Goal: Check status: Check status

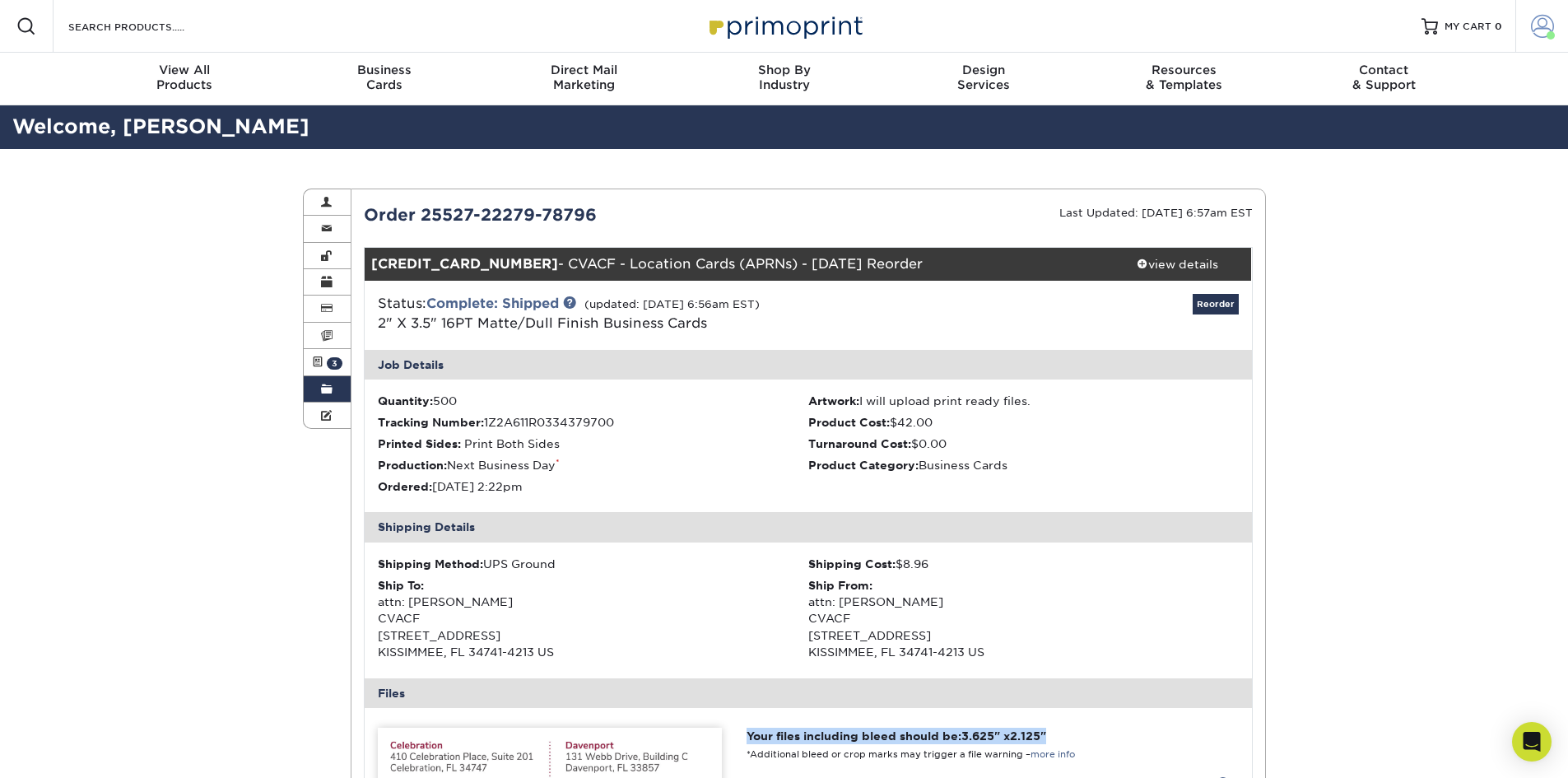
click at [1532, 30] on span at bounding box center [1542, 26] width 23 height 23
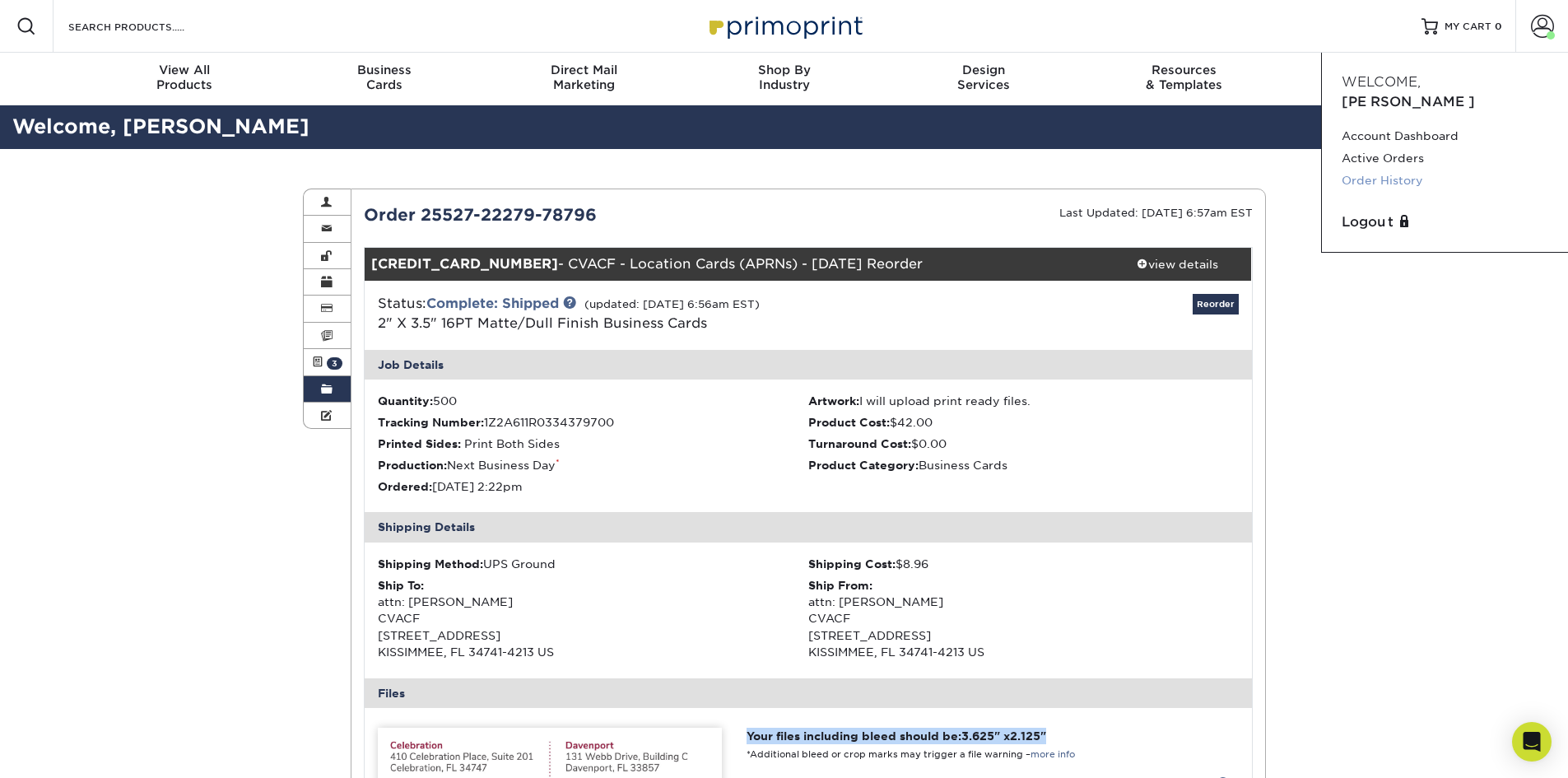
click at [1404, 170] on link "Order History" at bounding box center [1445, 181] width 207 height 22
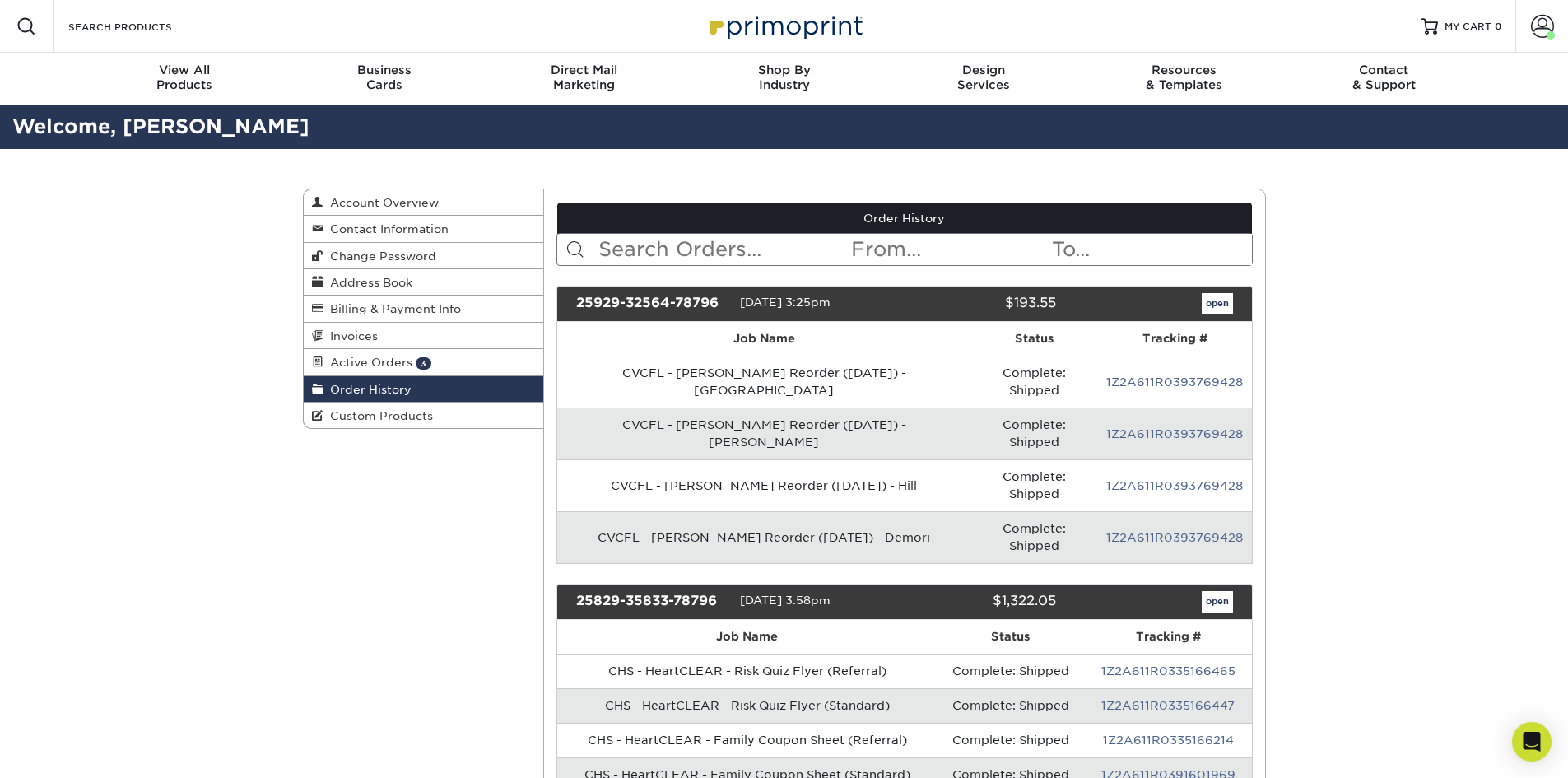
click at [676, 249] on input "text" at bounding box center [723, 249] width 253 height 31
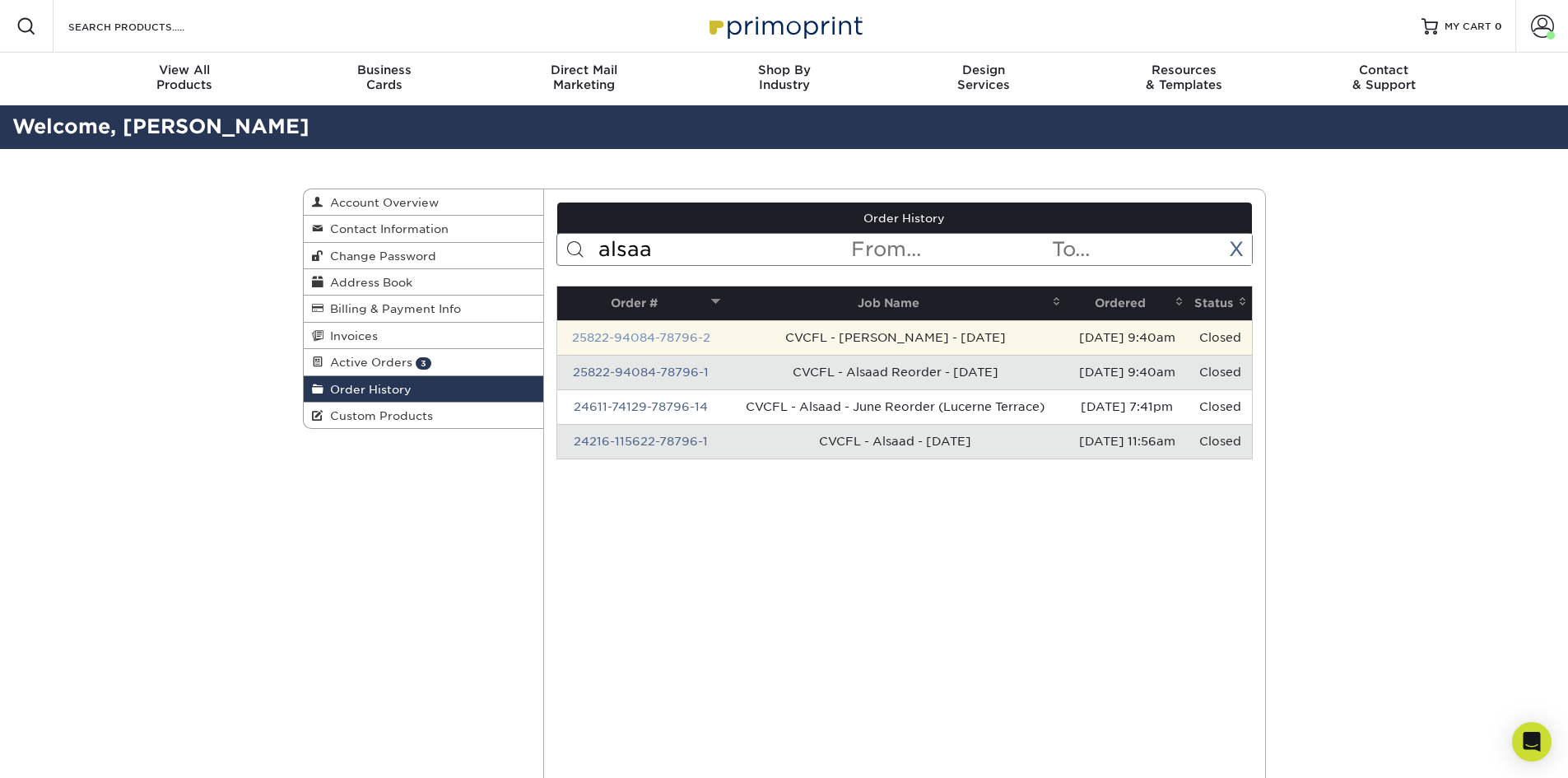
type input "alsaa"
click at [664, 336] on link "25822-94084-78796-2" at bounding box center [640, 337] width 138 height 13
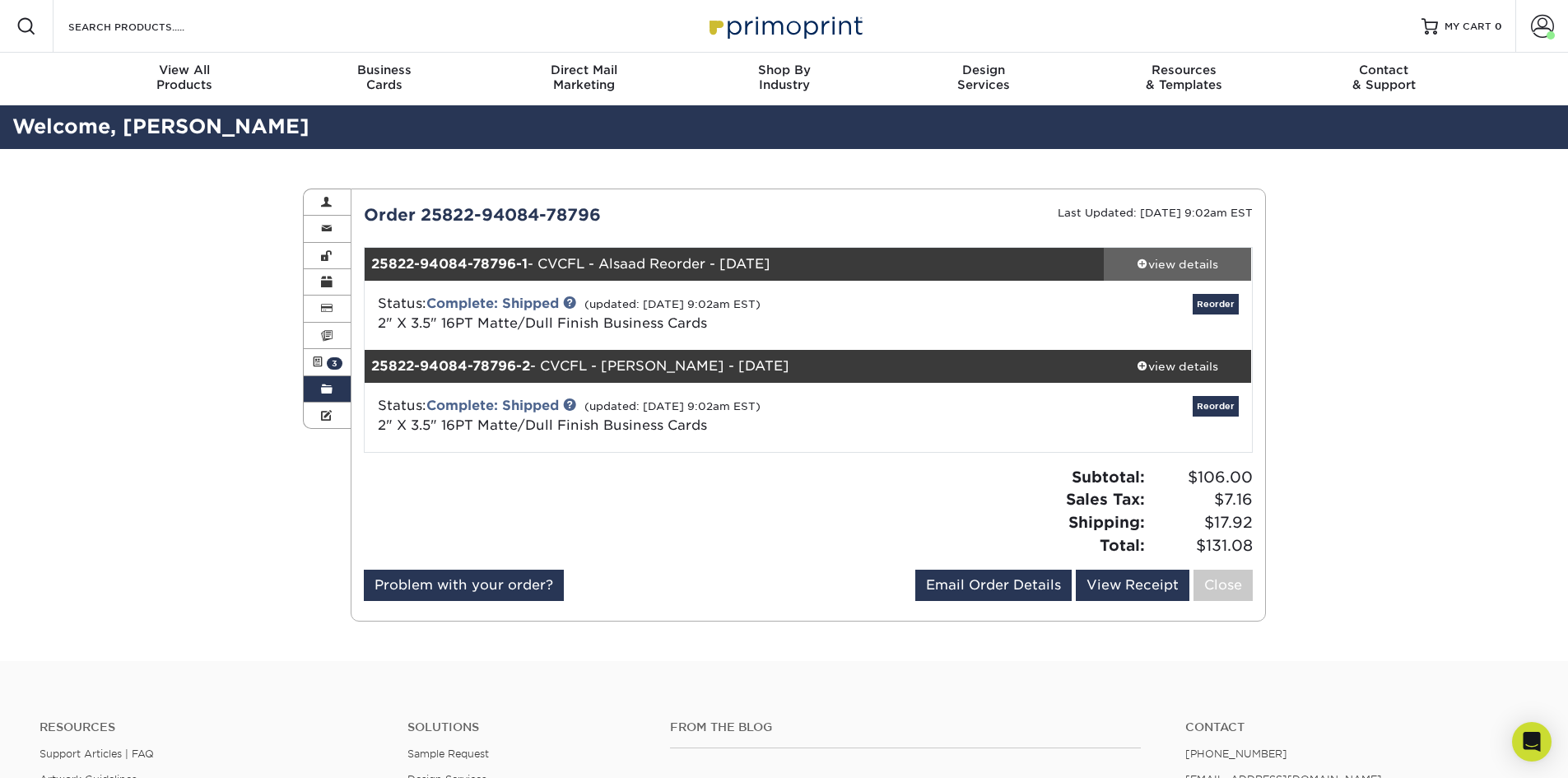
click at [1173, 268] on div "view details" at bounding box center [1177, 264] width 148 height 17
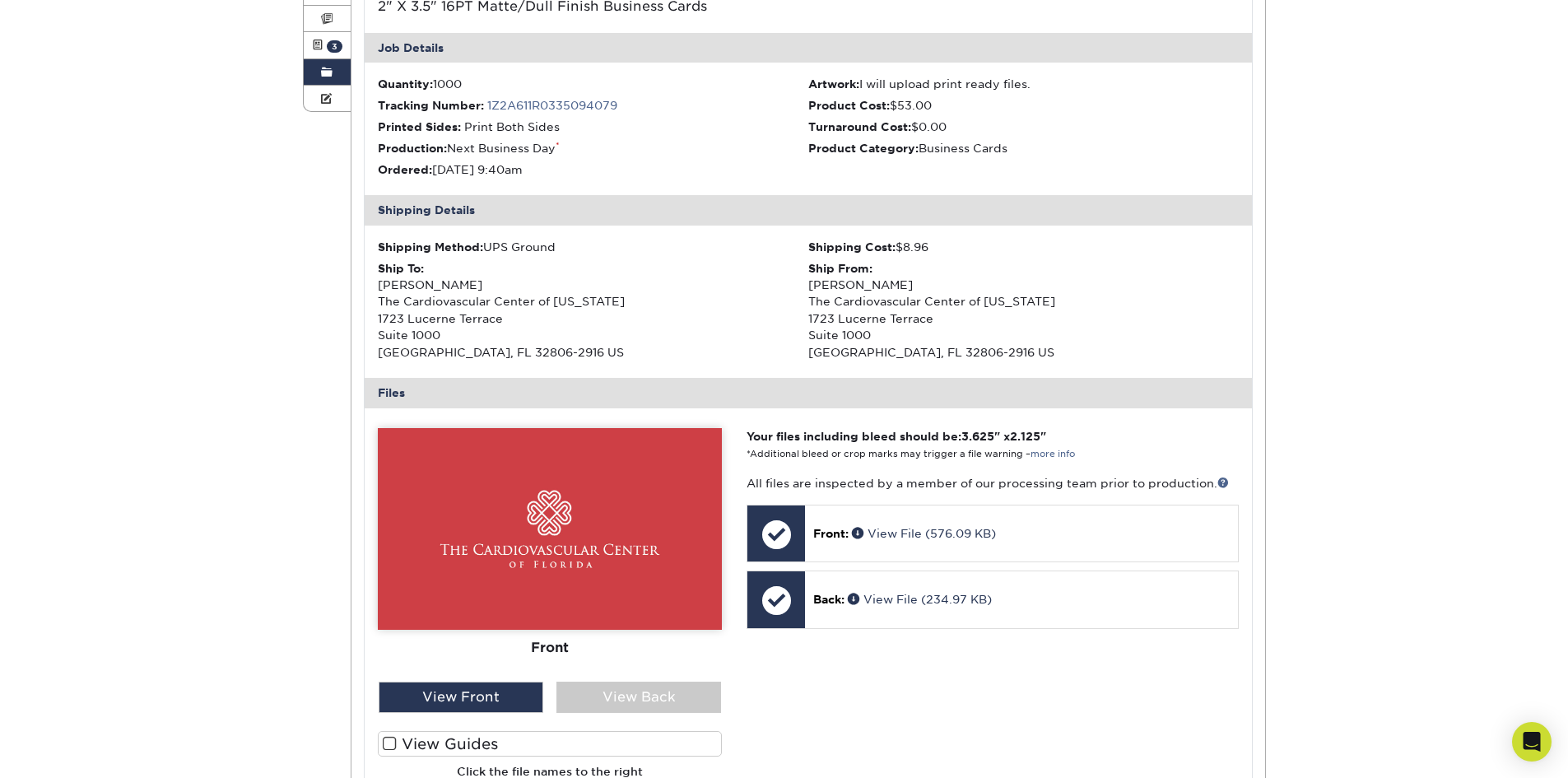
scroll to position [412, 0]
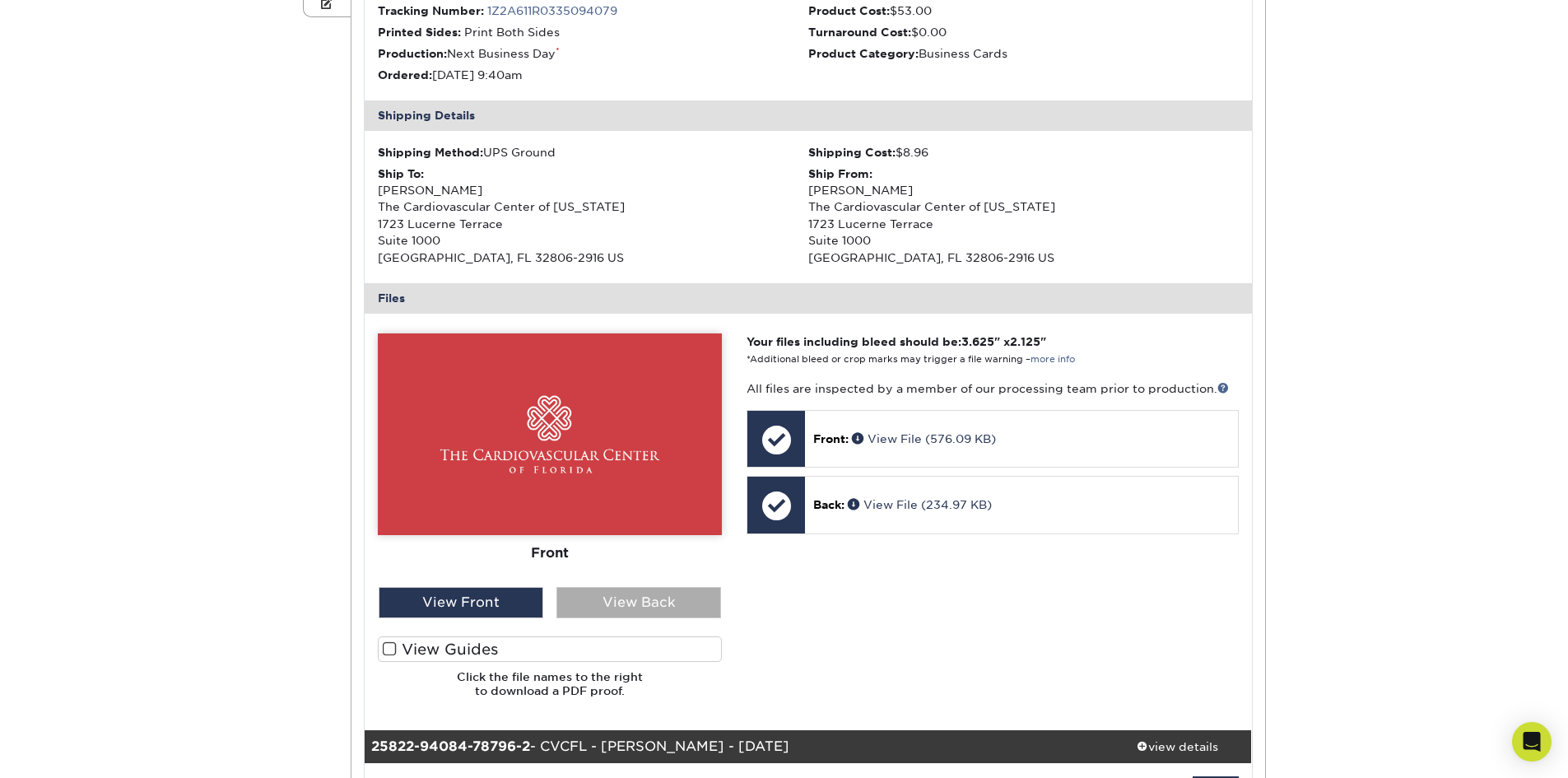
click at [691, 594] on div "View Back" at bounding box center [639, 602] width 165 height 31
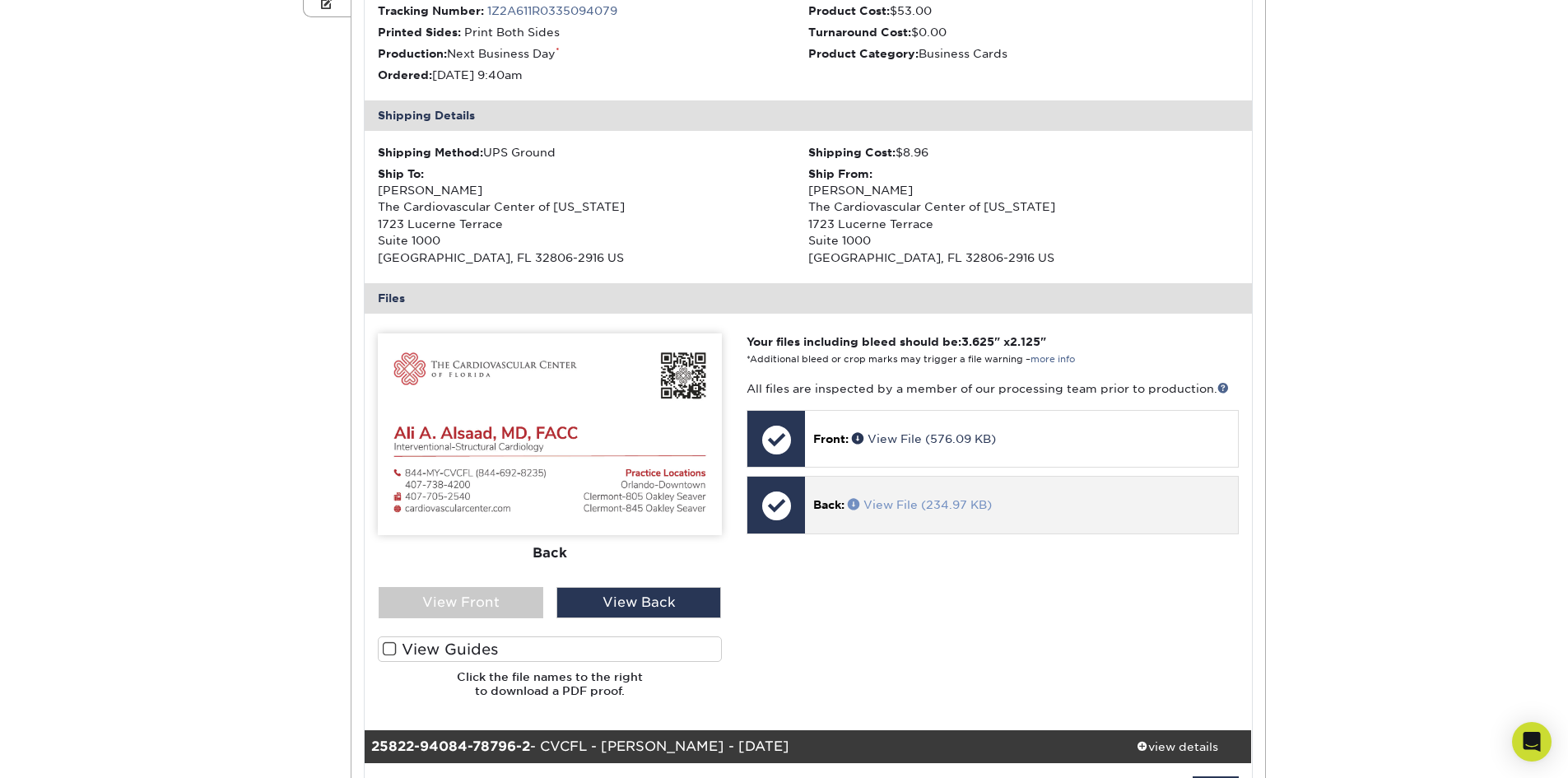
click at [902, 505] on link "View File (234.97 KB)" at bounding box center [920, 504] width 144 height 13
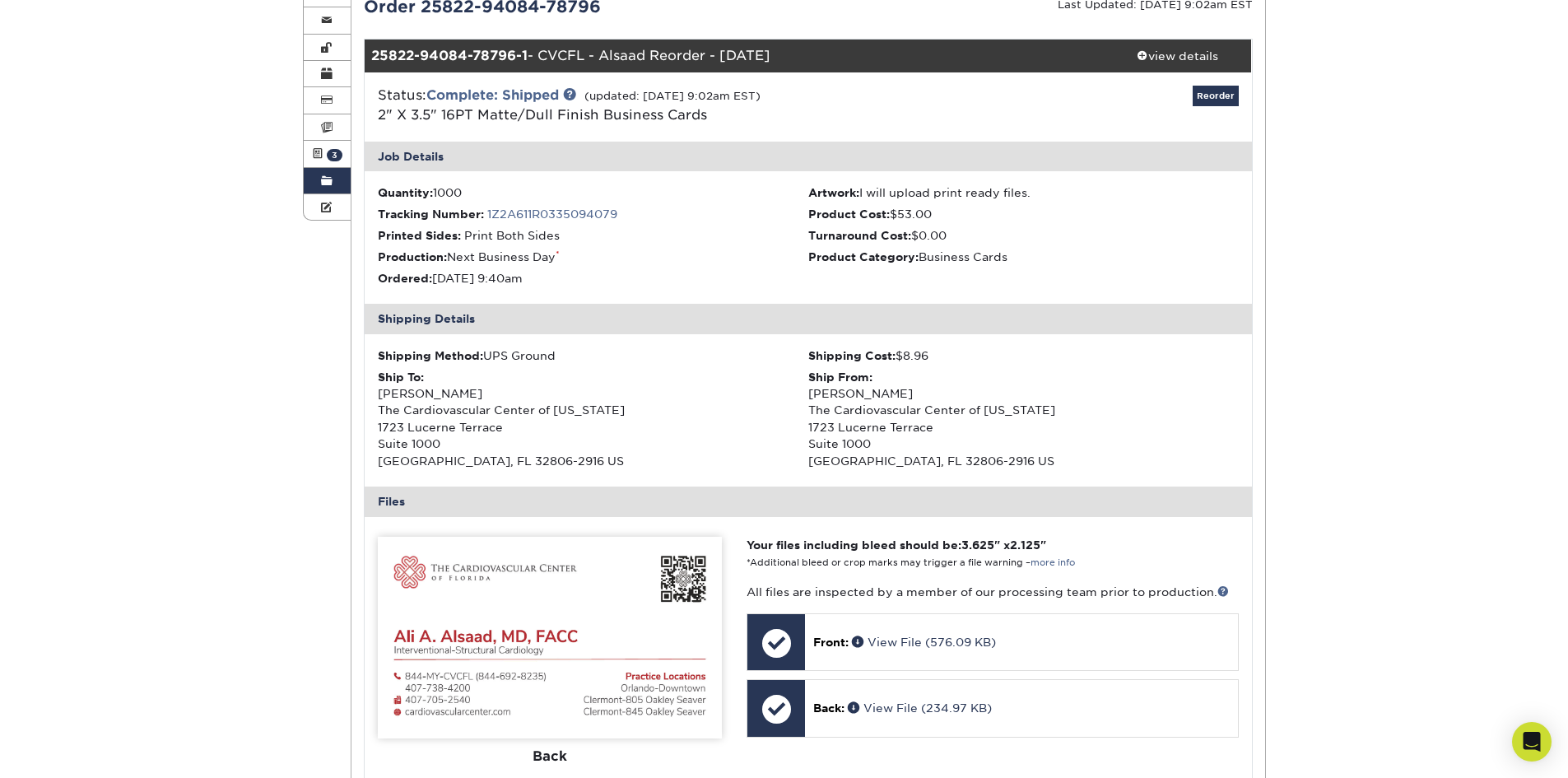
scroll to position [0, 0]
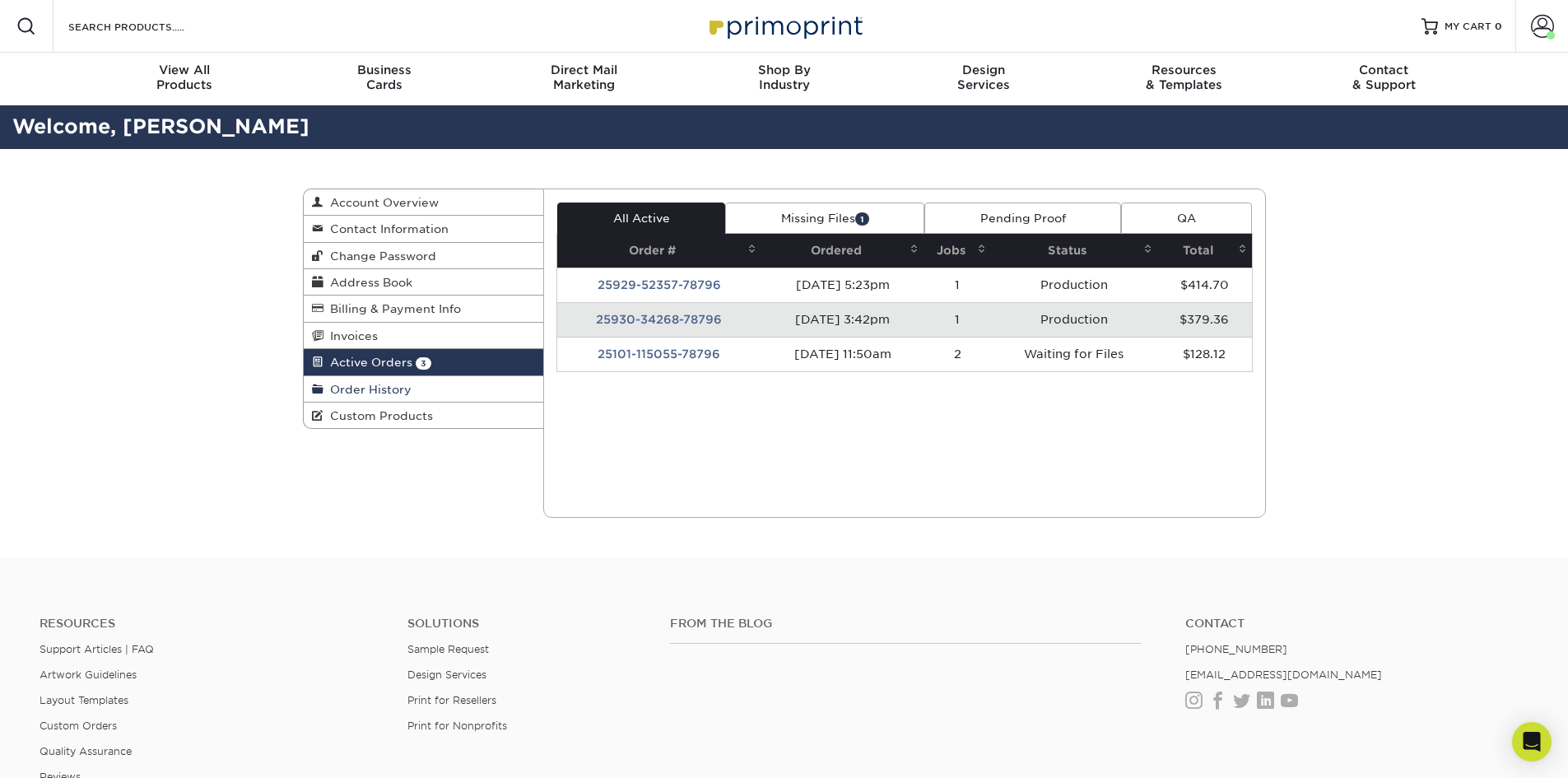
click at [380, 391] on span "Order History" at bounding box center [367, 389] width 88 height 13
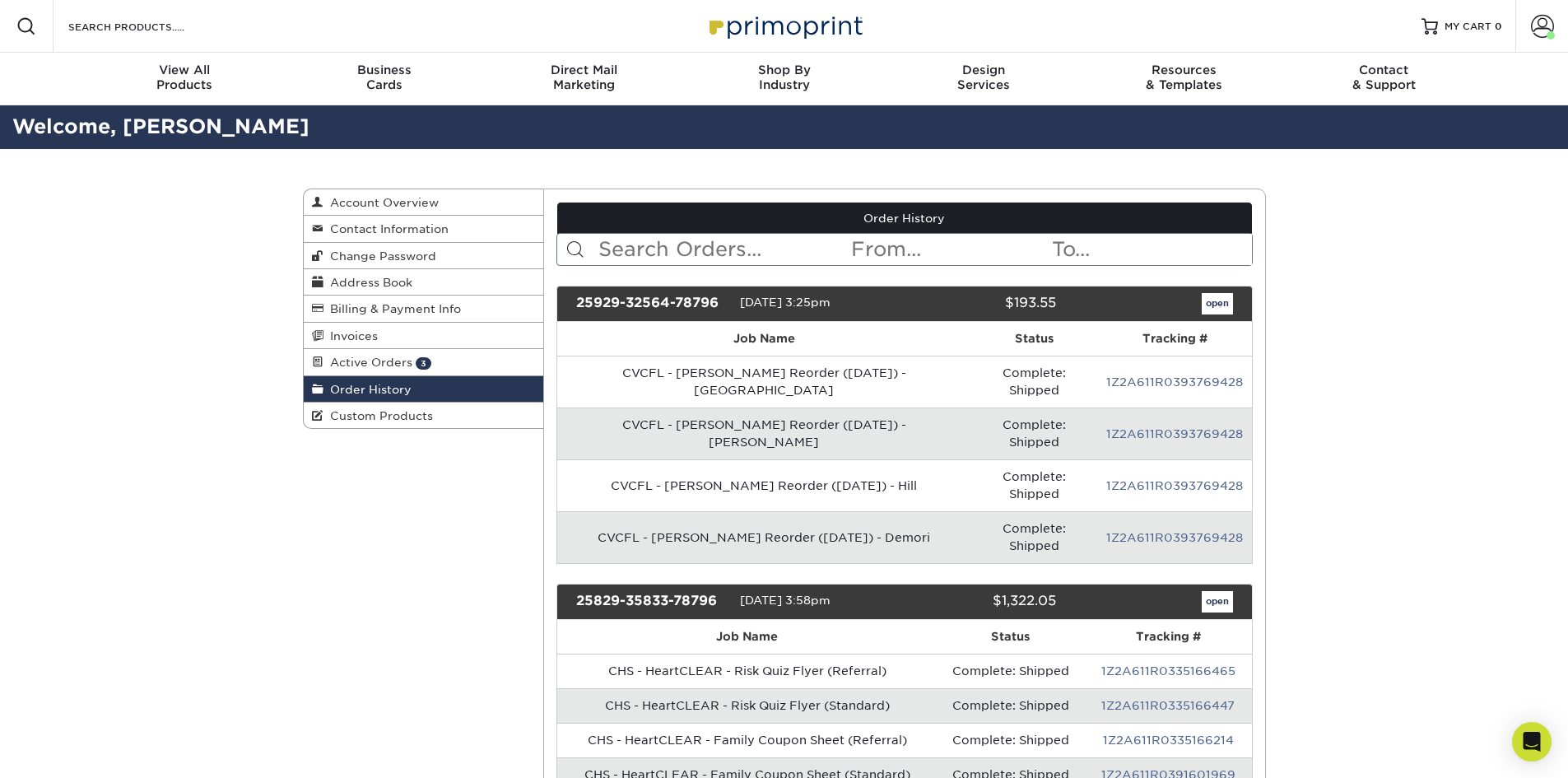
click at [655, 248] on input "text" at bounding box center [723, 249] width 253 height 31
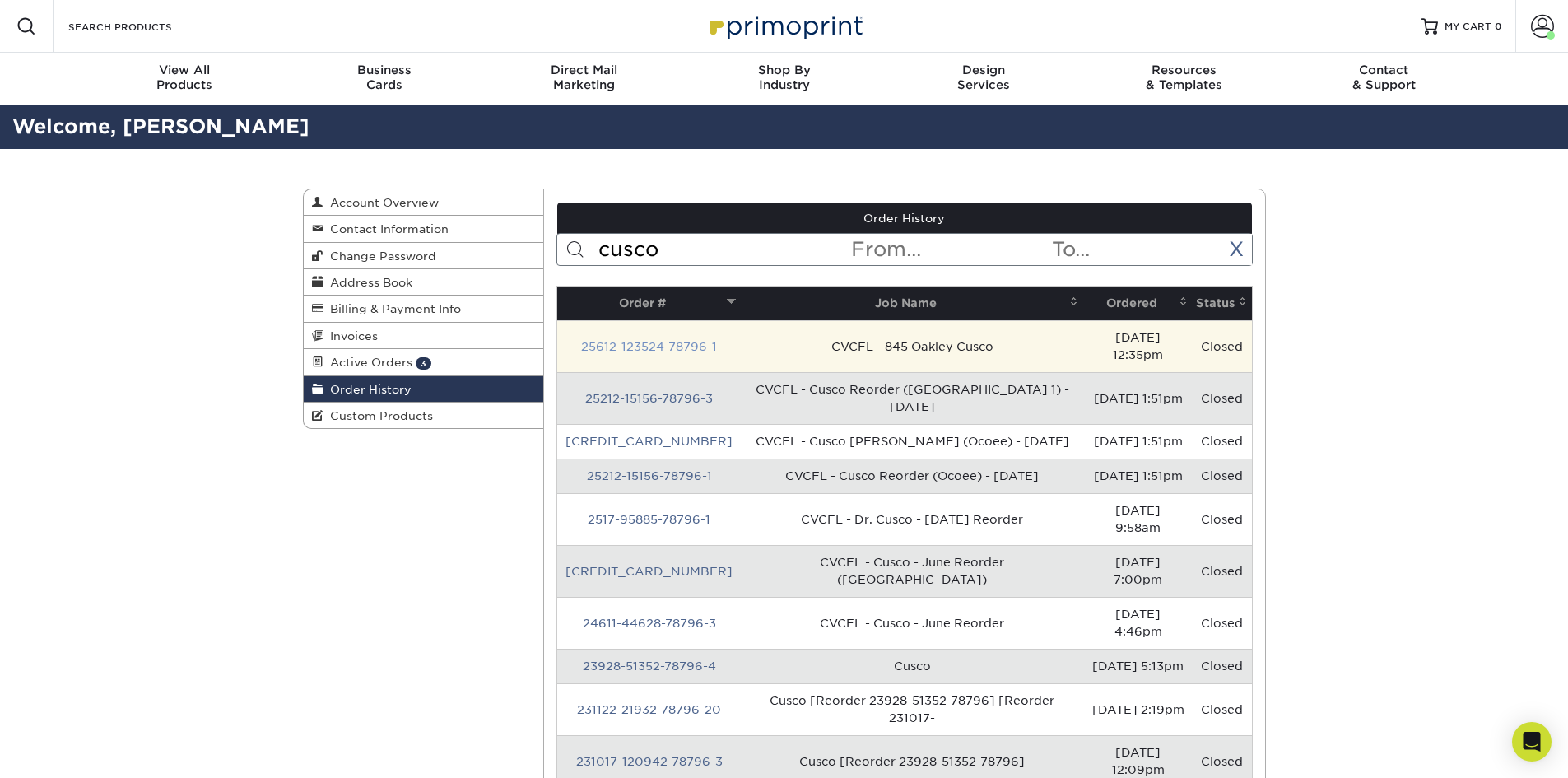
click at [647, 340] on link "25612-123524-78796-1" at bounding box center [648, 346] width 136 height 13
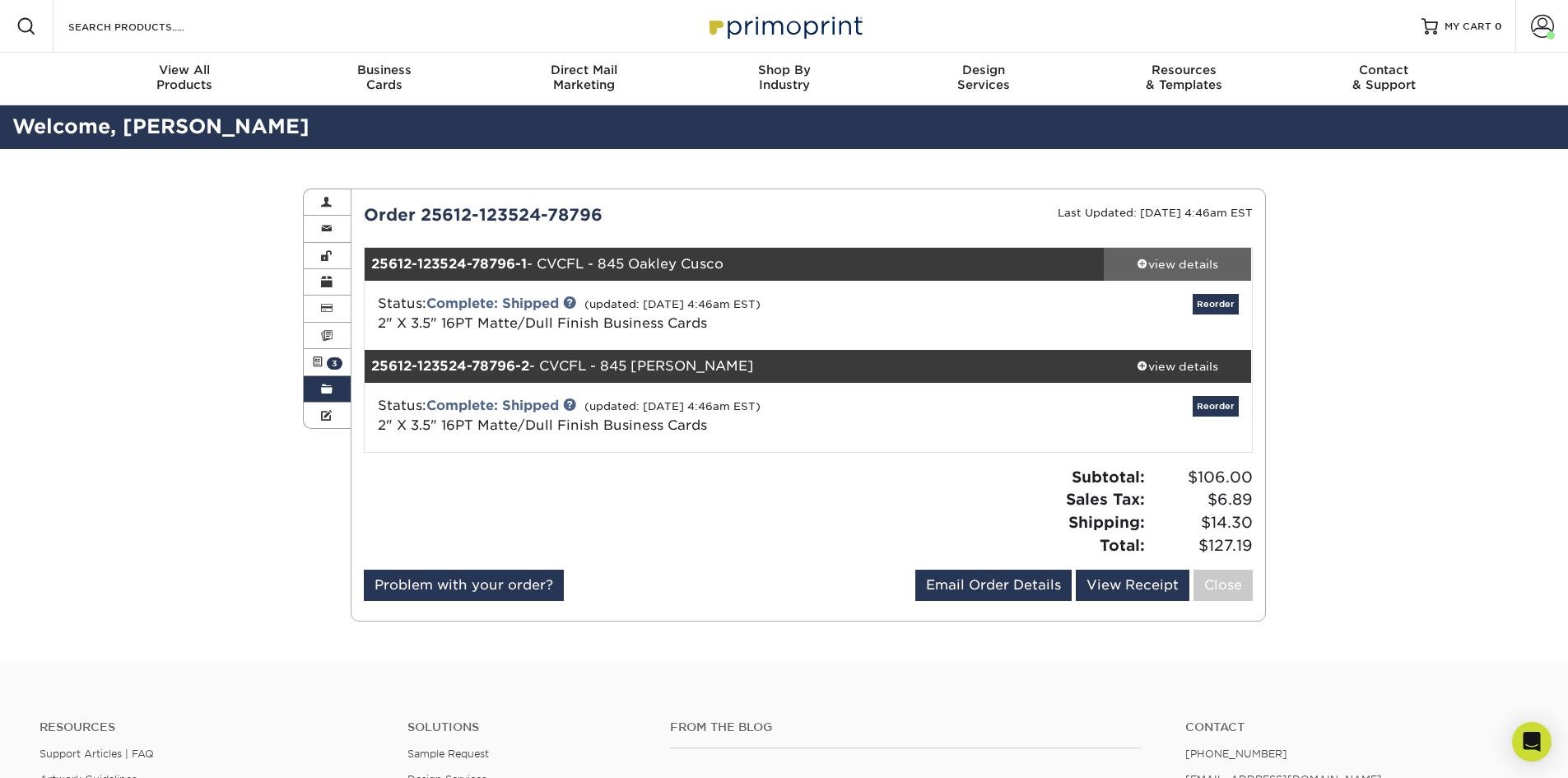
click at [1192, 275] on link "view details" at bounding box center [1177, 264] width 148 height 33
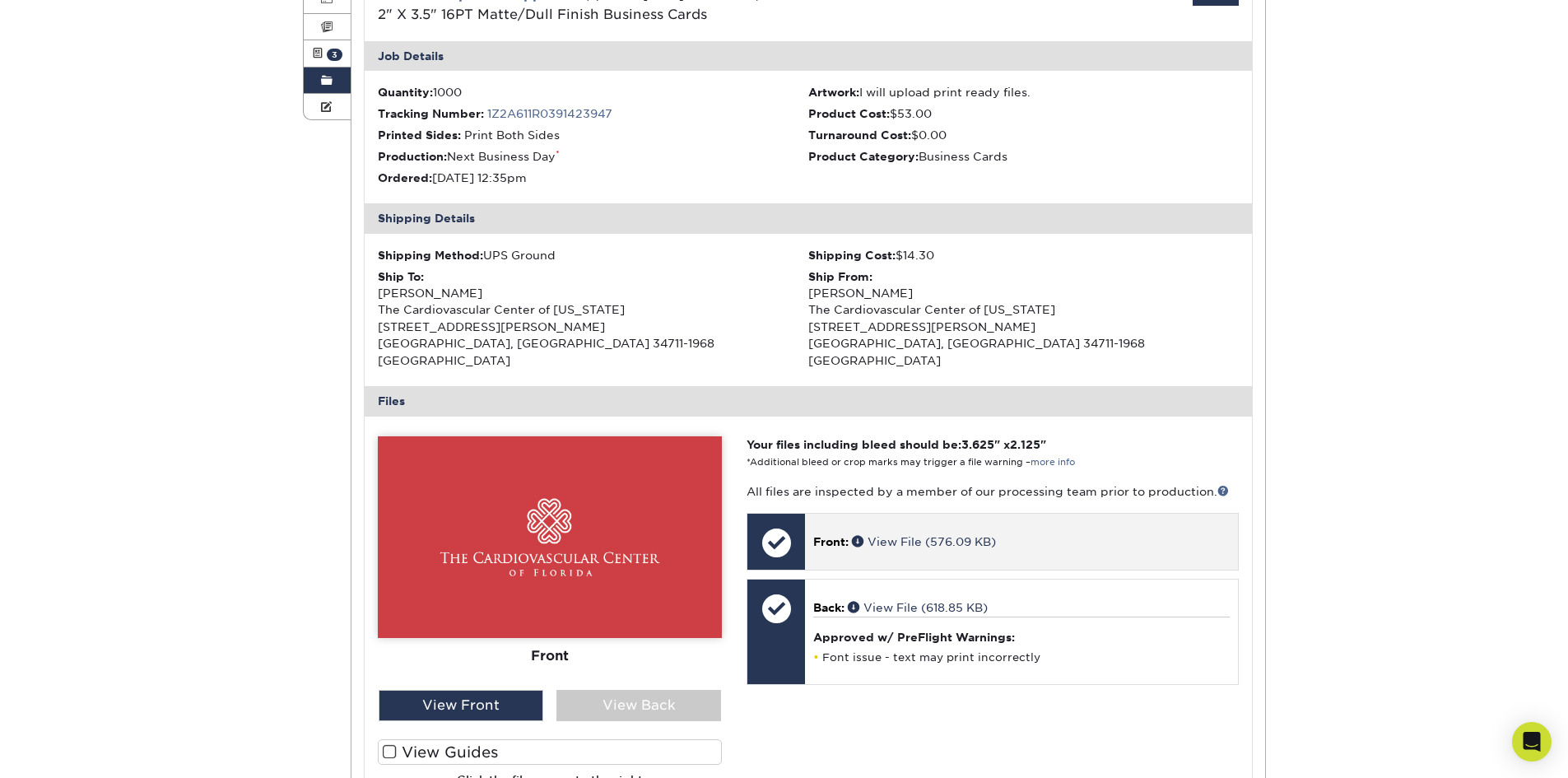
scroll to position [329, 0]
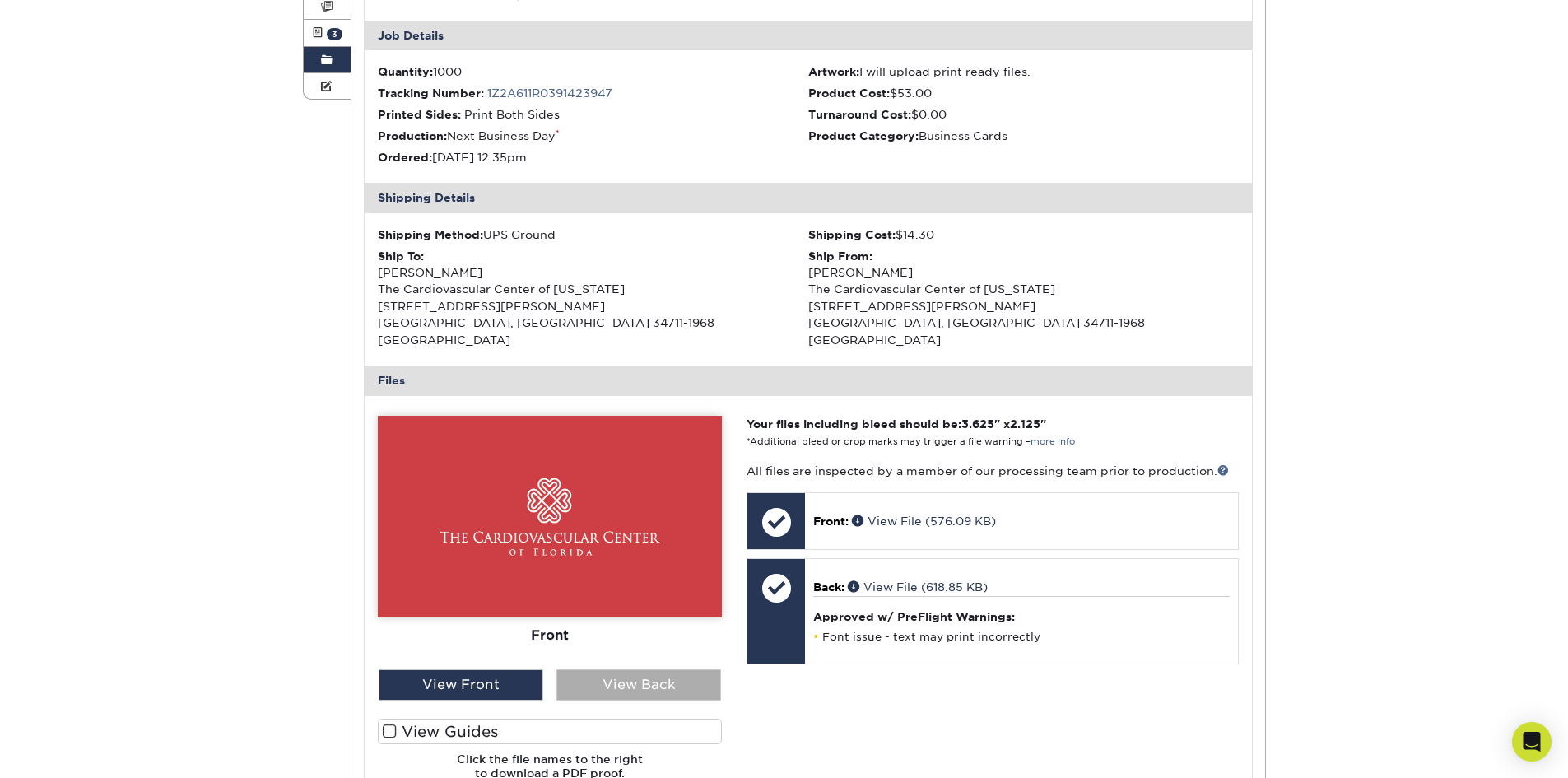
click at [696, 670] on div "View Back" at bounding box center [639, 684] width 165 height 31
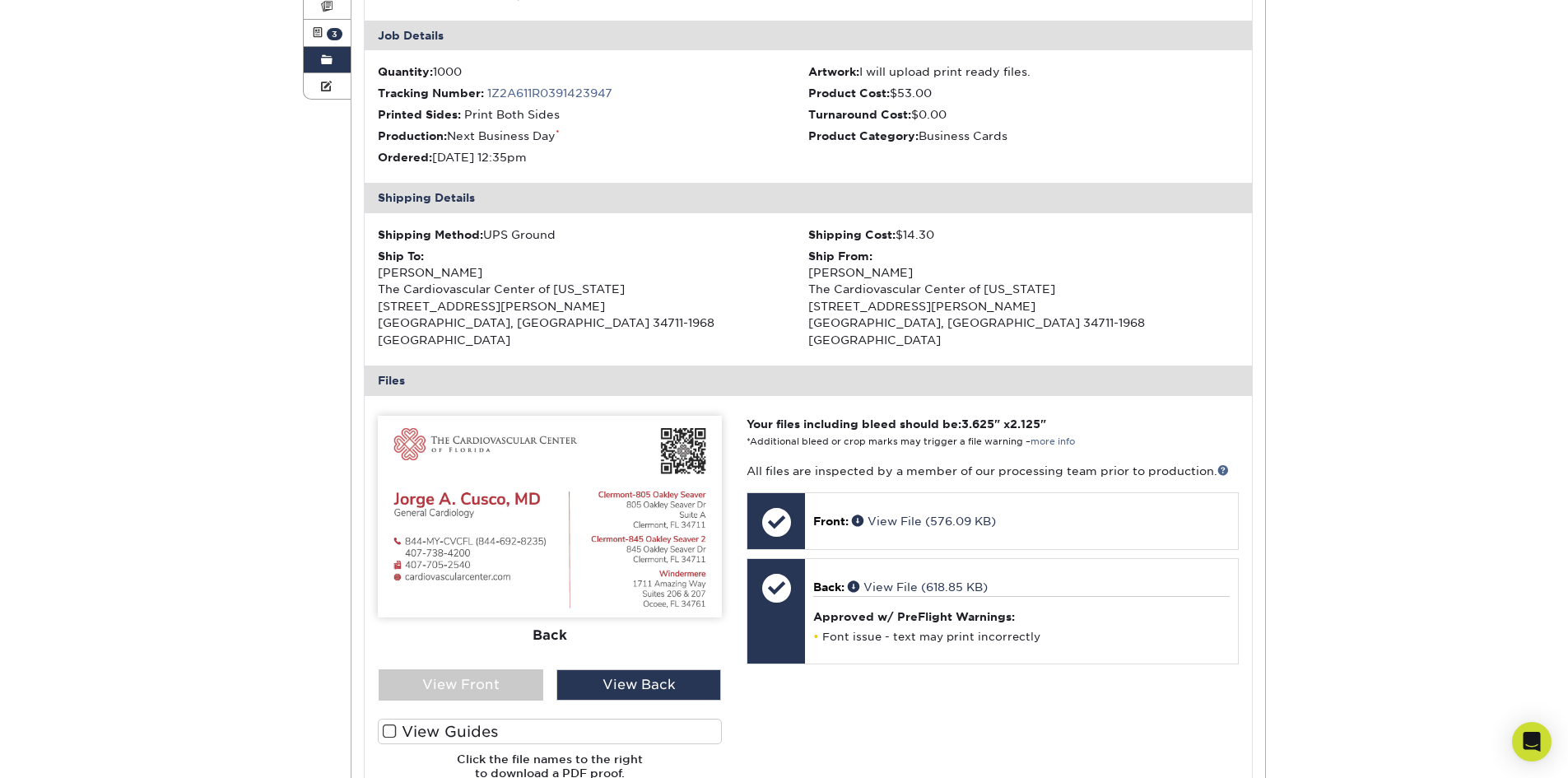
scroll to position [0, 0]
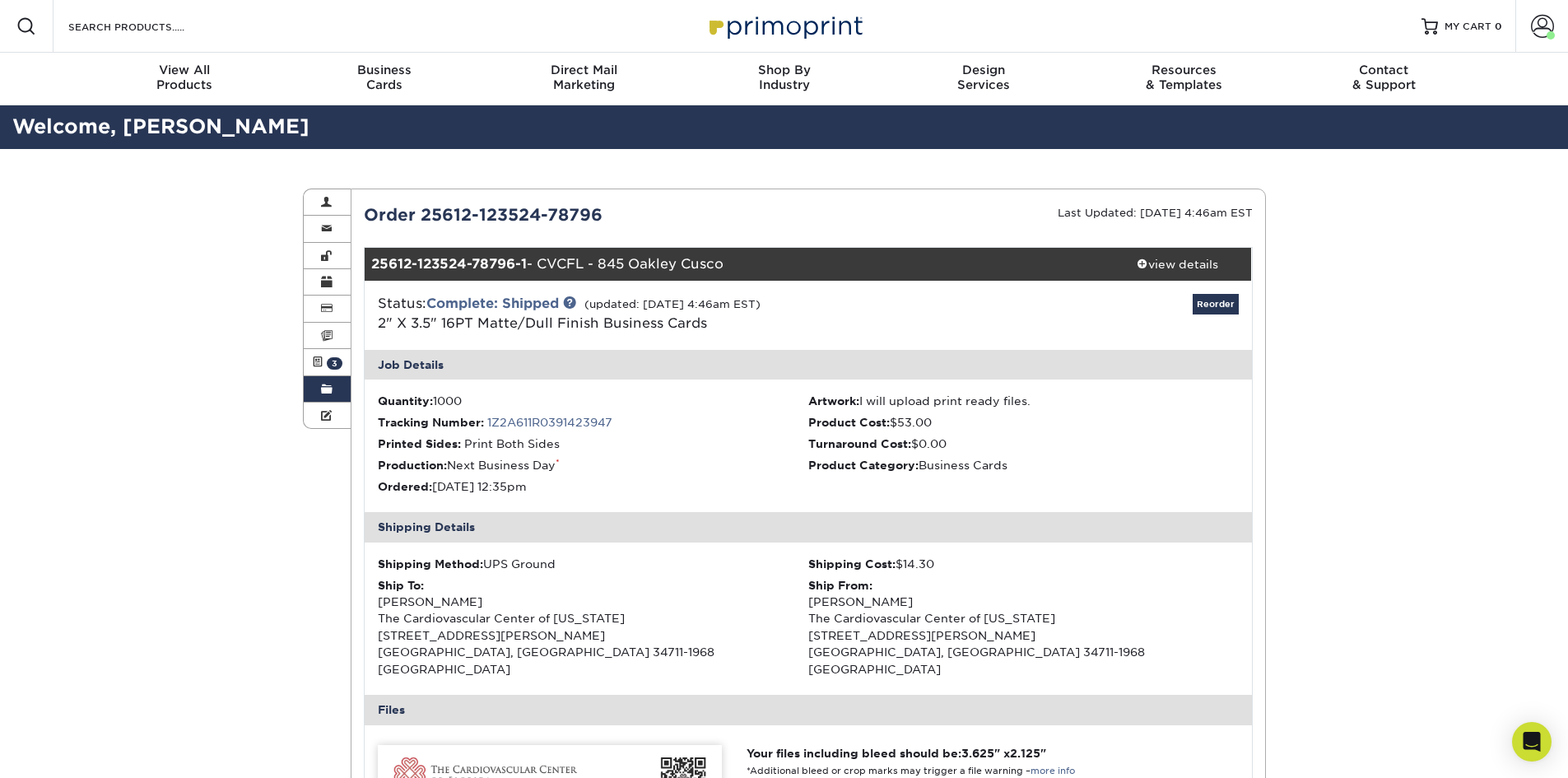
click at [322, 380] on link "Order History" at bounding box center [327, 389] width 48 height 26
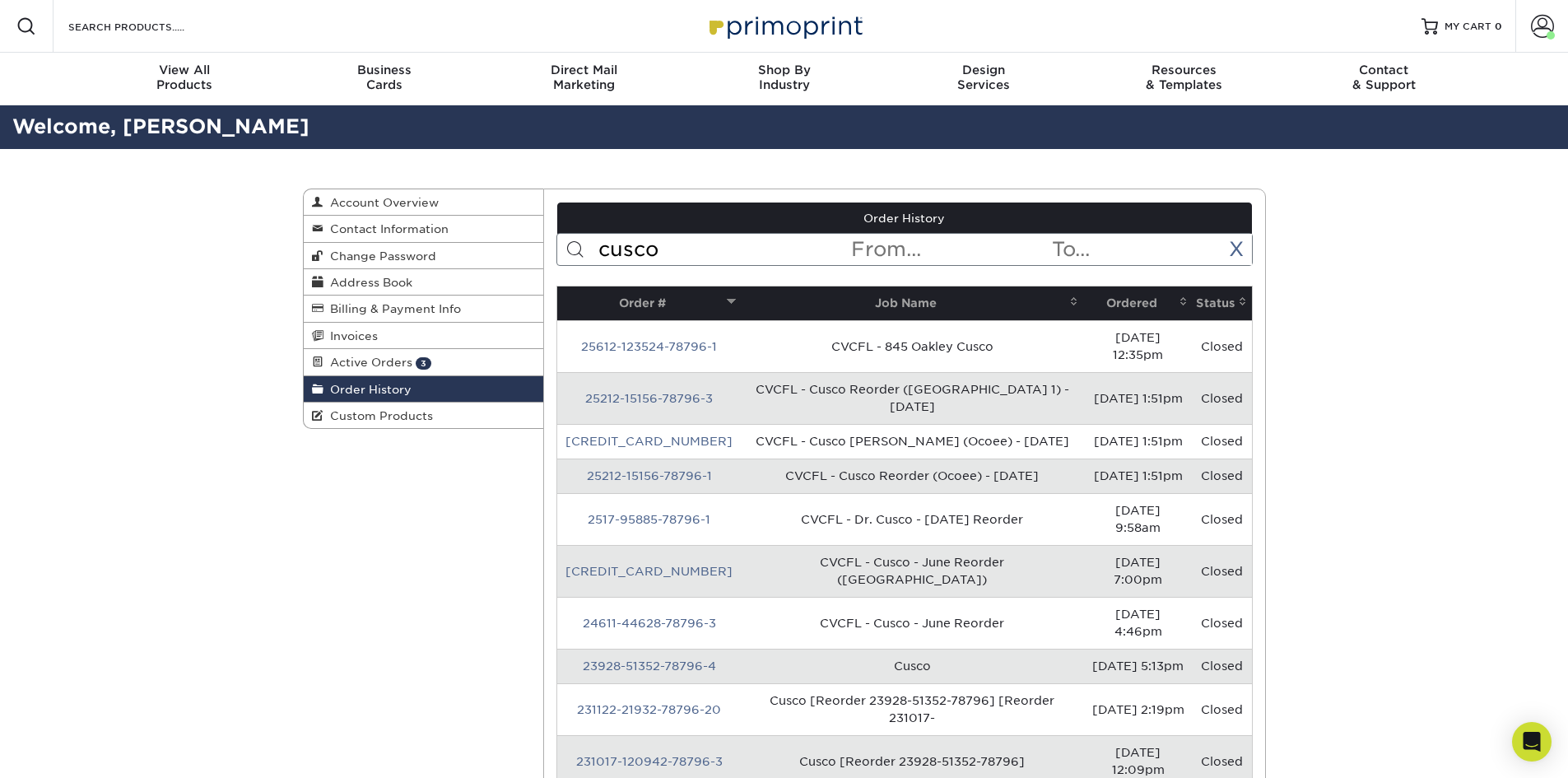
click at [649, 250] on input "cusco" at bounding box center [723, 249] width 253 height 31
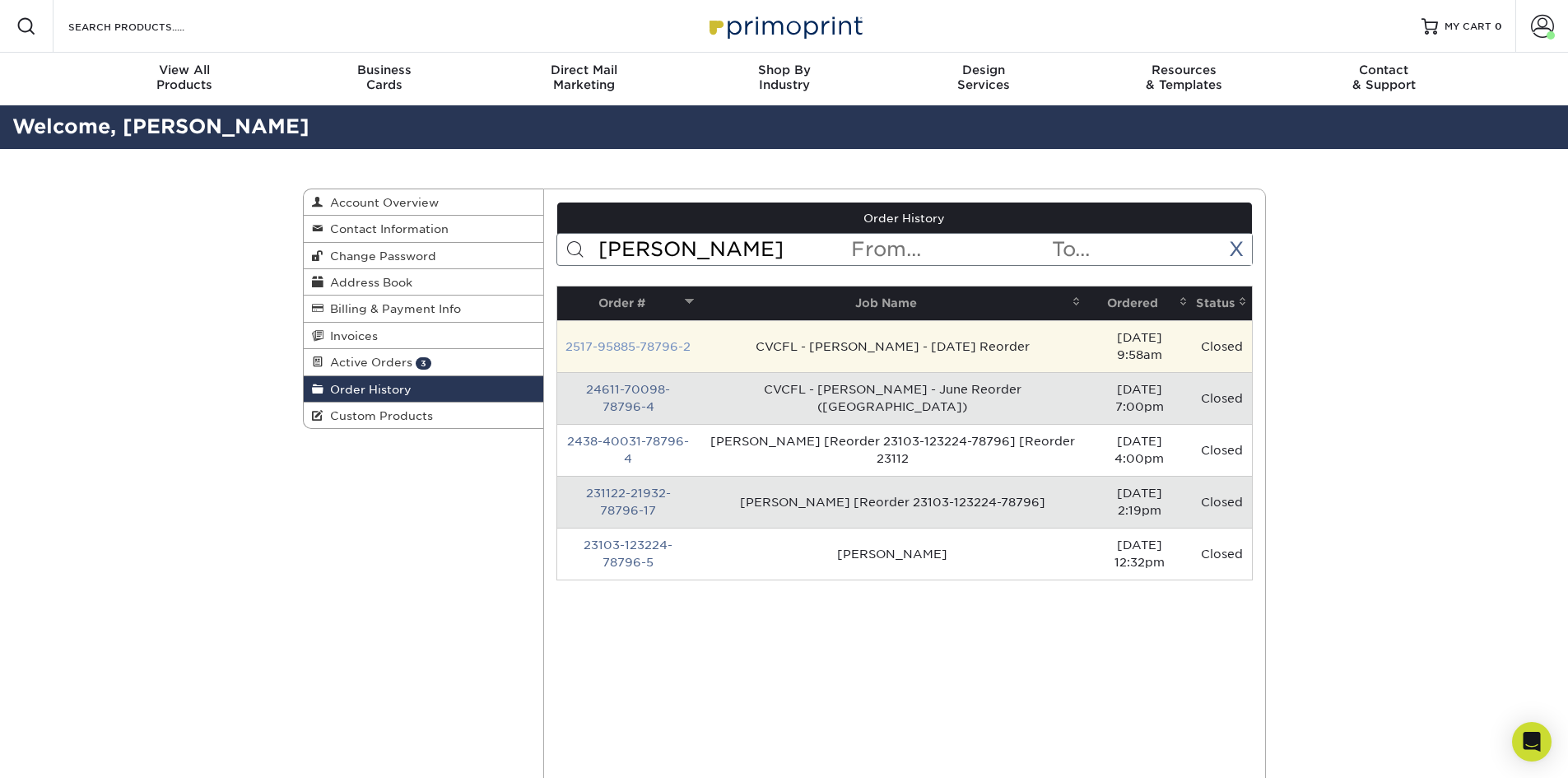
click at [662, 340] on link "2517-95885-78796-2" at bounding box center [628, 346] width 125 height 13
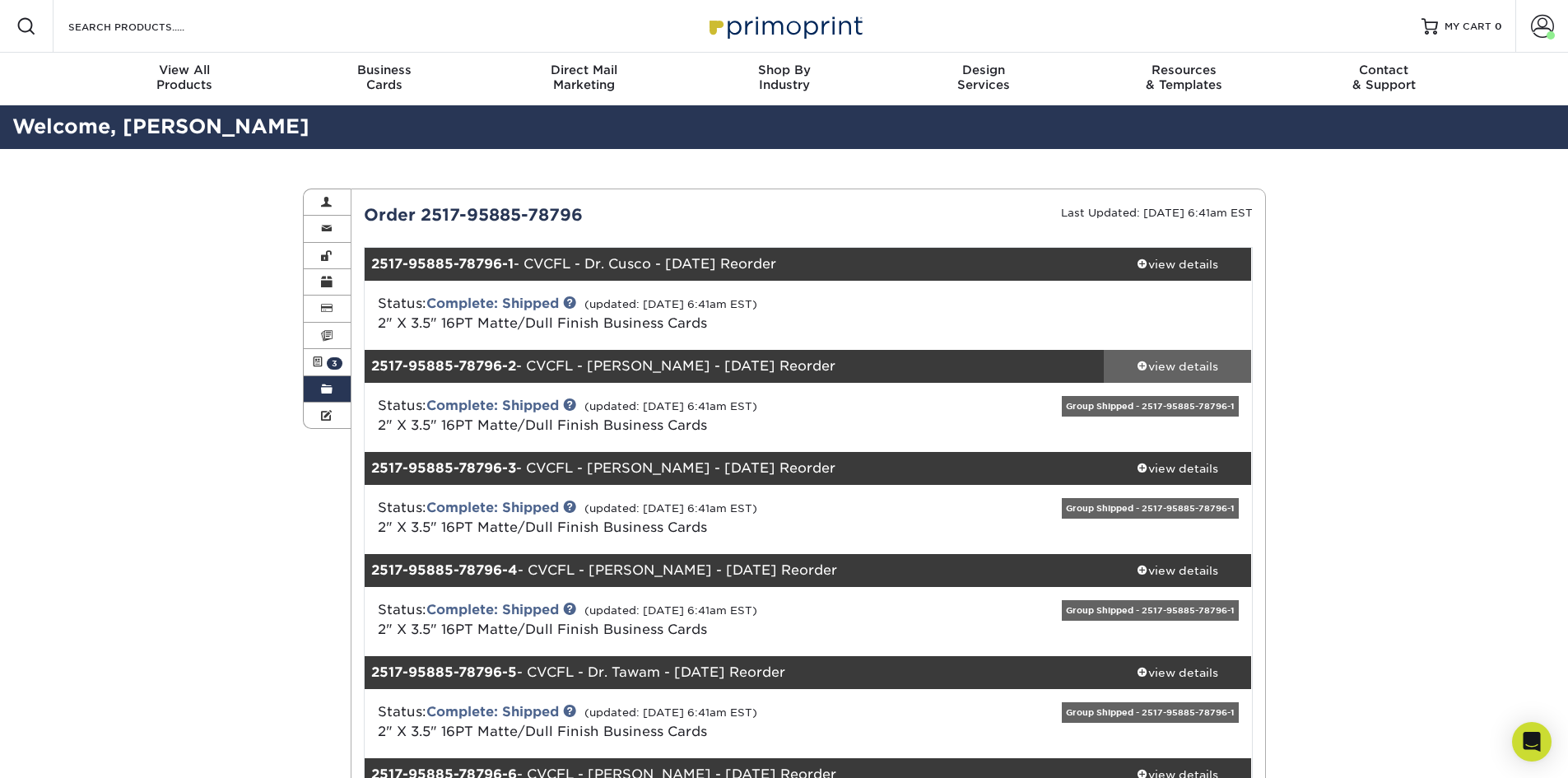
click at [1195, 378] on link "view details" at bounding box center [1177, 366] width 148 height 33
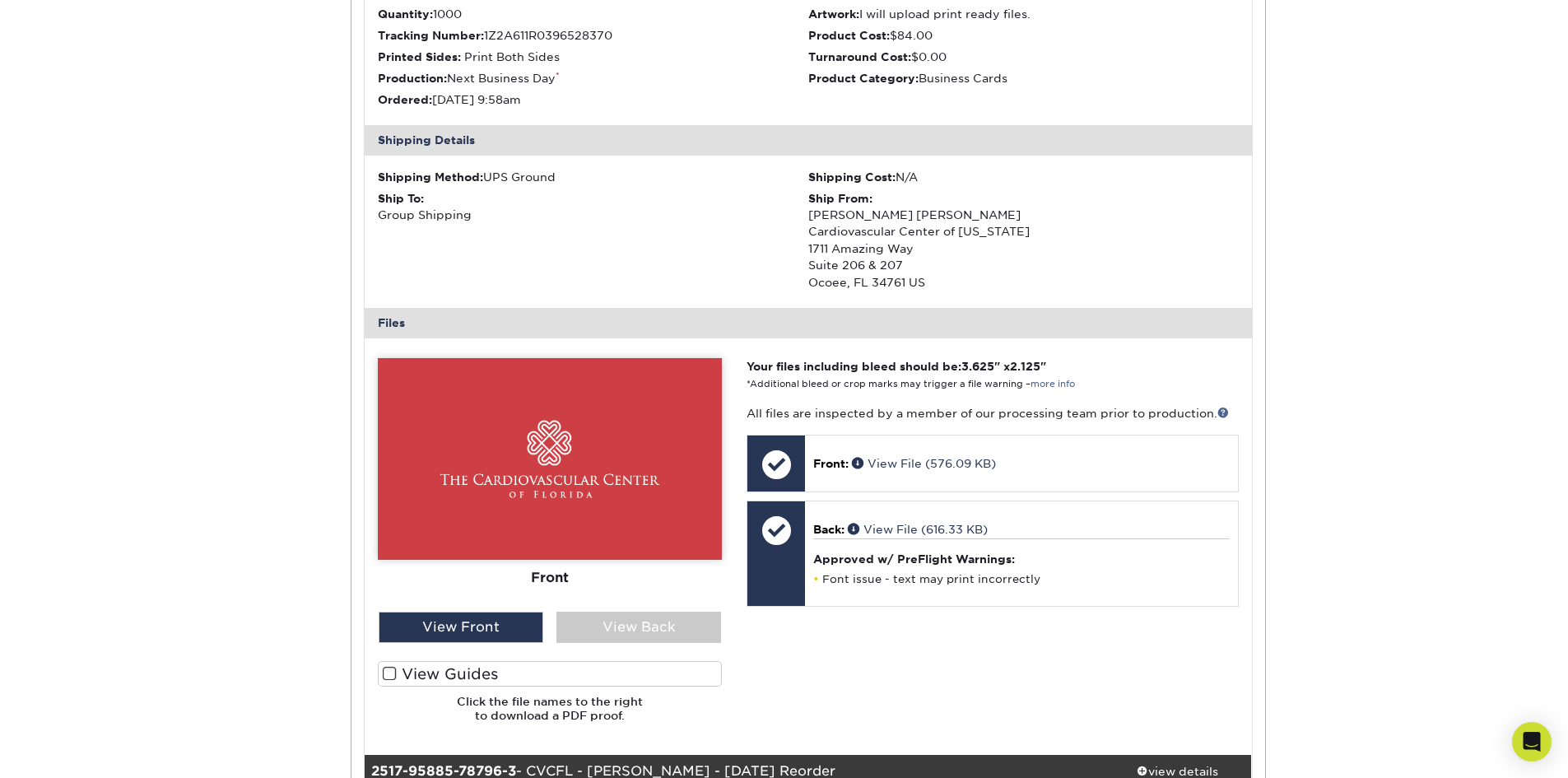
scroll to position [494, 0]
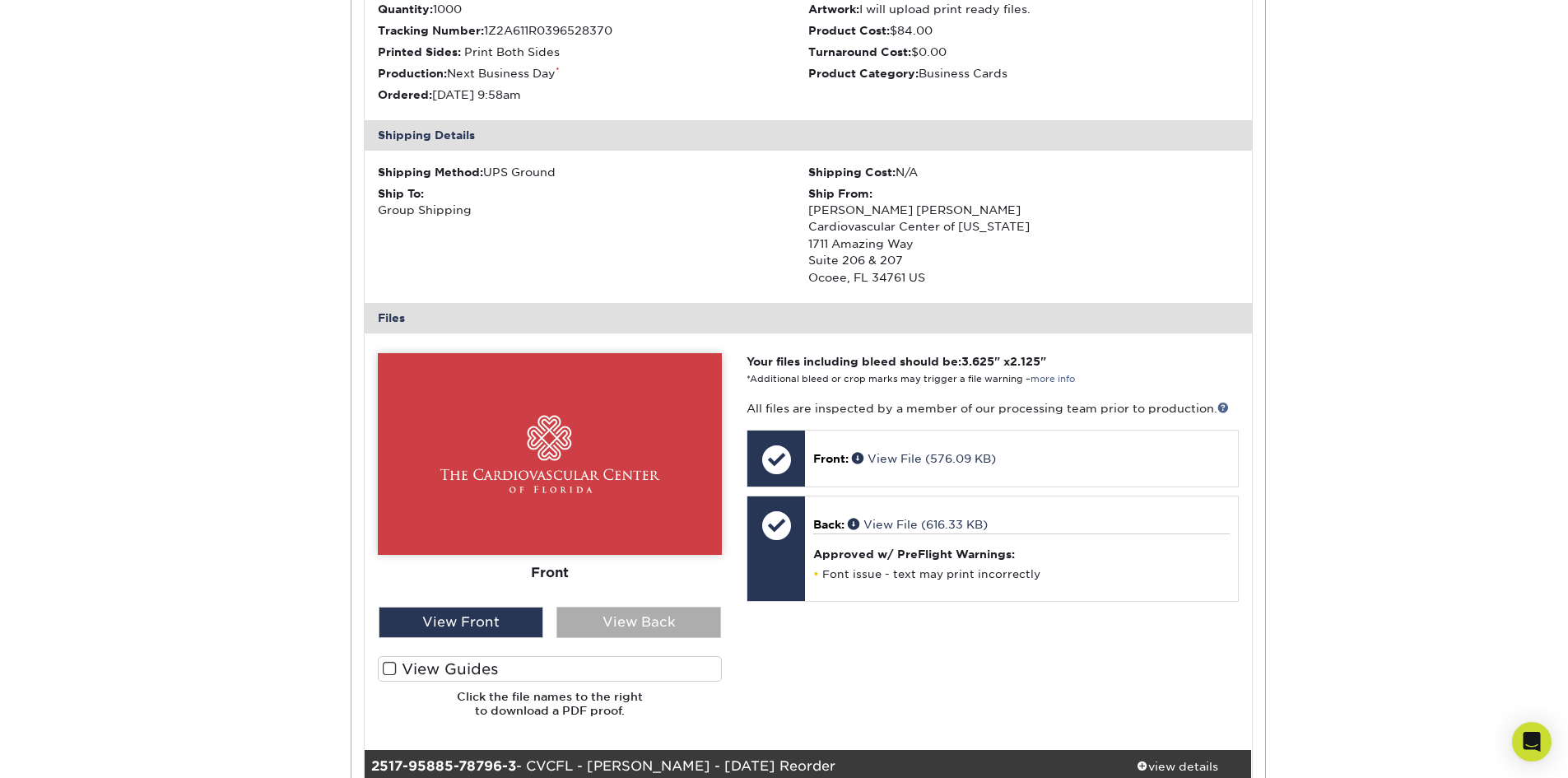
click at [681, 623] on div "View Back" at bounding box center [639, 622] width 165 height 31
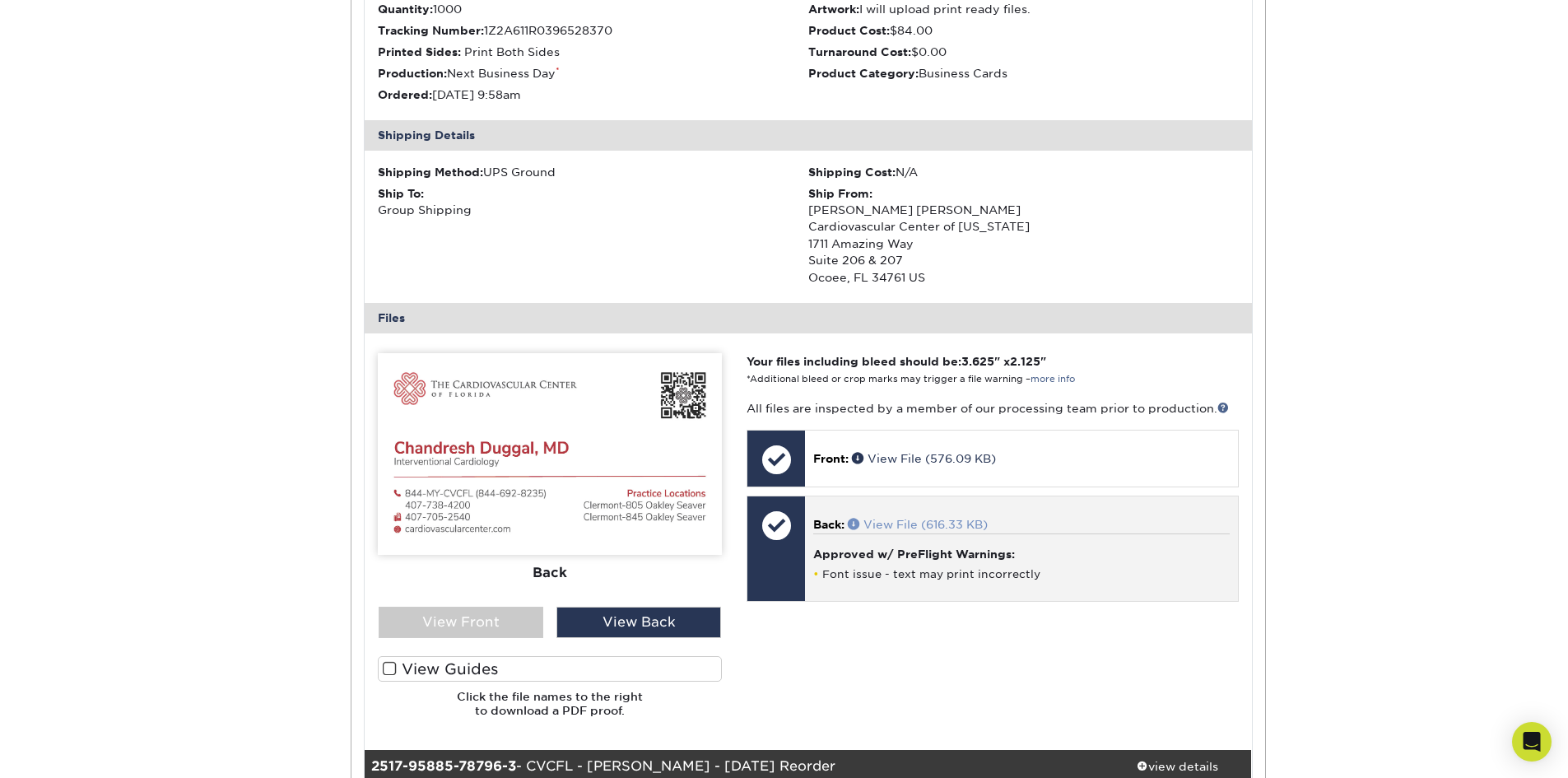
click at [933, 523] on link "View File (616.33 KB)" at bounding box center [918, 524] width 140 height 13
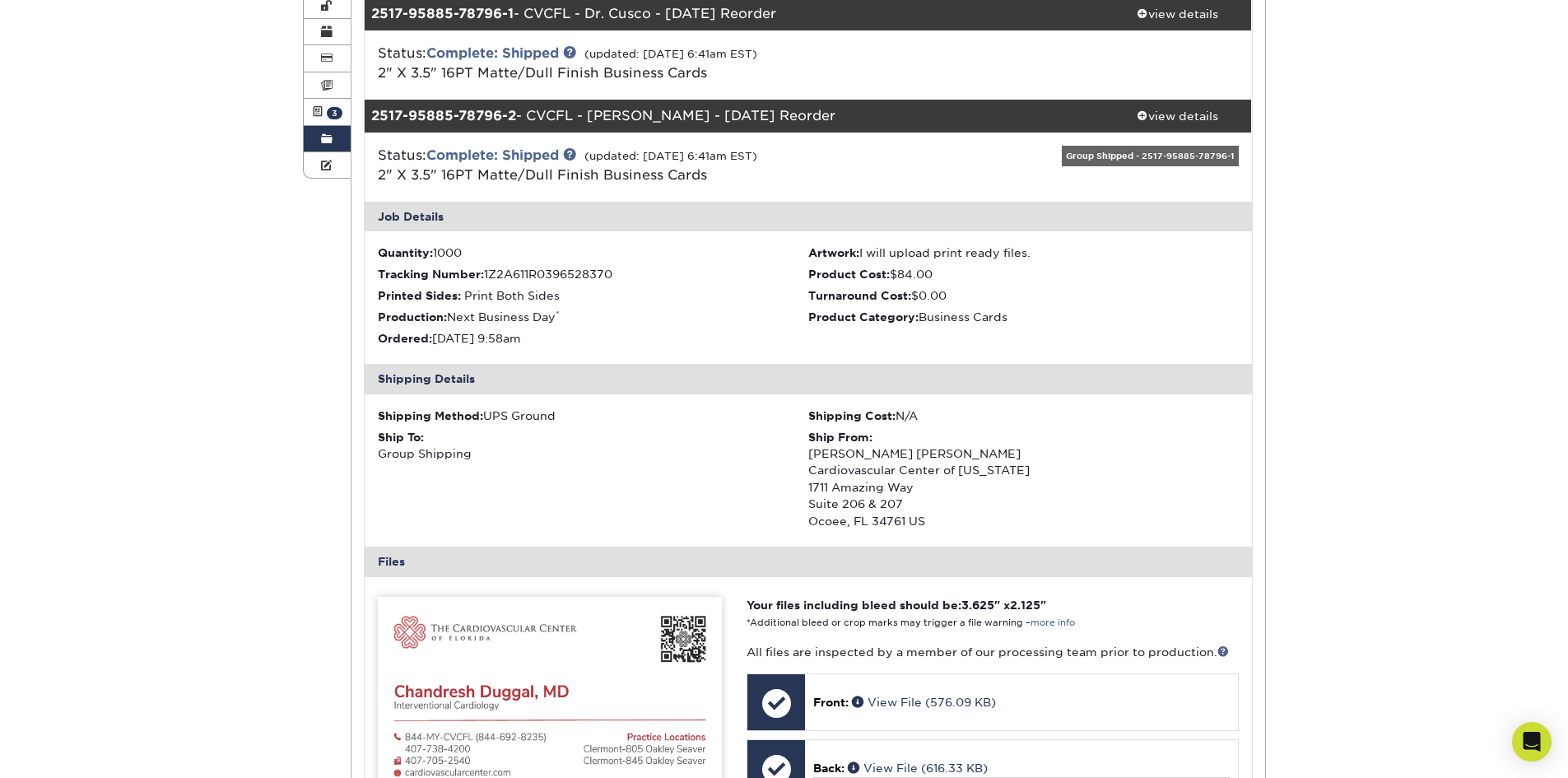
scroll to position [0, 0]
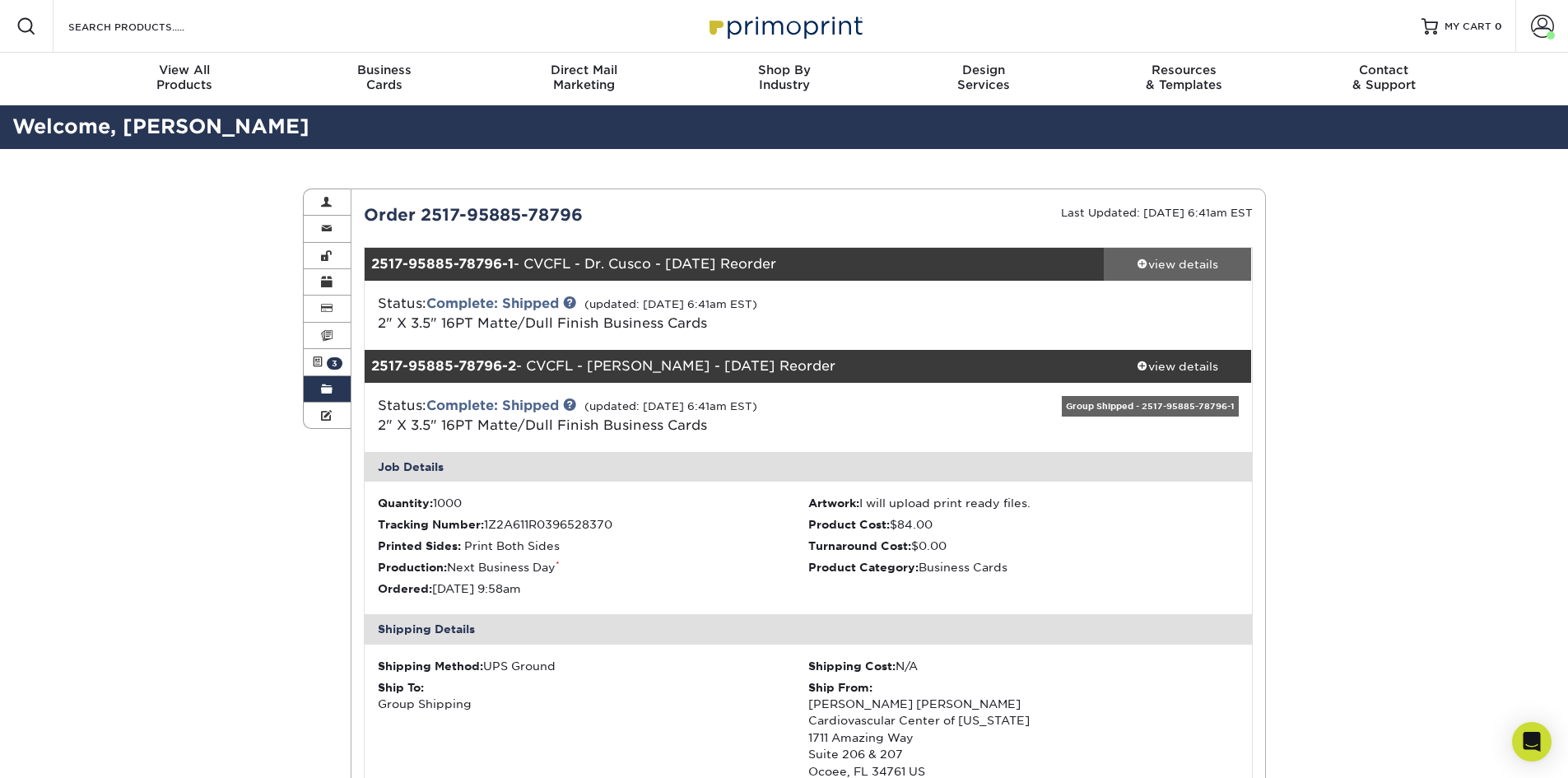
drag, startPoint x: 1374, startPoint y: 270, endPoint x: 1250, endPoint y: 253, distance: 125.2
click at [335, 390] on link "Order History" at bounding box center [327, 389] width 48 height 26
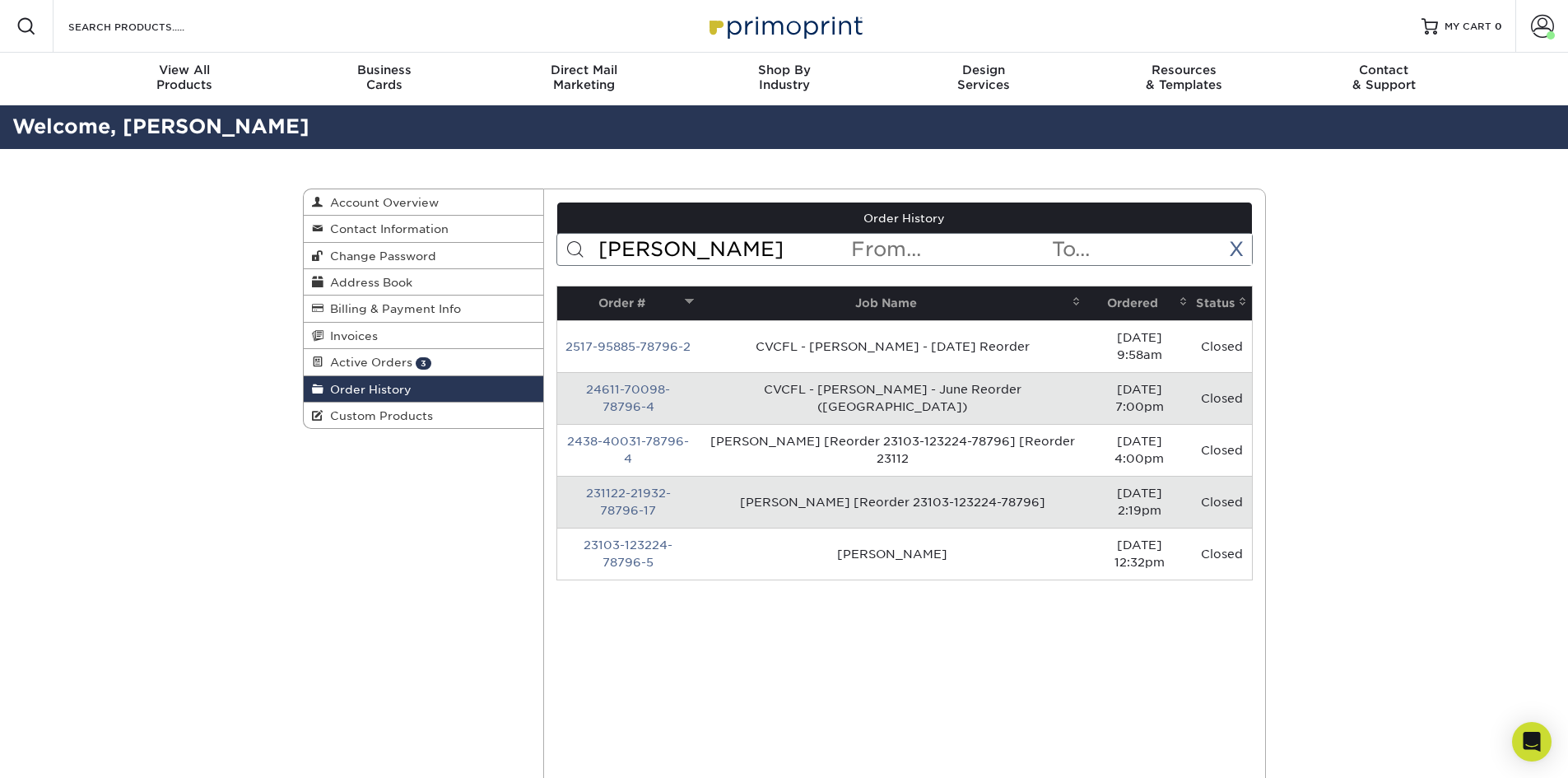
click at [623, 243] on input "duggal" at bounding box center [723, 249] width 253 height 31
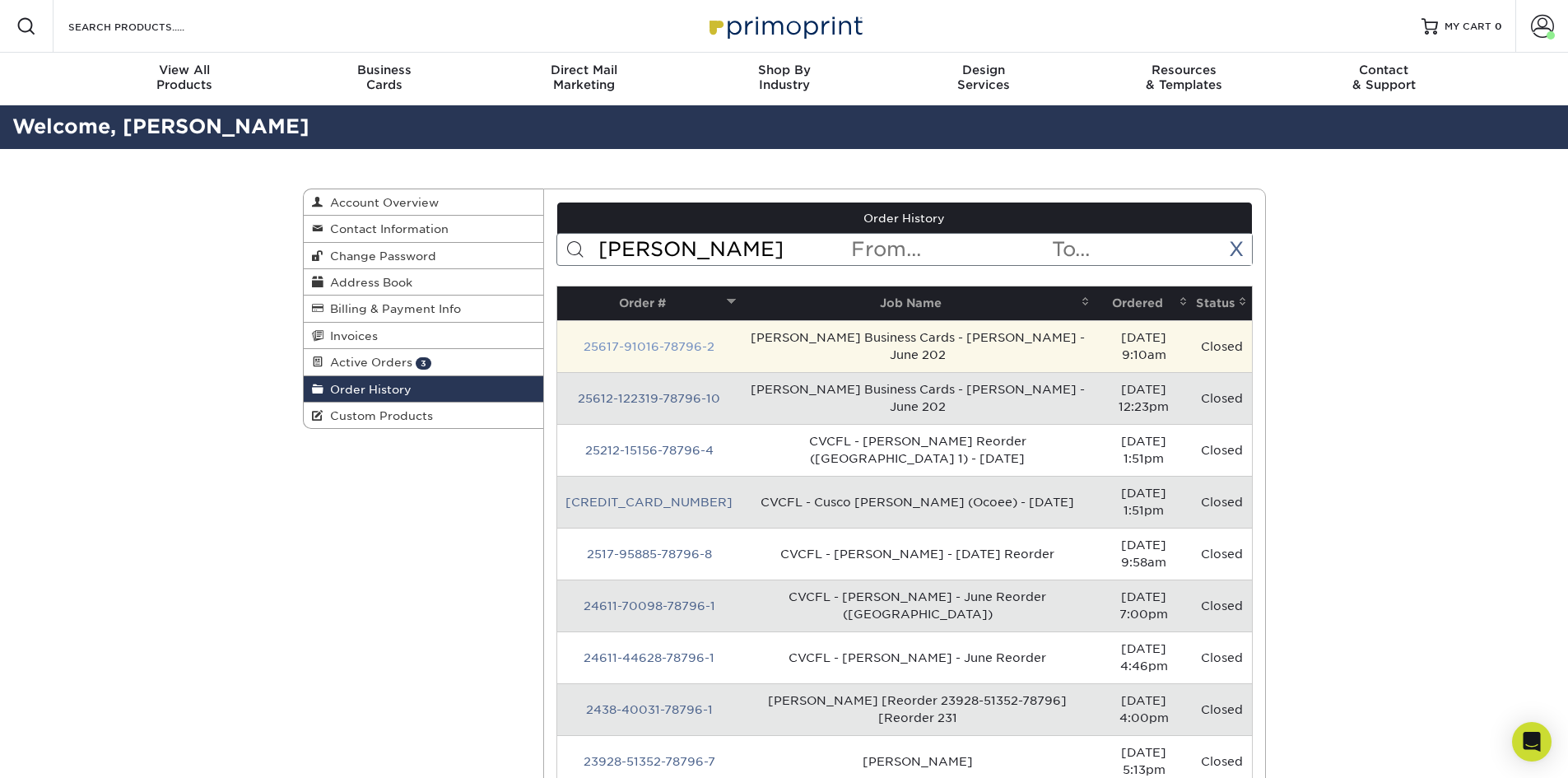
click at [672, 340] on link "25617-91016-78796-2" at bounding box center [649, 346] width 131 height 13
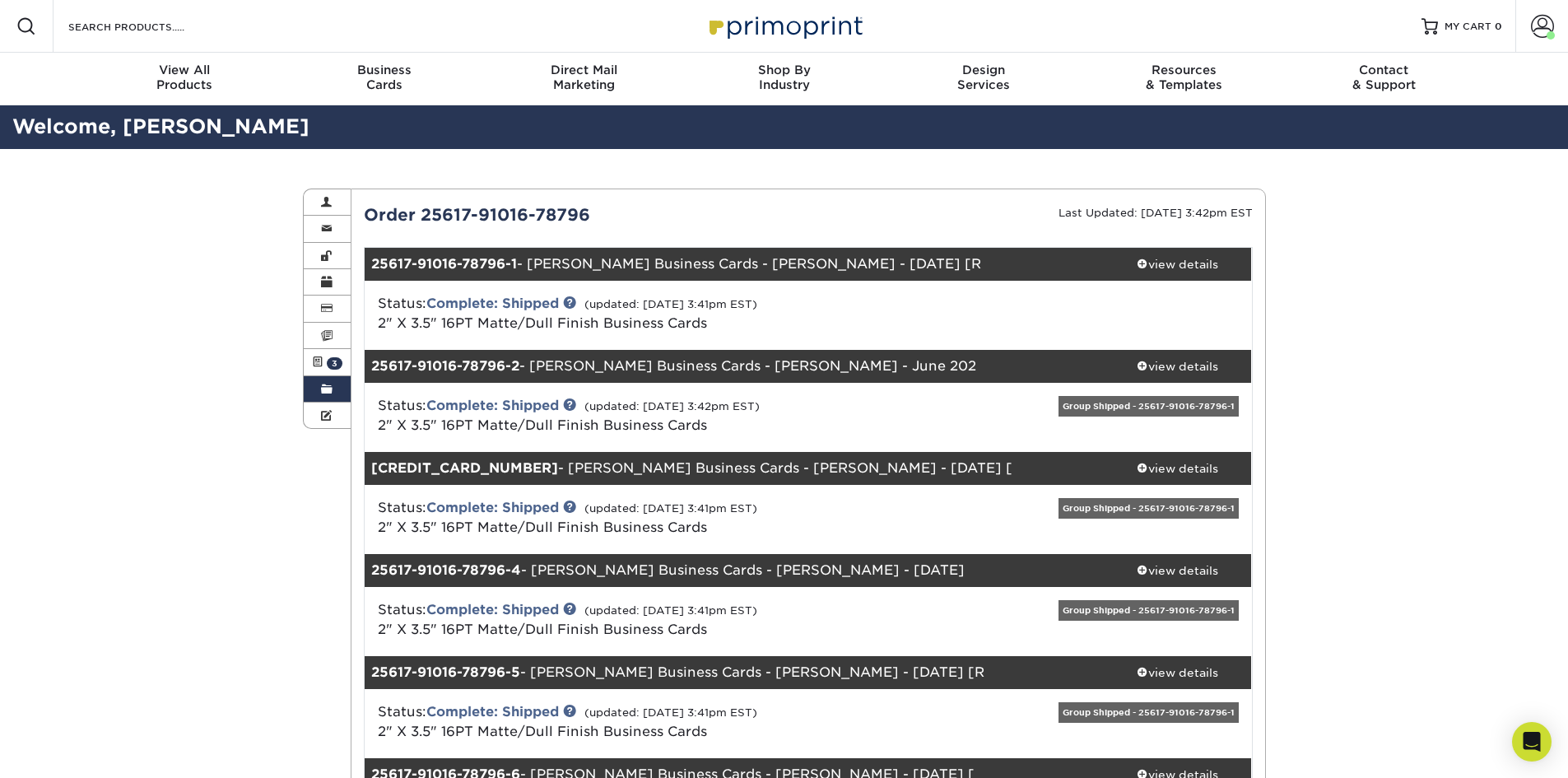
scroll to position [83, 0]
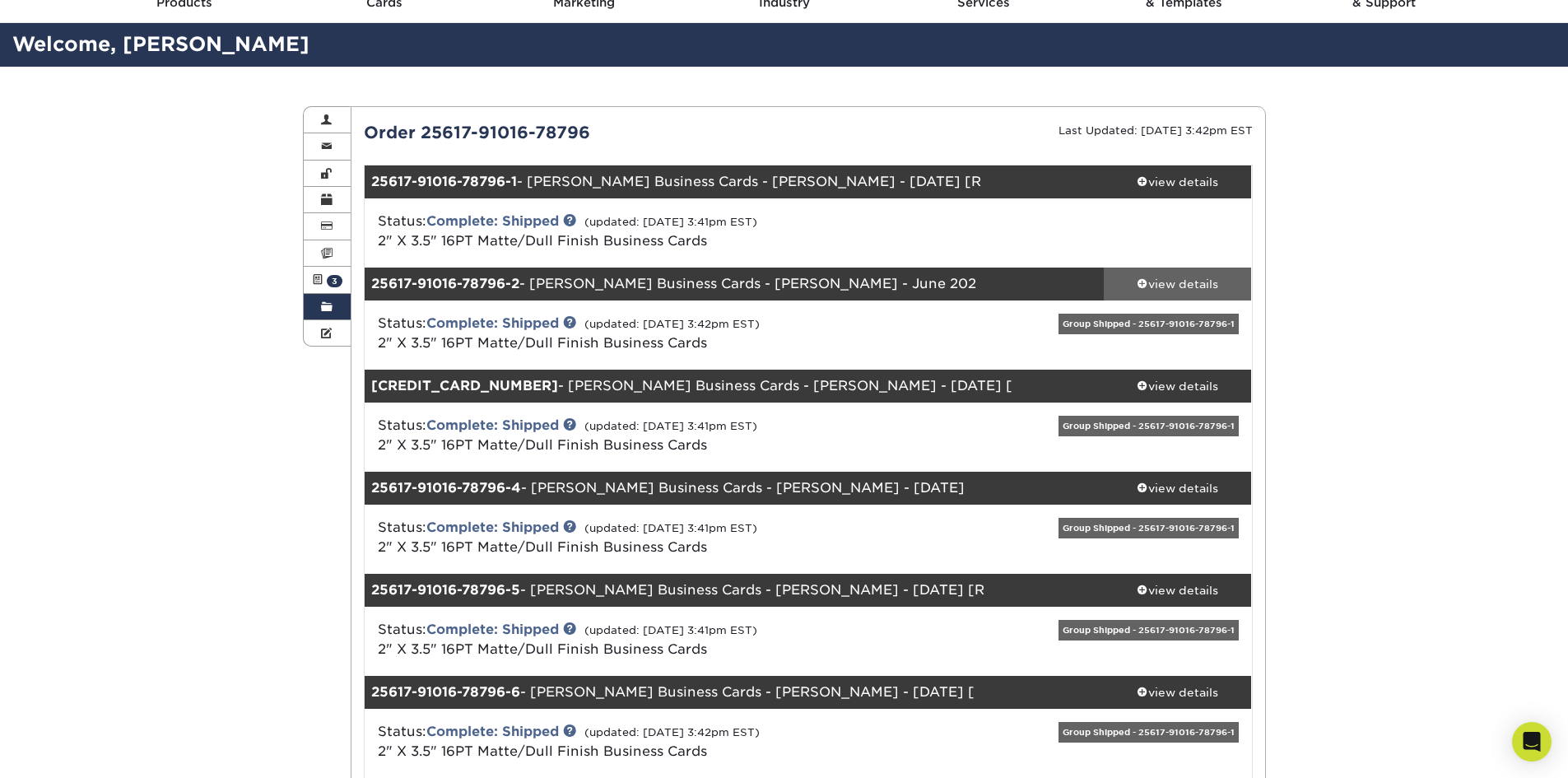
click at [1182, 290] on div "view details" at bounding box center [1177, 284] width 148 height 17
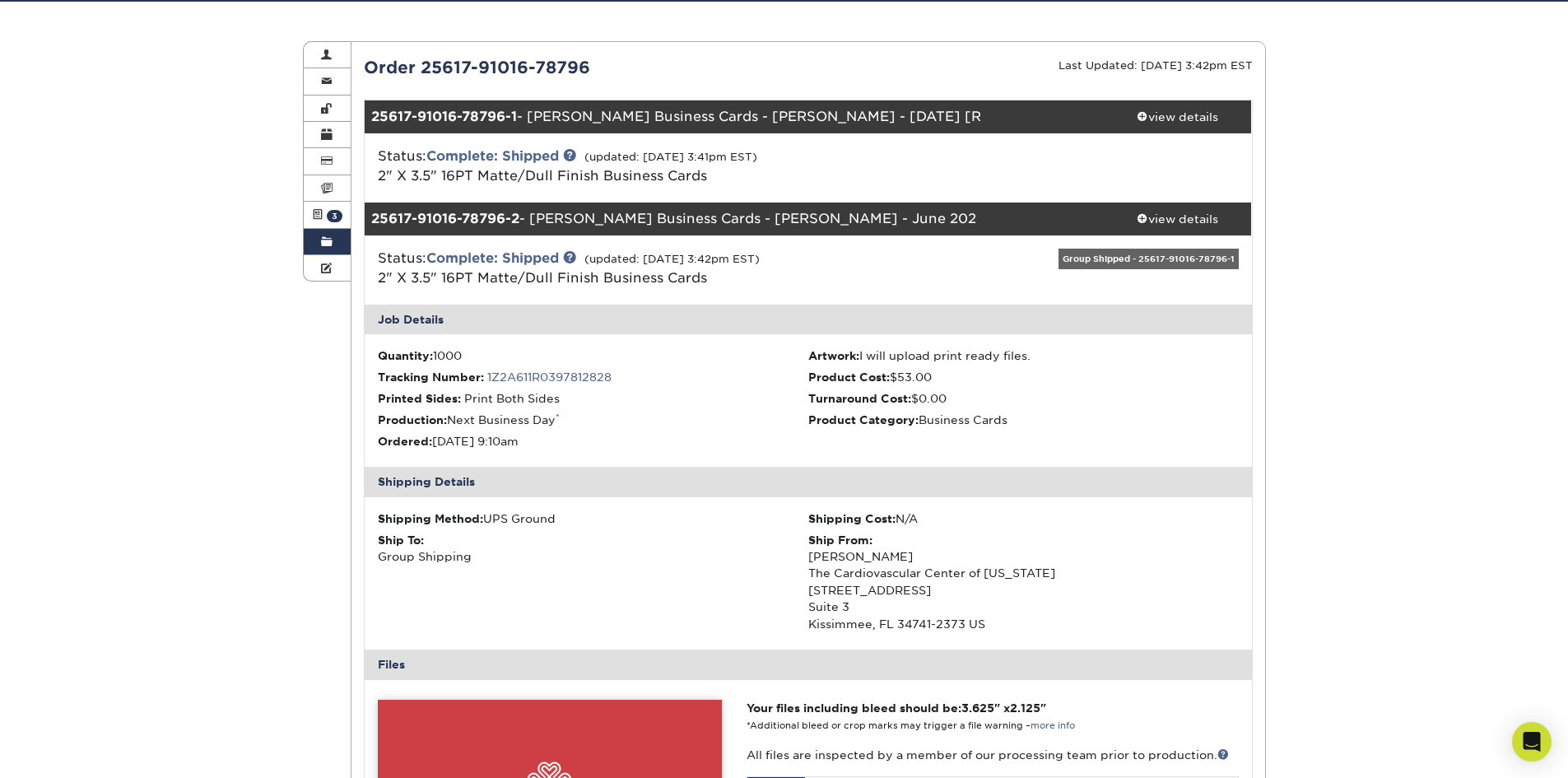
scroll to position [329, 0]
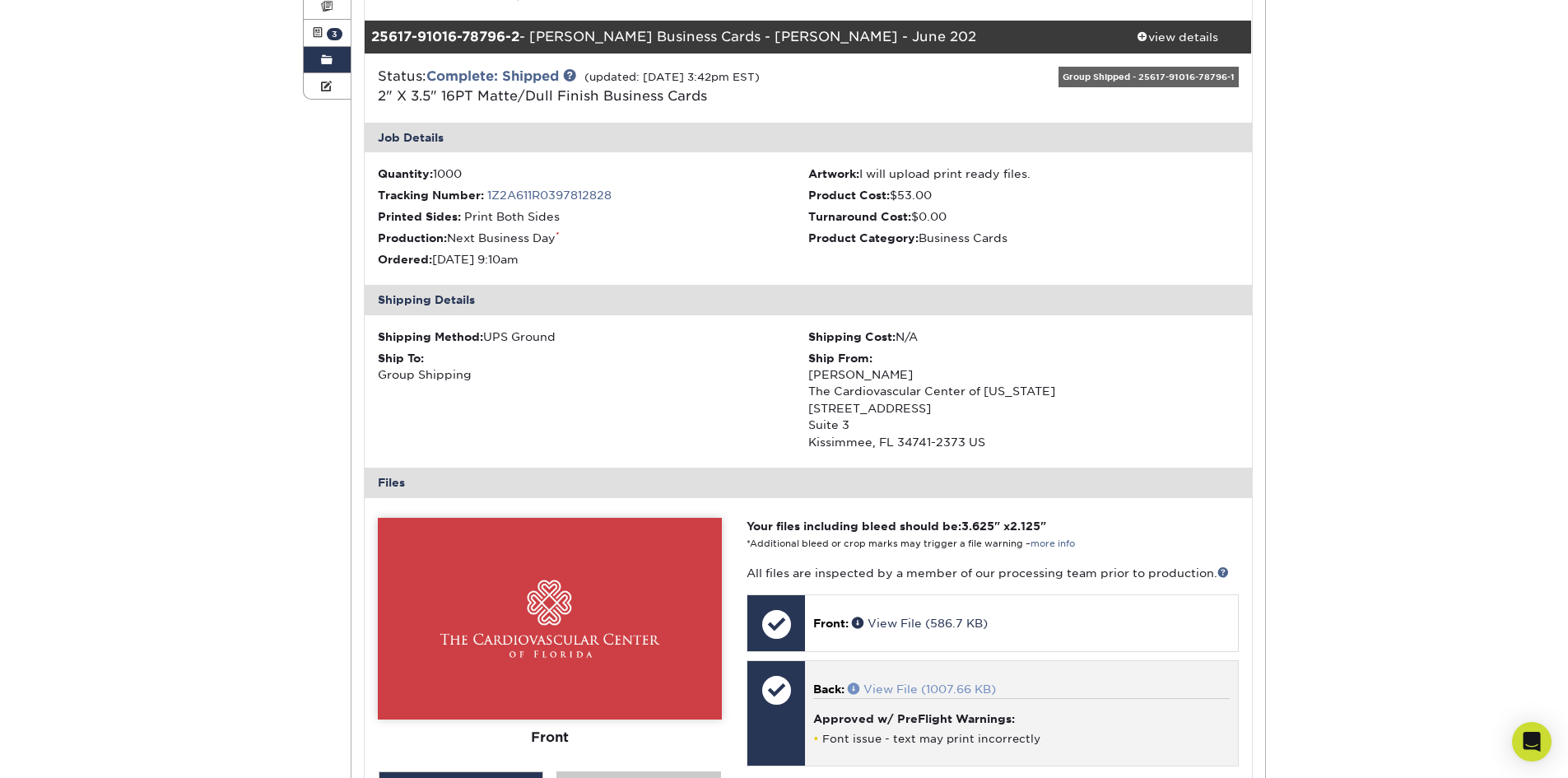
click at [912, 694] on link "View File (1007.66 KB)" at bounding box center [922, 688] width 148 height 13
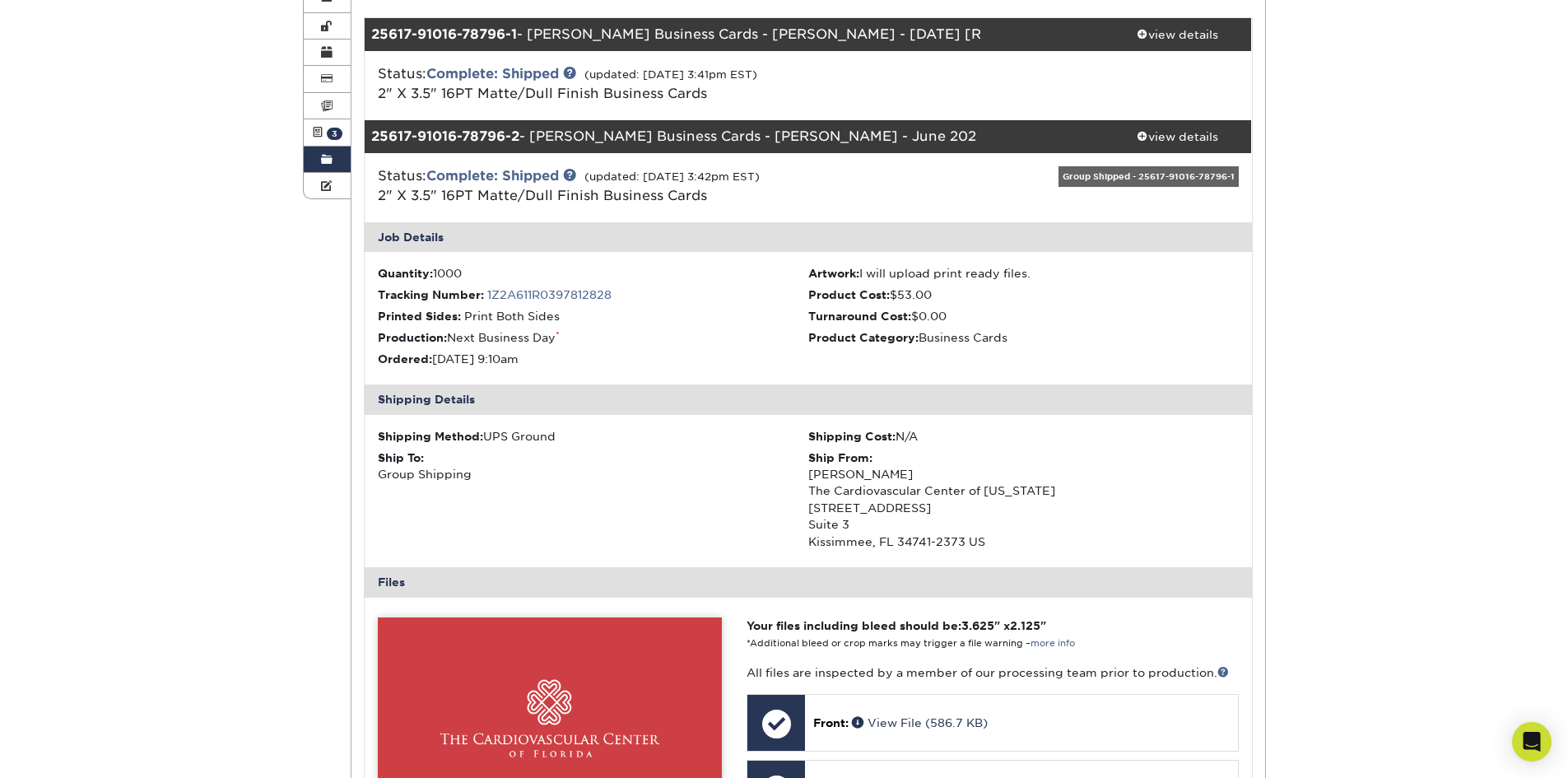
scroll to position [0, 0]
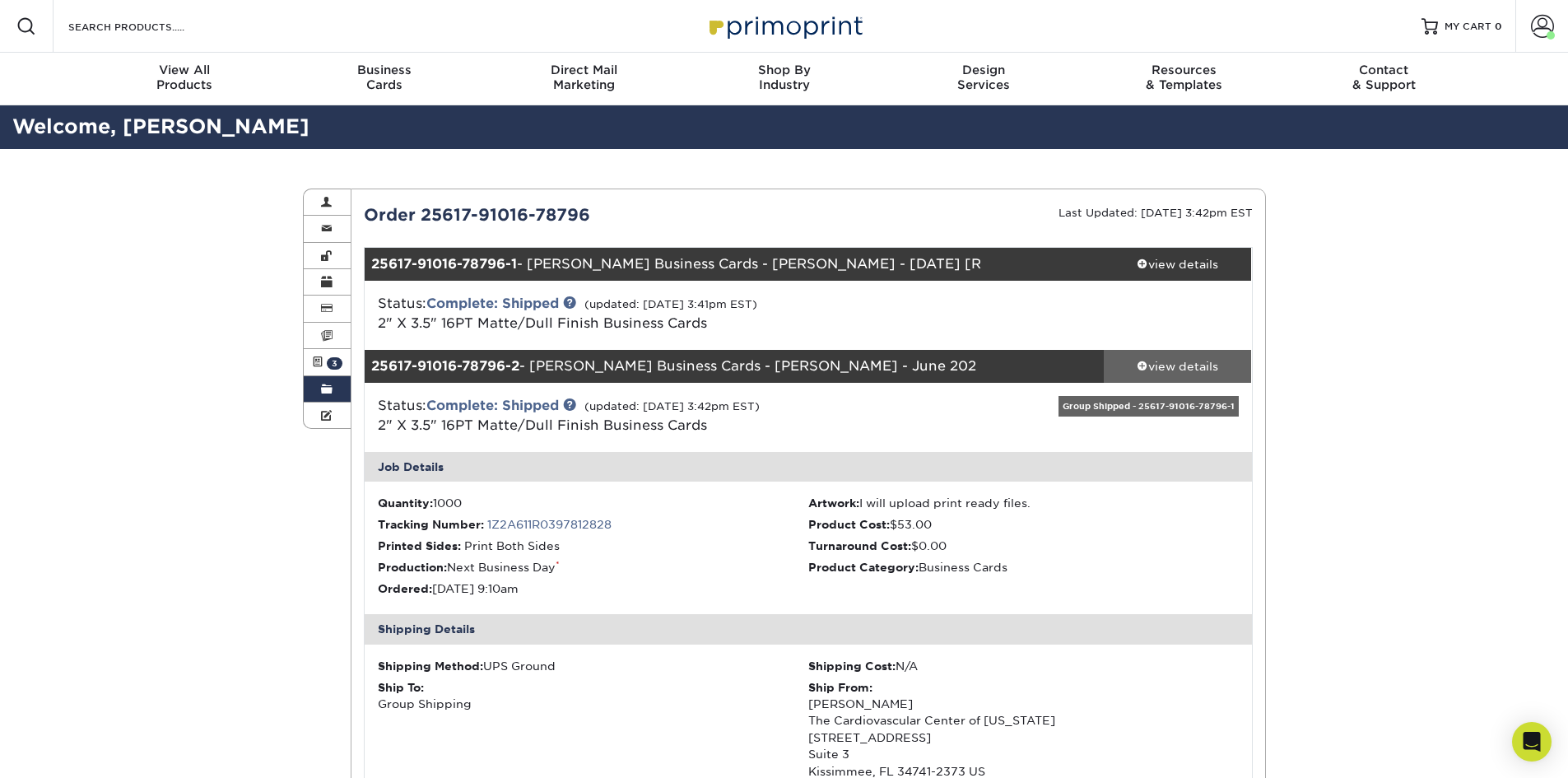
click at [1168, 361] on div "view details" at bounding box center [1177, 366] width 148 height 17
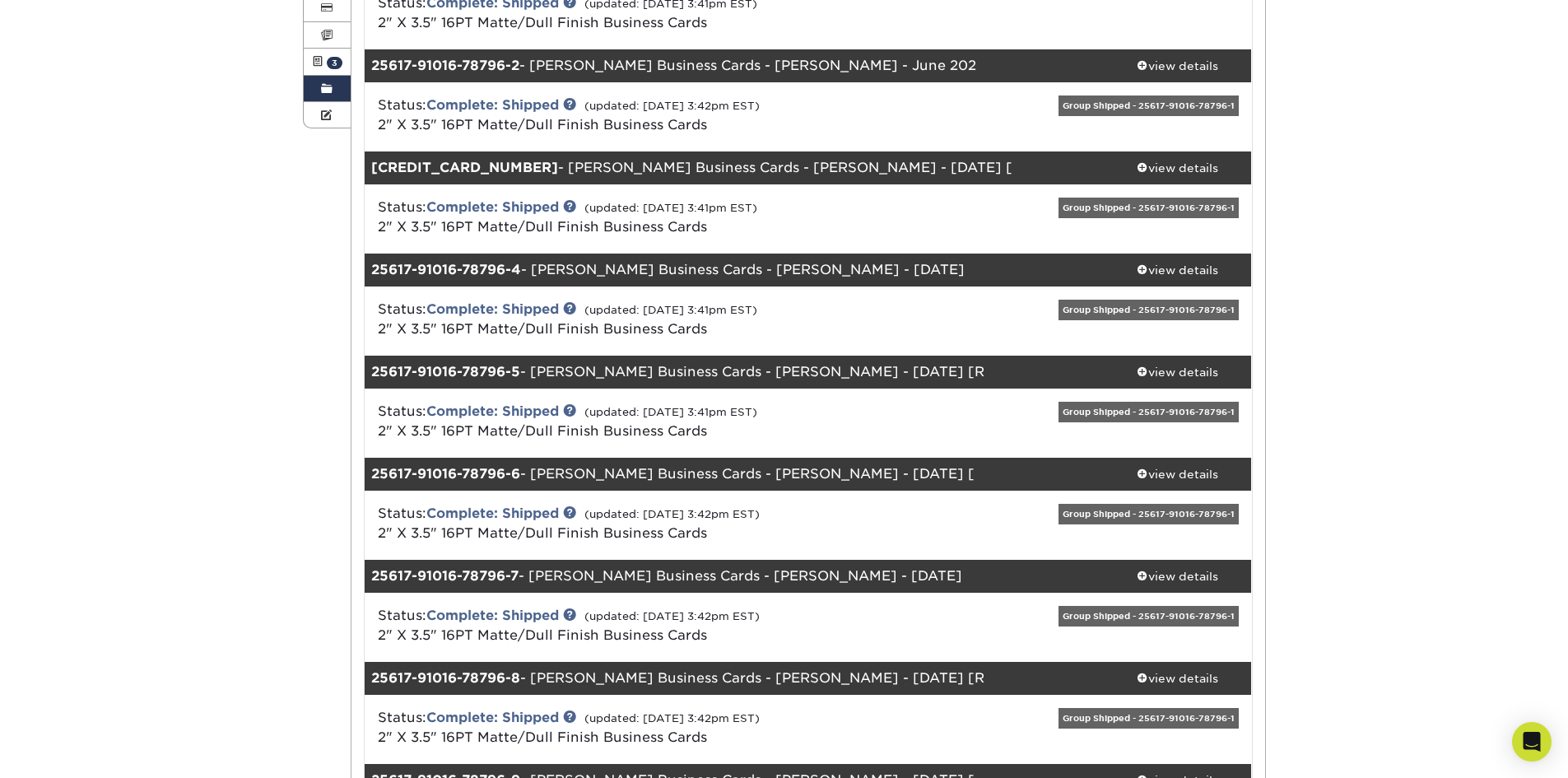
scroll to position [329, 0]
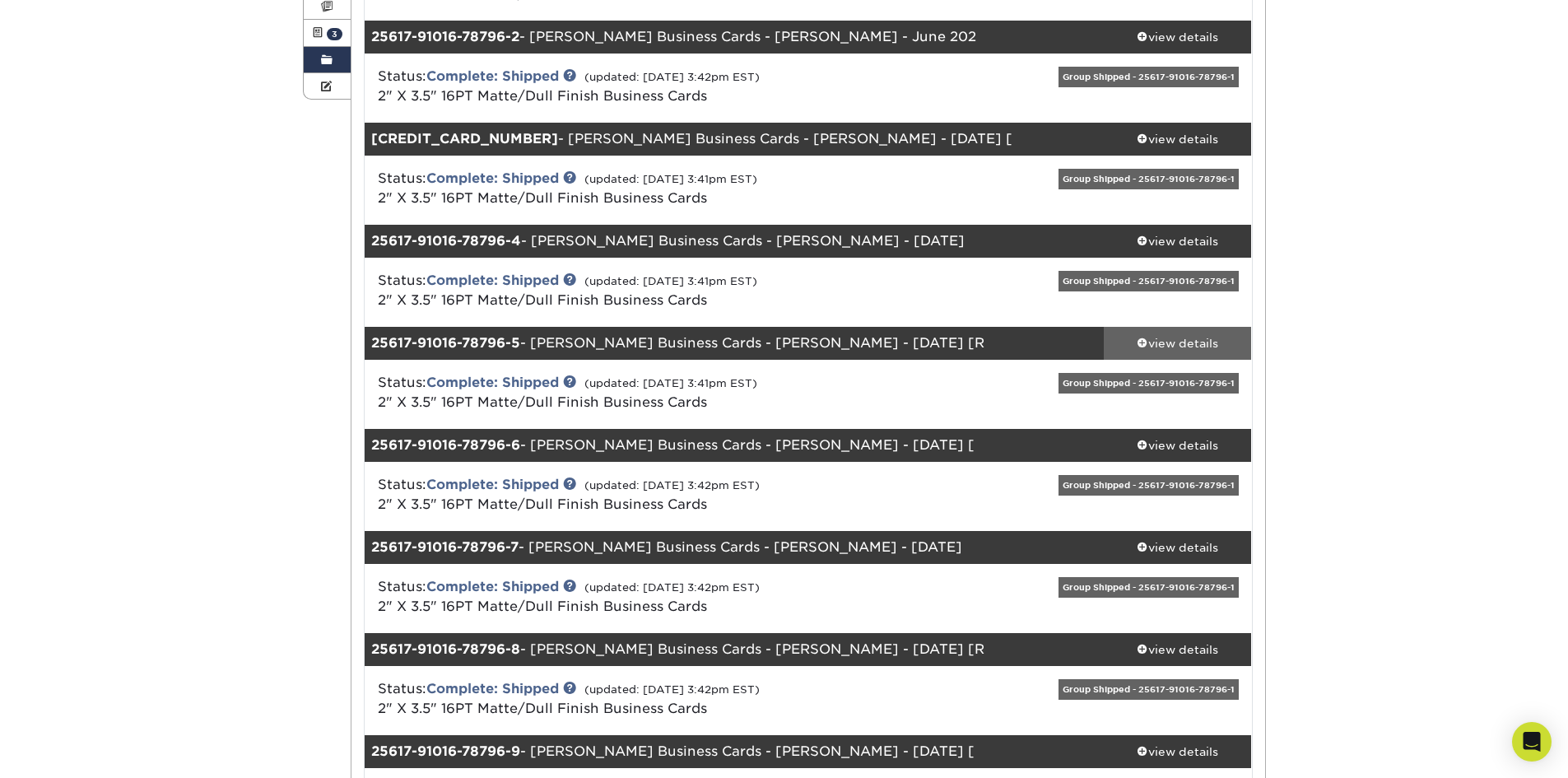
click at [1170, 346] on div "view details" at bounding box center [1177, 343] width 148 height 17
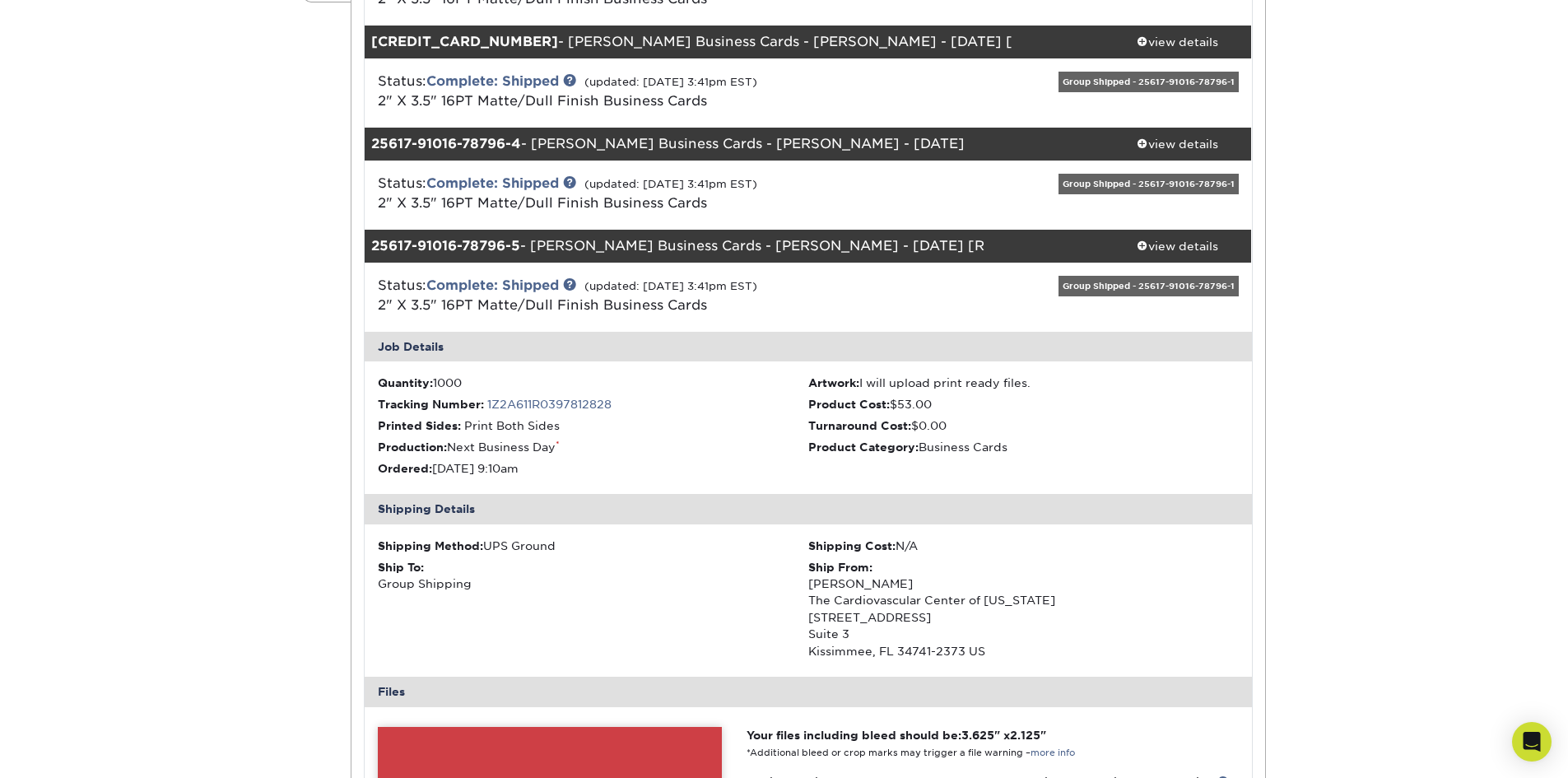
scroll to position [741, 0]
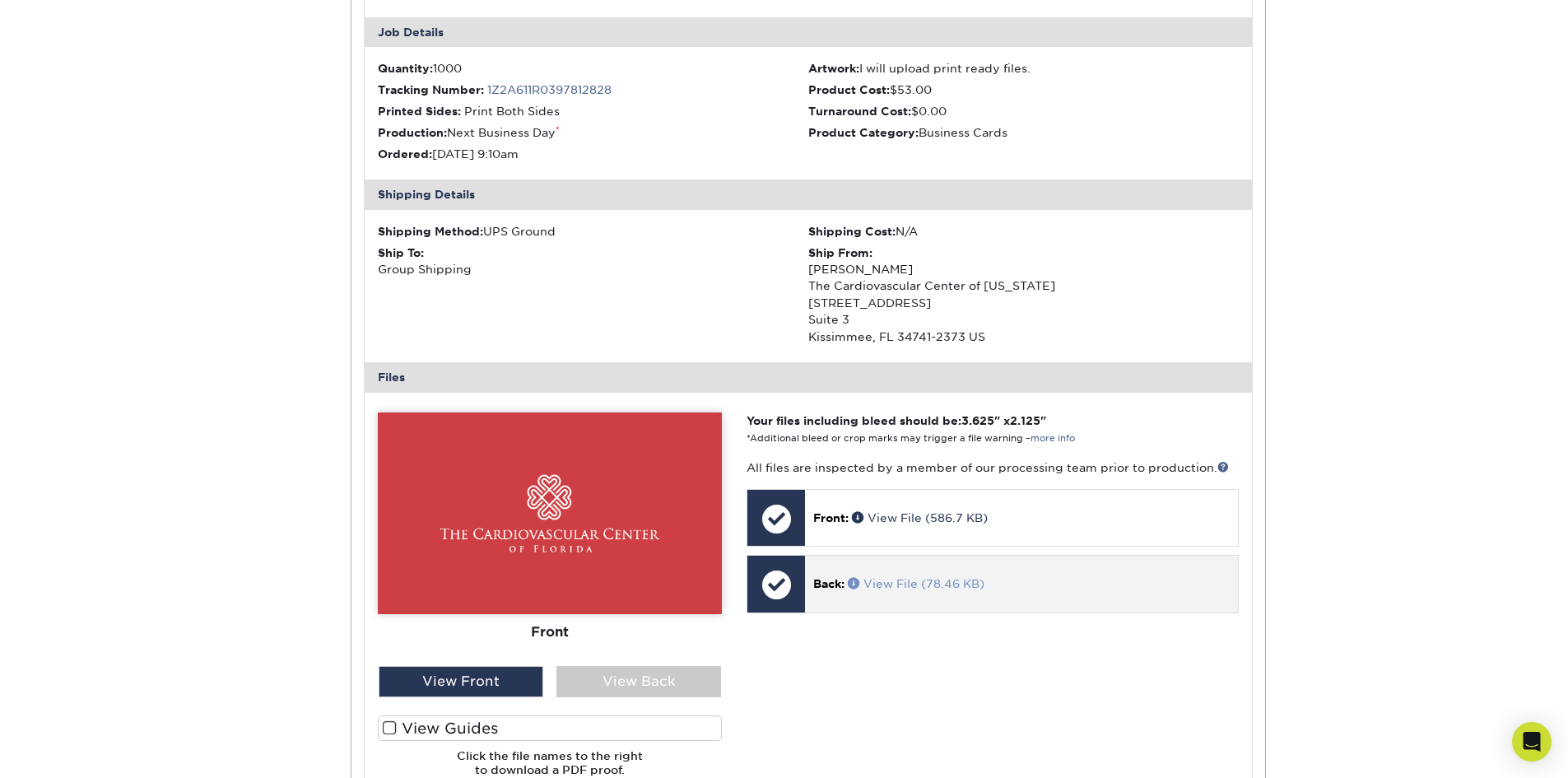
click at [928, 582] on link "View File (78.46 KB)" at bounding box center [916, 583] width 136 height 13
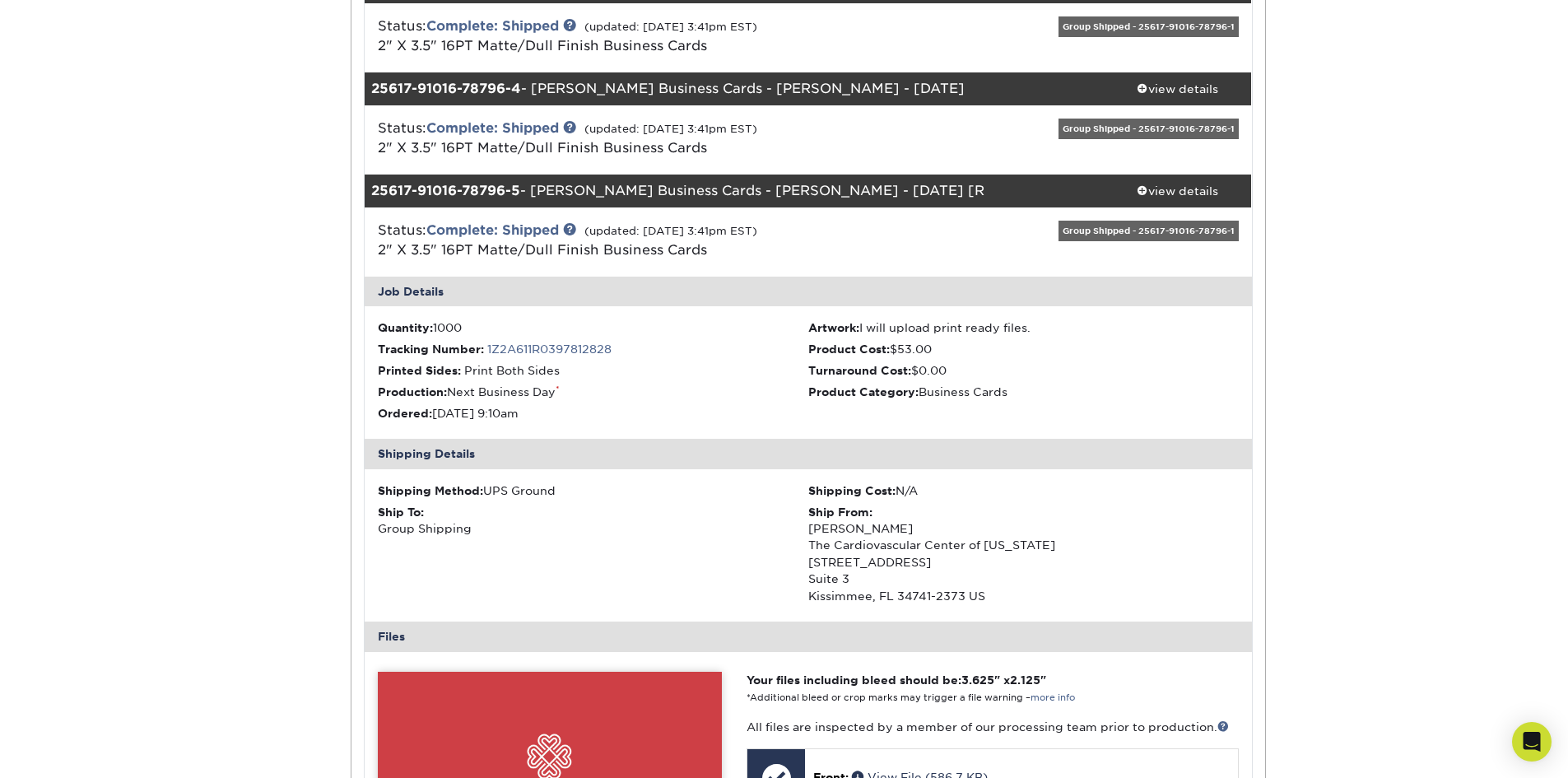
scroll to position [412, 0]
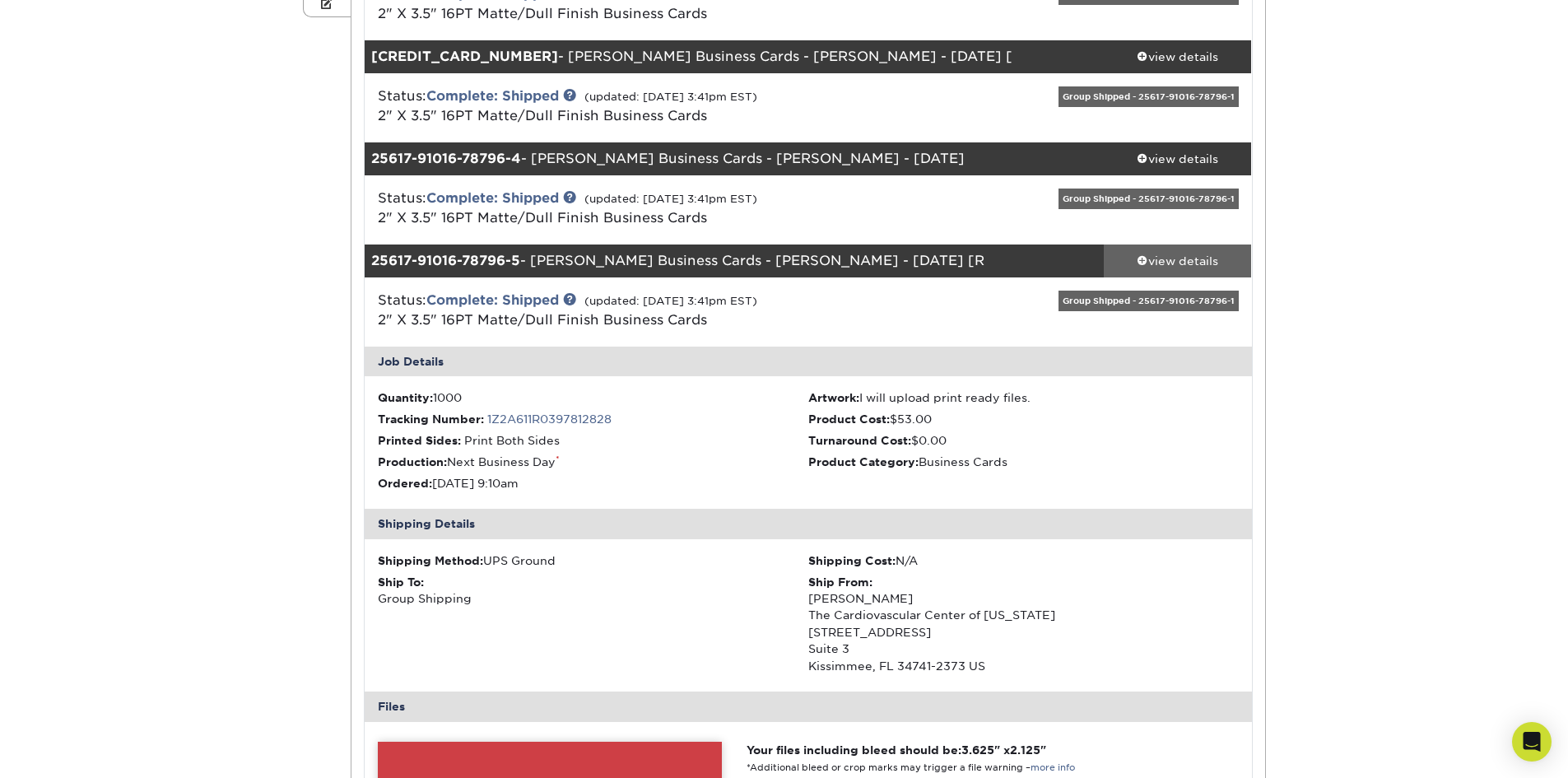
click at [1152, 252] on link "view details" at bounding box center [1177, 261] width 148 height 33
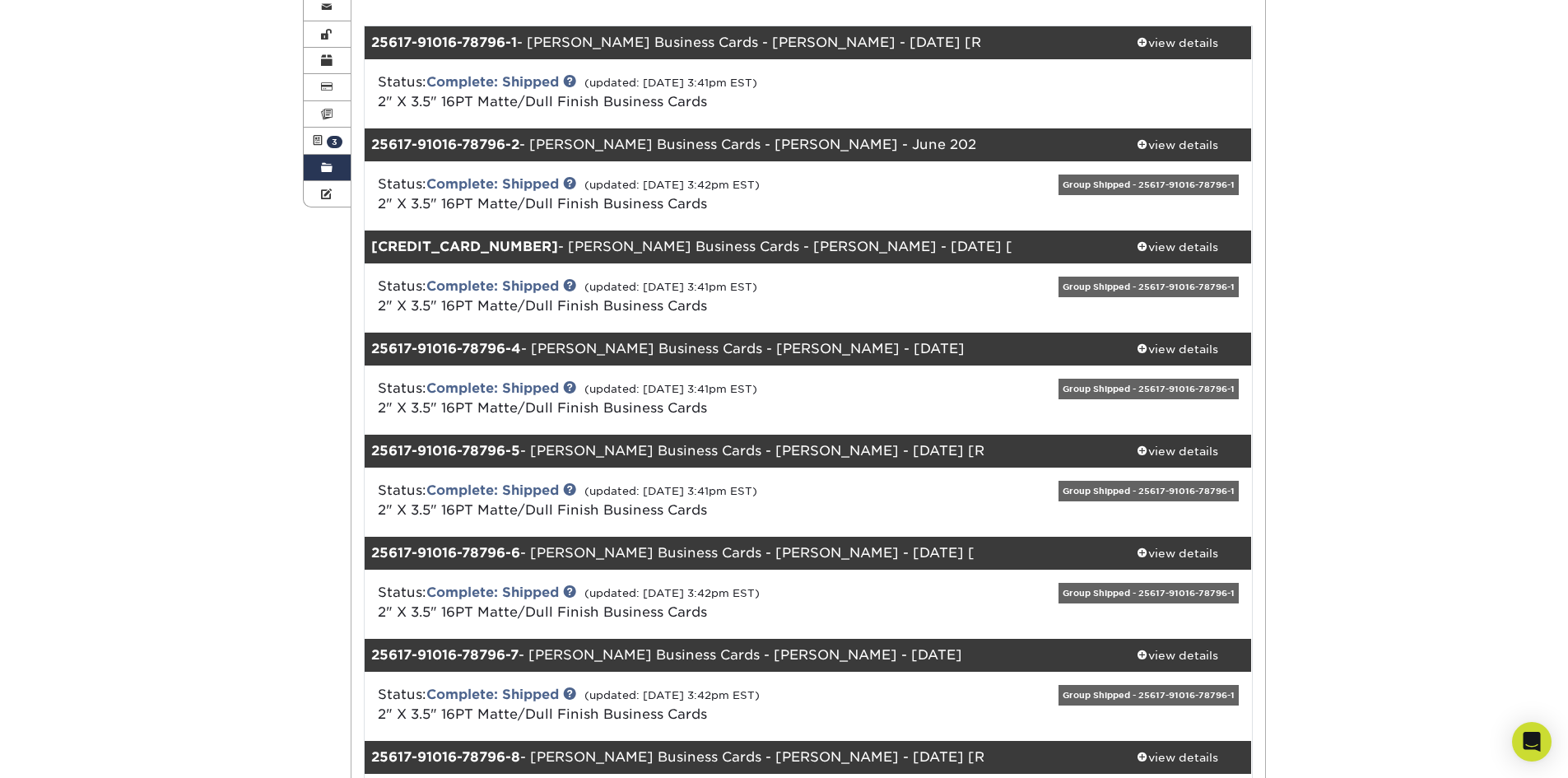
scroll to position [247, 0]
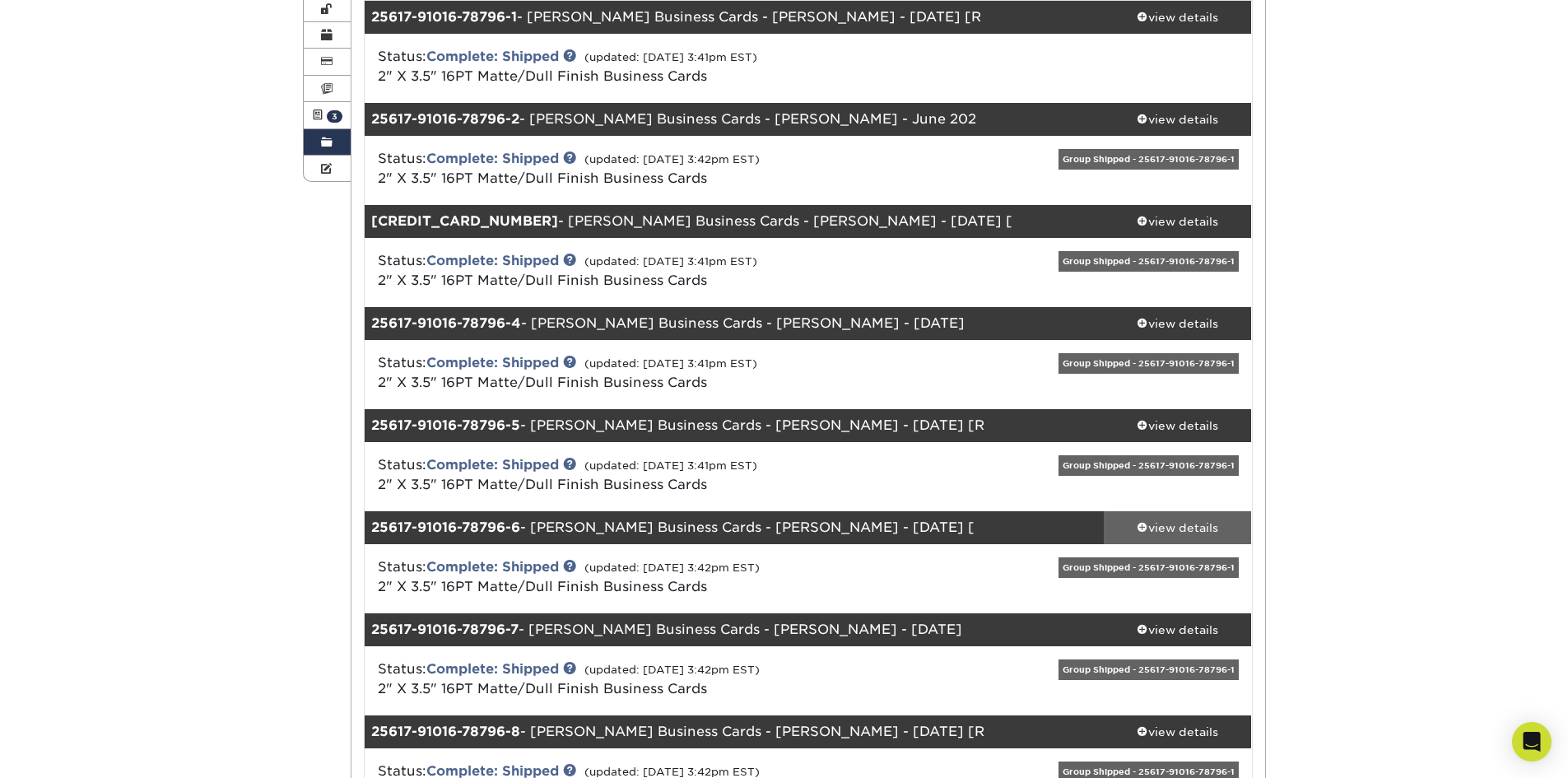
click at [1167, 526] on div "view details" at bounding box center [1177, 527] width 148 height 17
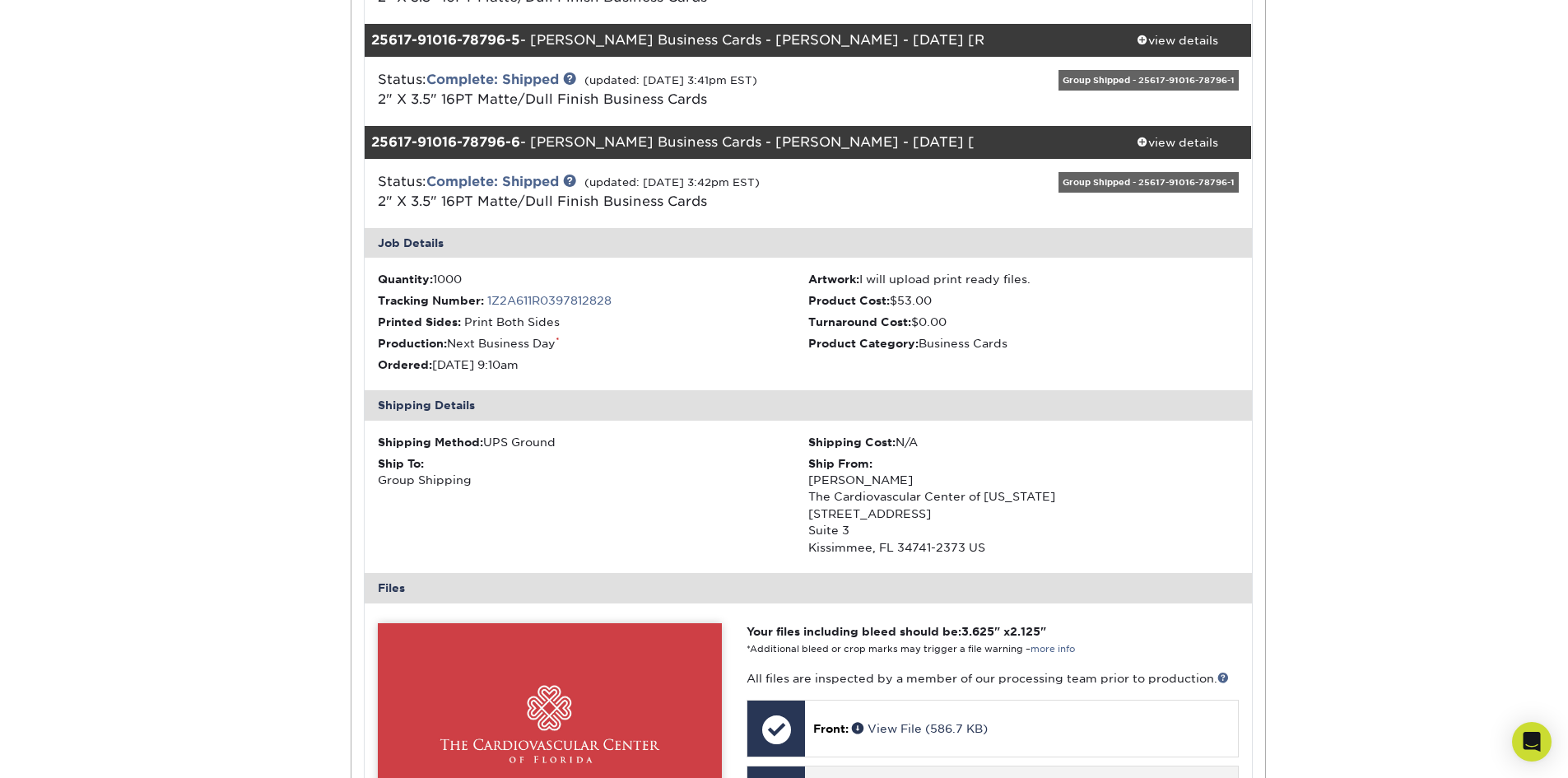
scroll to position [906, 0]
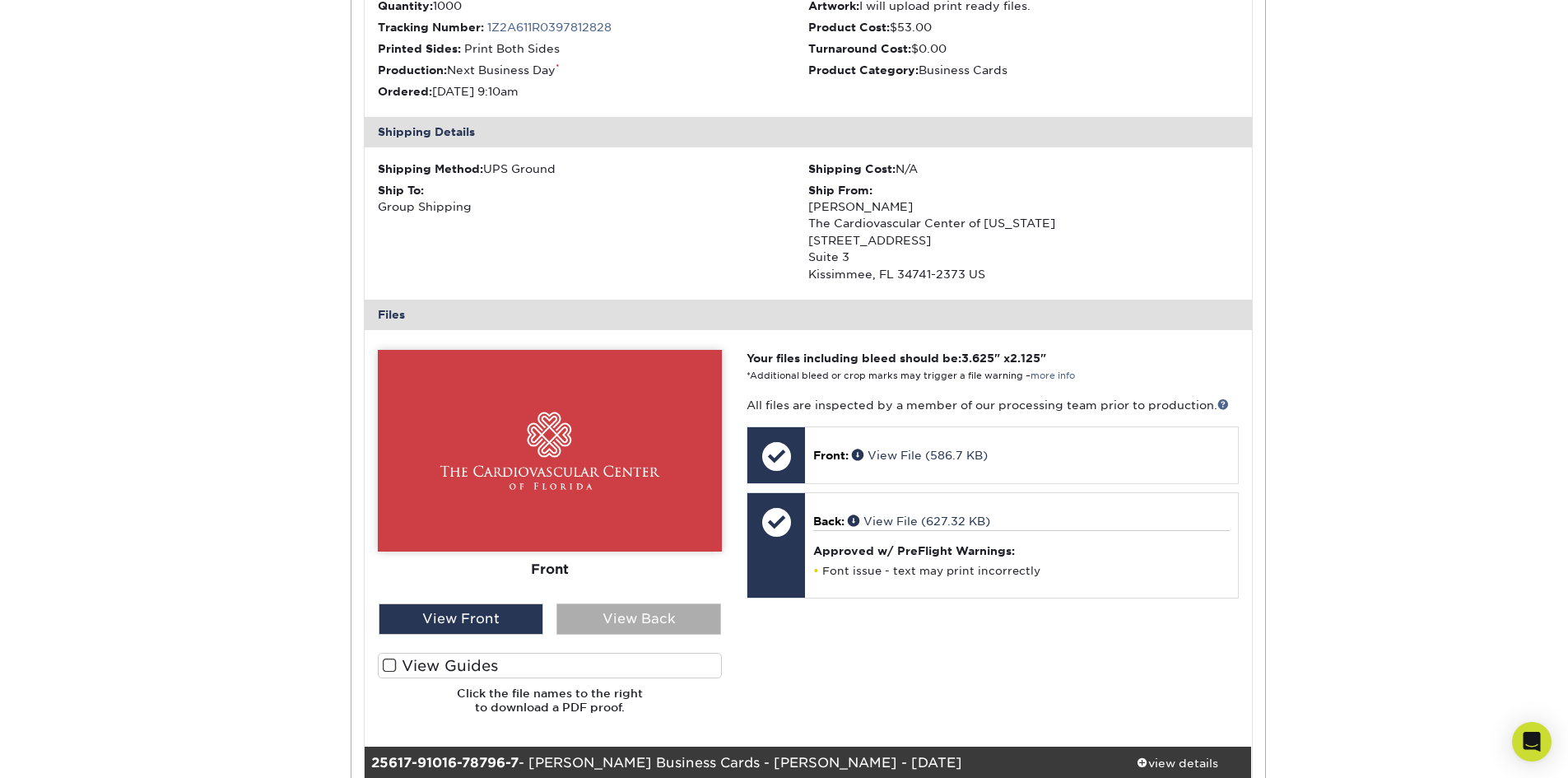
click at [673, 612] on div "View Back" at bounding box center [639, 619] width 165 height 31
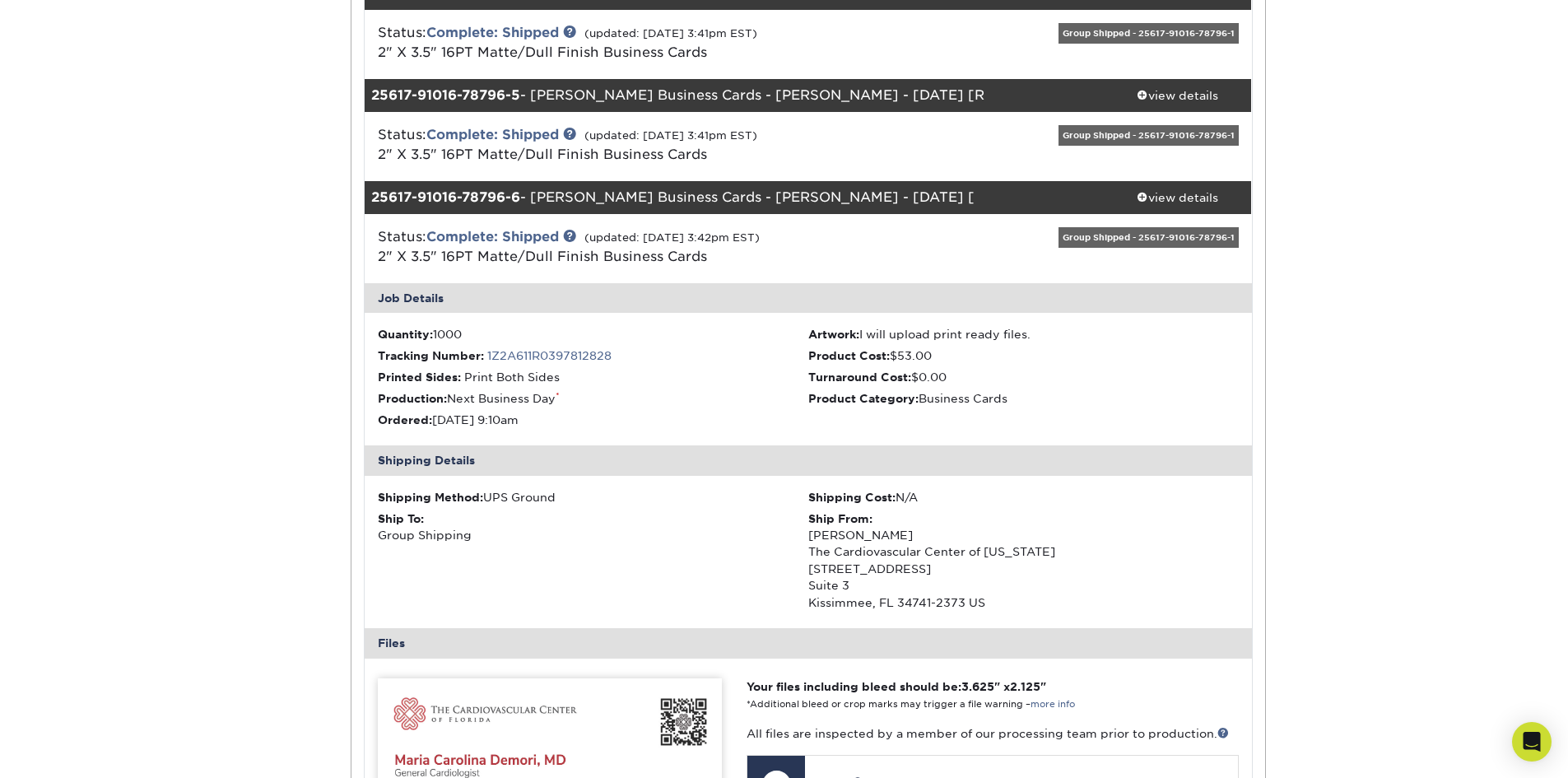
scroll to position [576, 0]
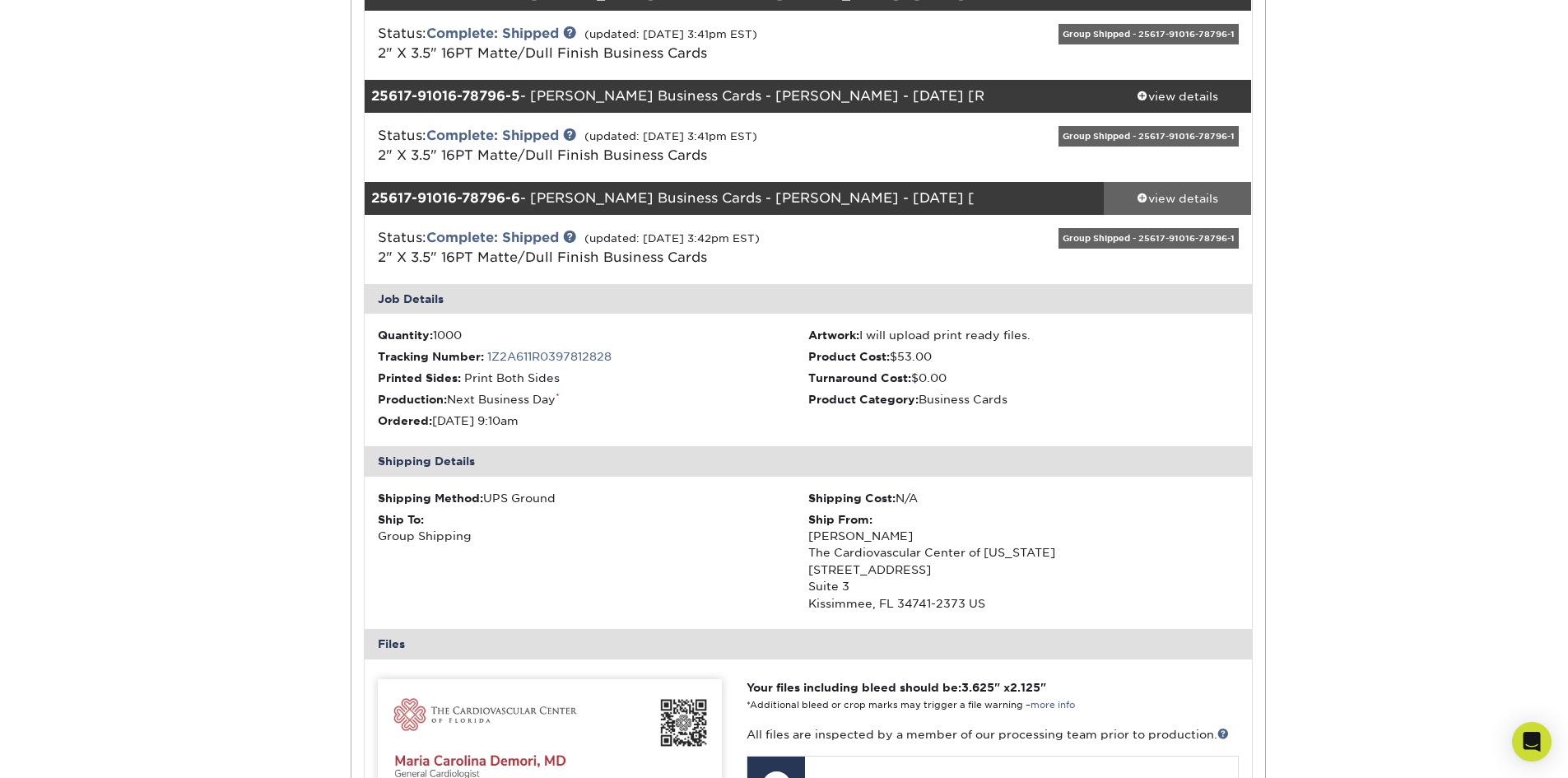
click at [1142, 202] on span at bounding box center [1142, 198] width 12 height 12
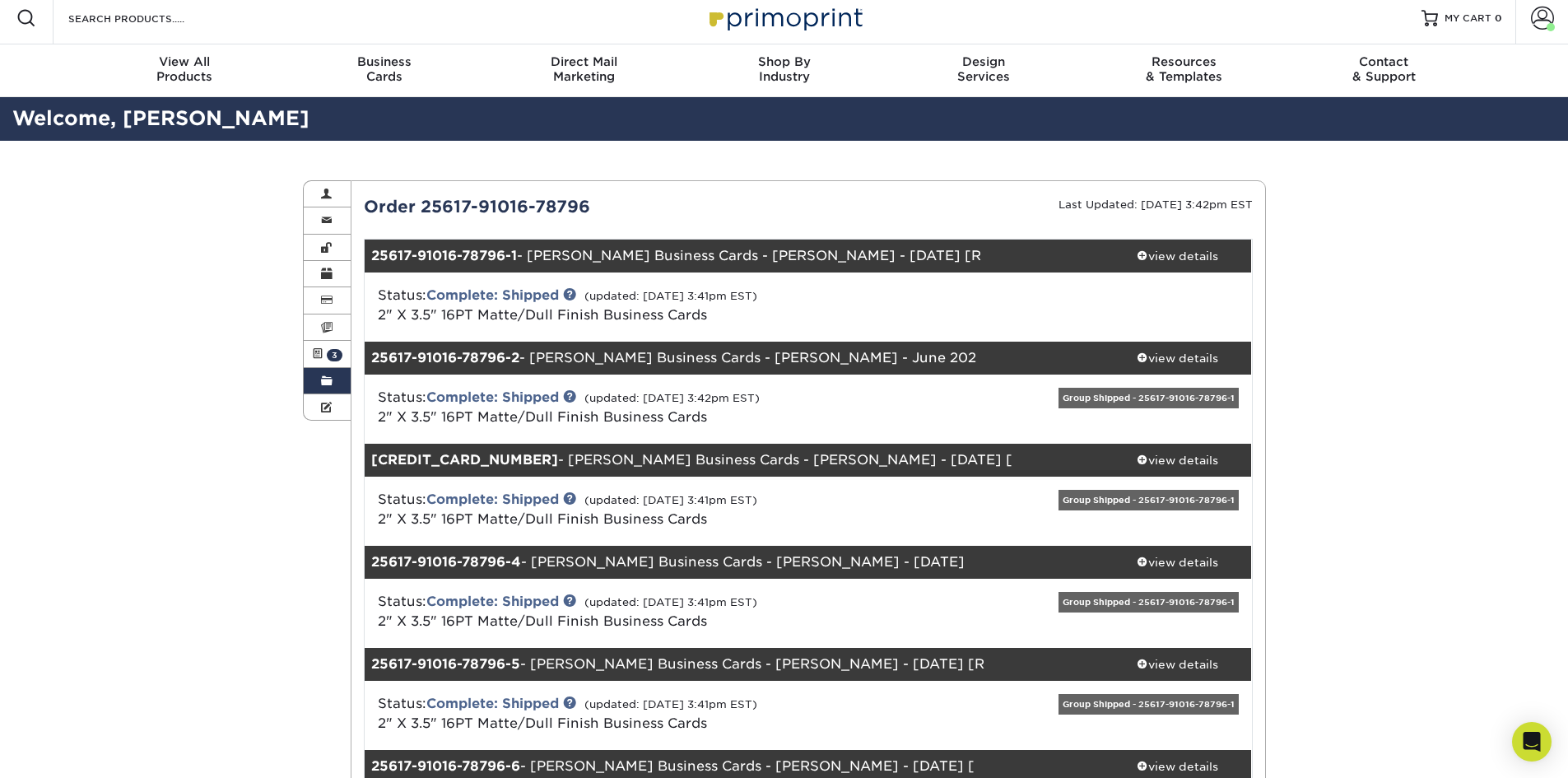
scroll to position [0, 0]
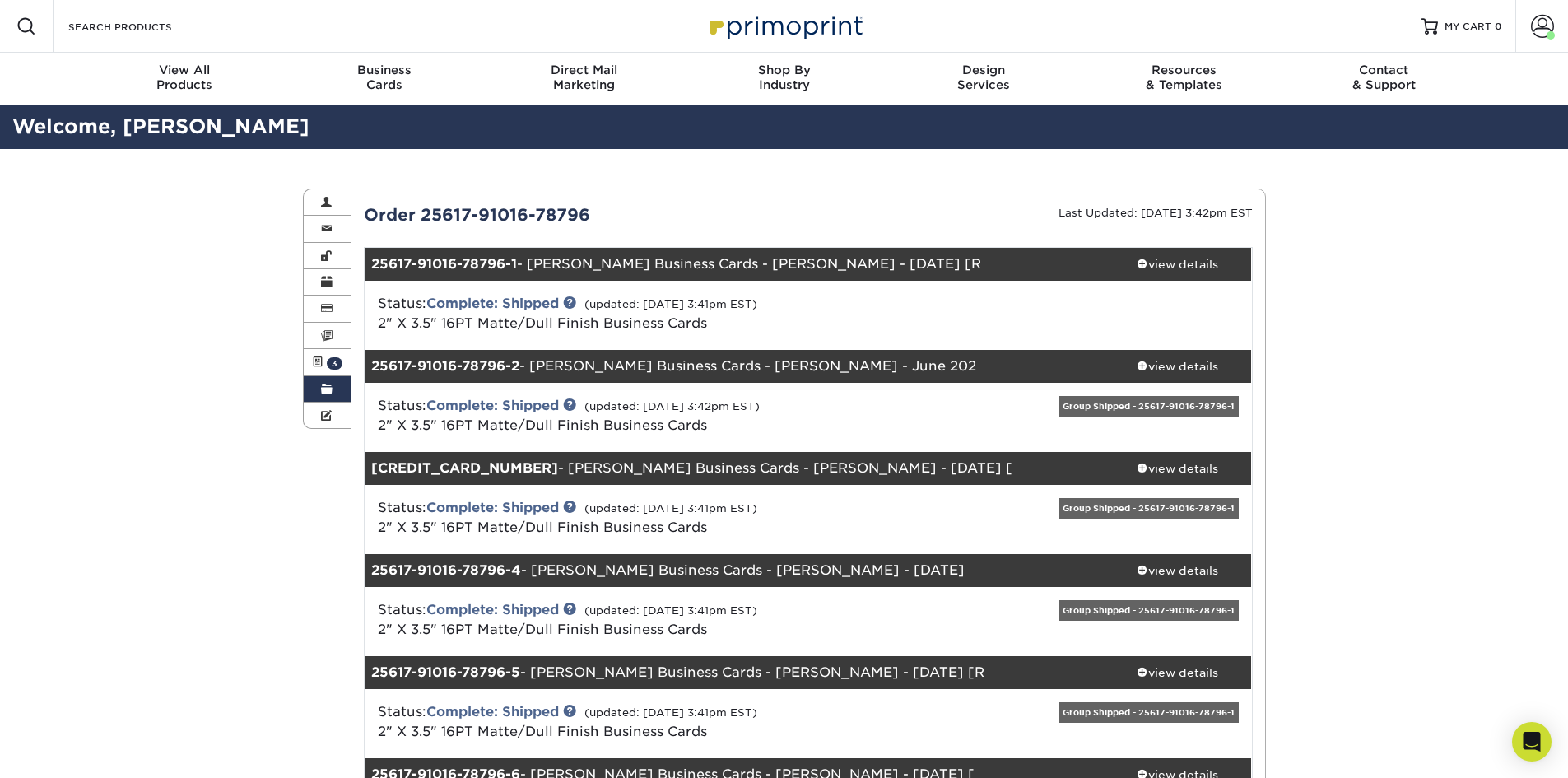
click at [316, 378] on link "Order History" at bounding box center [327, 389] width 48 height 26
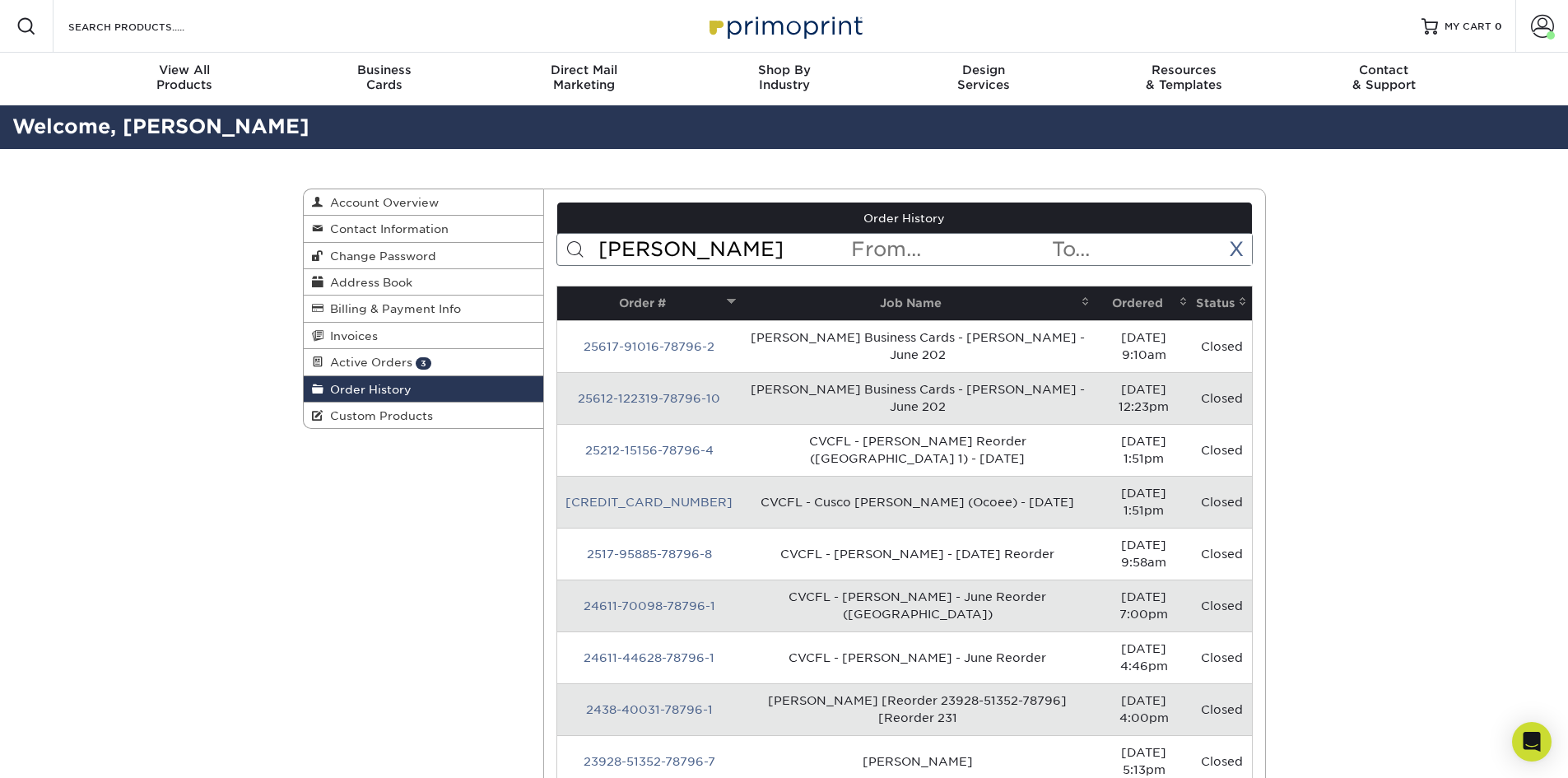
click at [728, 244] on input "mediratta" at bounding box center [723, 249] width 253 height 31
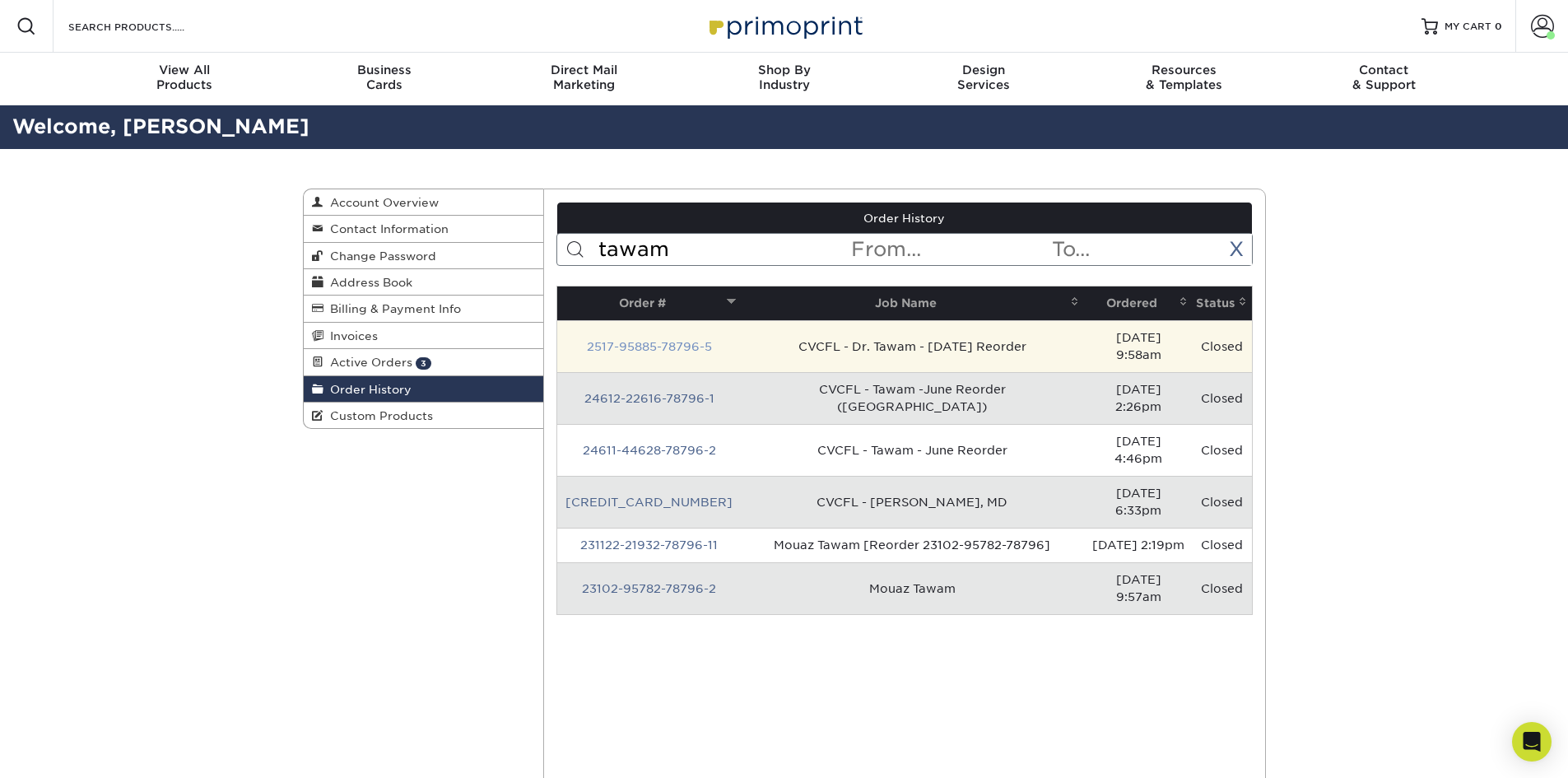
click at [630, 340] on link "2517-95885-78796-5" at bounding box center [649, 346] width 125 height 13
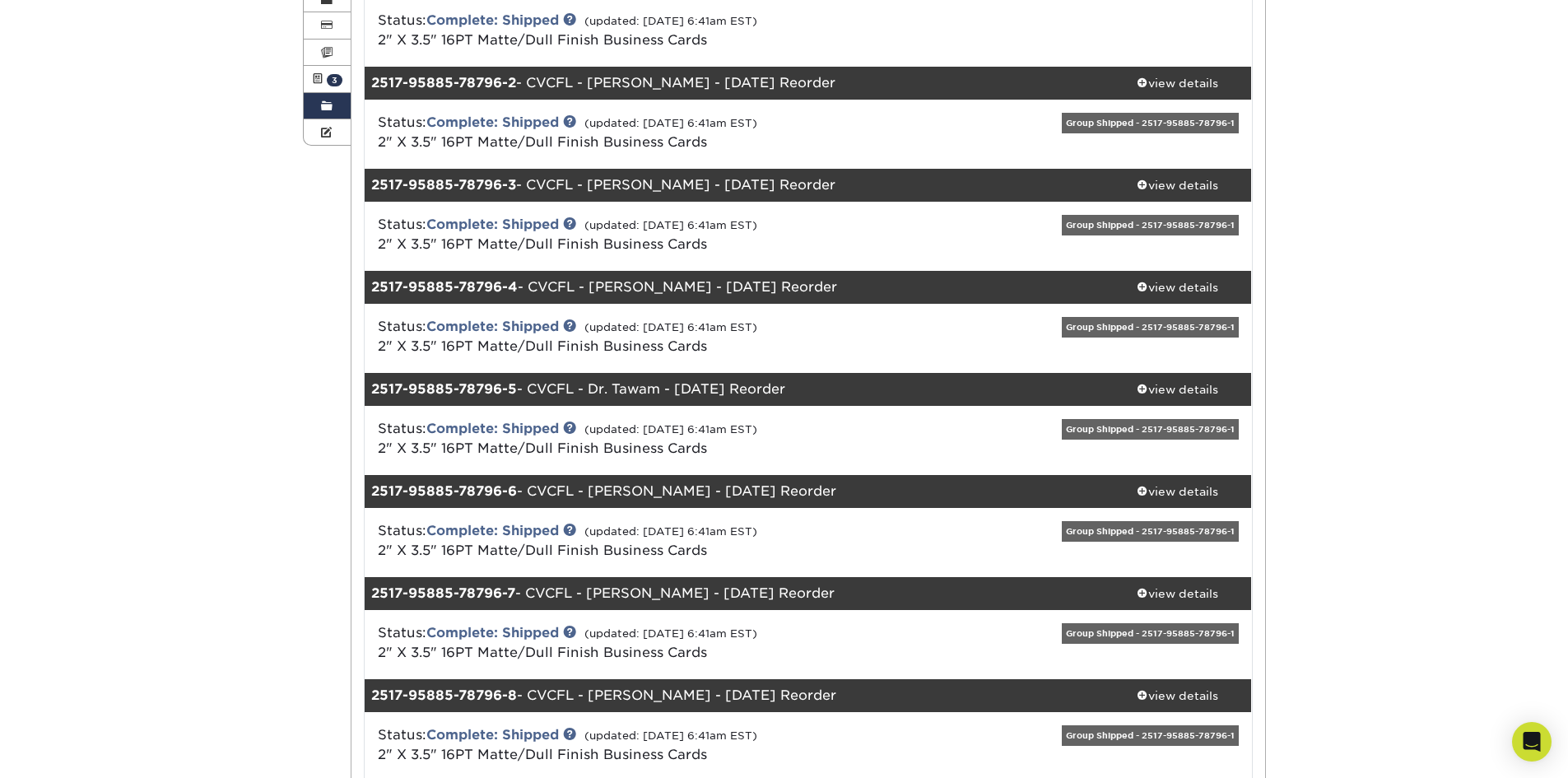
scroll to position [329, 0]
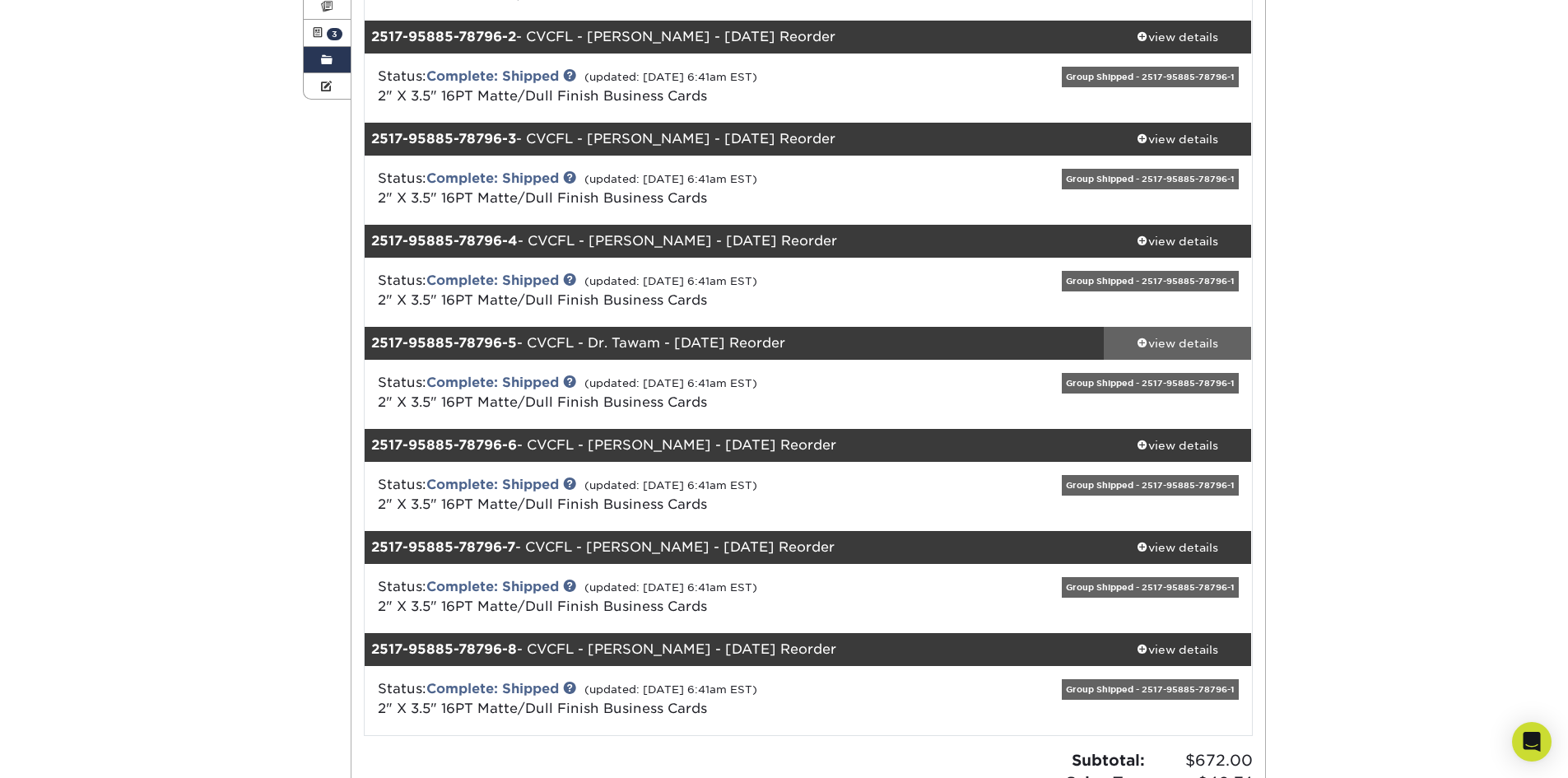
click at [1153, 341] on div "view details" at bounding box center [1177, 343] width 148 height 17
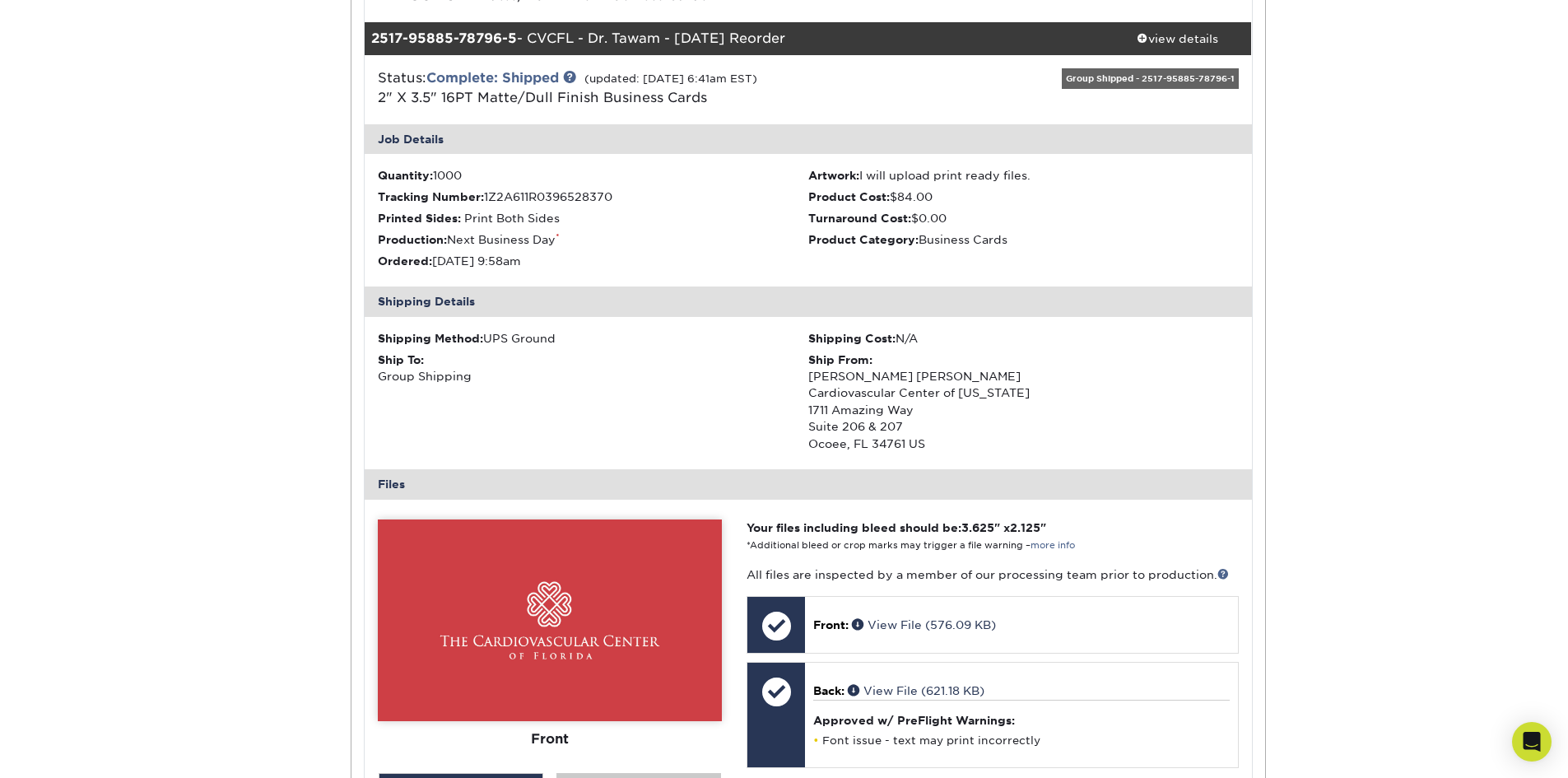
scroll to position [659, 0]
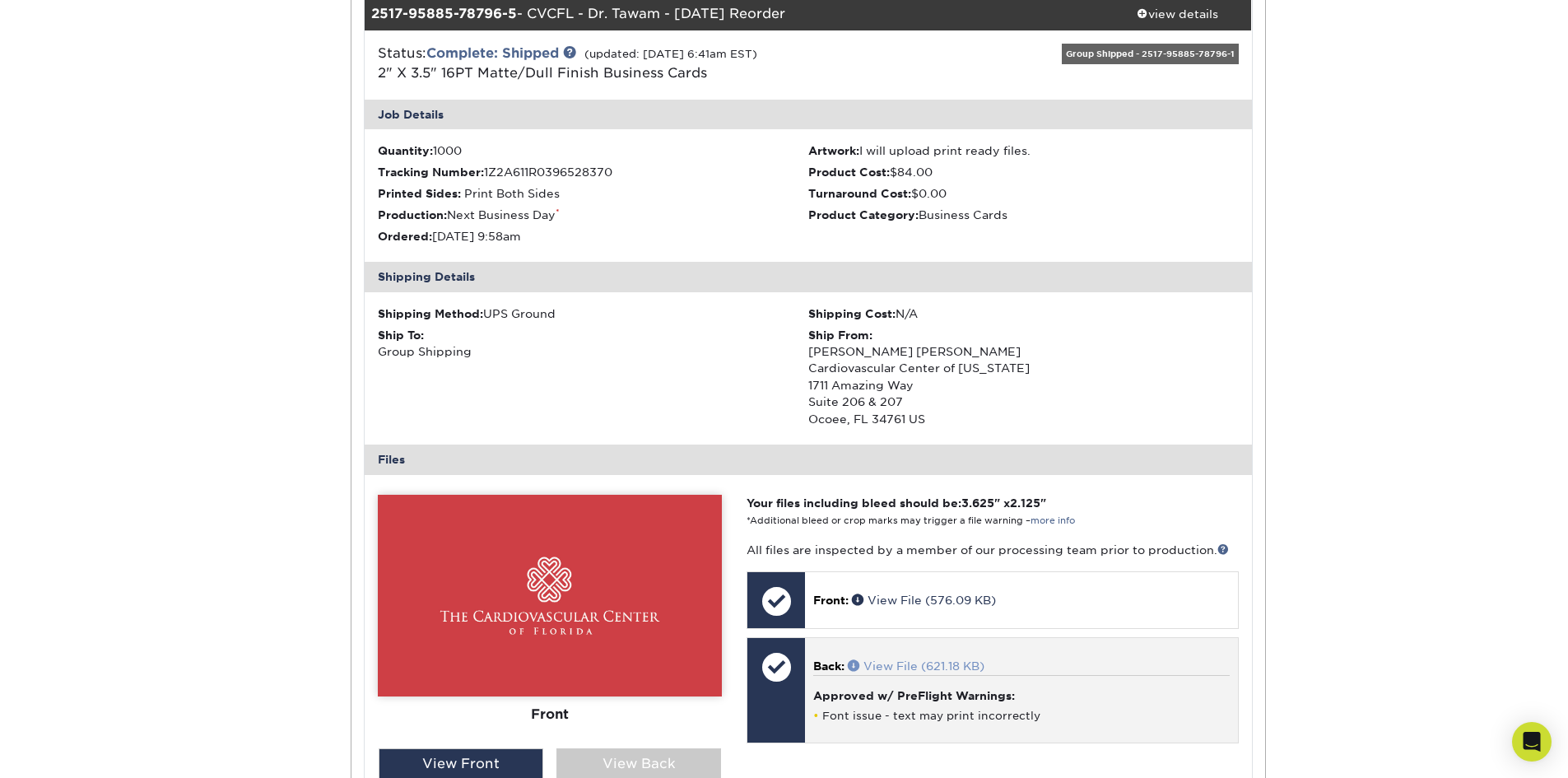
click at [929, 667] on link "View File (621.18 KB)" at bounding box center [916, 666] width 136 height 13
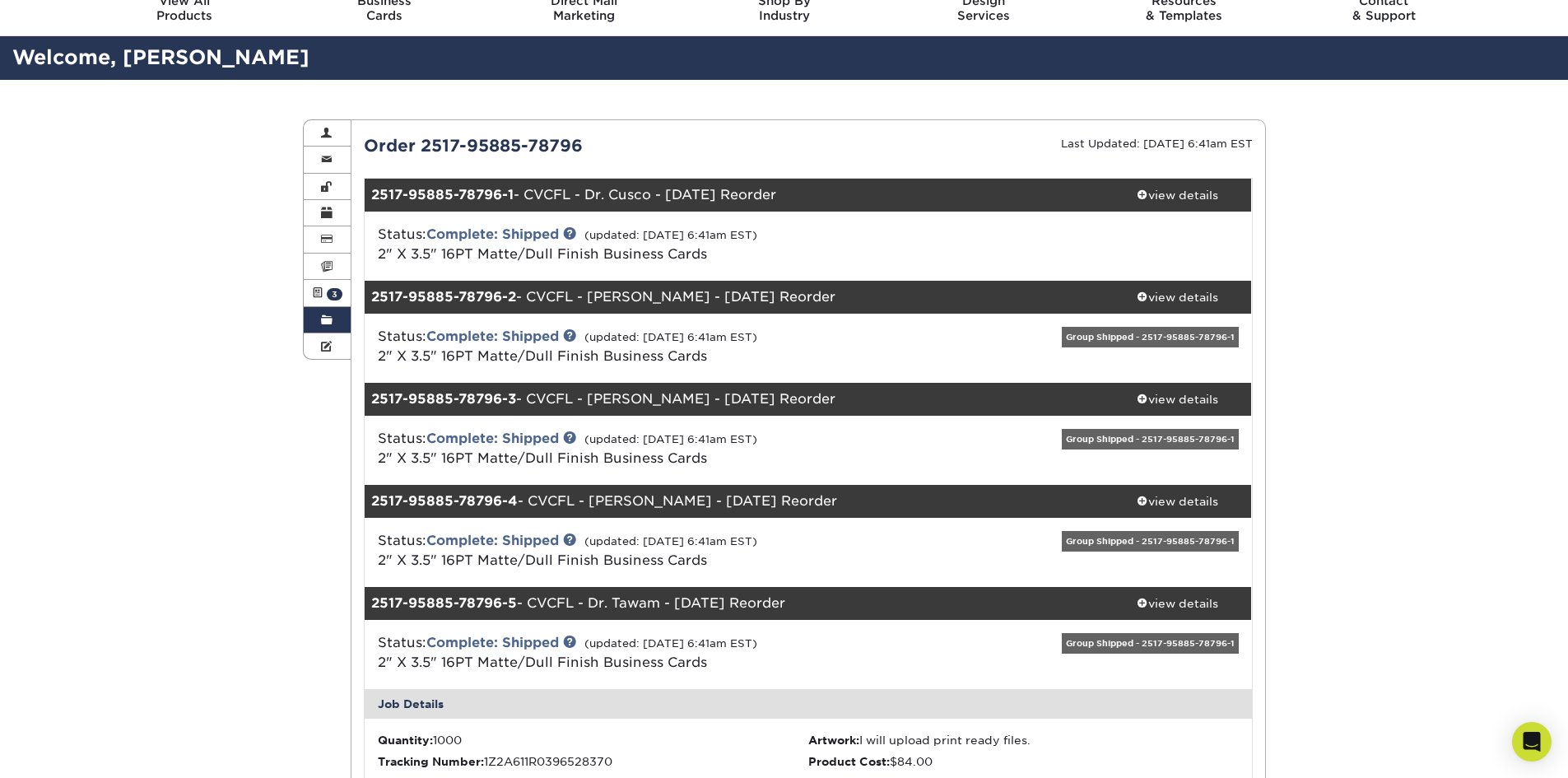
scroll to position [0, 0]
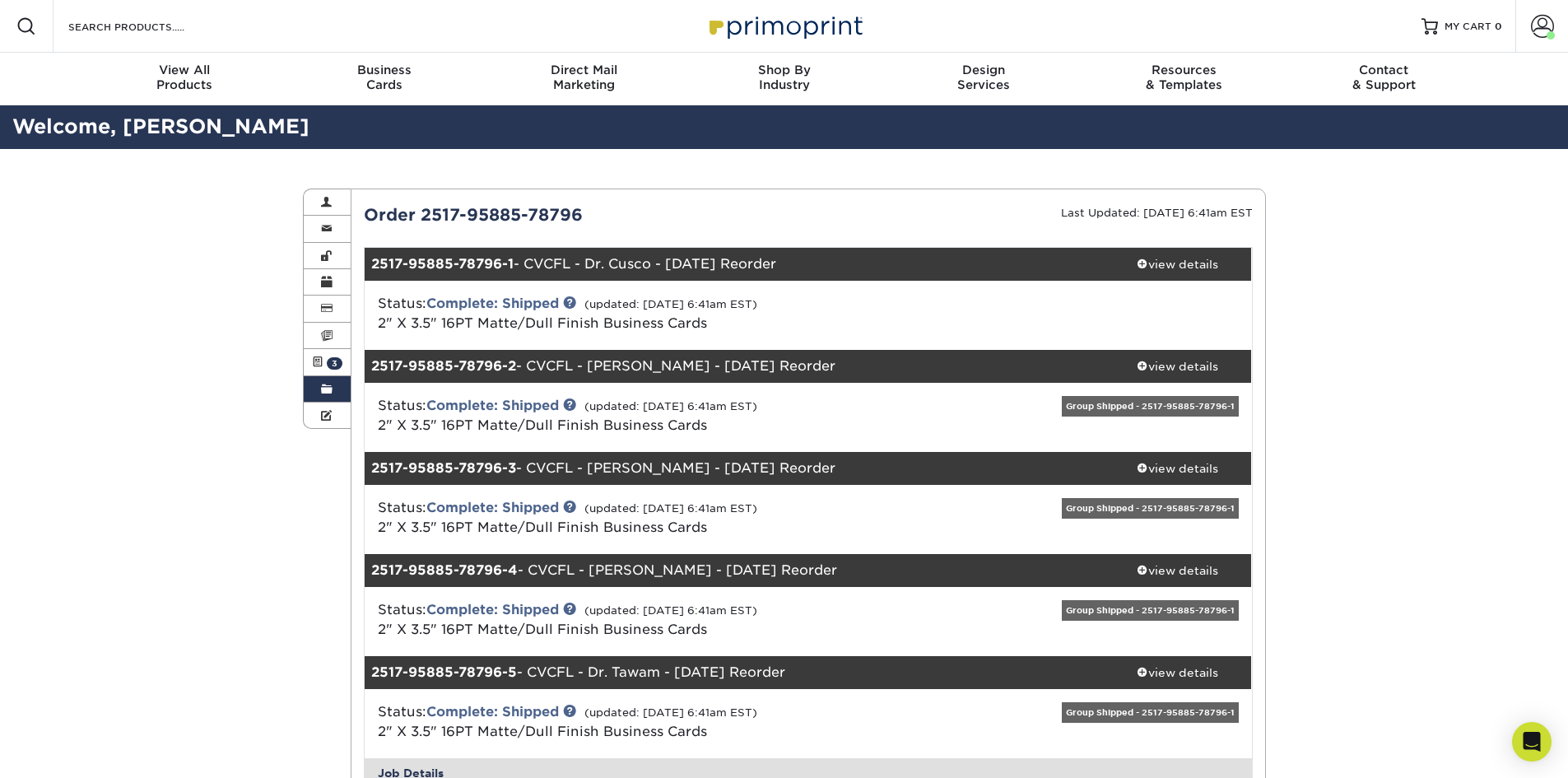
click at [341, 389] on link "Order History" at bounding box center [327, 389] width 48 height 26
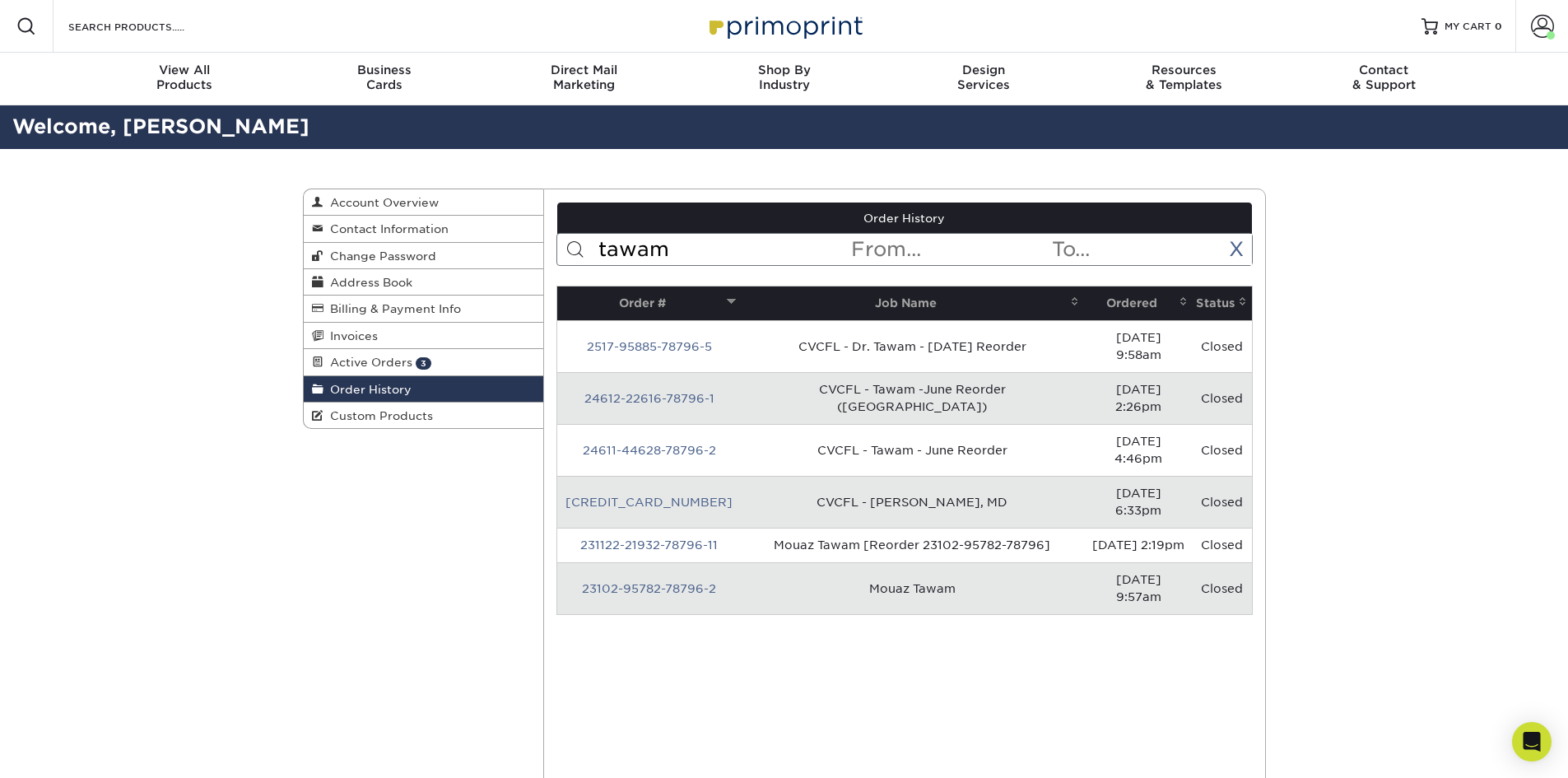
click at [681, 254] on input "tawam" at bounding box center [723, 249] width 253 height 31
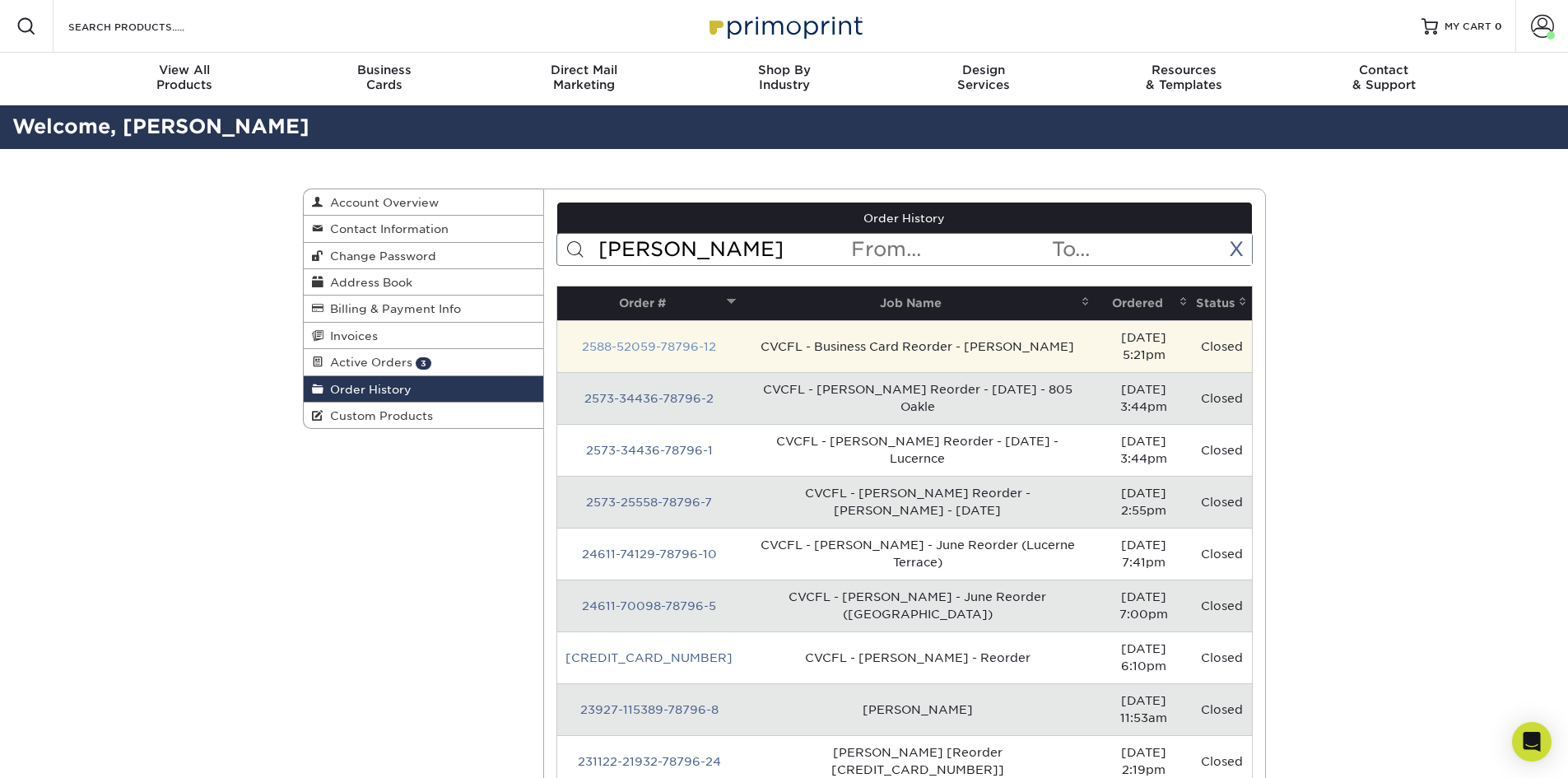
click at [640, 340] on link "2588-52059-78796-12" at bounding box center [648, 346] width 134 height 13
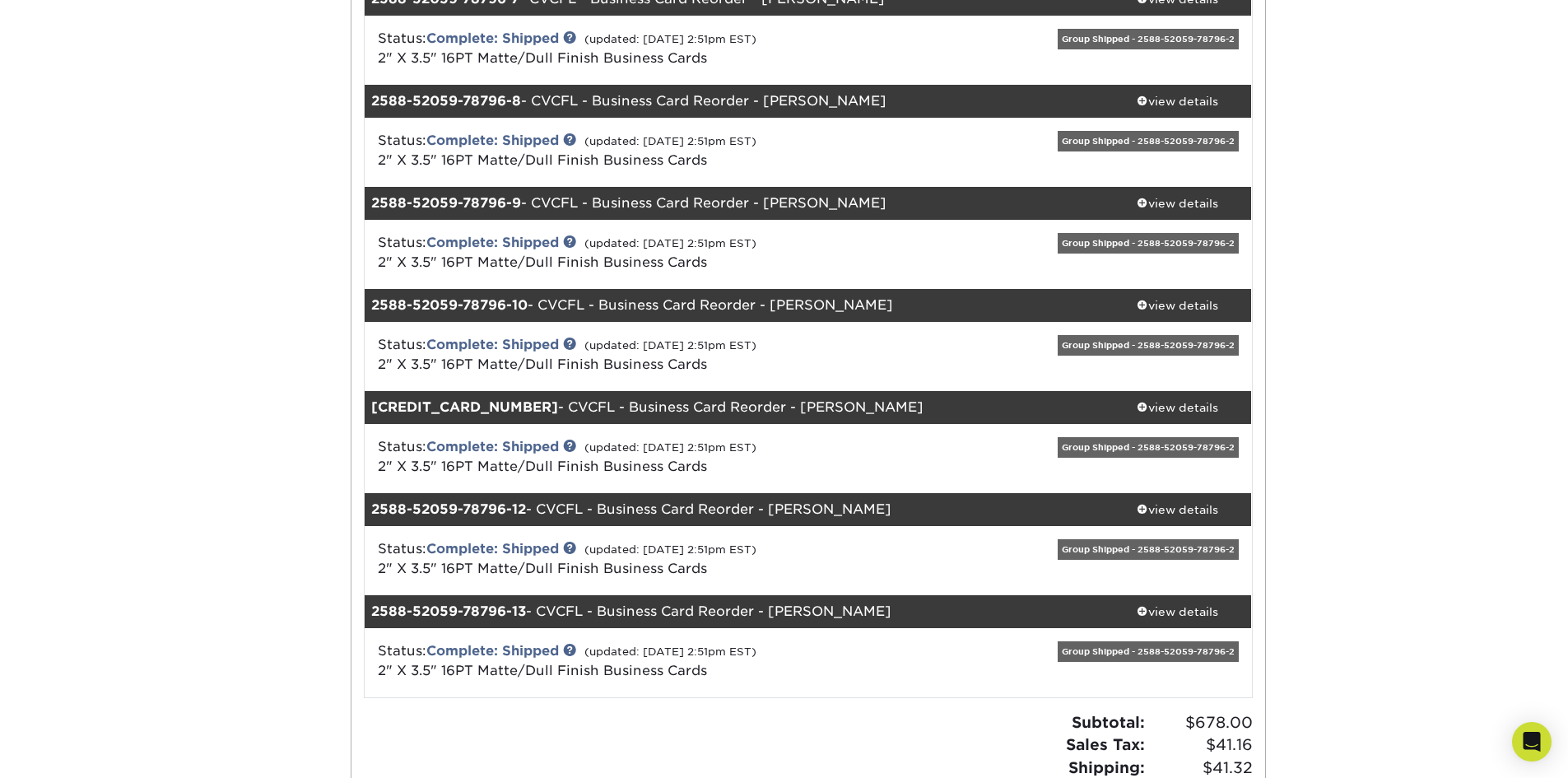
scroll to position [906, 0]
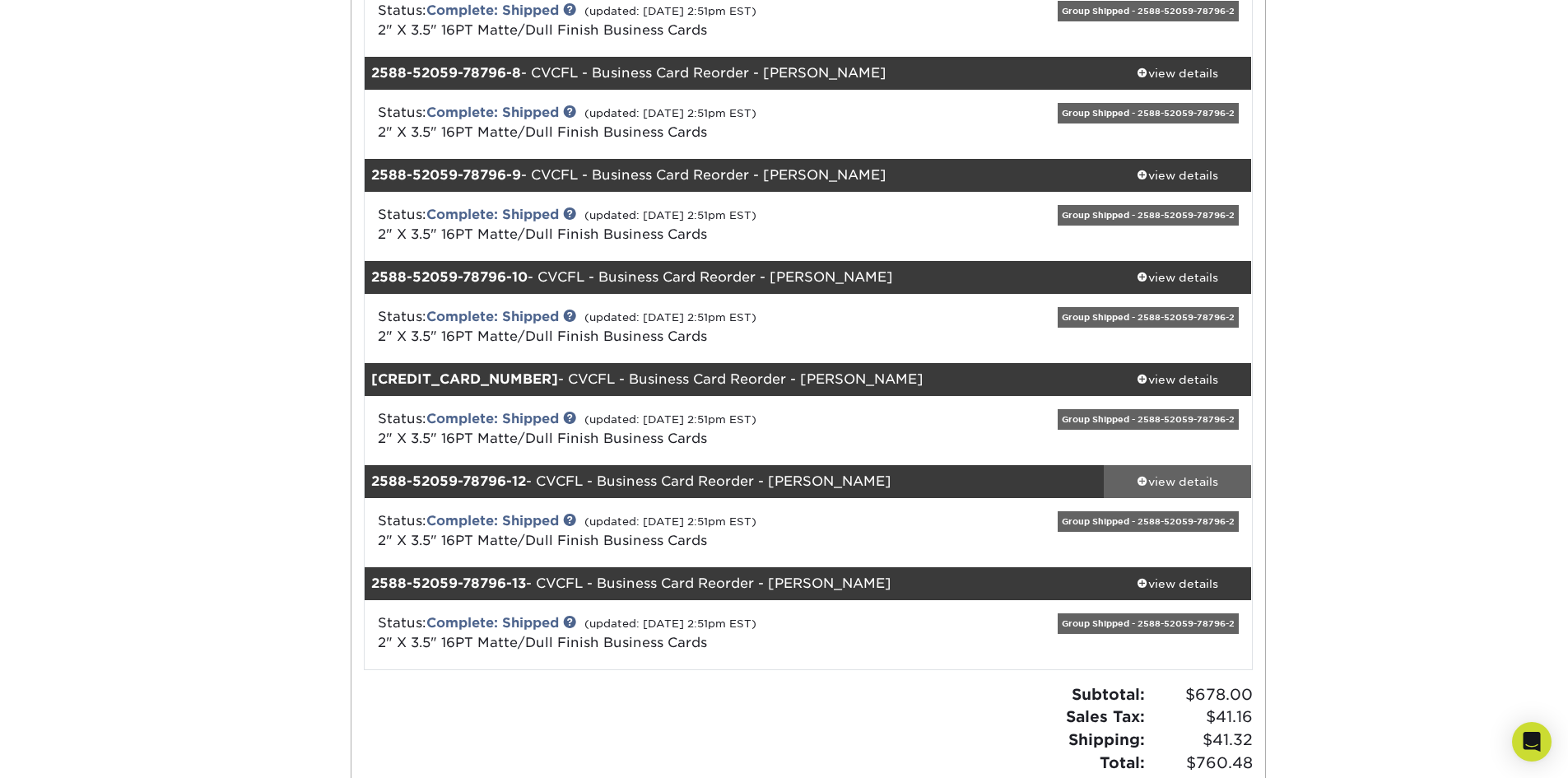
click at [1205, 478] on div "view details" at bounding box center [1177, 482] width 148 height 17
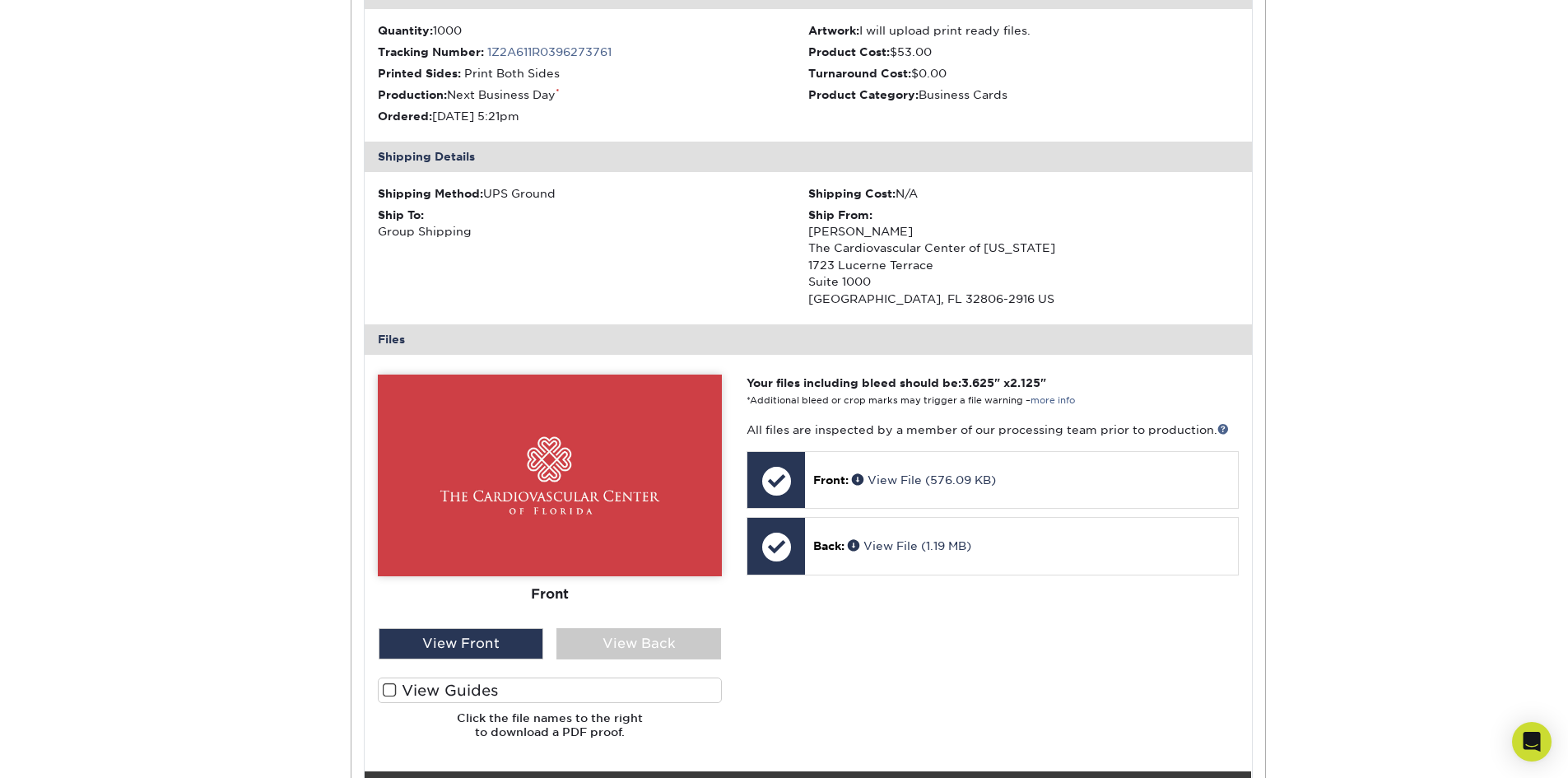
scroll to position [1565, 0]
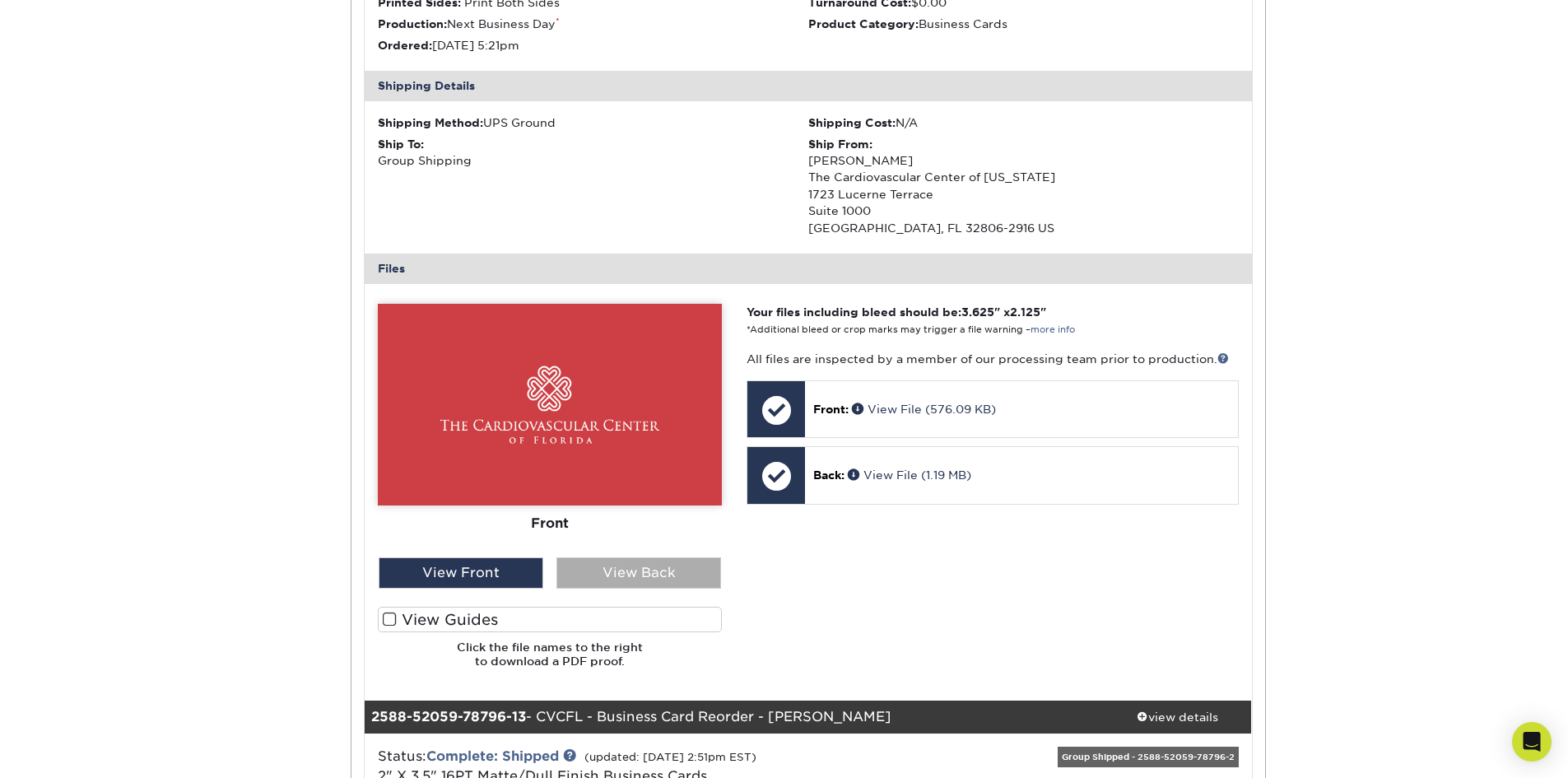
click at [714, 572] on div "View Back" at bounding box center [639, 572] width 165 height 31
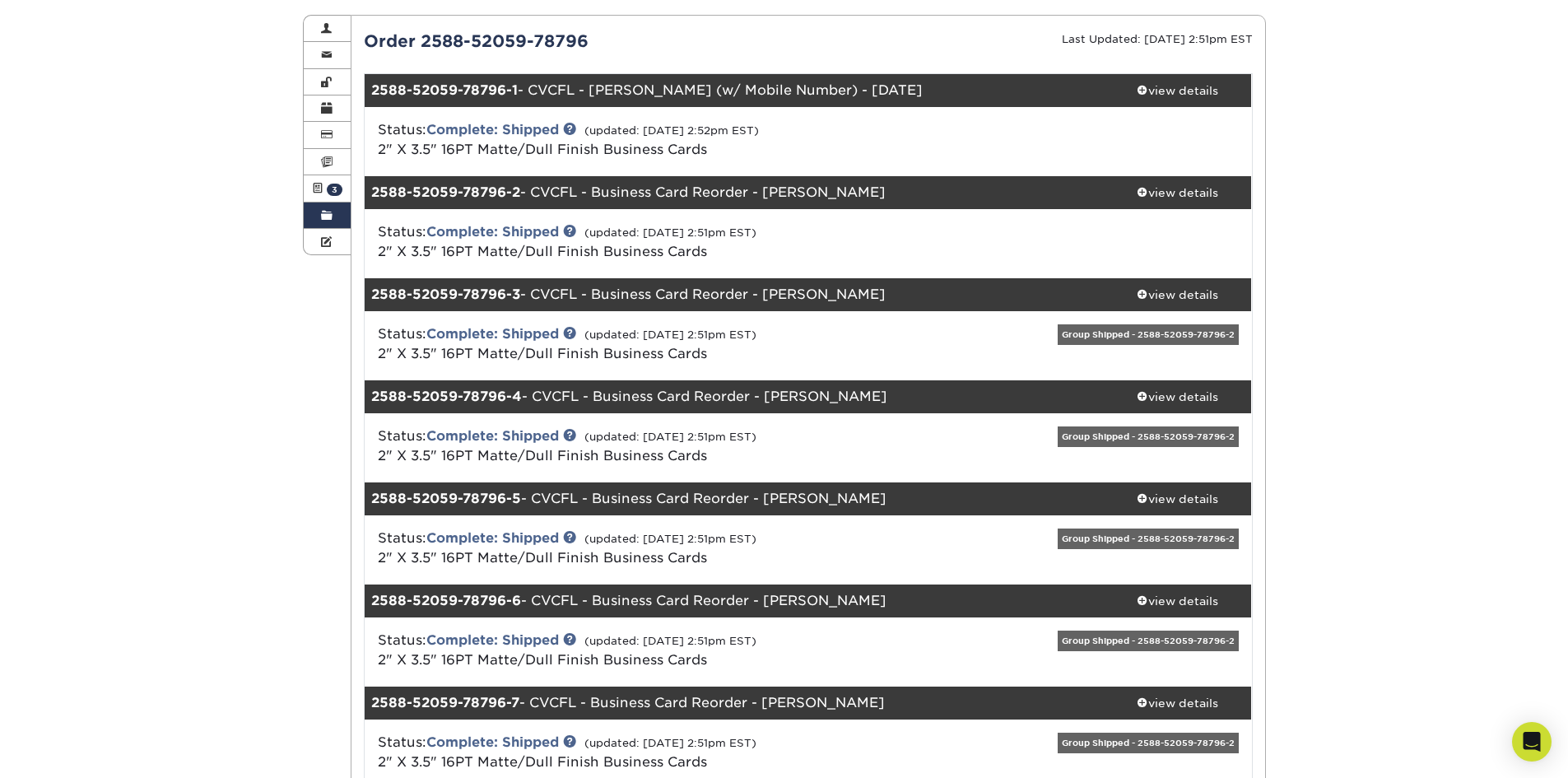
scroll to position [0, 0]
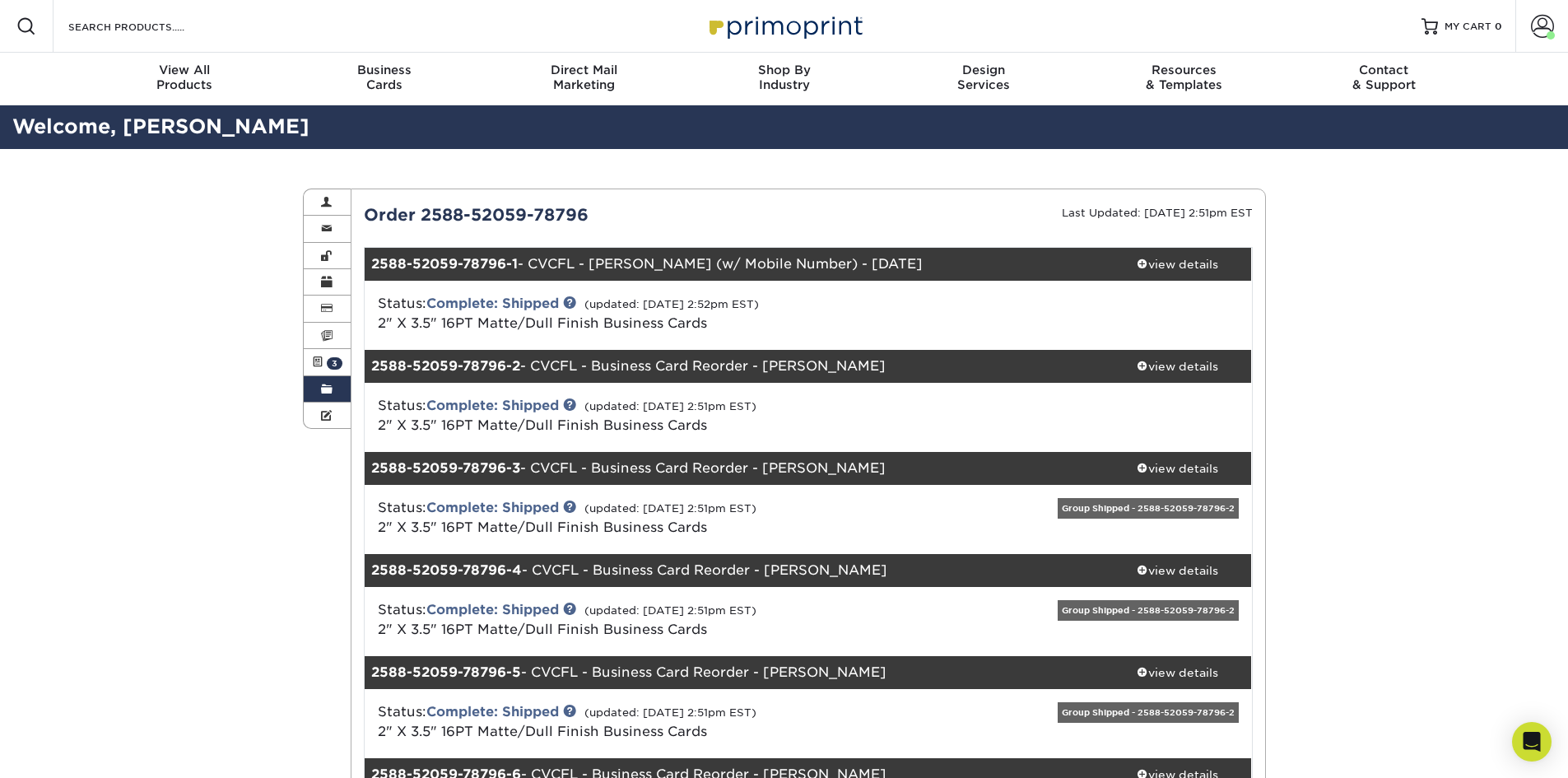
click at [332, 393] on span at bounding box center [327, 389] width 12 height 13
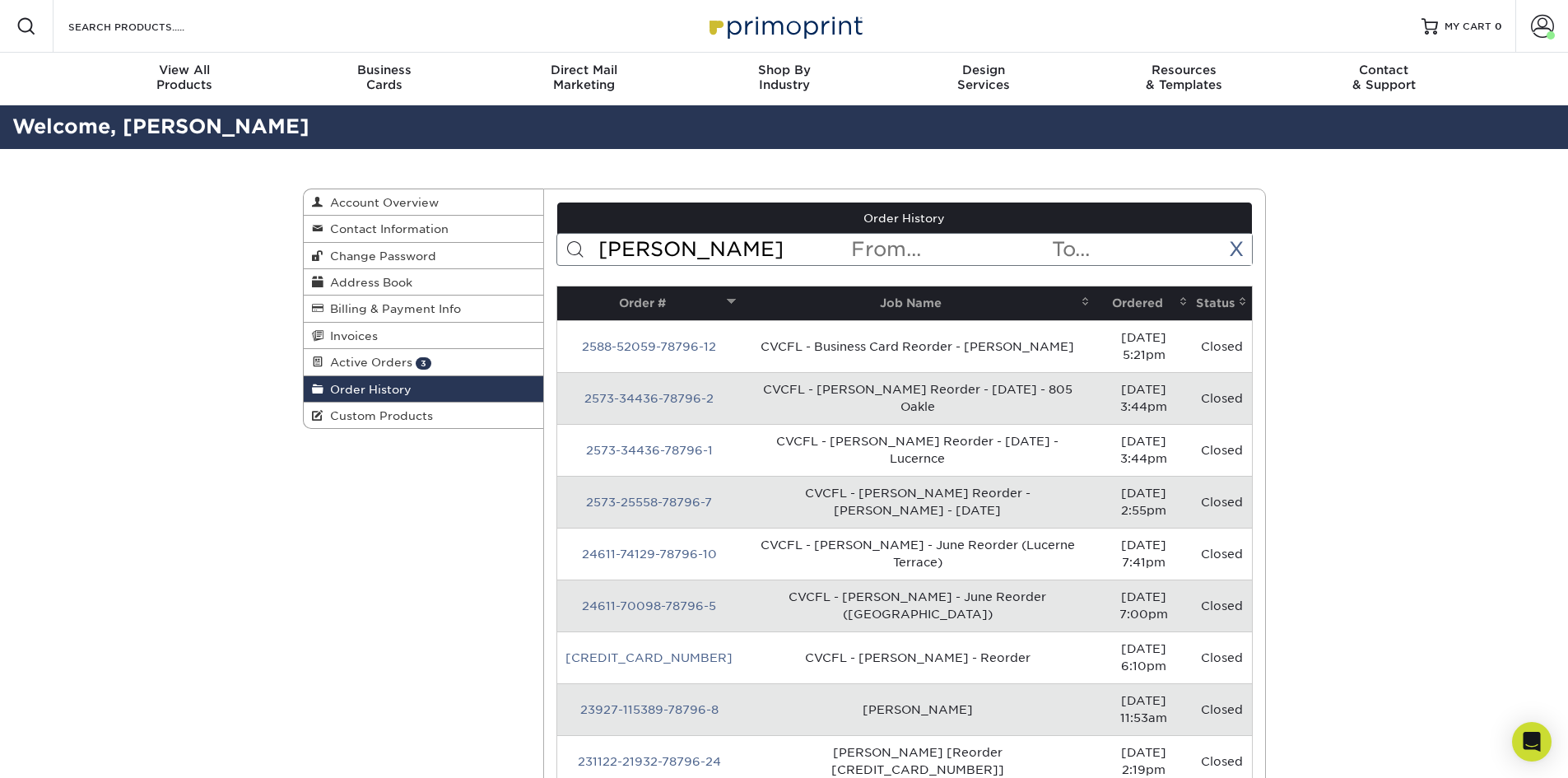
click at [675, 242] on input "taylor" at bounding box center [723, 249] width 253 height 31
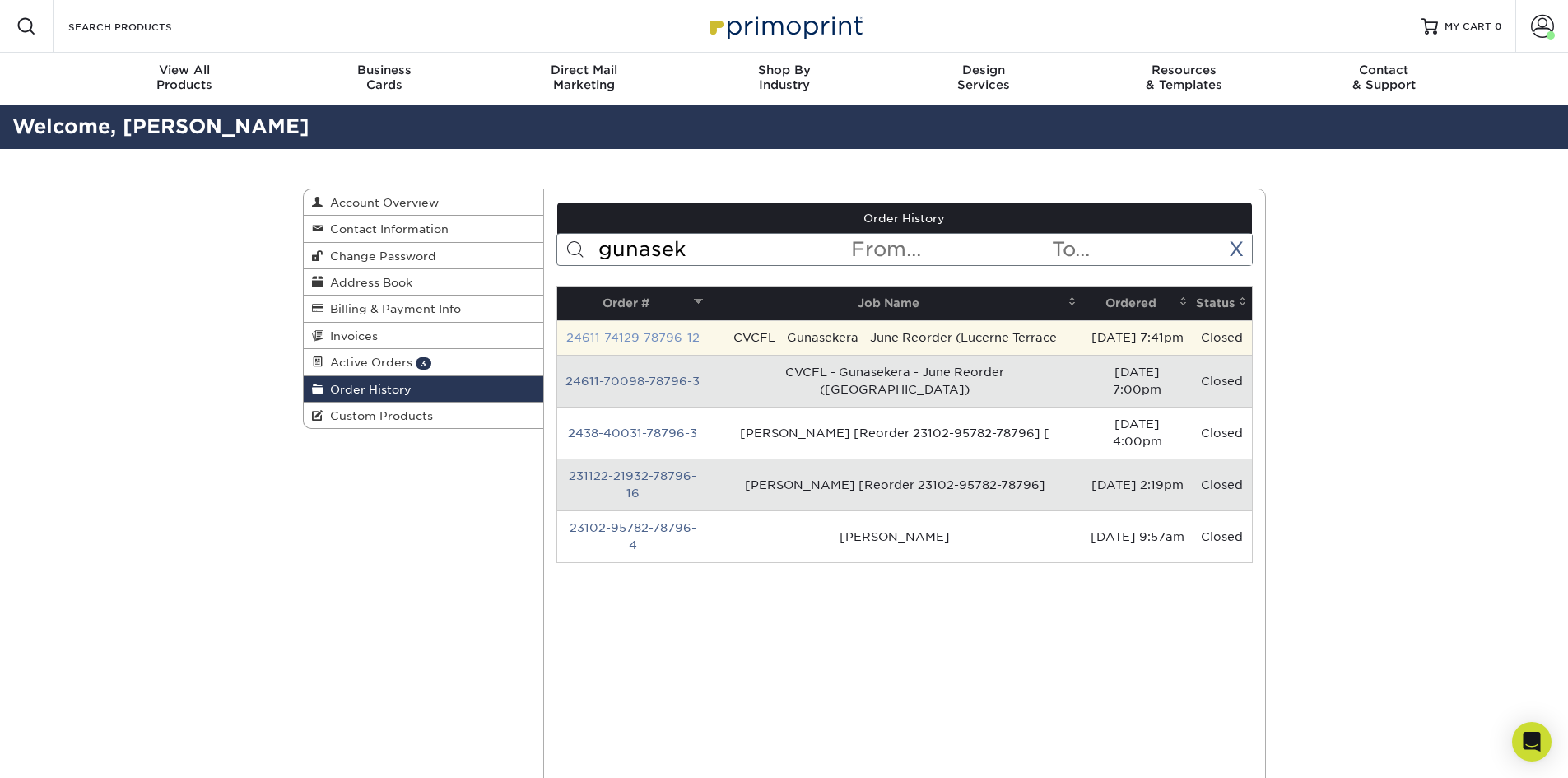
click at [657, 333] on link "24611-74129-78796-12" at bounding box center [632, 337] width 133 height 13
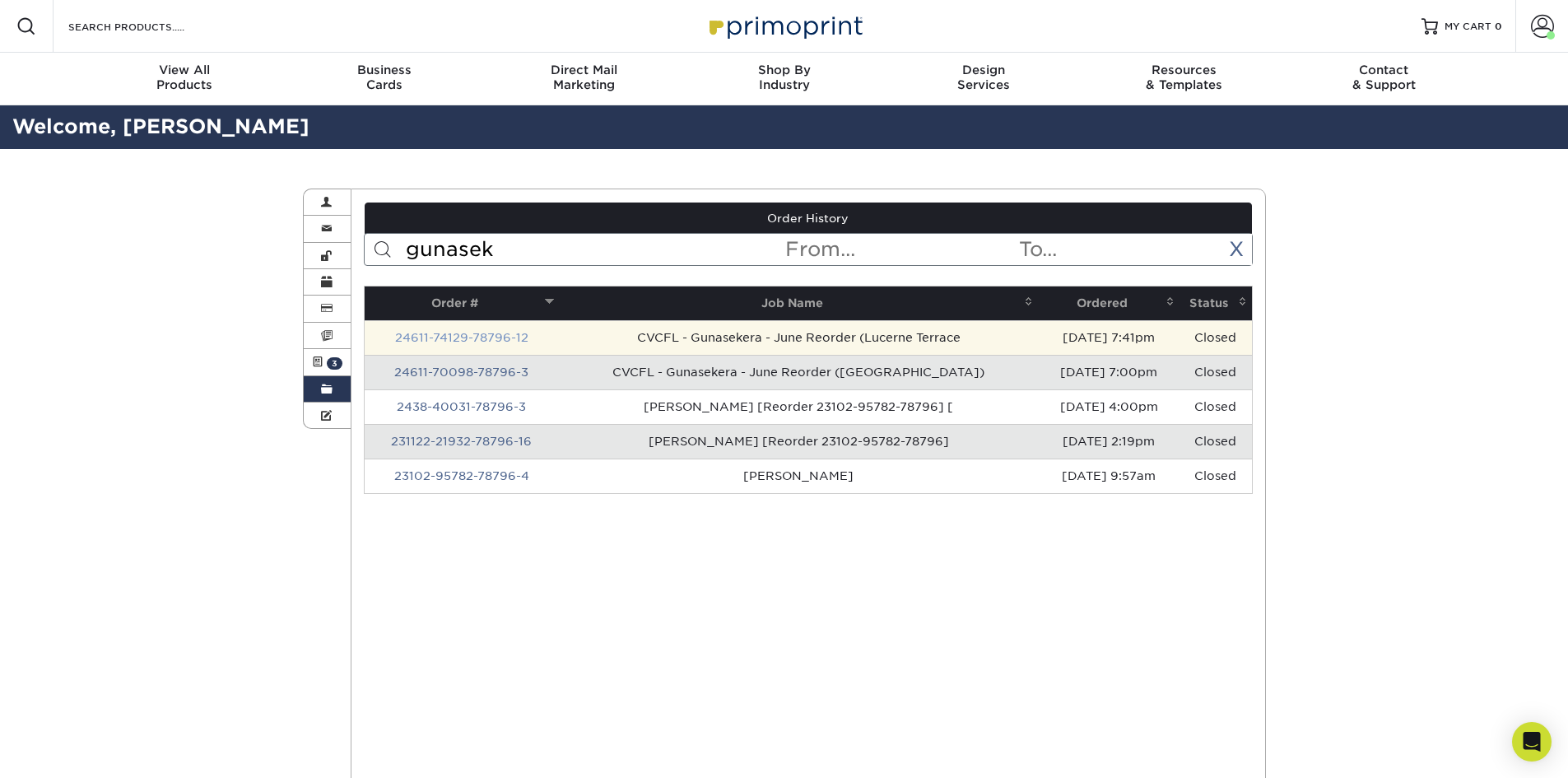
click at [485, 338] on link "24611-74129-78796-12" at bounding box center [461, 337] width 133 height 13
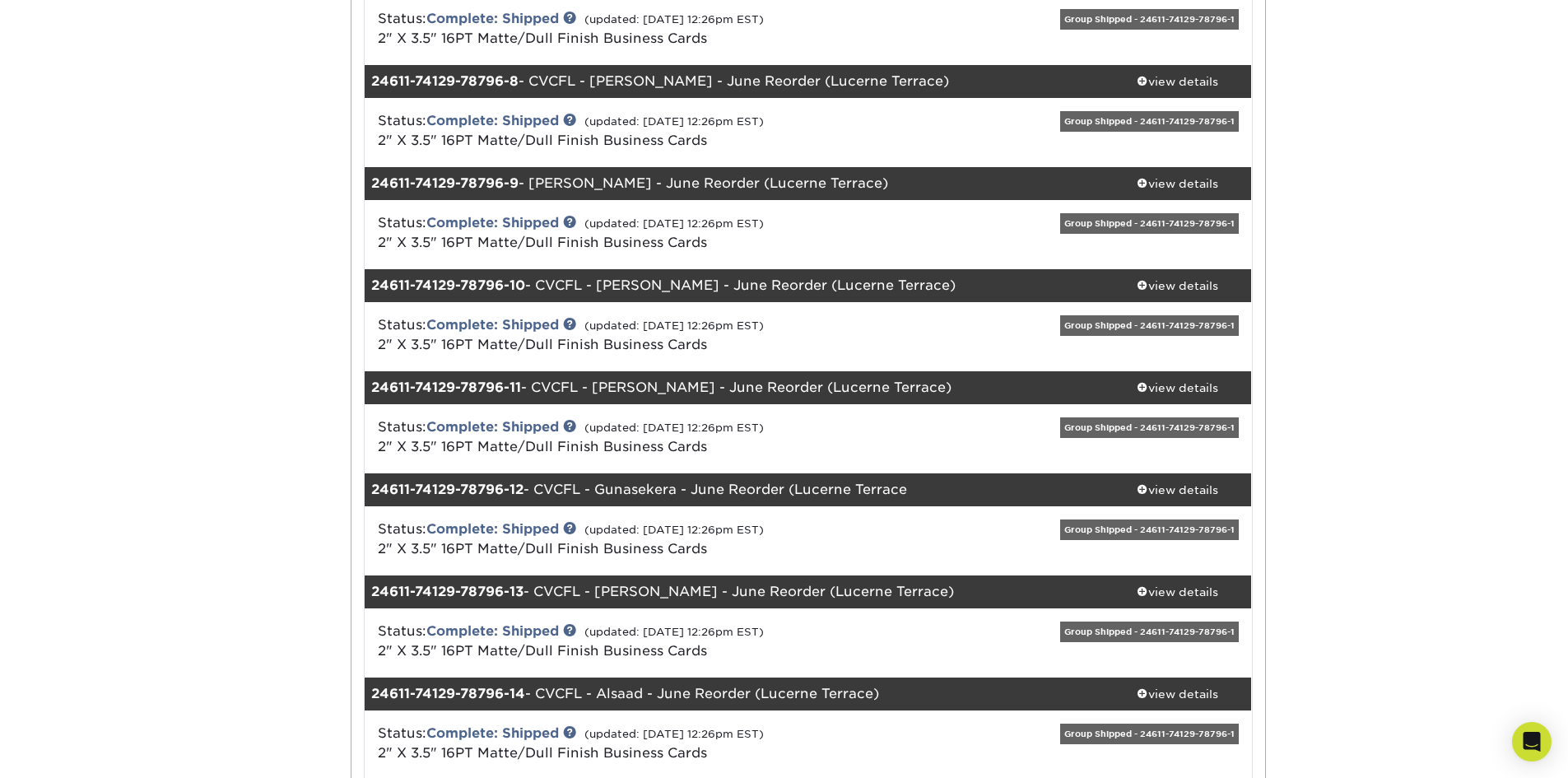
scroll to position [906, 0]
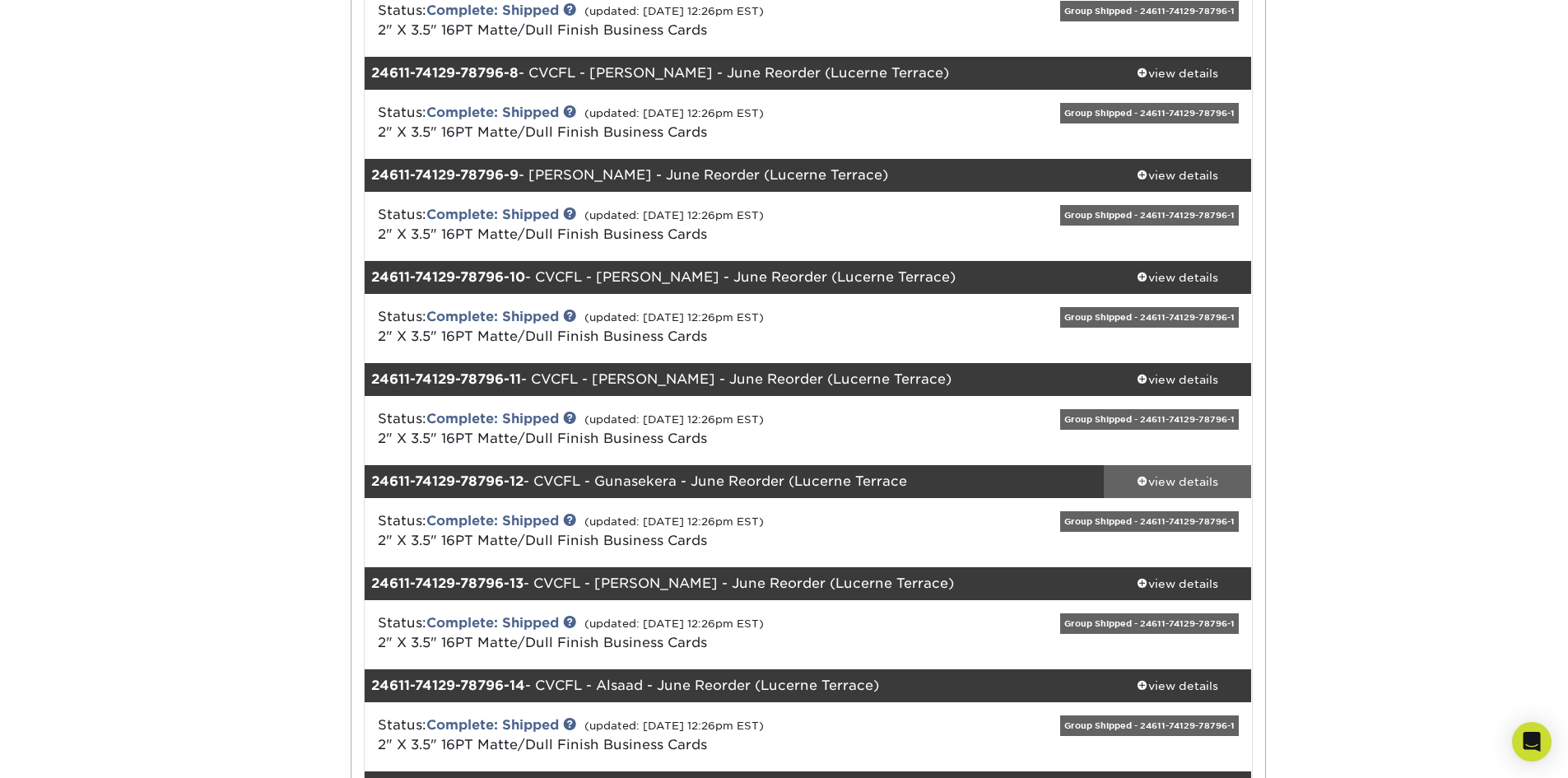
click at [1207, 486] on div "view details" at bounding box center [1177, 482] width 148 height 17
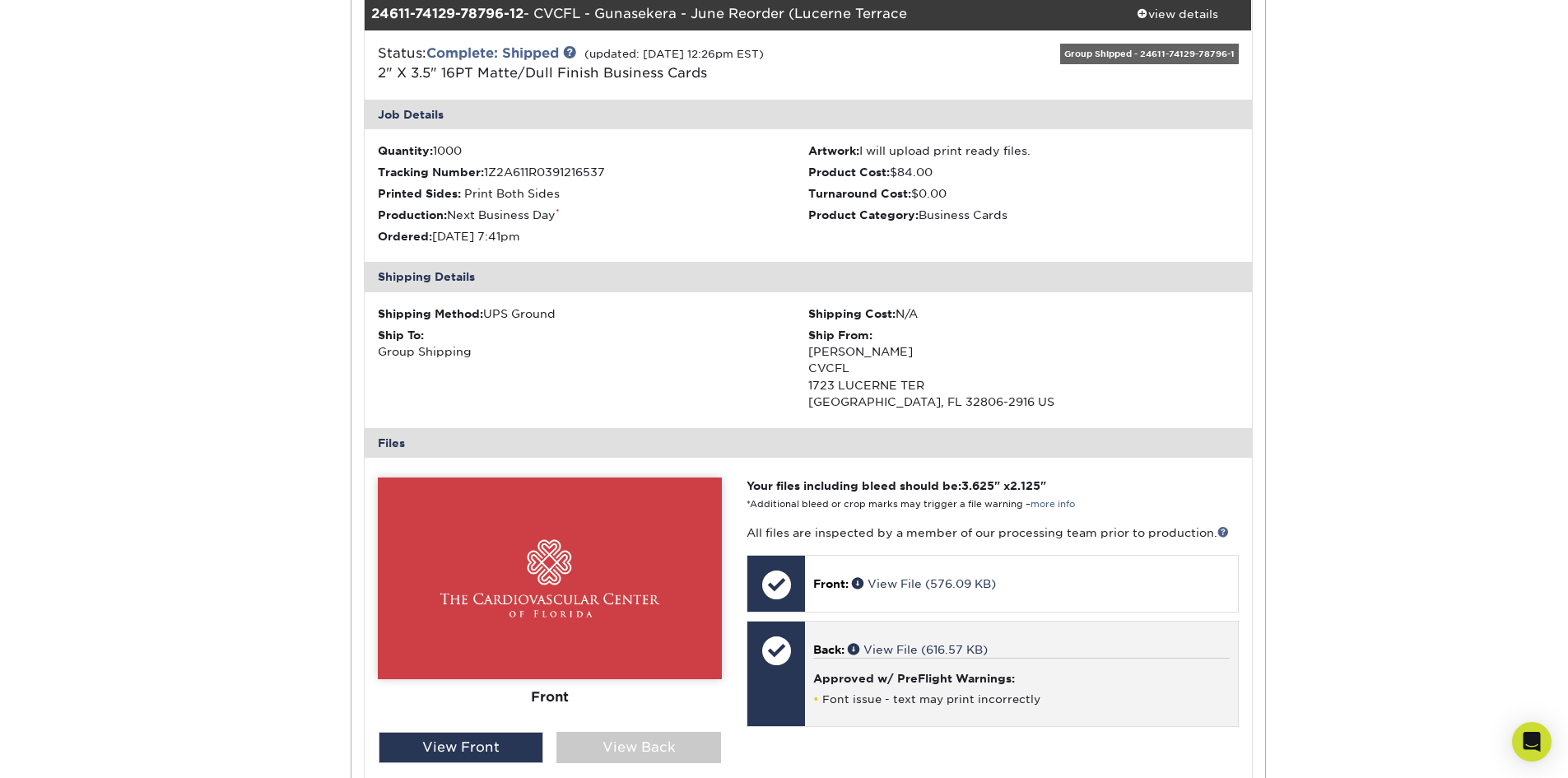
scroll to position [1400, 0]
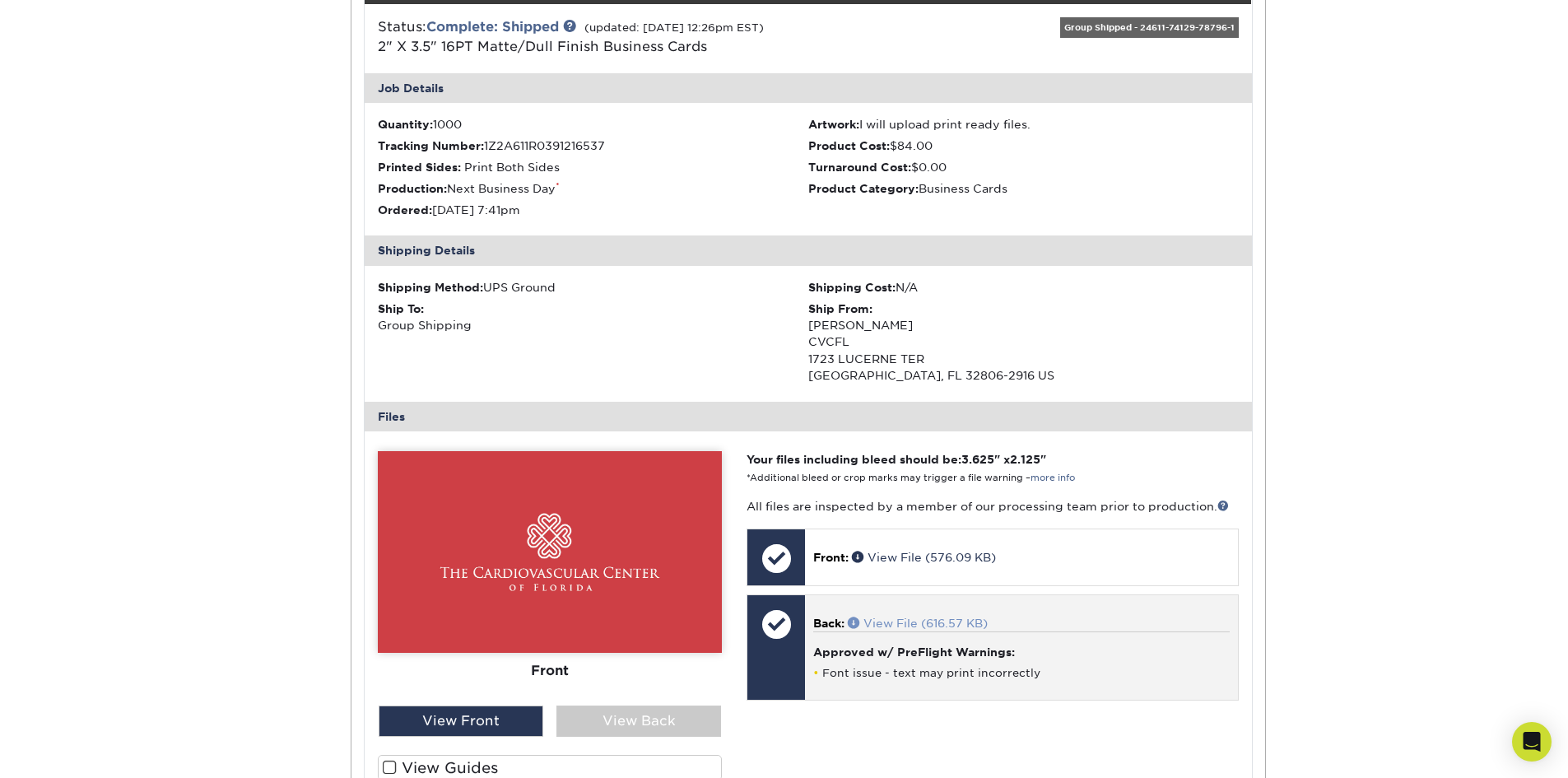
click at [919, 617] on link "View File (616.57 KB)" at bounding box center [918, 623] width 140 height 13
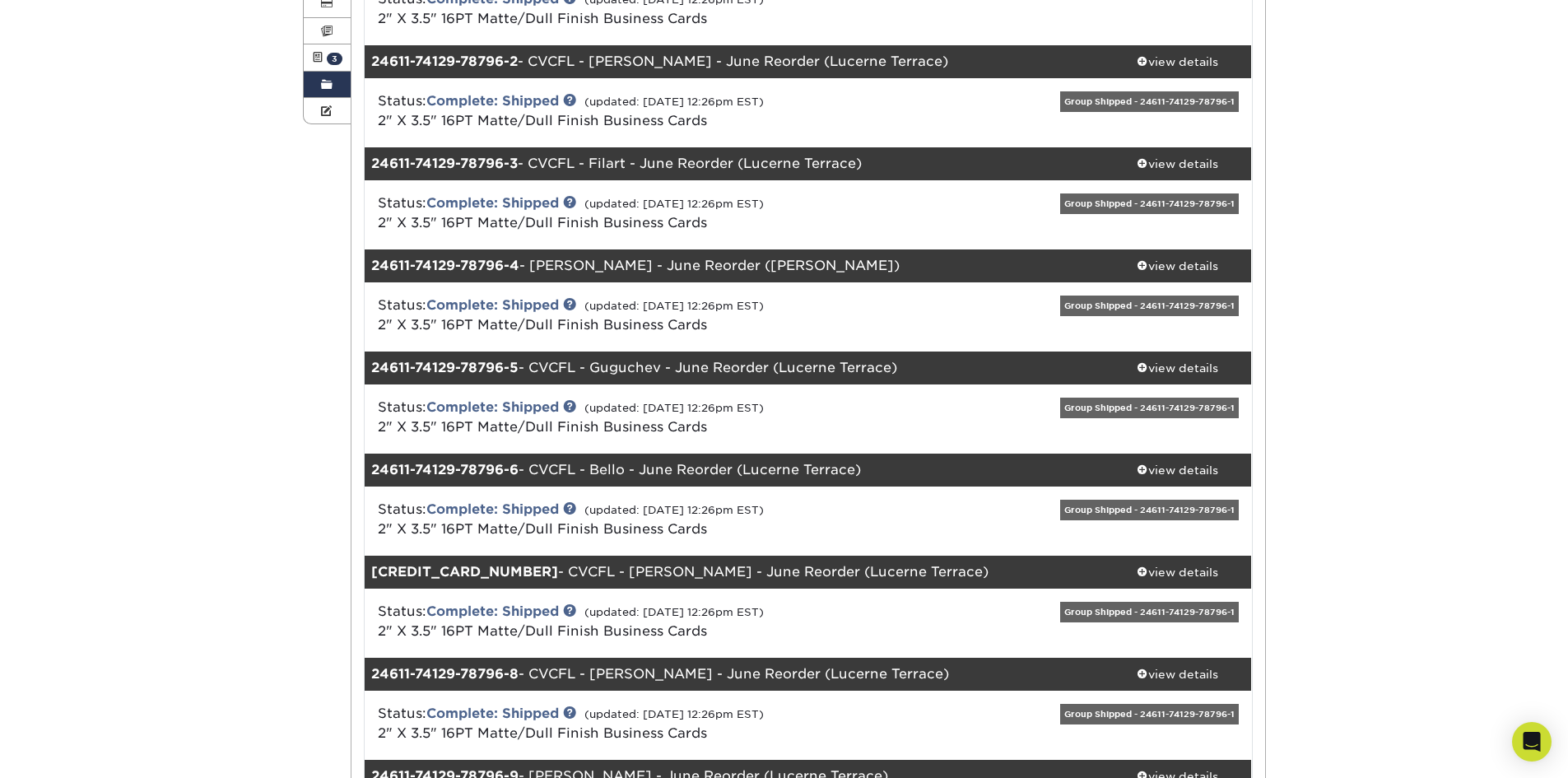
scroll to position [247, 0]
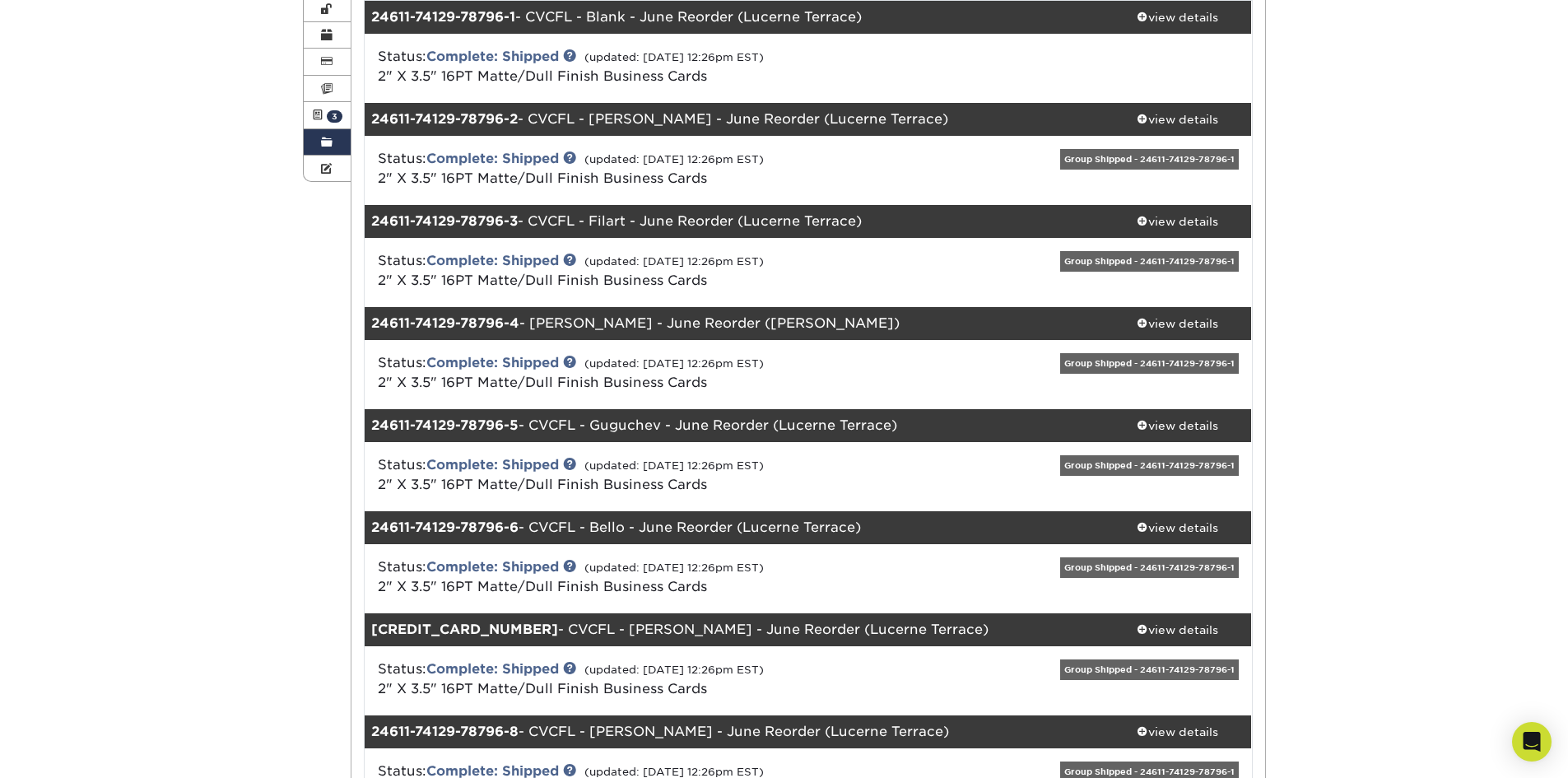
click at [337, 139] on link "Order History" at bounding box center [327, 142] width 48 height 26
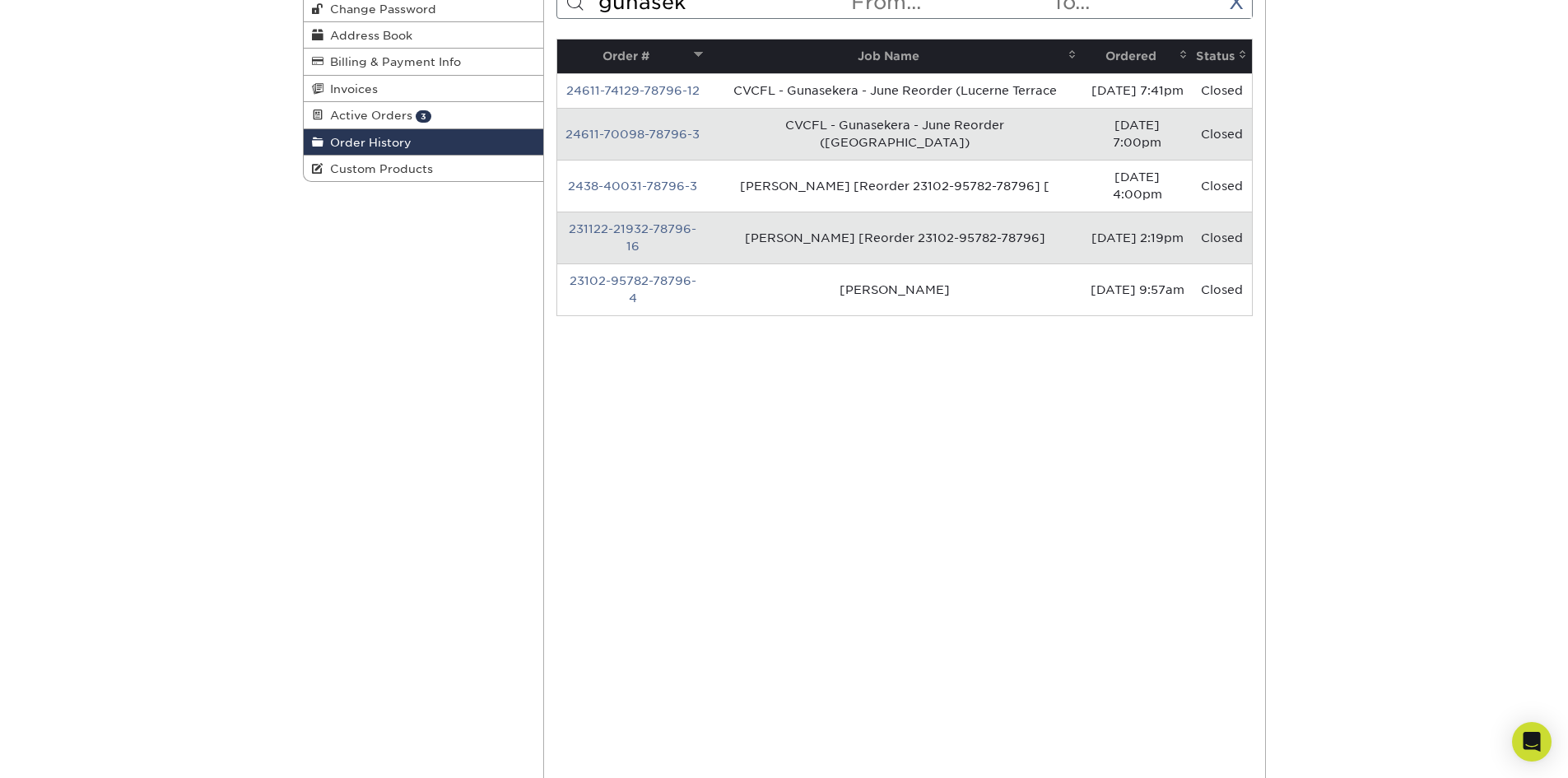
scroll to position [0, 0]
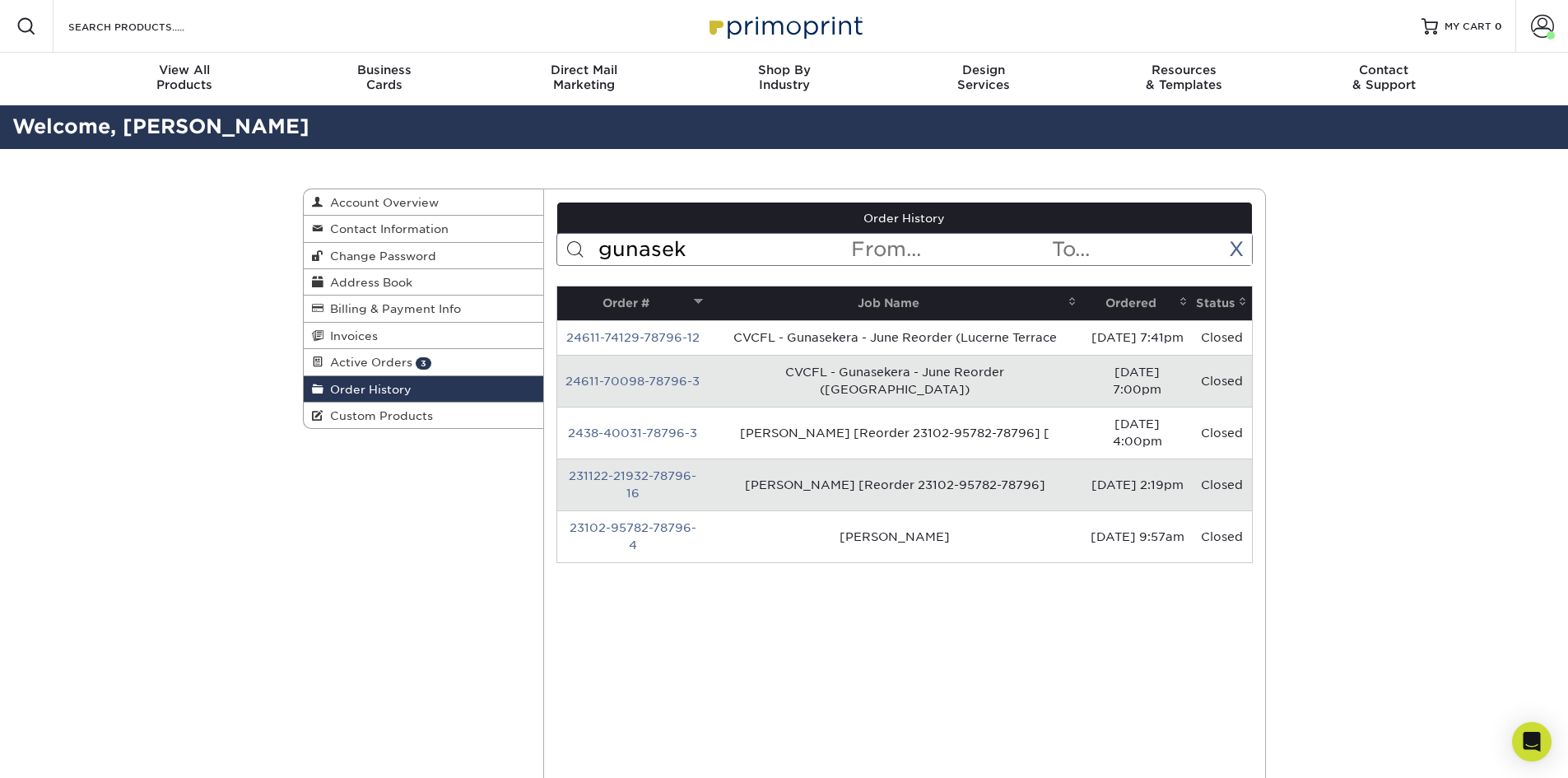
click at [671, 238] on input "gunasek" at bounding box center [723, 249] width 253 height 31
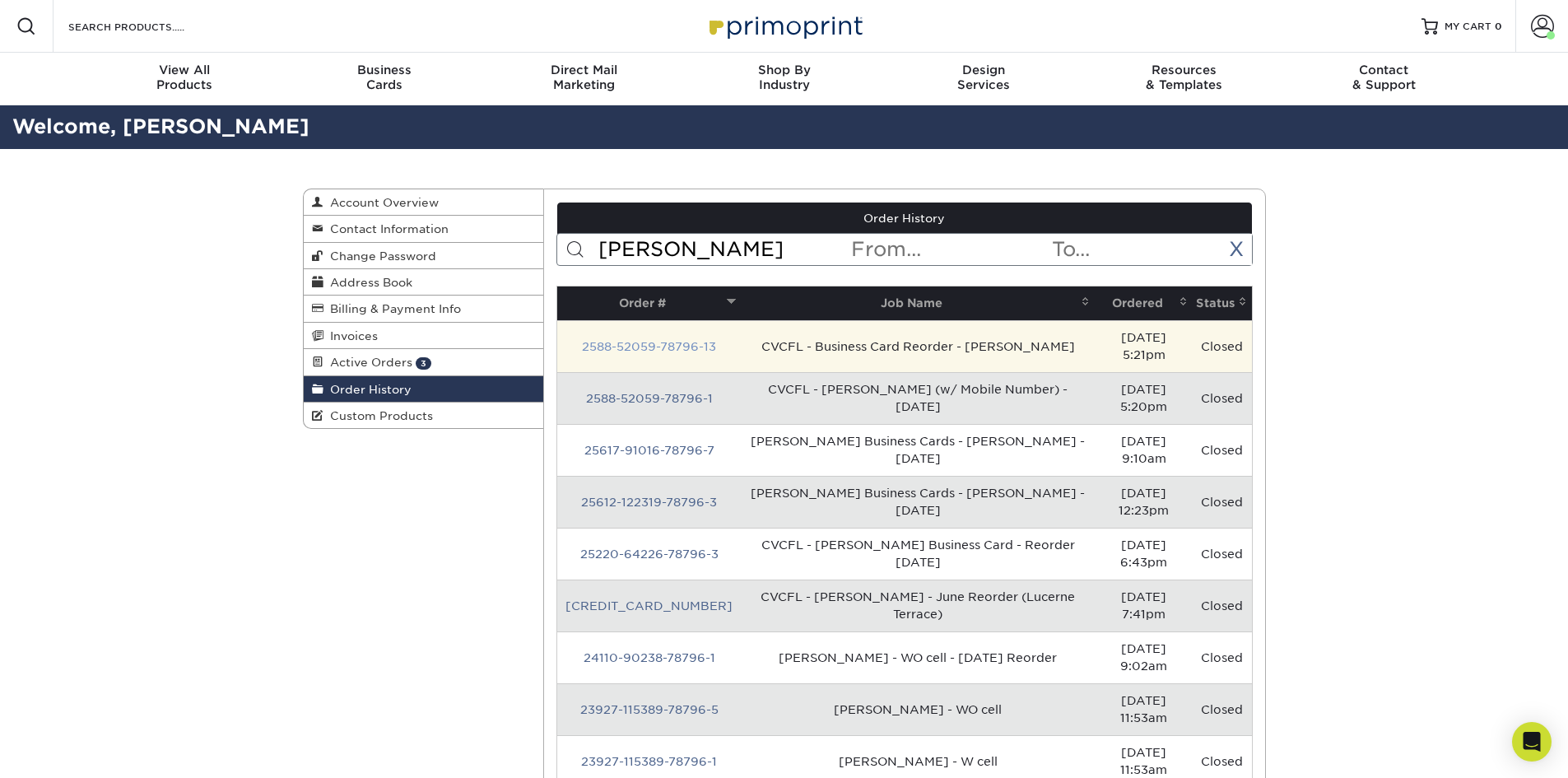
click at [654, 340] on link "2588-52059-78796-13" at bounding box center [648, 346] width 134 height 13
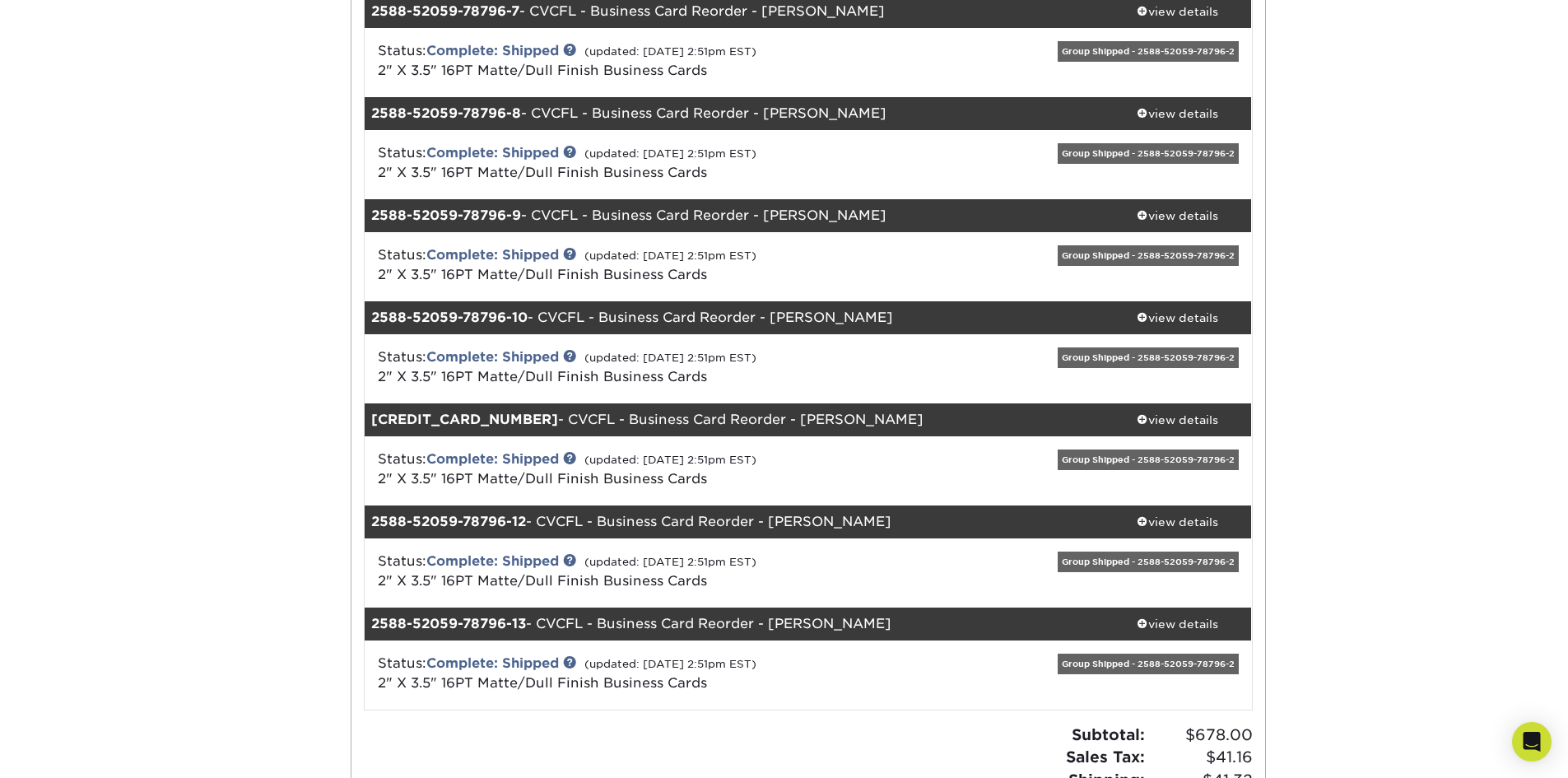
scroll to position [906, 0]
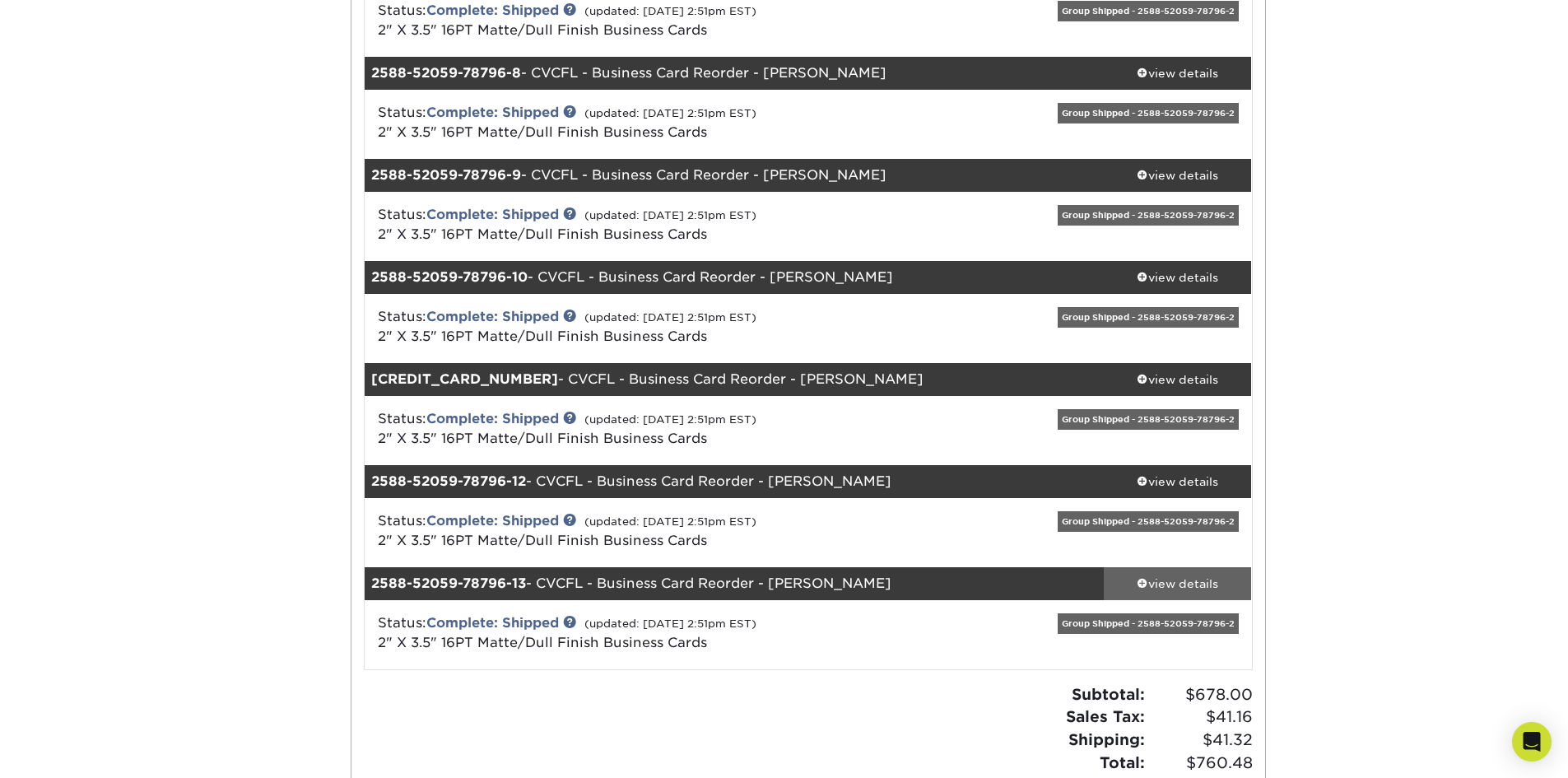
click at [1151, 585] on div "view details" at bounding box center [1177, 584] width 148 height 17
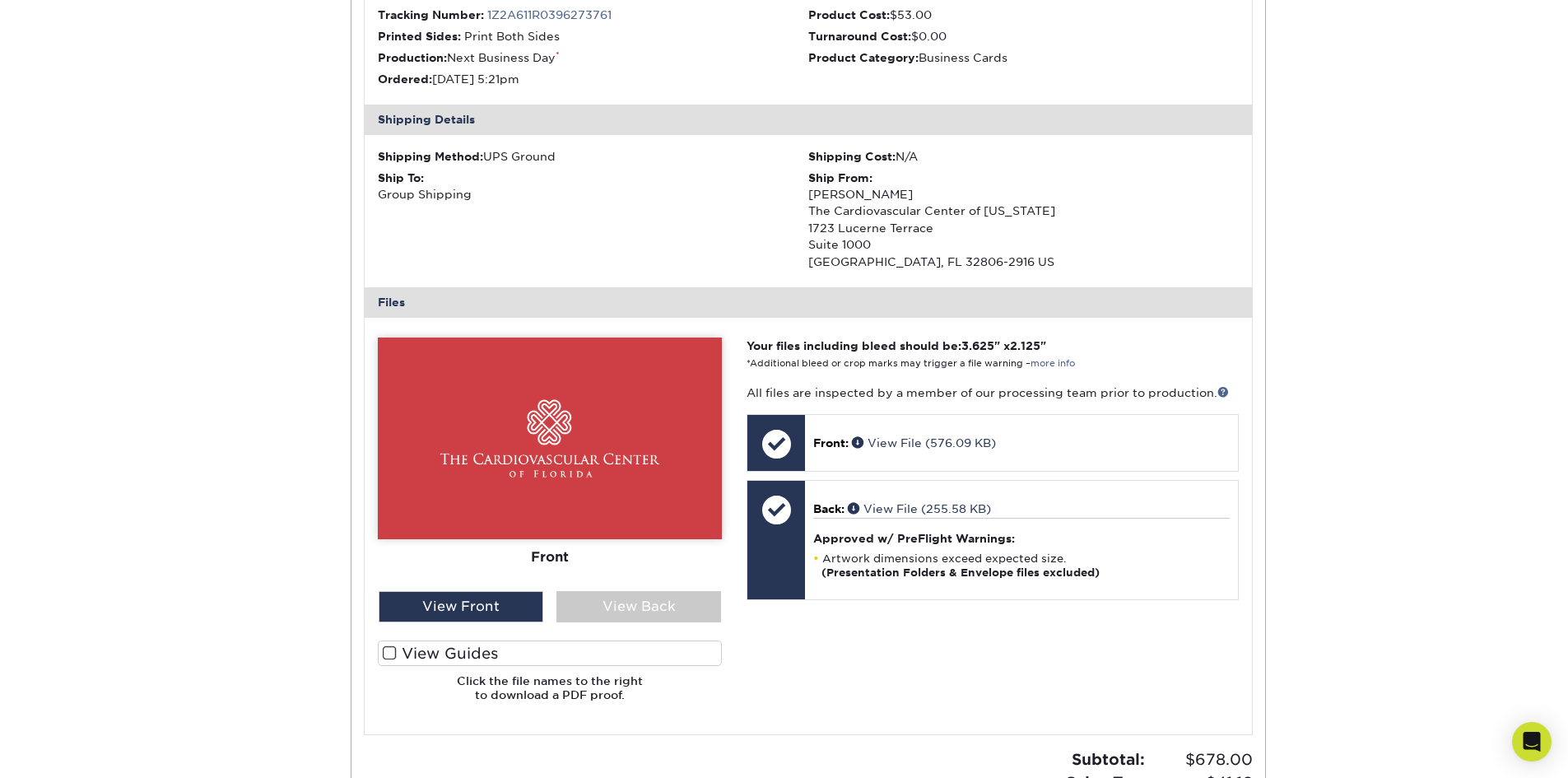
scroll to position [1648, 0]
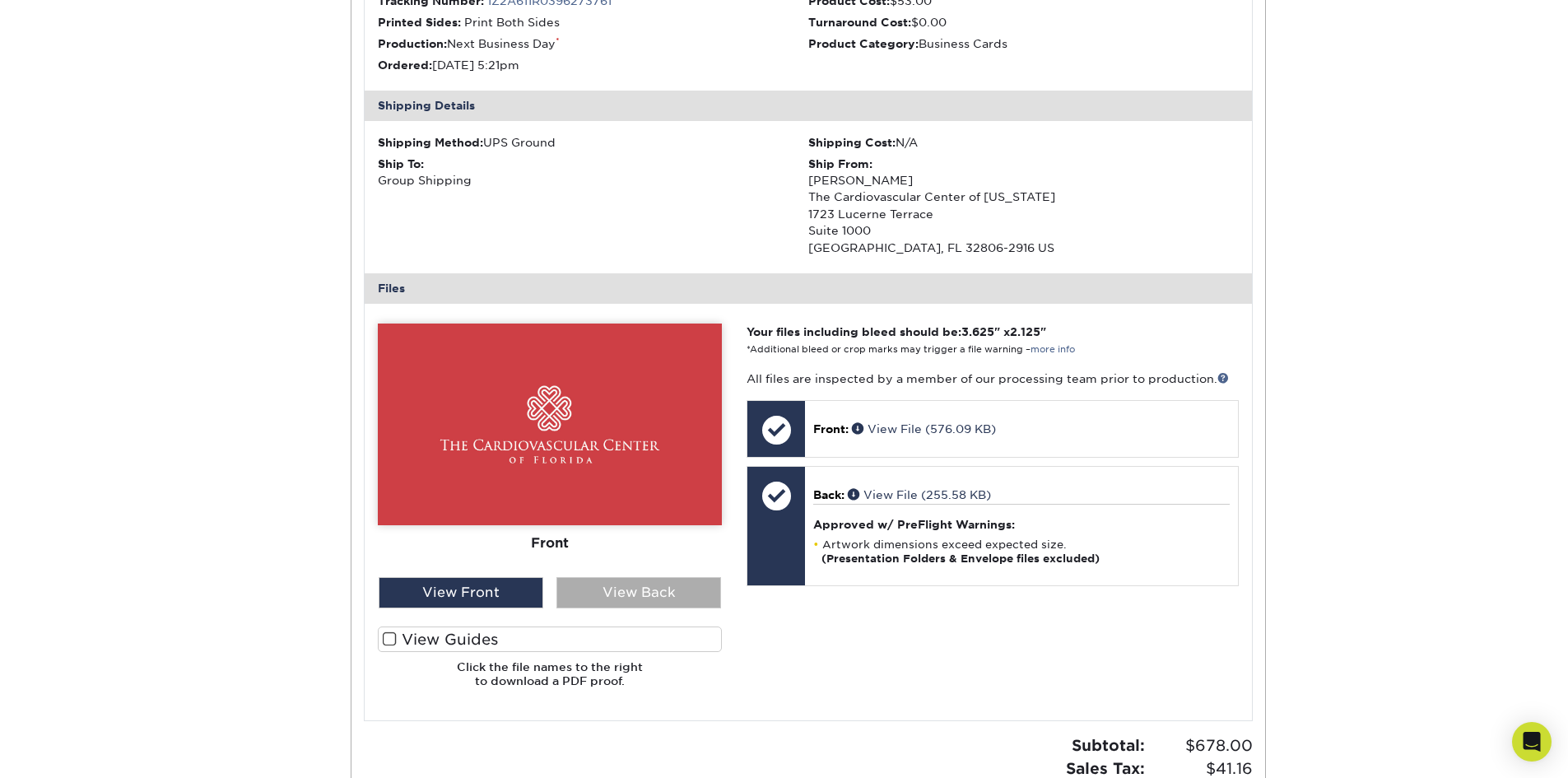
click at [682, 581] on div "View Back" at bounding box center [639, 592] width 165 height 31
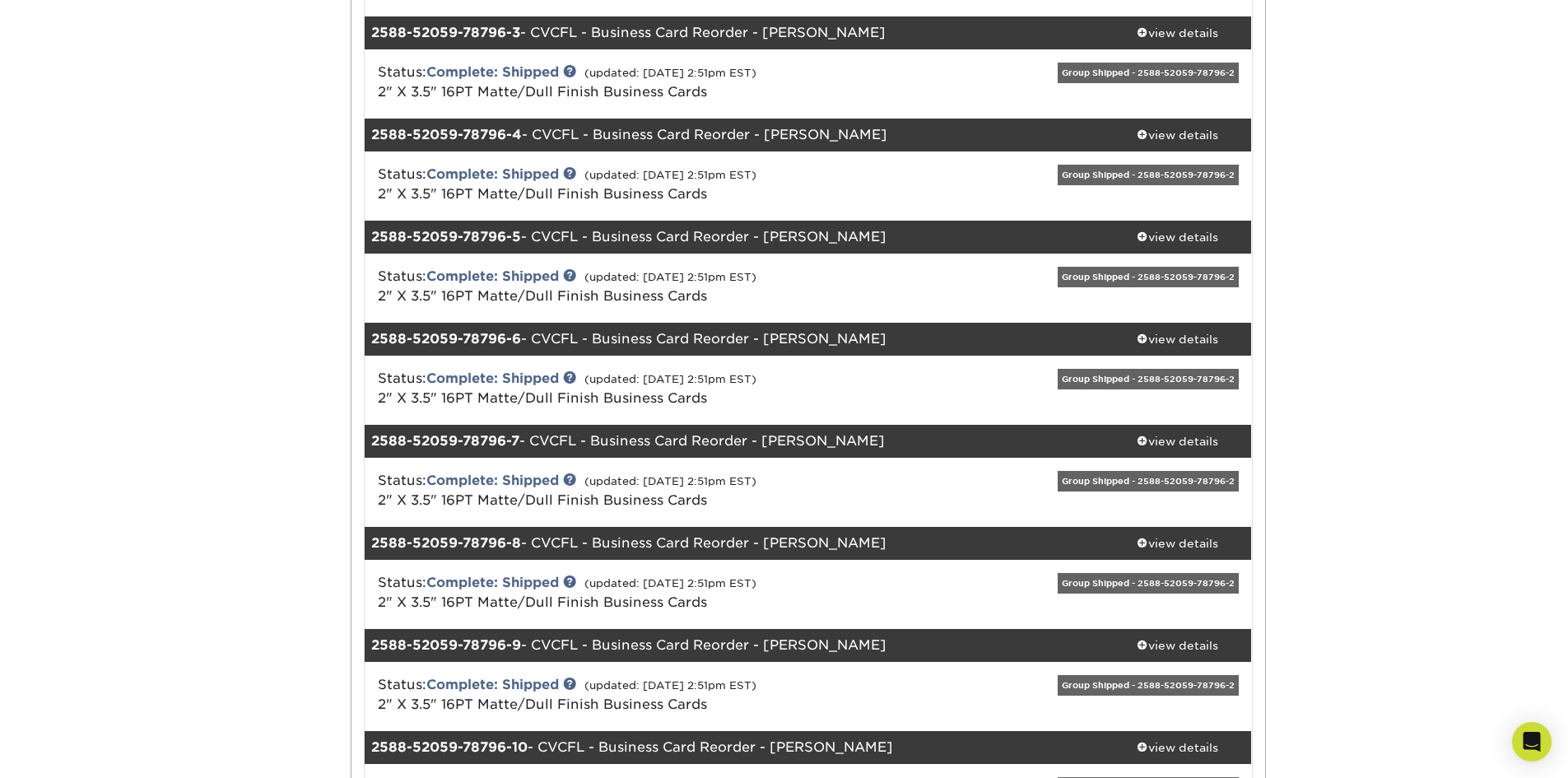
scroll to position [0, 0]
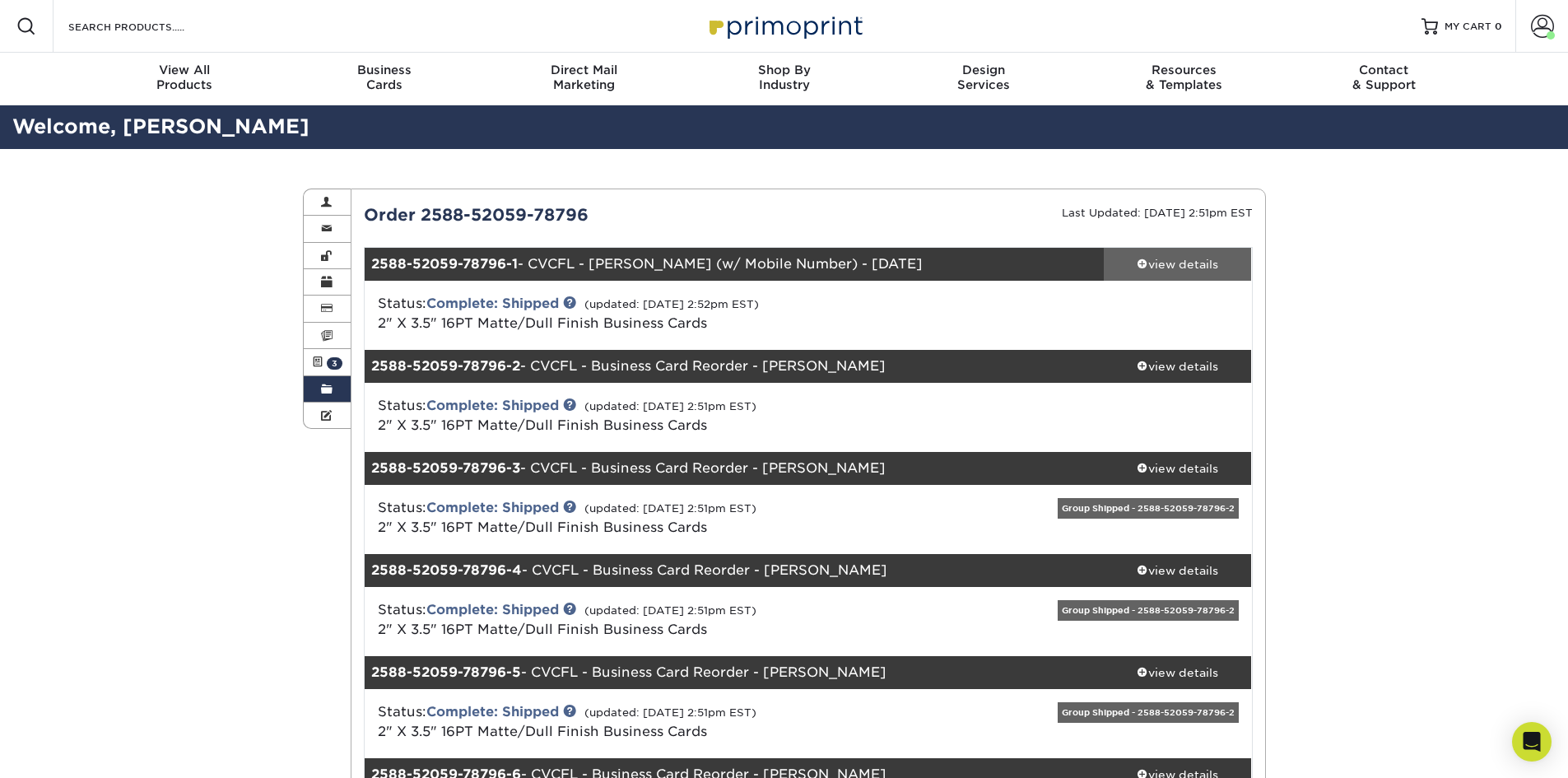
click at [1160, 269] on div "view details" at bounding box center [1177, 264] width 148 height 17
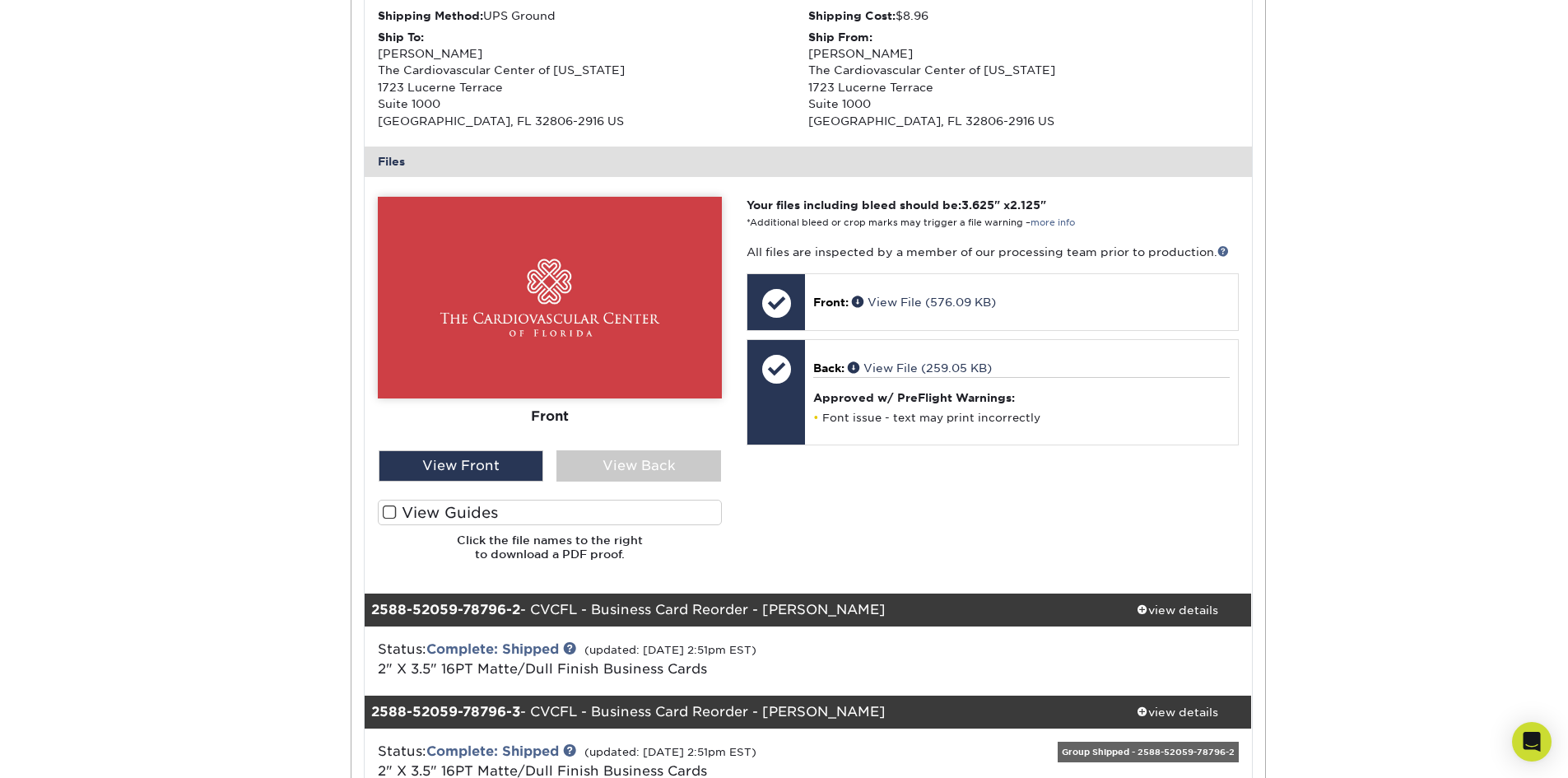
scroll to position [659, 0]
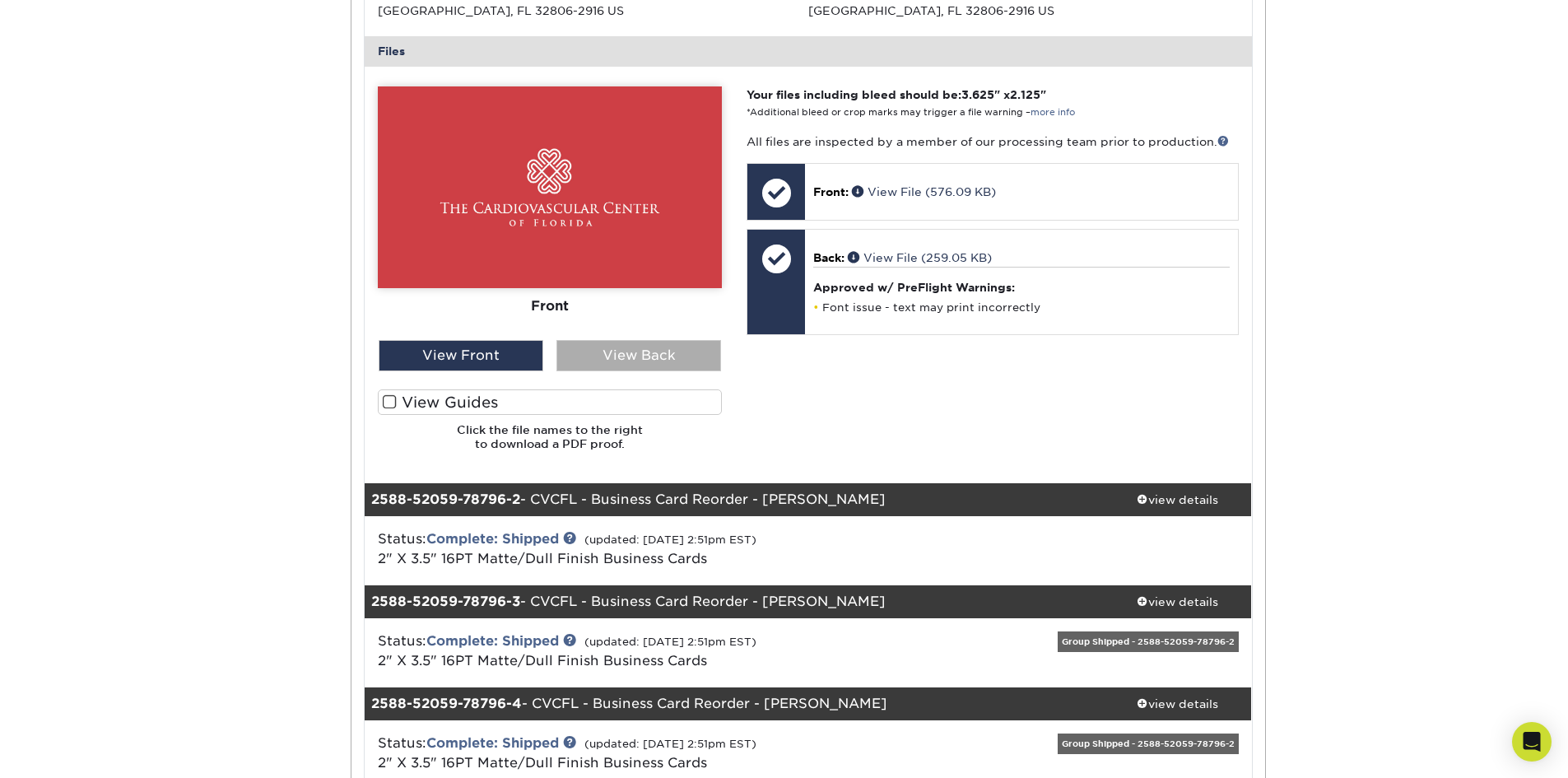
click at [653, 356] on div "View Back" at bounding box center [639, 355] width 165 height 31
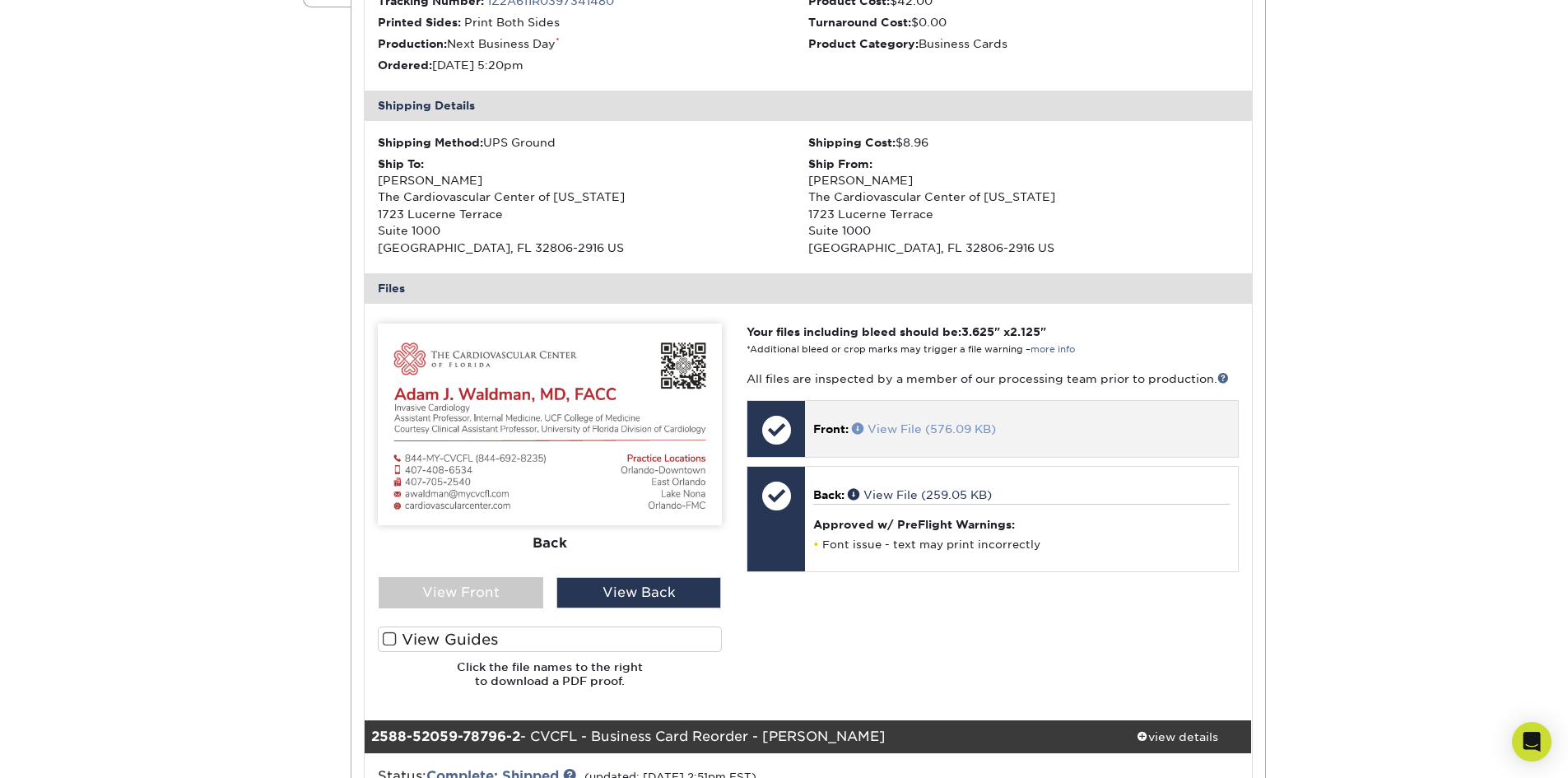
scroll to position [412, 0]
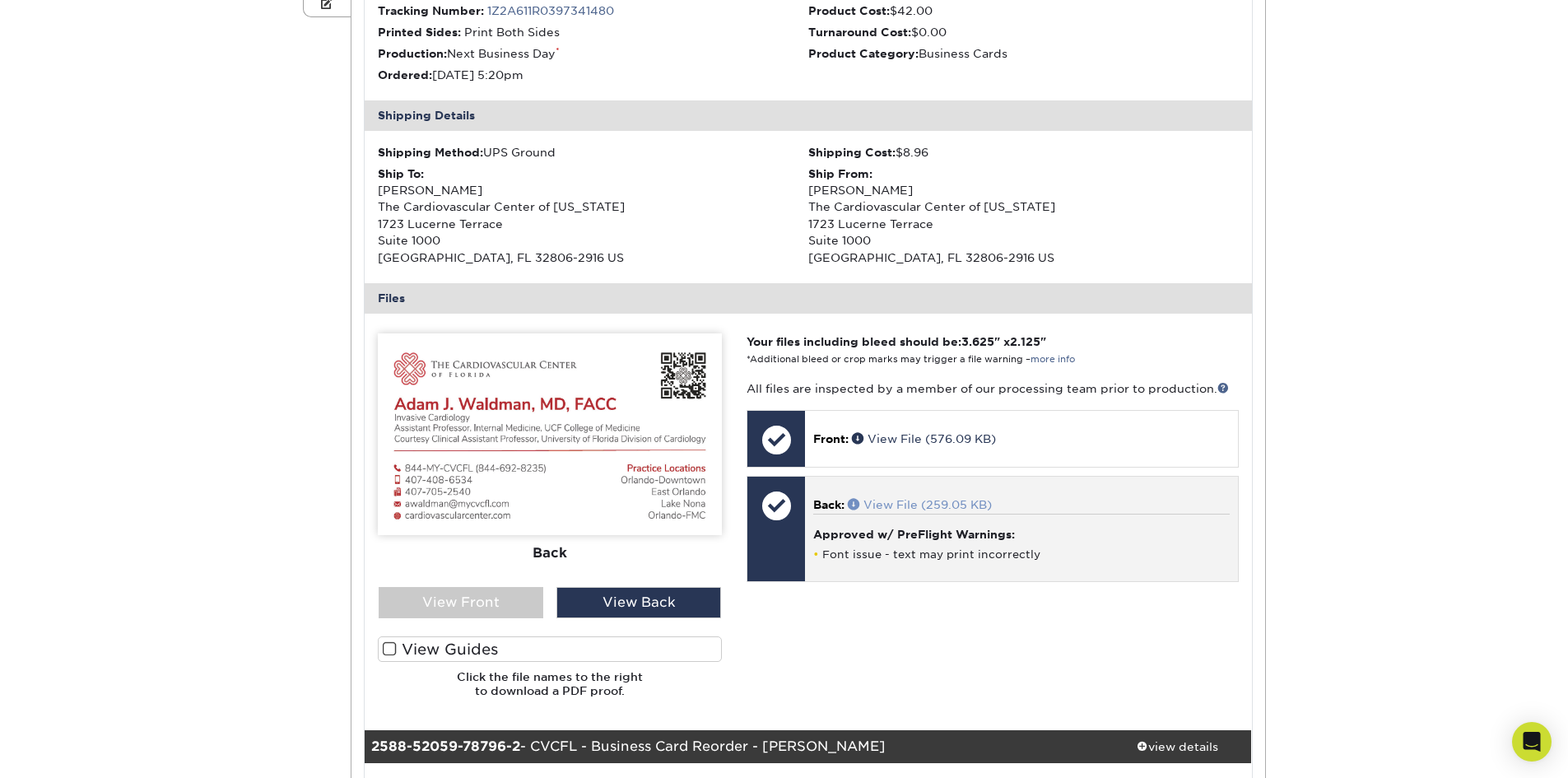
click at [920, 500] on link "View File (259.05 KB)" at bounding box center [920, 504] width 144 height 13
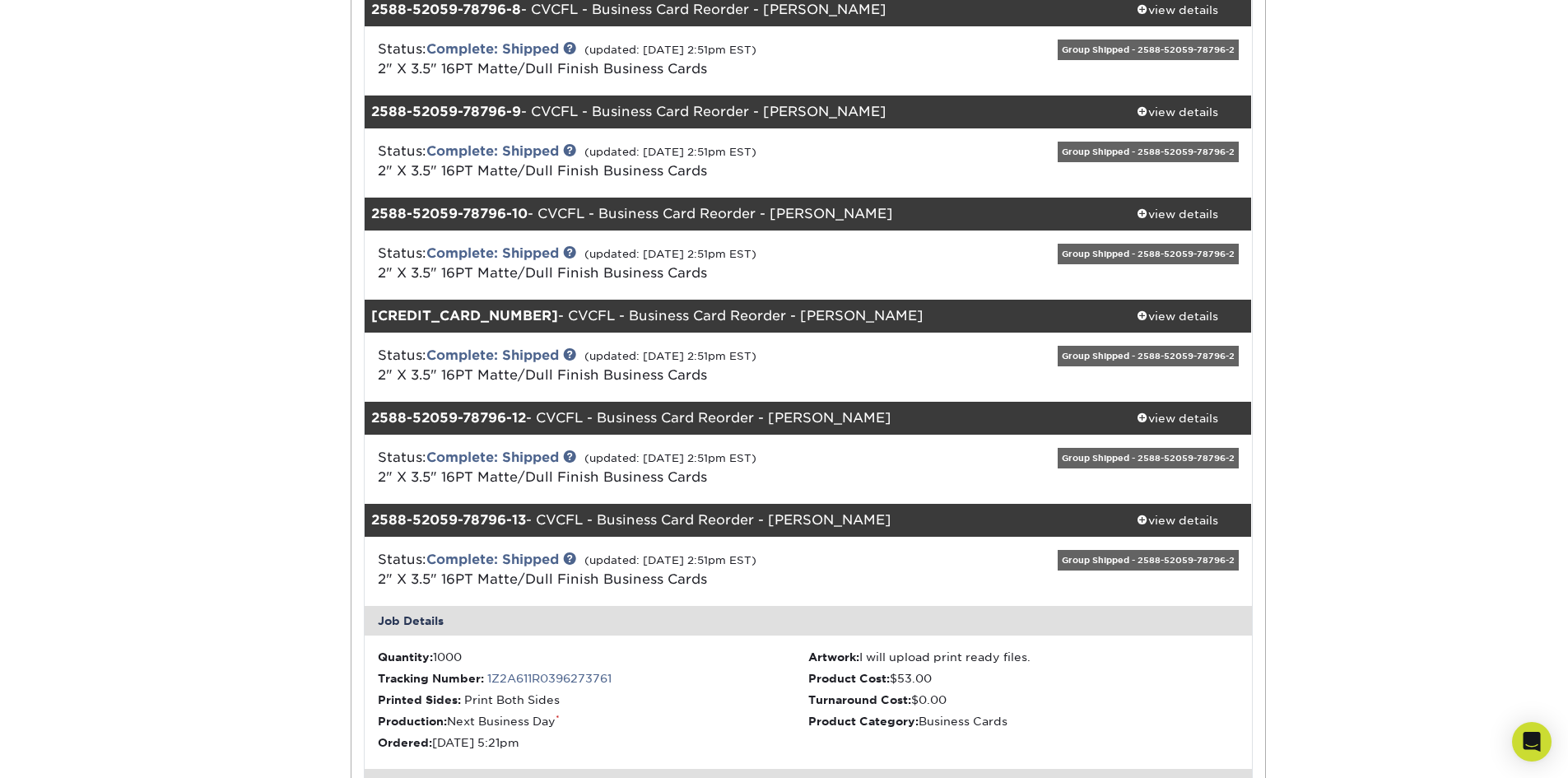
scroll to position [1812, 0]
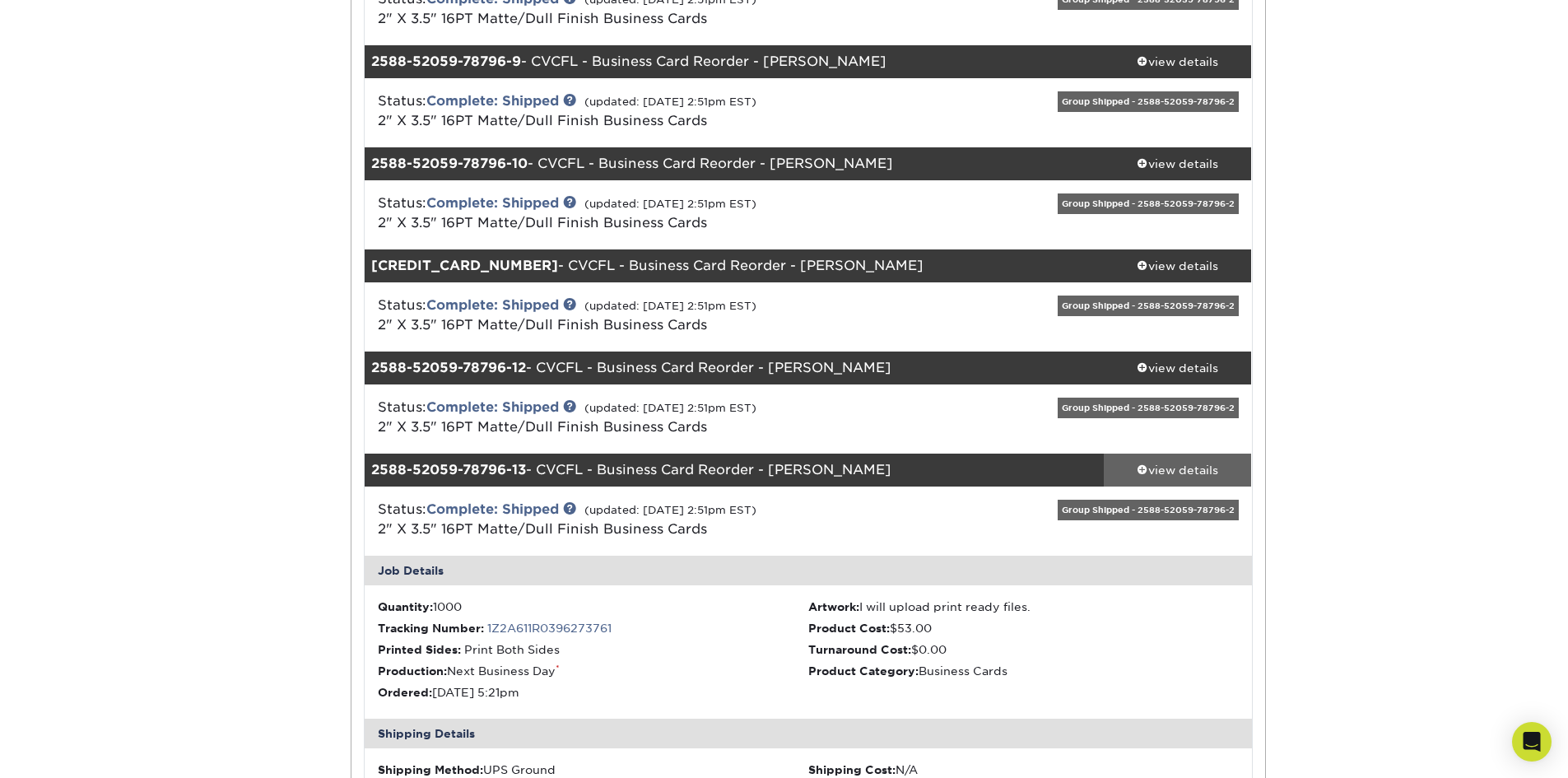
click at [1164, 474] on div "view details" at bounding box center [1177, 470] width 148 height 17
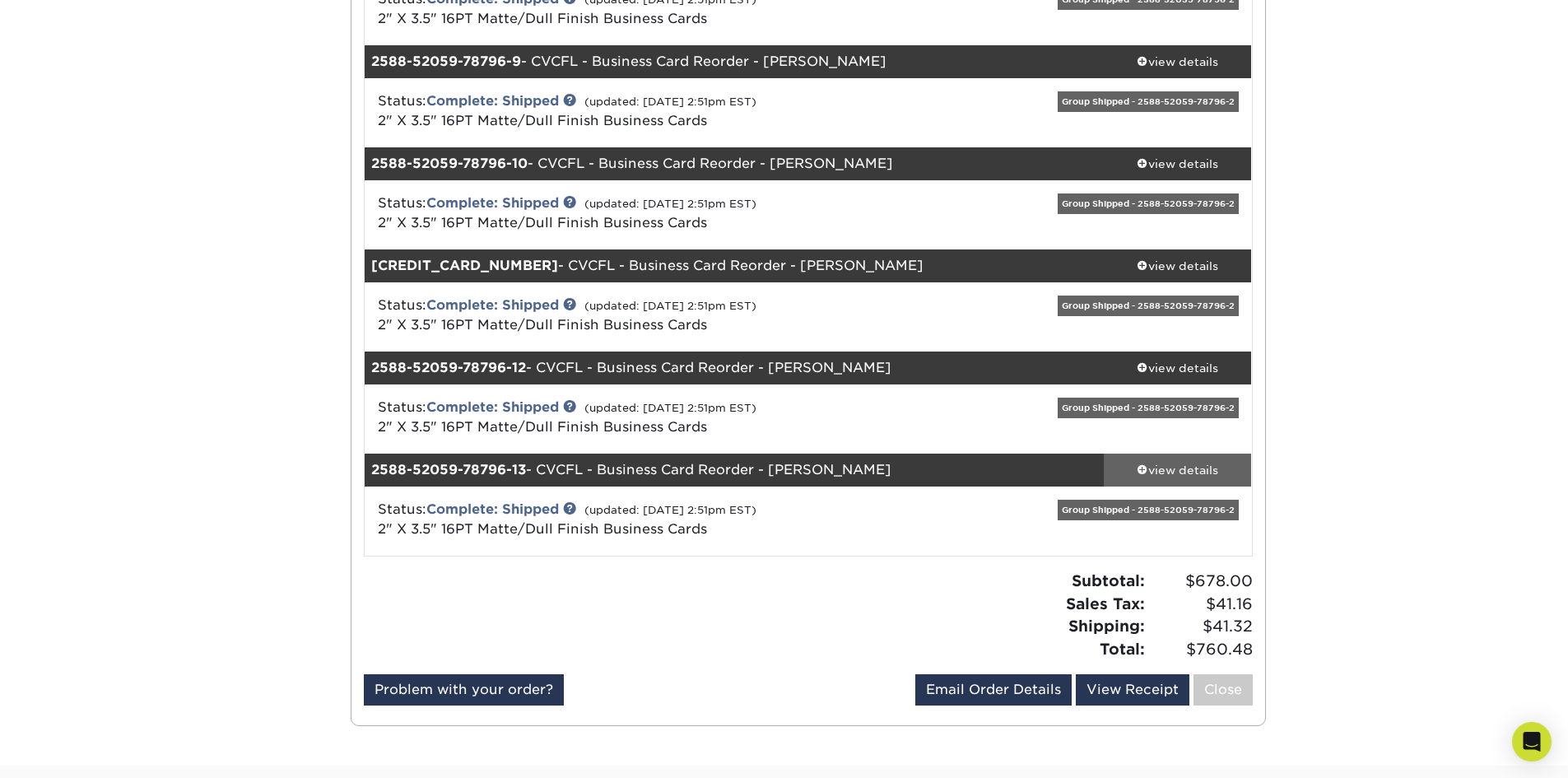
drag, startPoint x: 1137, startPoint y: 466, endPoint x: 1116, endPoint y: 470, distance: 21.4
click at [1138, 466] on span at bounding box center [1142, 470] width 12 height 12
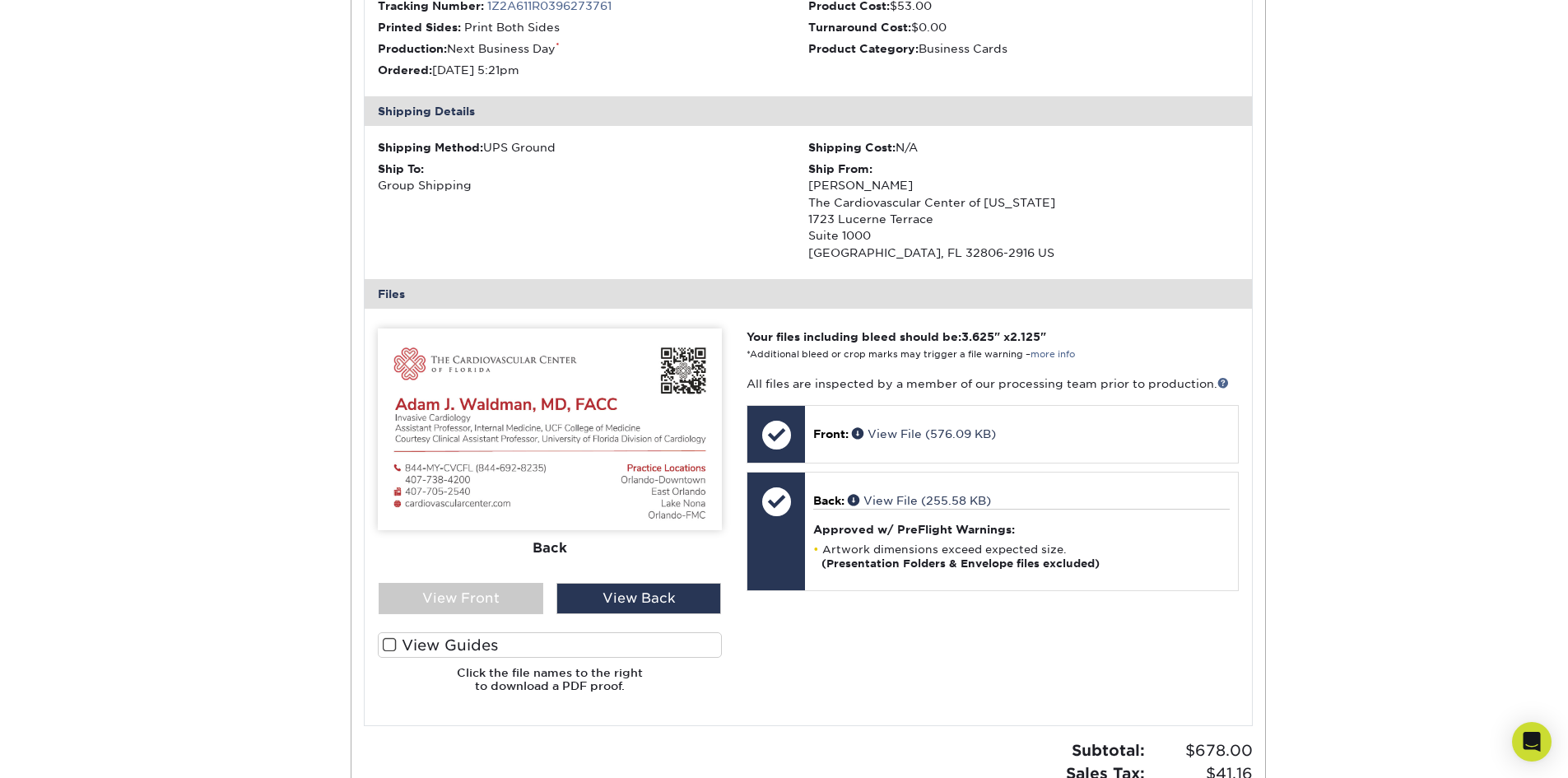
scroll to position [2470, 0]
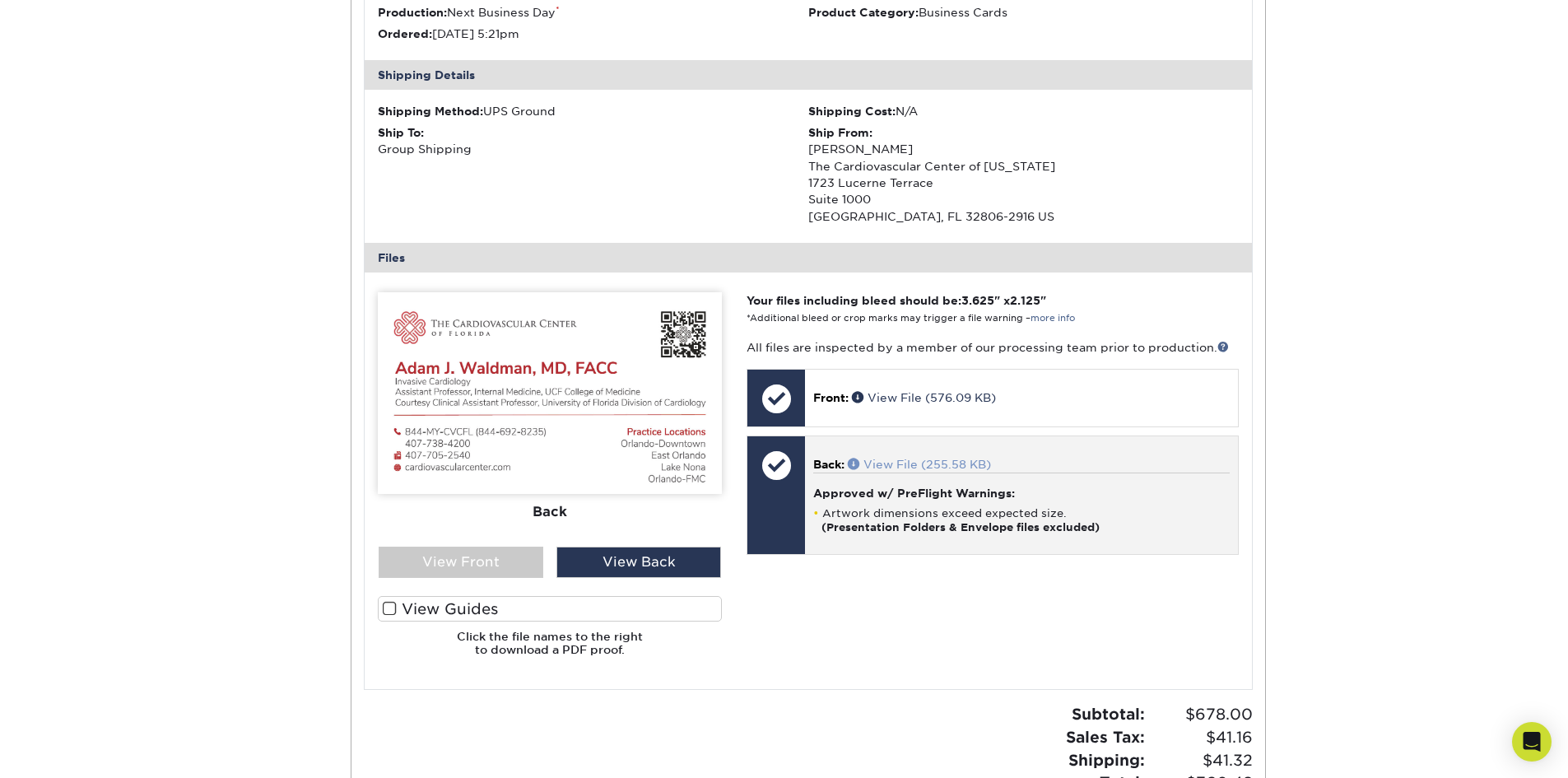
click at [941, 459] on link "View File (255.58 KB)" at bounding box center [920, 464] width 143 height 13
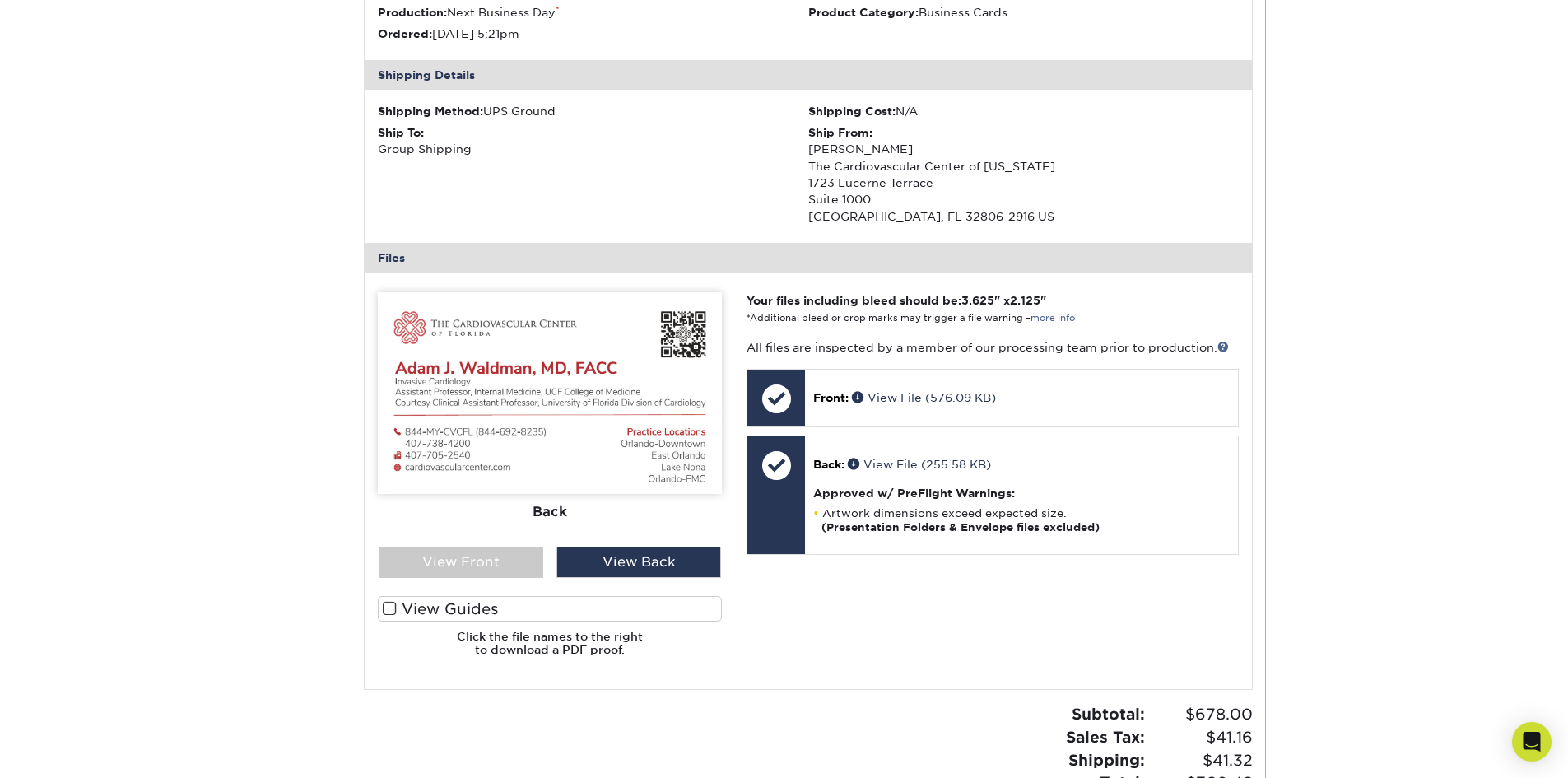
drag, startPoint x: 828, startPoint y: 46, endPoint x: 545, endPoint y: 84, distance: 285.5
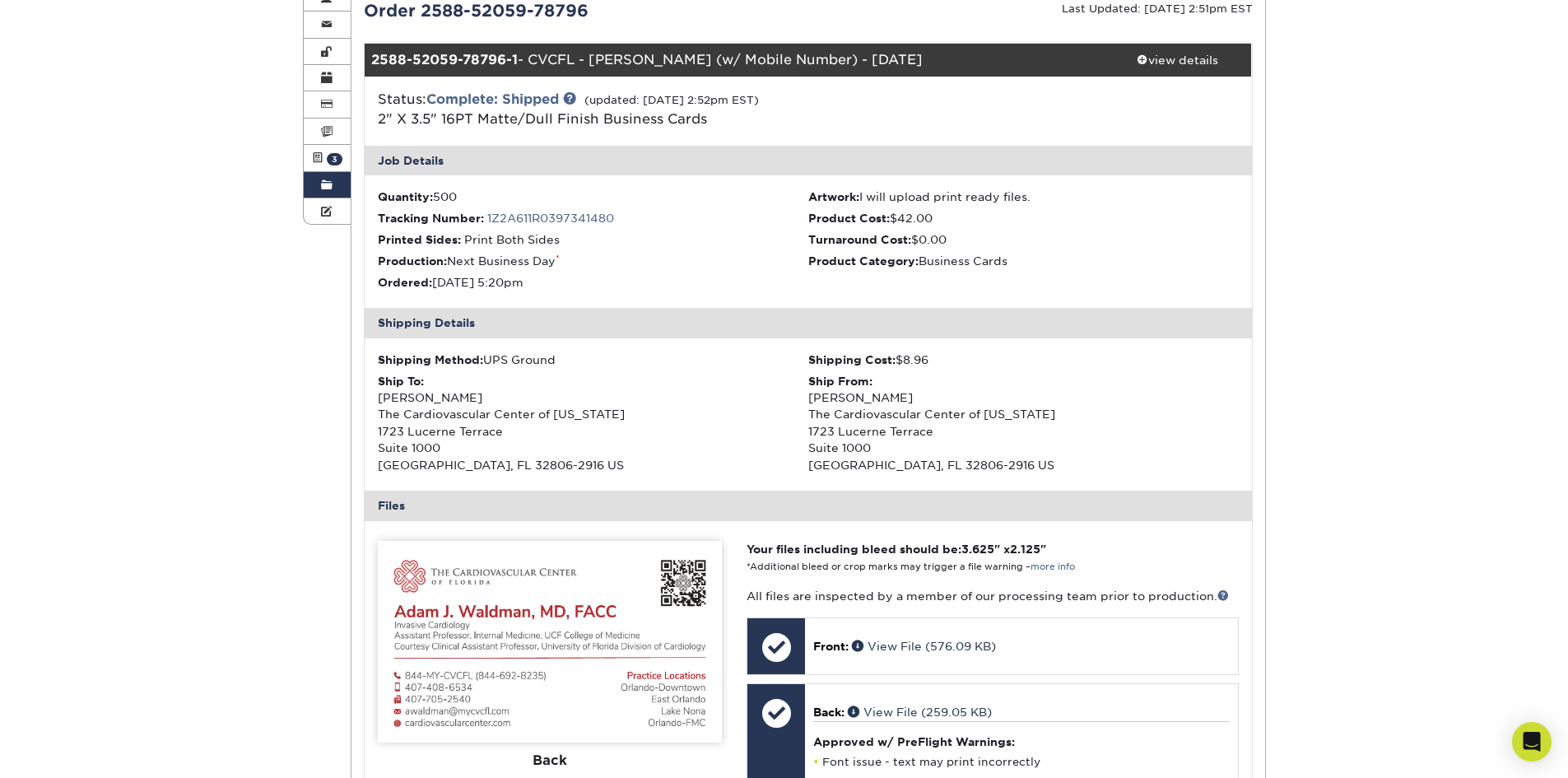
scroll to position [165, 0]
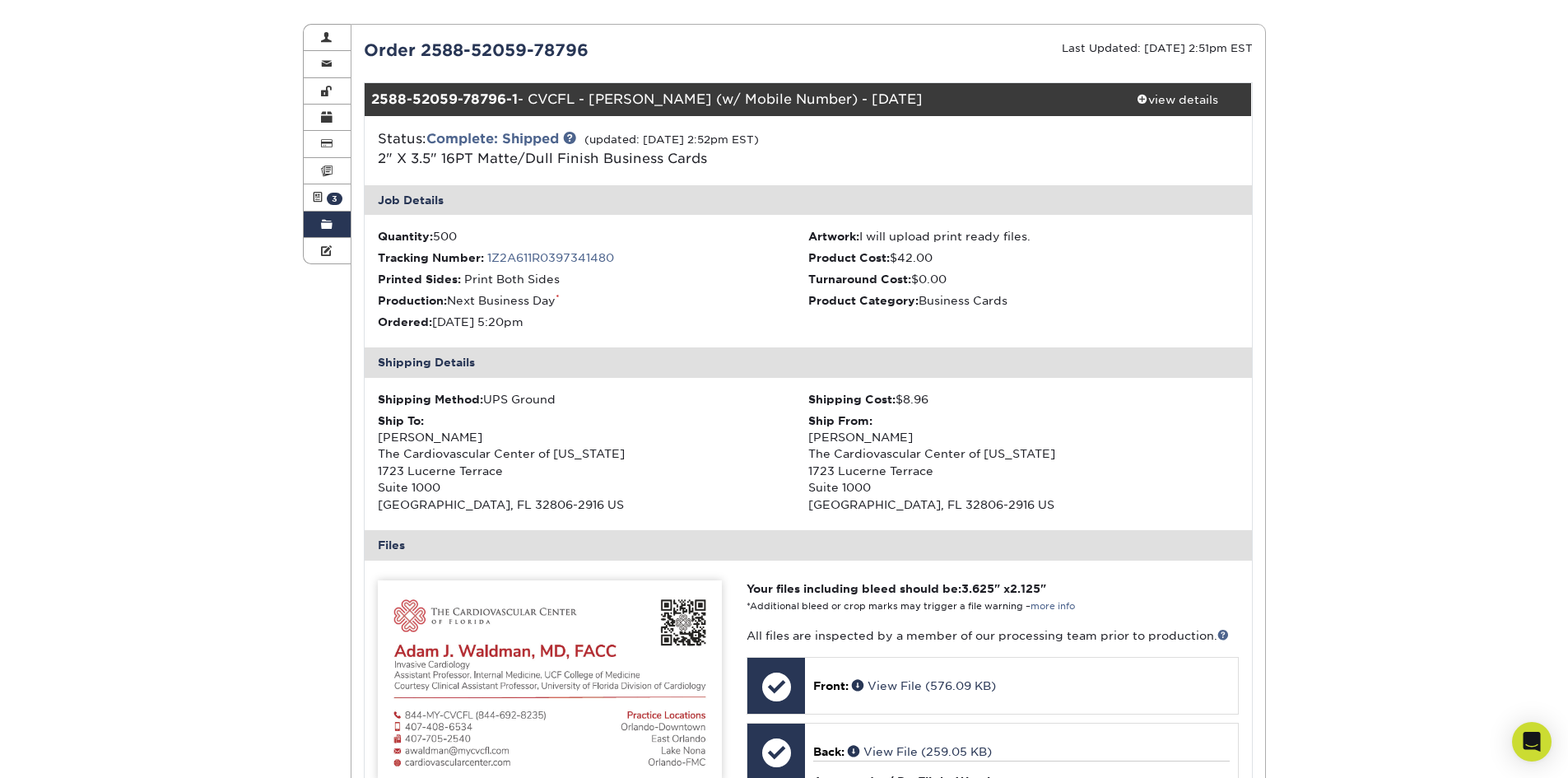
click at [318, 217] on link "Order History" at bounding box center [327, 225] width 48 height 26
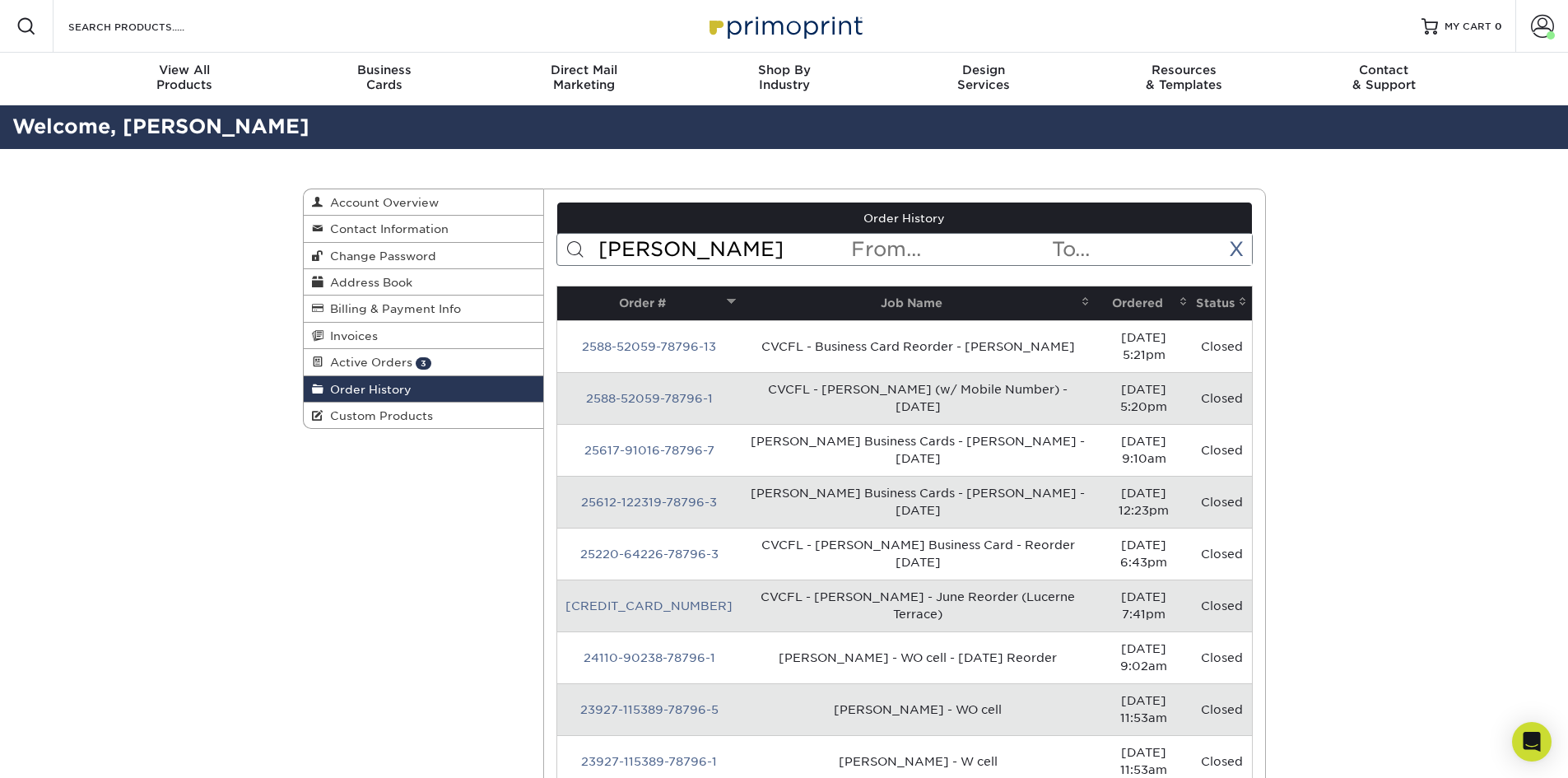
click at [756, 248] on input "waldman" at bounding box center [723, 249] width 253 height 31
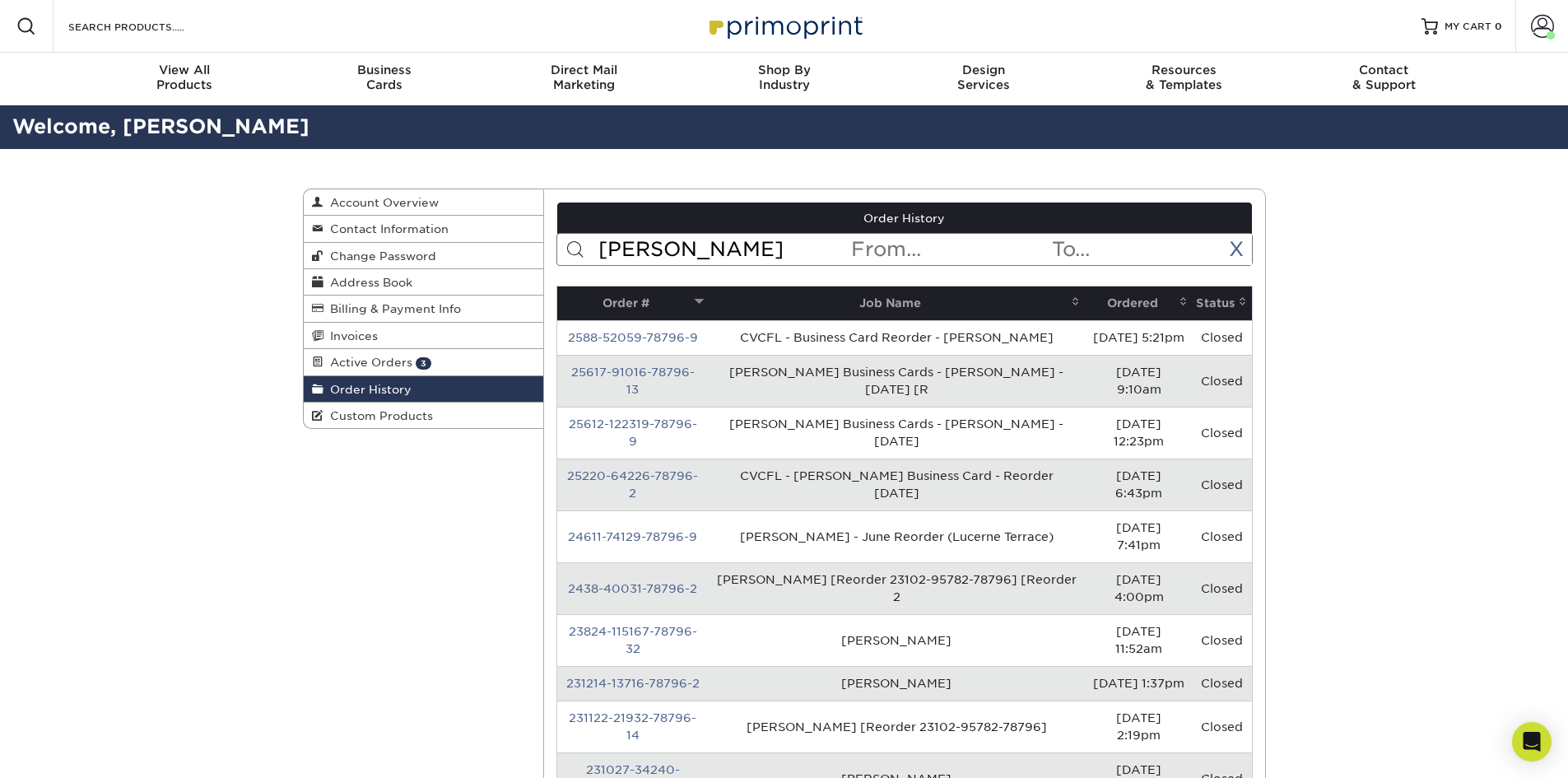
click at [665, 331] on link "2588-52059-78796-9" at bounding box center [632, 337] width 130 height 13
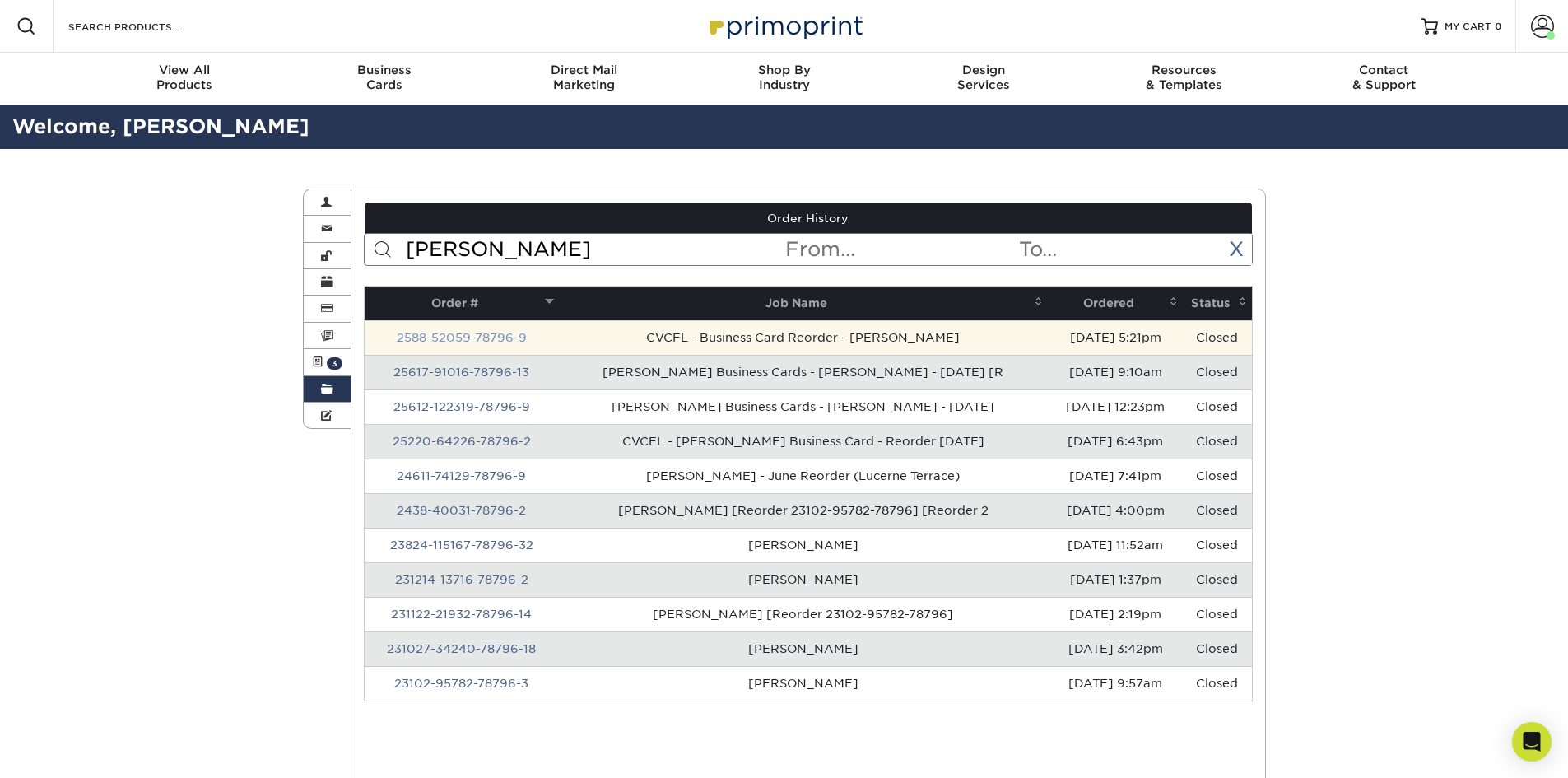
click at [497, 336] on link "2588-52059-78796-9" at bounding box center [461, 337] width 130 height 13
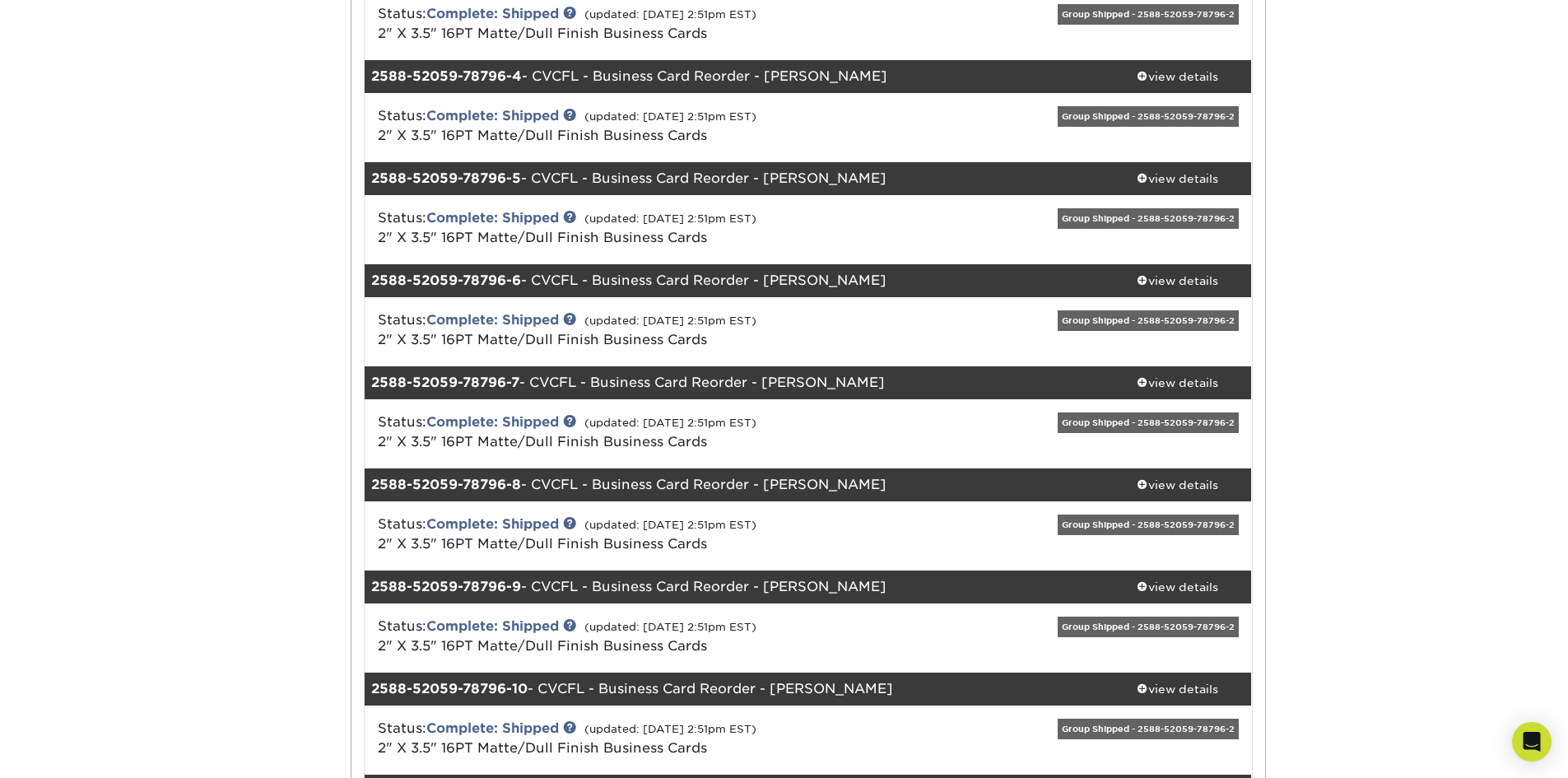
scroll to position [576, 0]
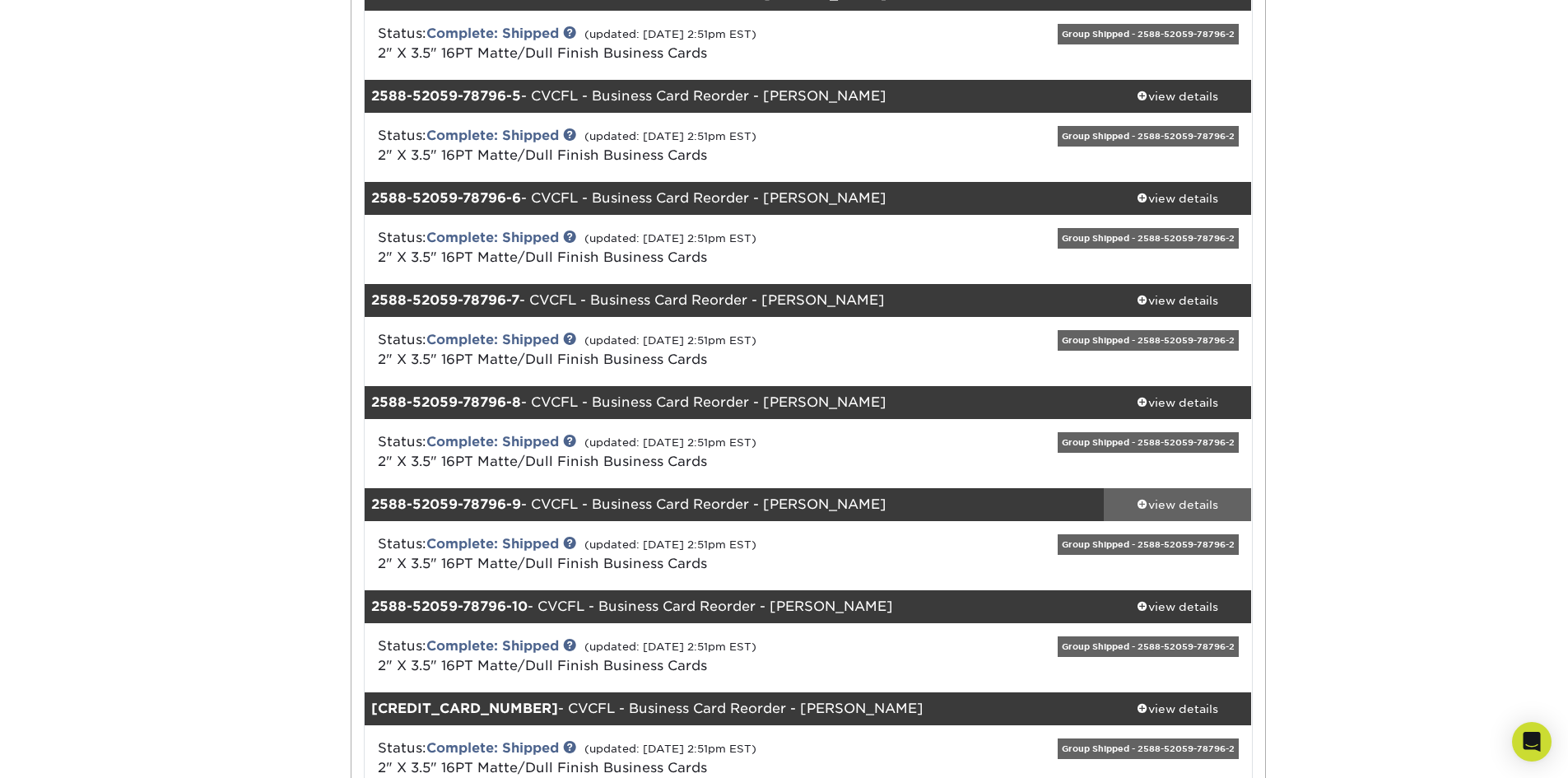
click at [1158, 496] on div "view details" at bounding box center [1177, 504] width 148 height 17
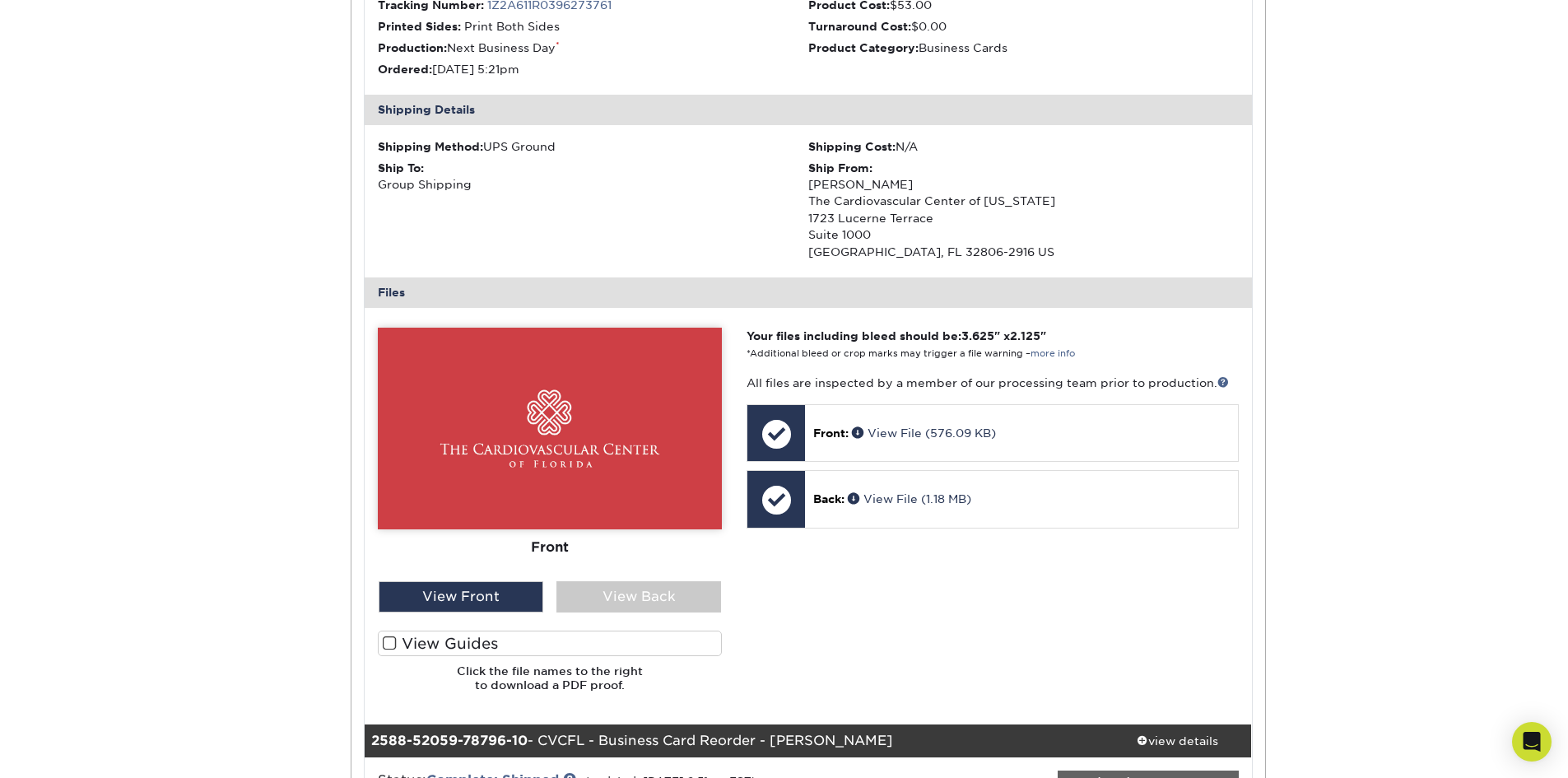
scroll to position [1236, 0]
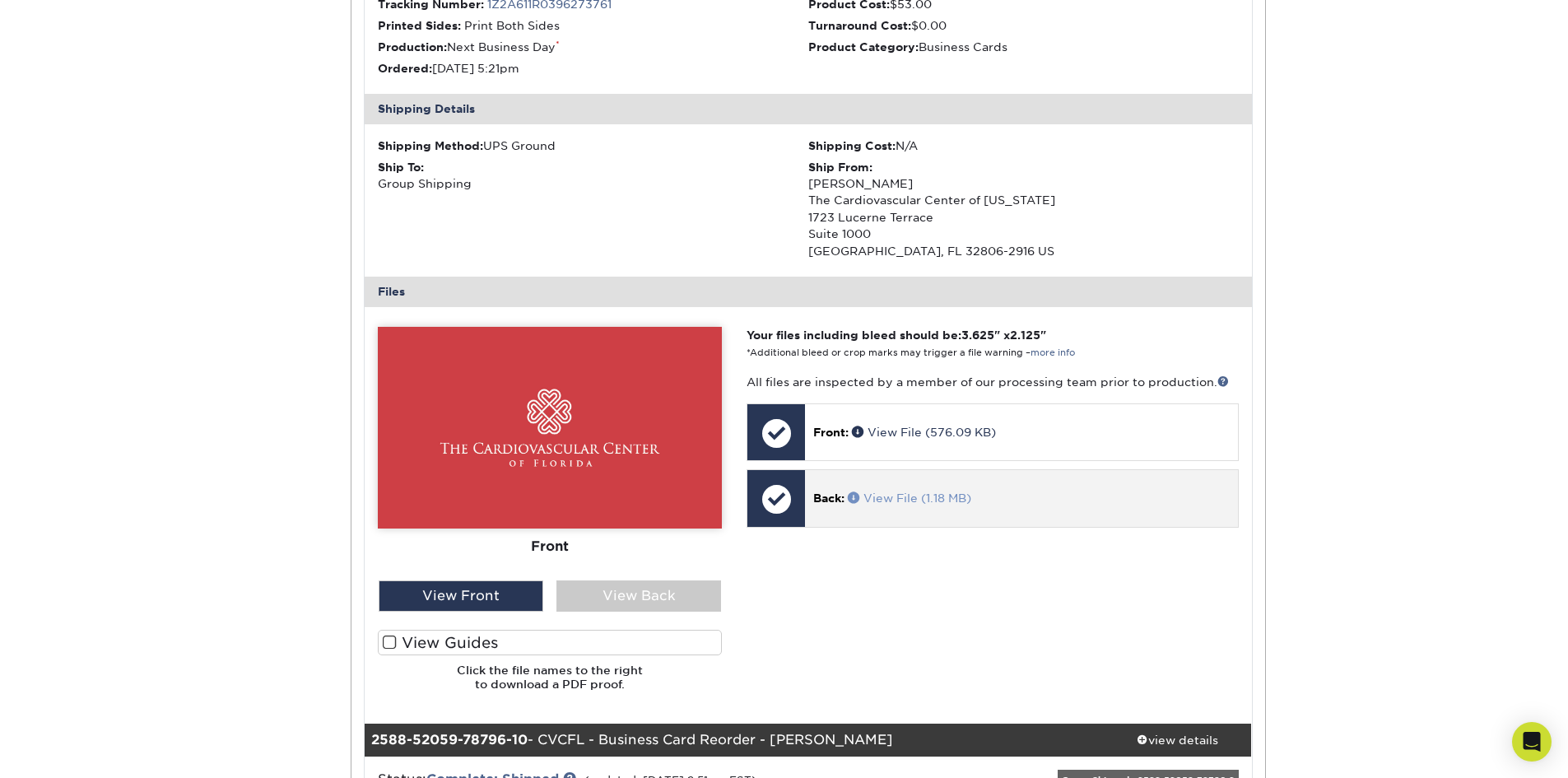
click at [883, 495] on link "View File (1.18 MB)" at bounding box center [910, 497] width 123 height 13
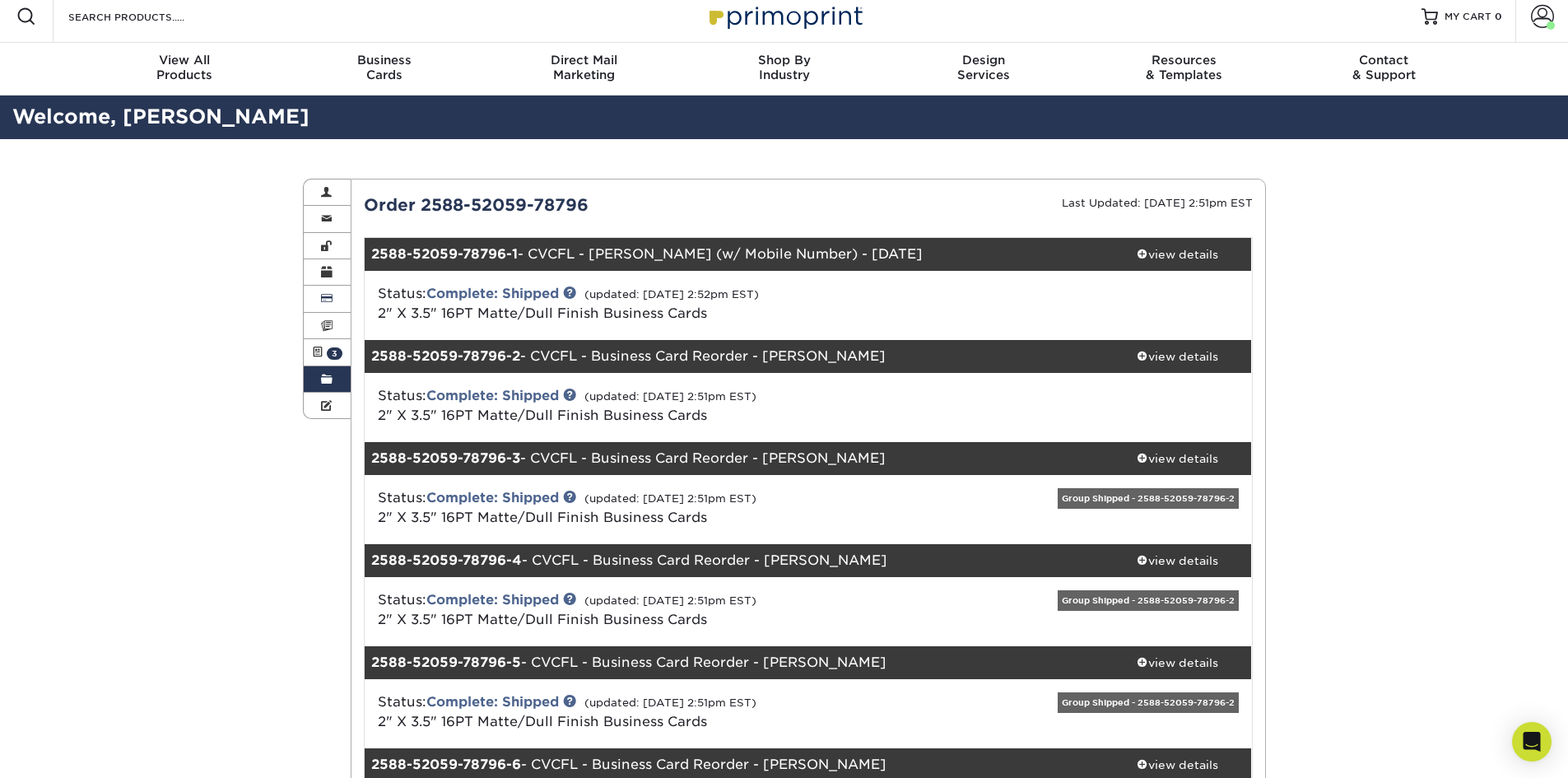
scroll to position [0, 0]
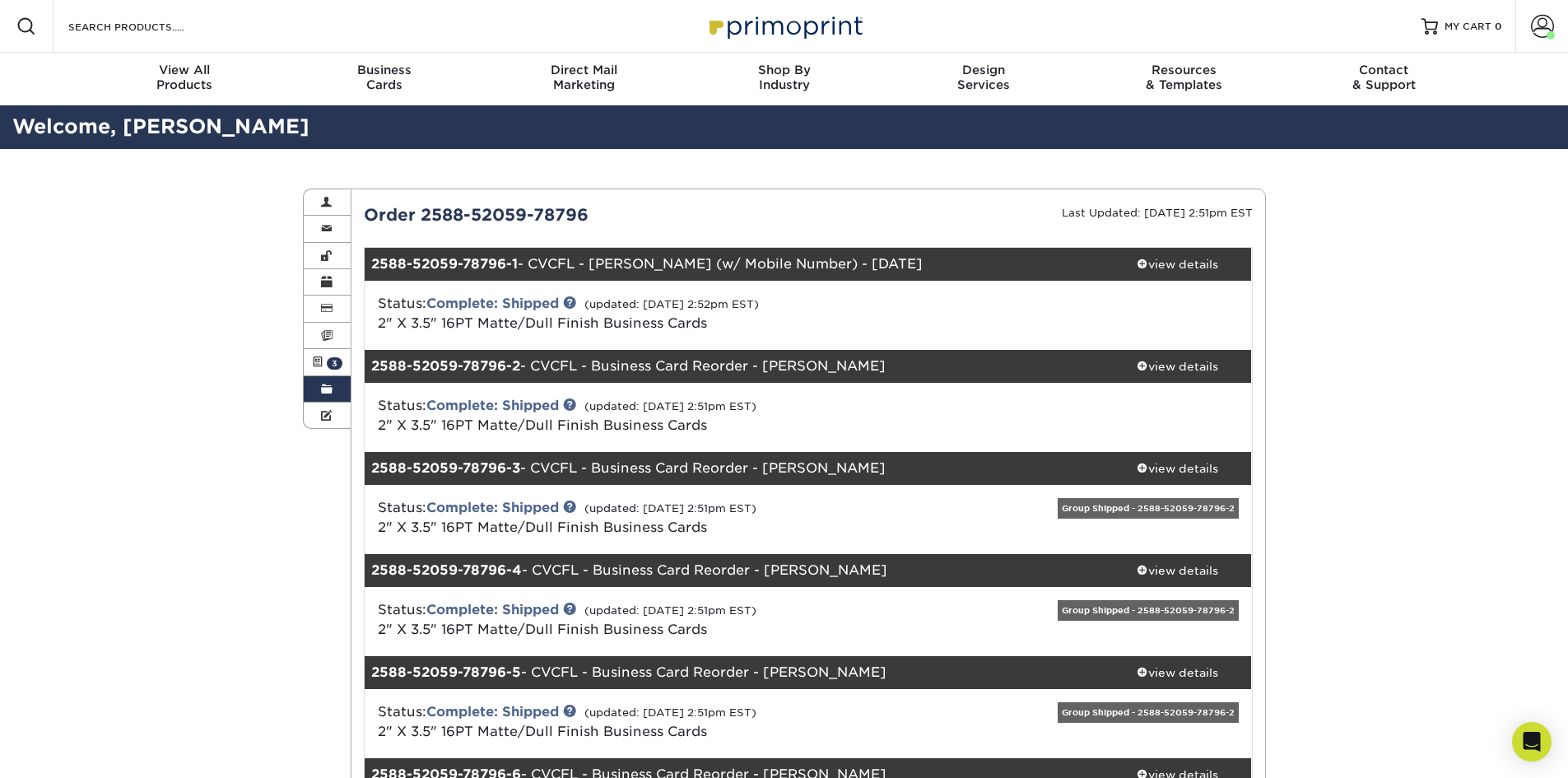
click at [317, 389] on link "Order History" at bounding box center [327, 389] width 48 height 26
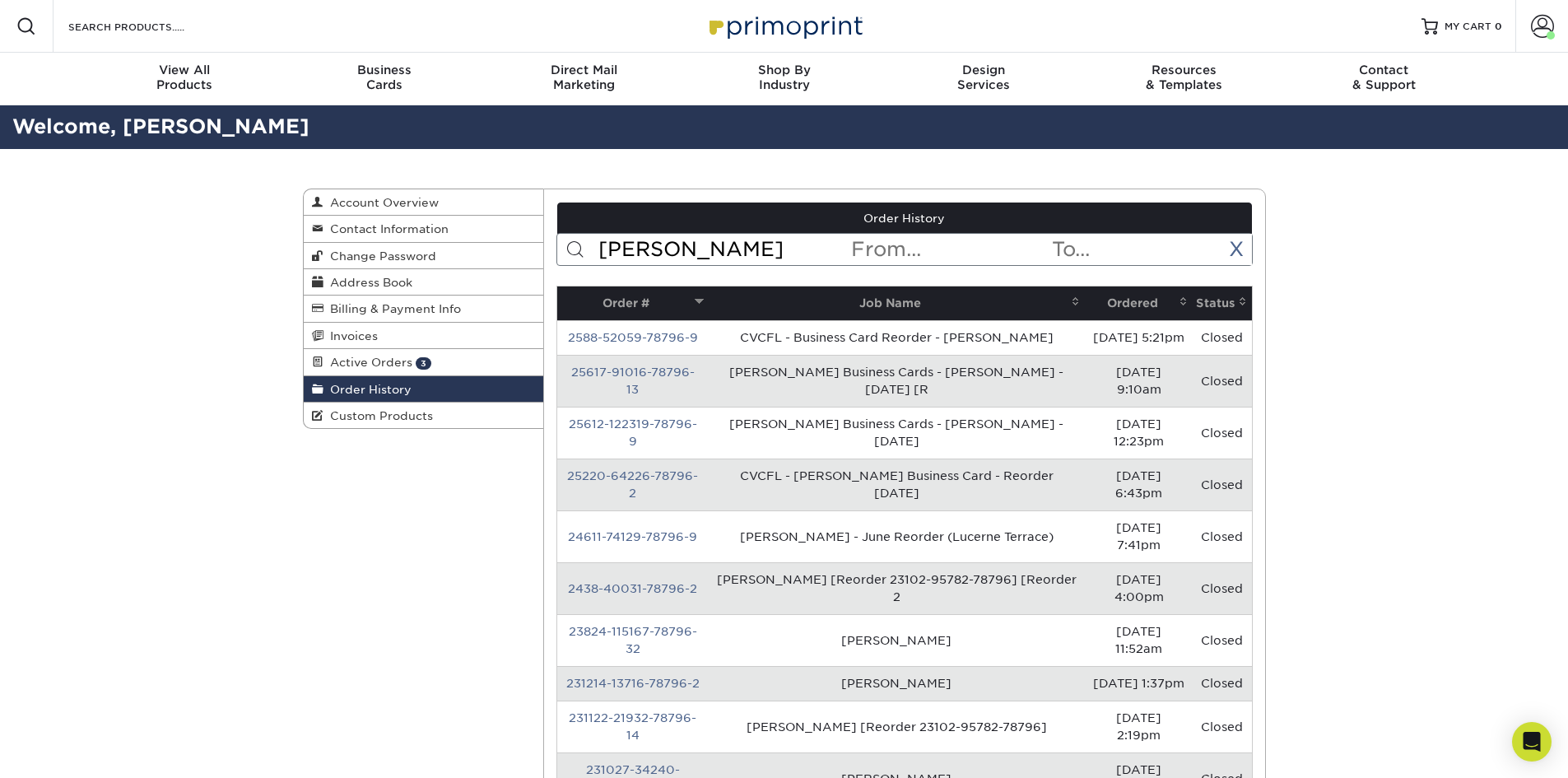
click at [716, 248] on input "lopez" at bounding box center [723, 249] width 253 height 31
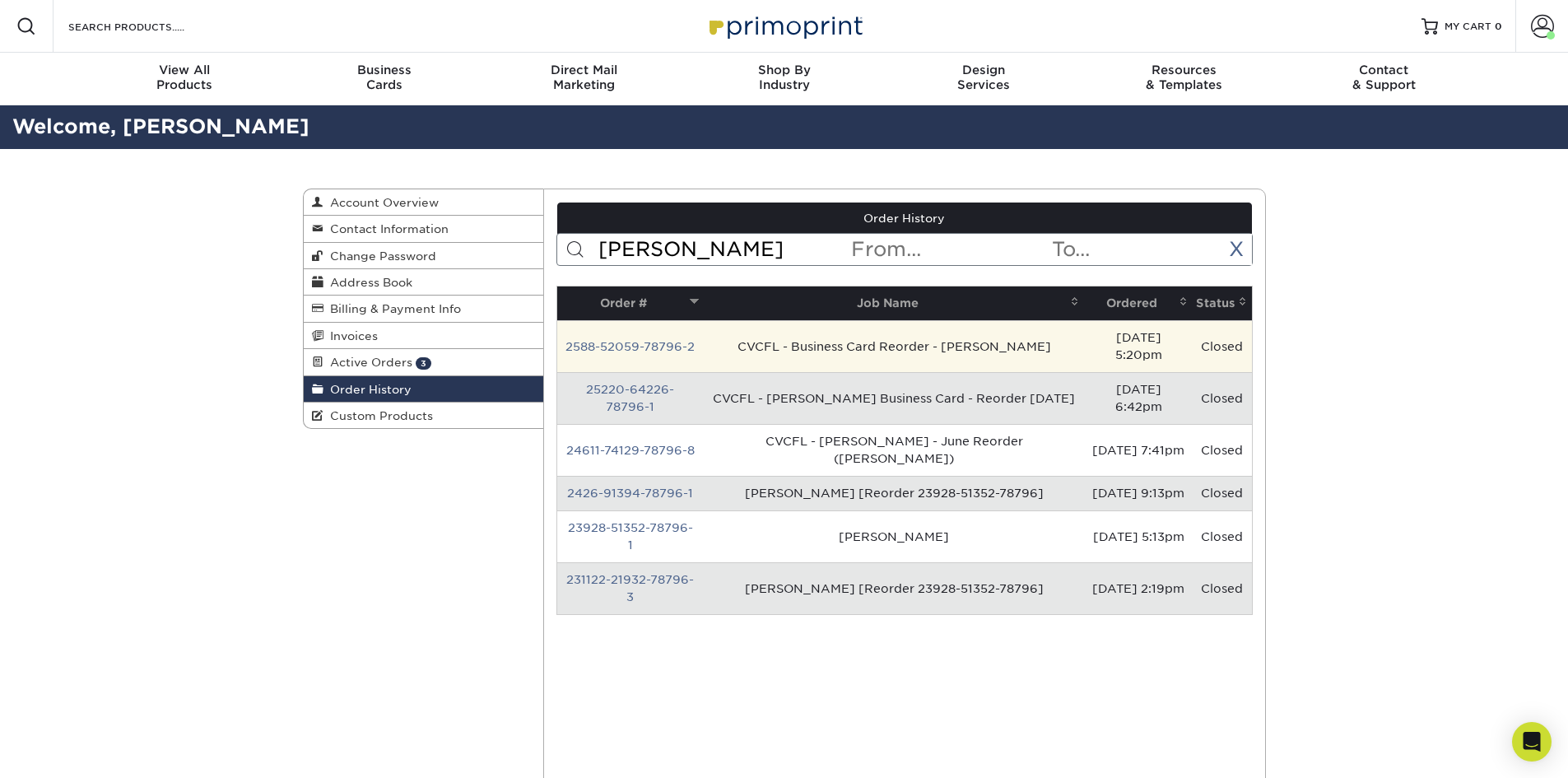
click at [679, 330] on td "2588-52059-78796-2" at bounding box center [629, 346] width 146 height 52
click at [672, 340] on link "2588-52059-78796-2" at bounding box center [630, 346] width 129 height 13
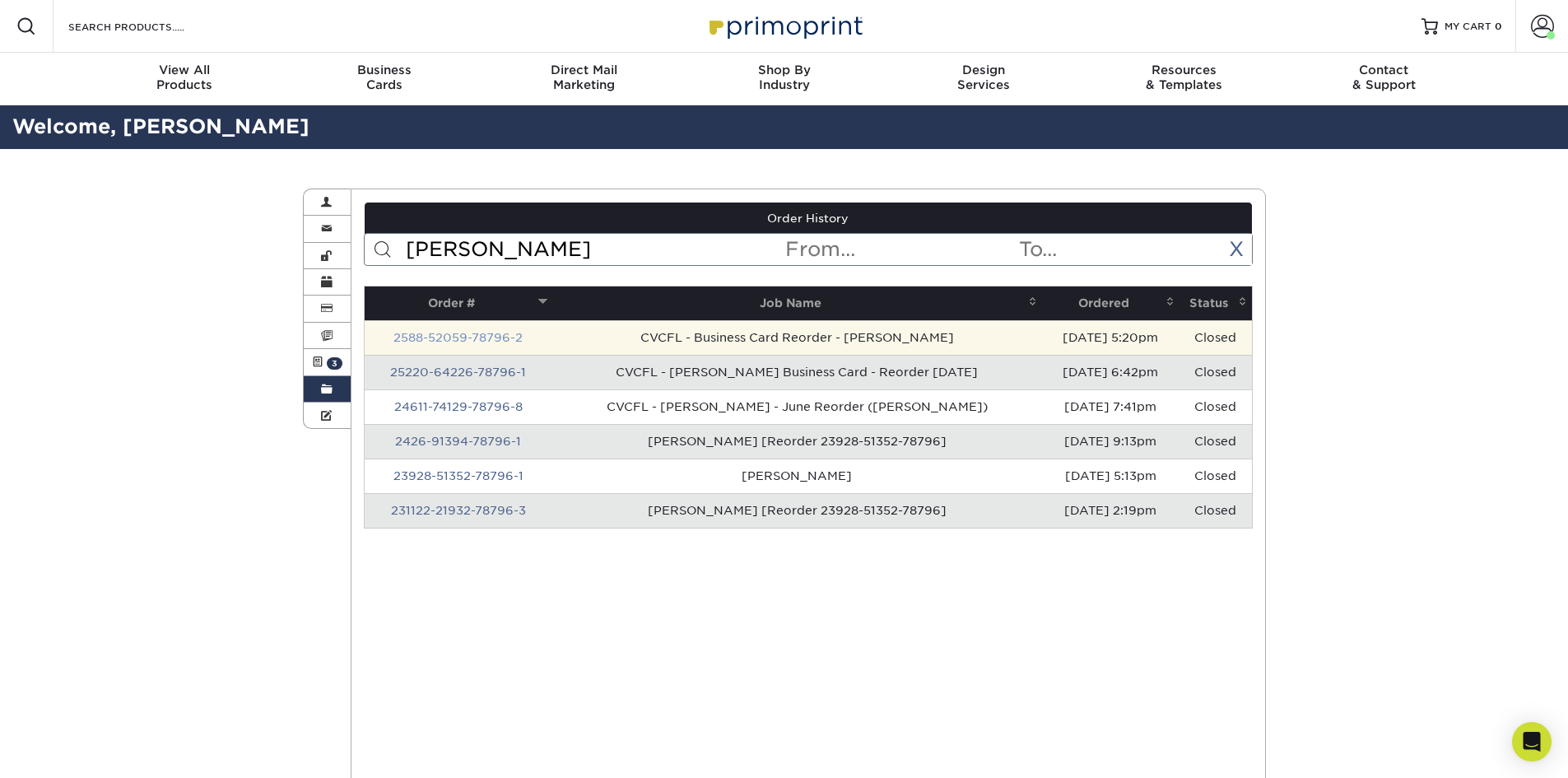
click at [504, 340] on link "2588-52059-78796-2" at bounding box center [458, 337] width 129 height 13
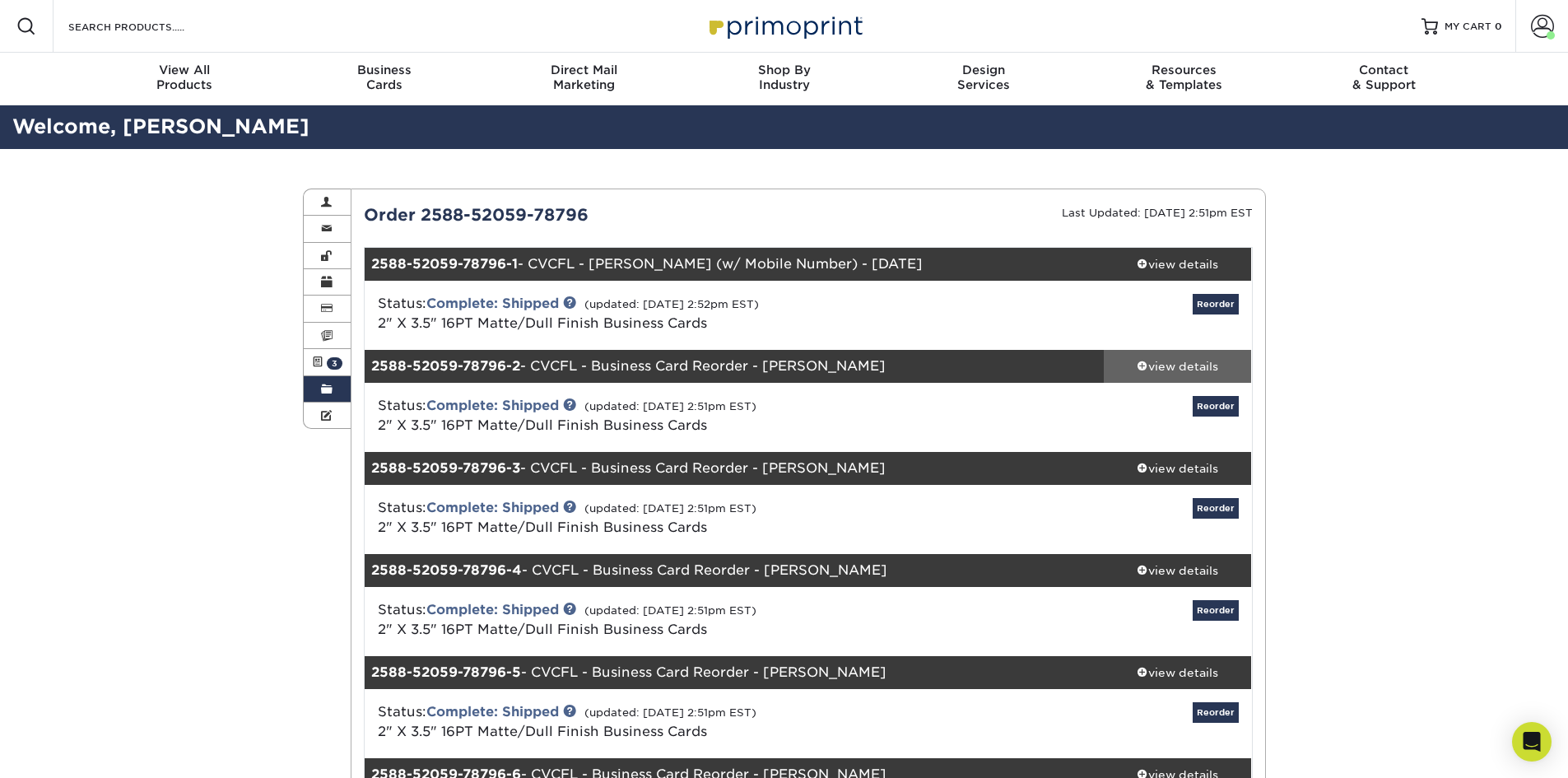
click at [1183, 359] on div "view details" at bounding box center [1177, 366] width 148 height 17
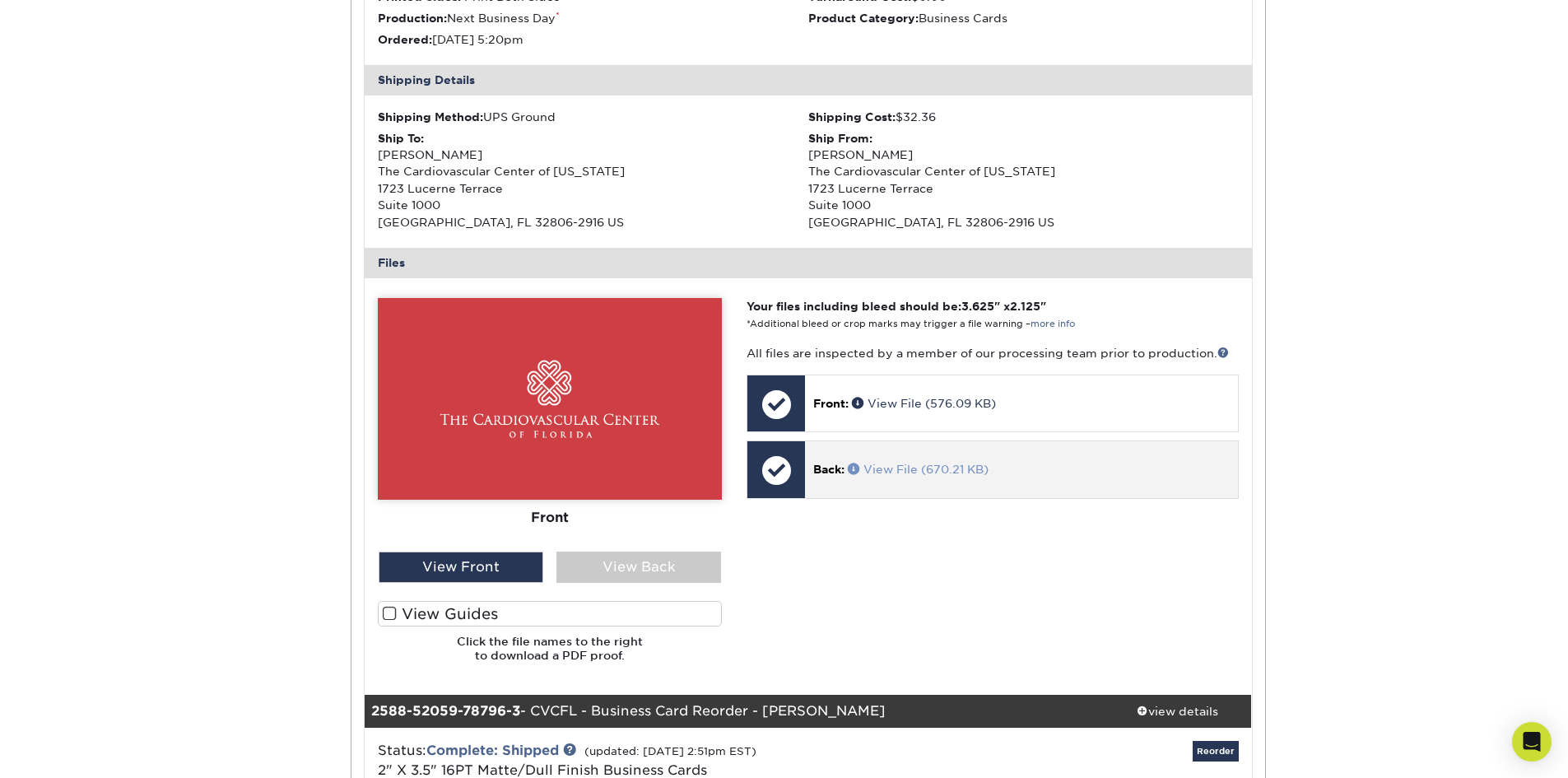
scroll to position [576, 0]
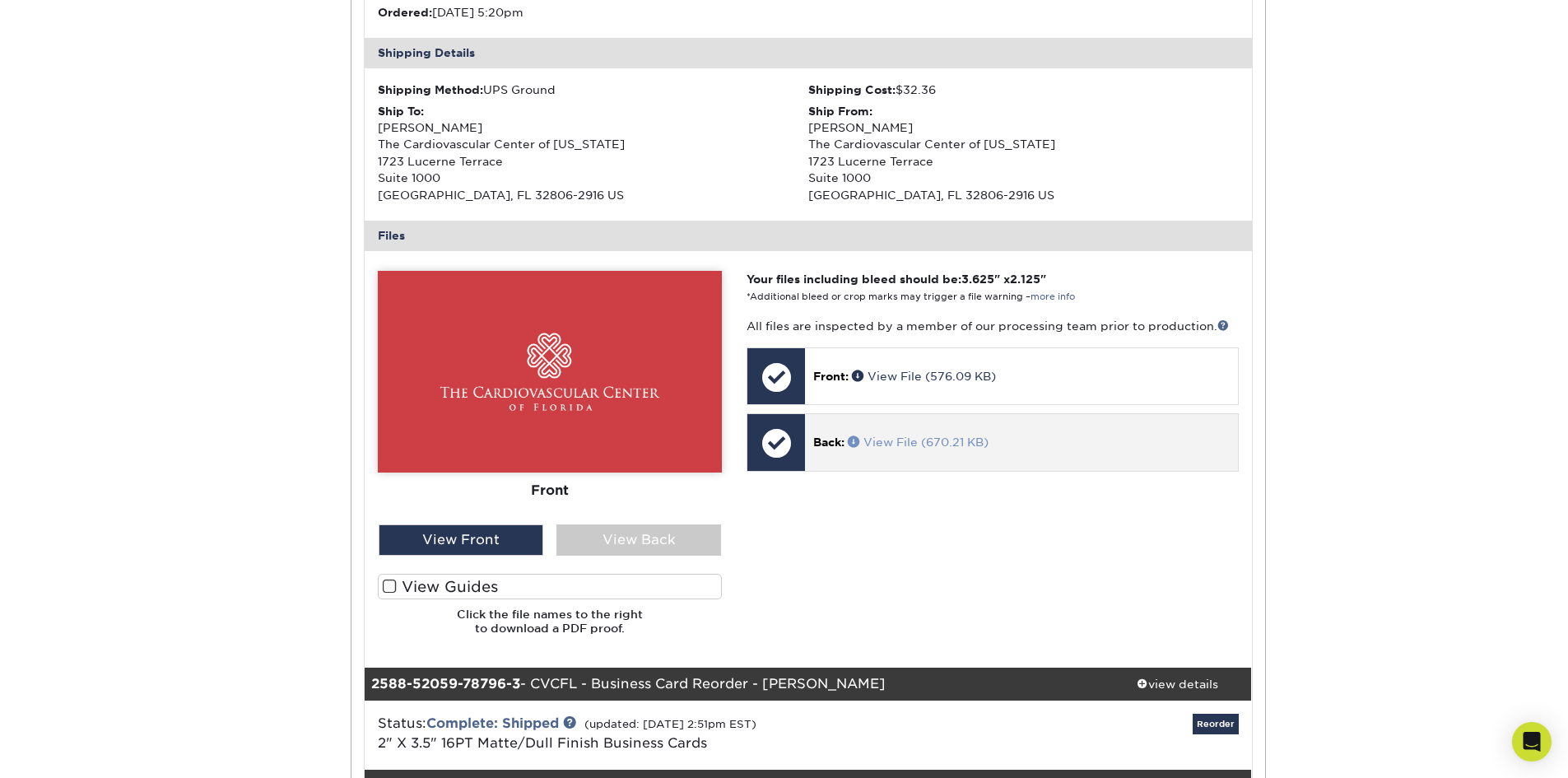
click at [909, 446] on link "View File (670.21 KB)" at bounding box center [919, 442] width 141 height 13
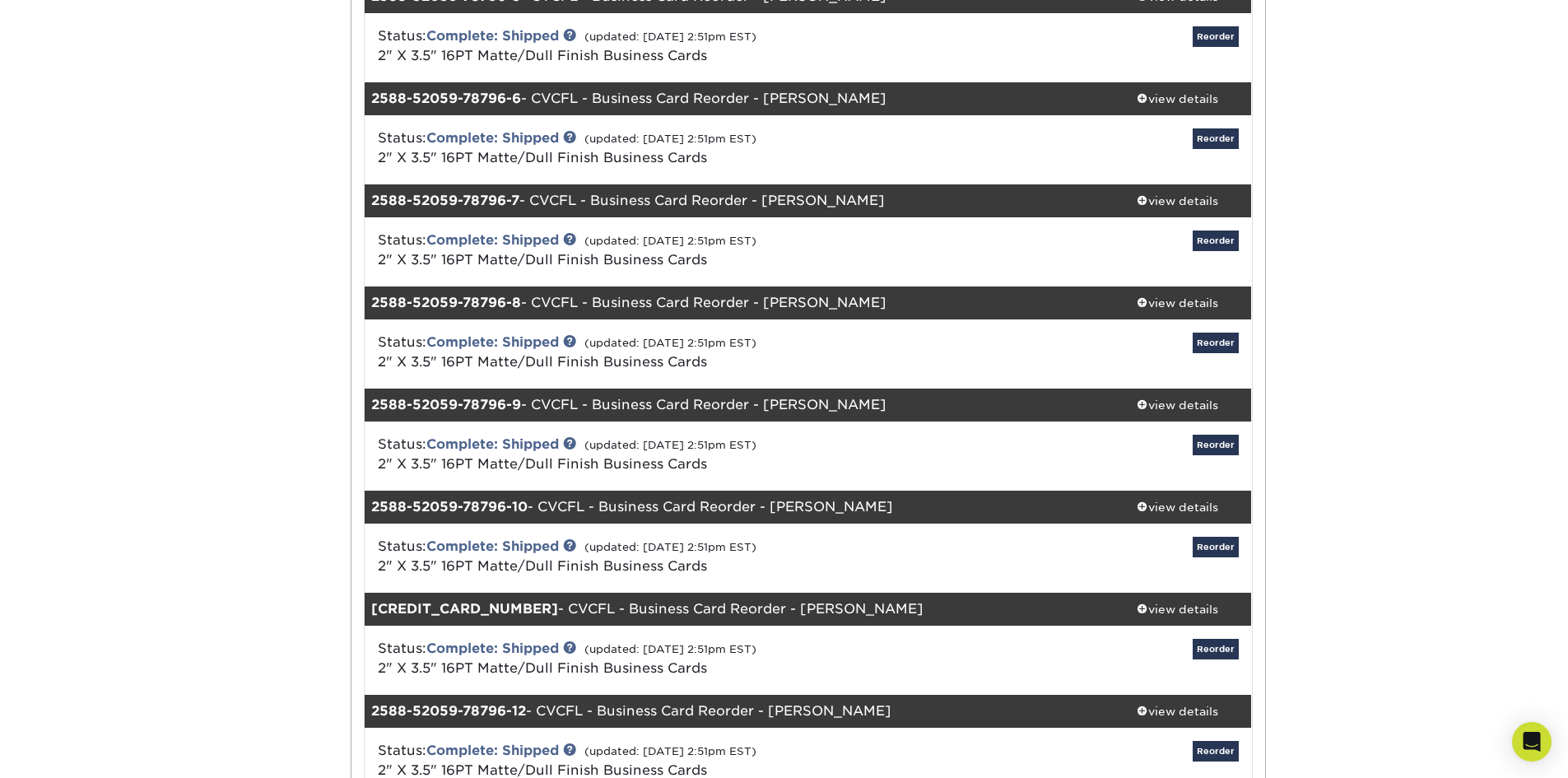
scroll to position [1565, 0]
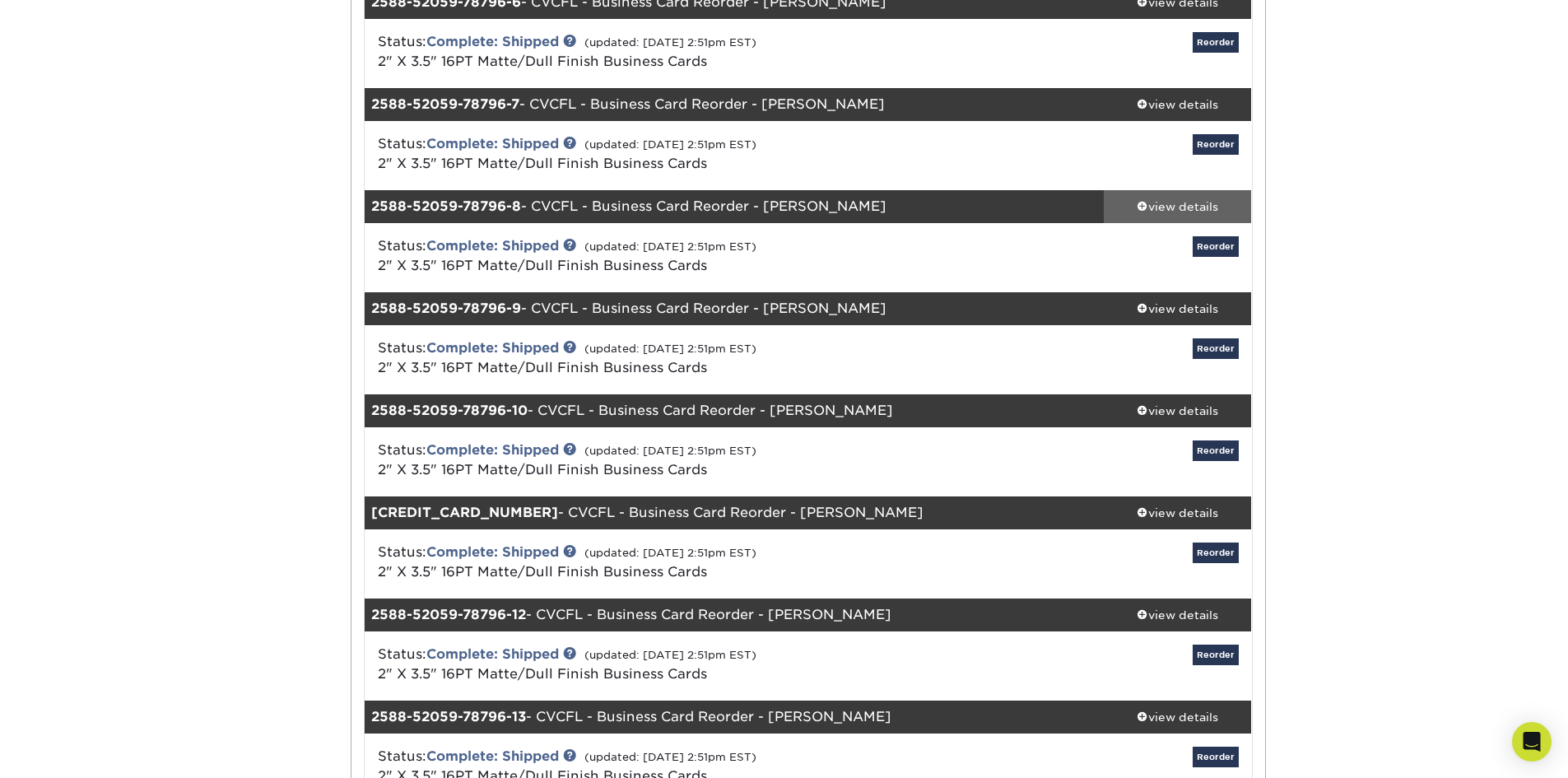
click at [1222, 212] on div "view details" at bounding box center [1177, 206] width 148 height 17
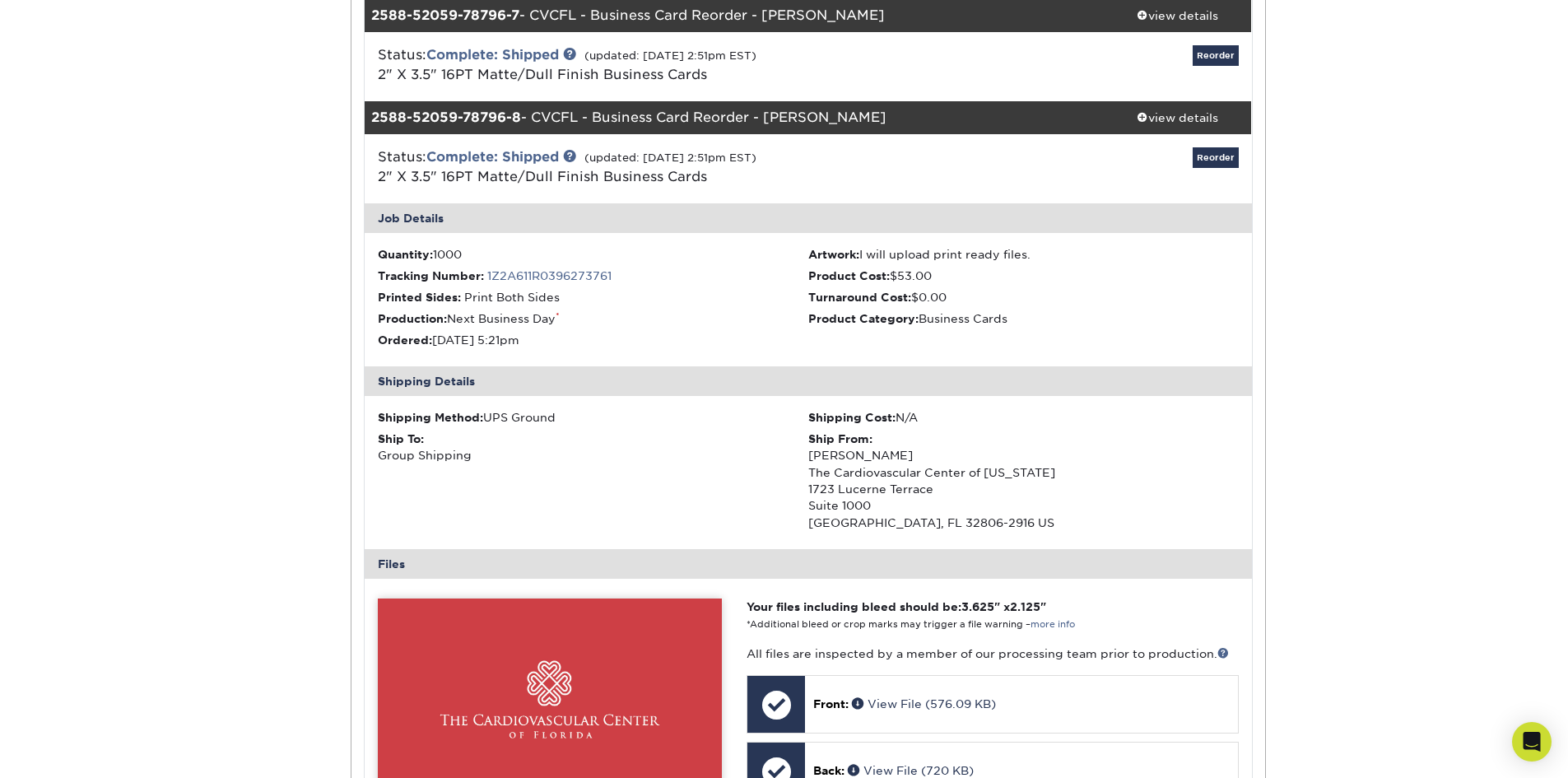
scroll to position [1977, 0]
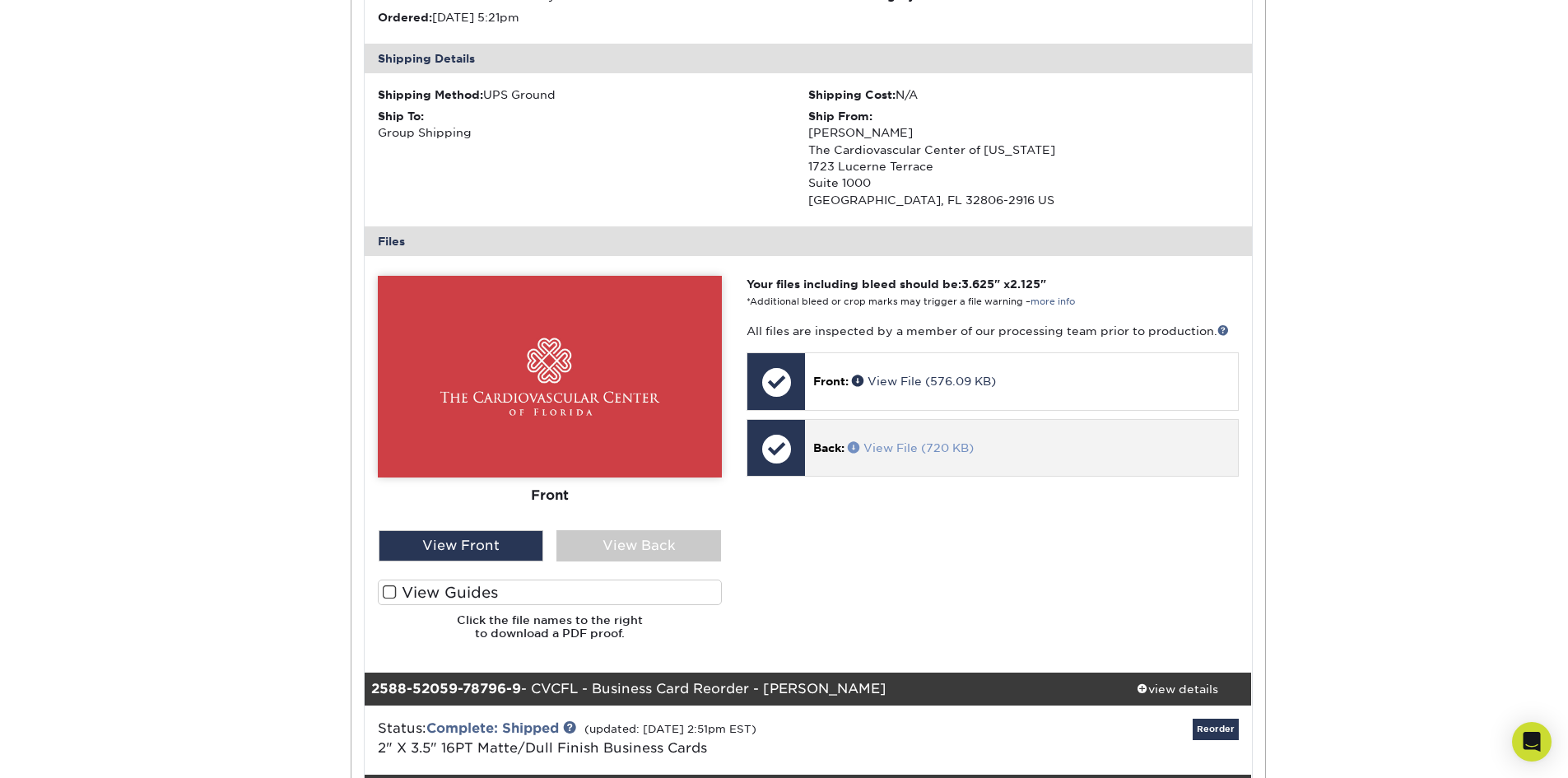
click at [902, 443] on link "View File (720 KB)" at bounding box center [911, 448] width 126 height 13
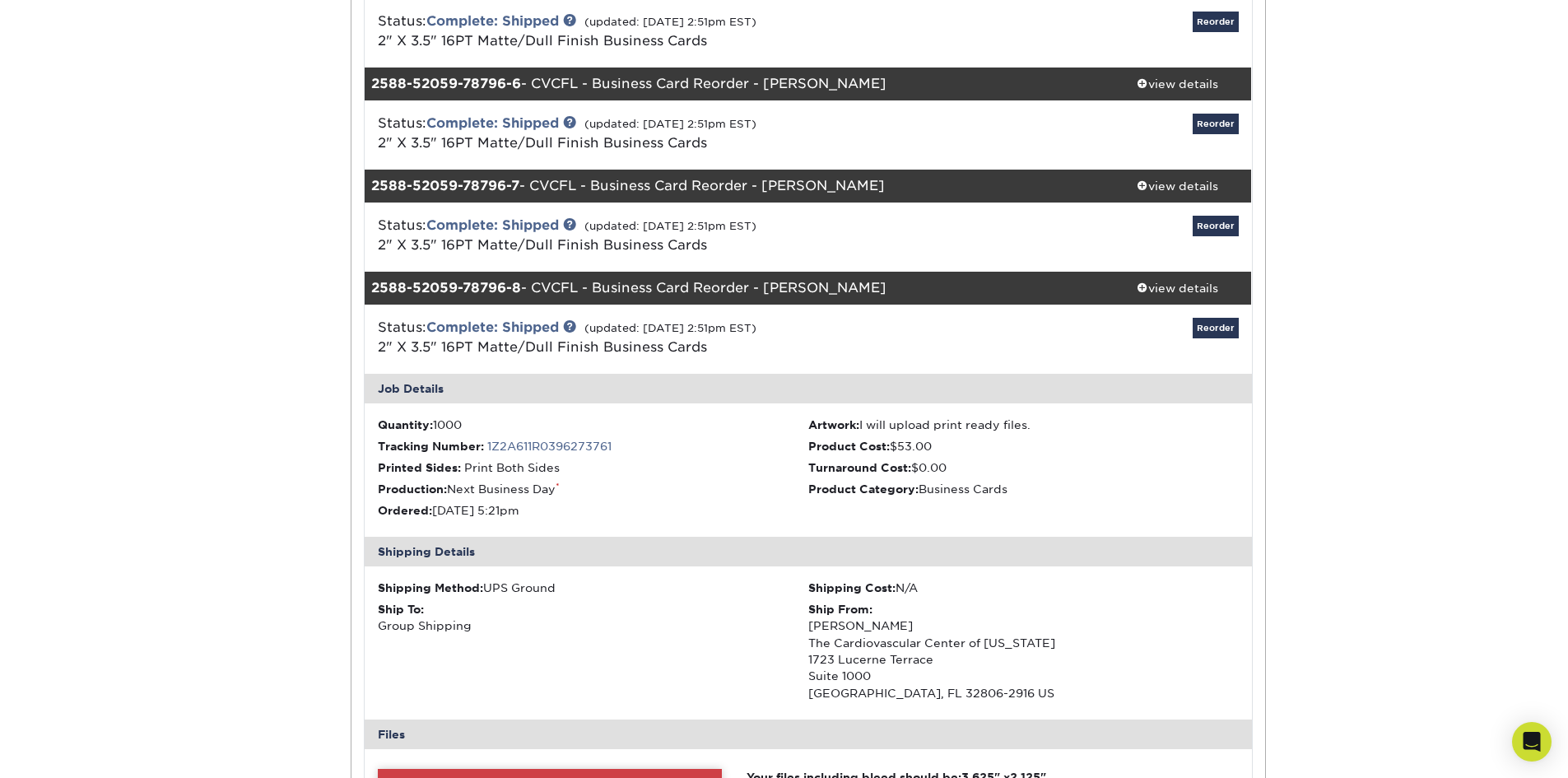
scroll to position [1482, 0]
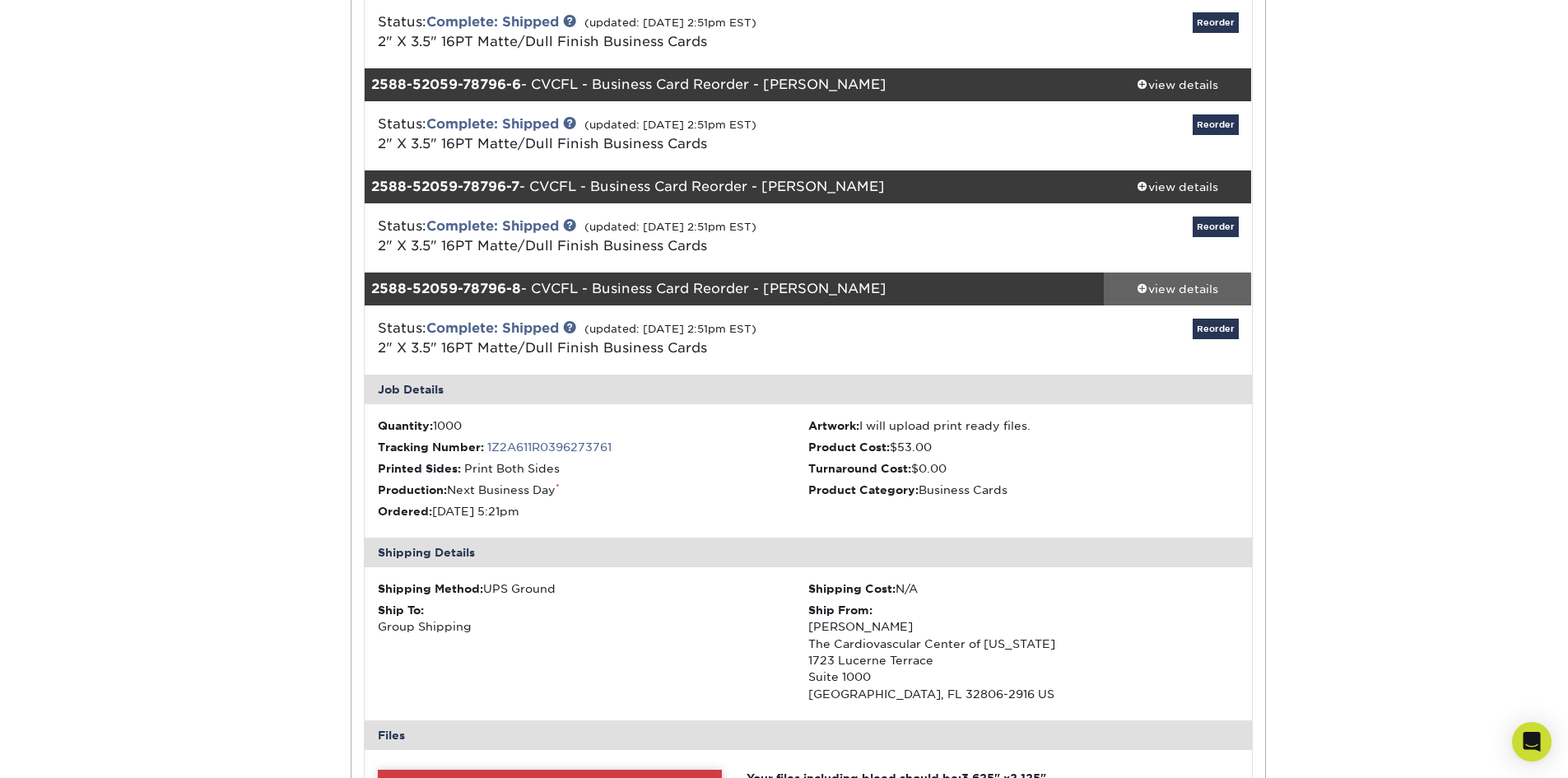
click at [1159, 285] on div "view details" at bounding box center [1177, 289] width 148 height 17
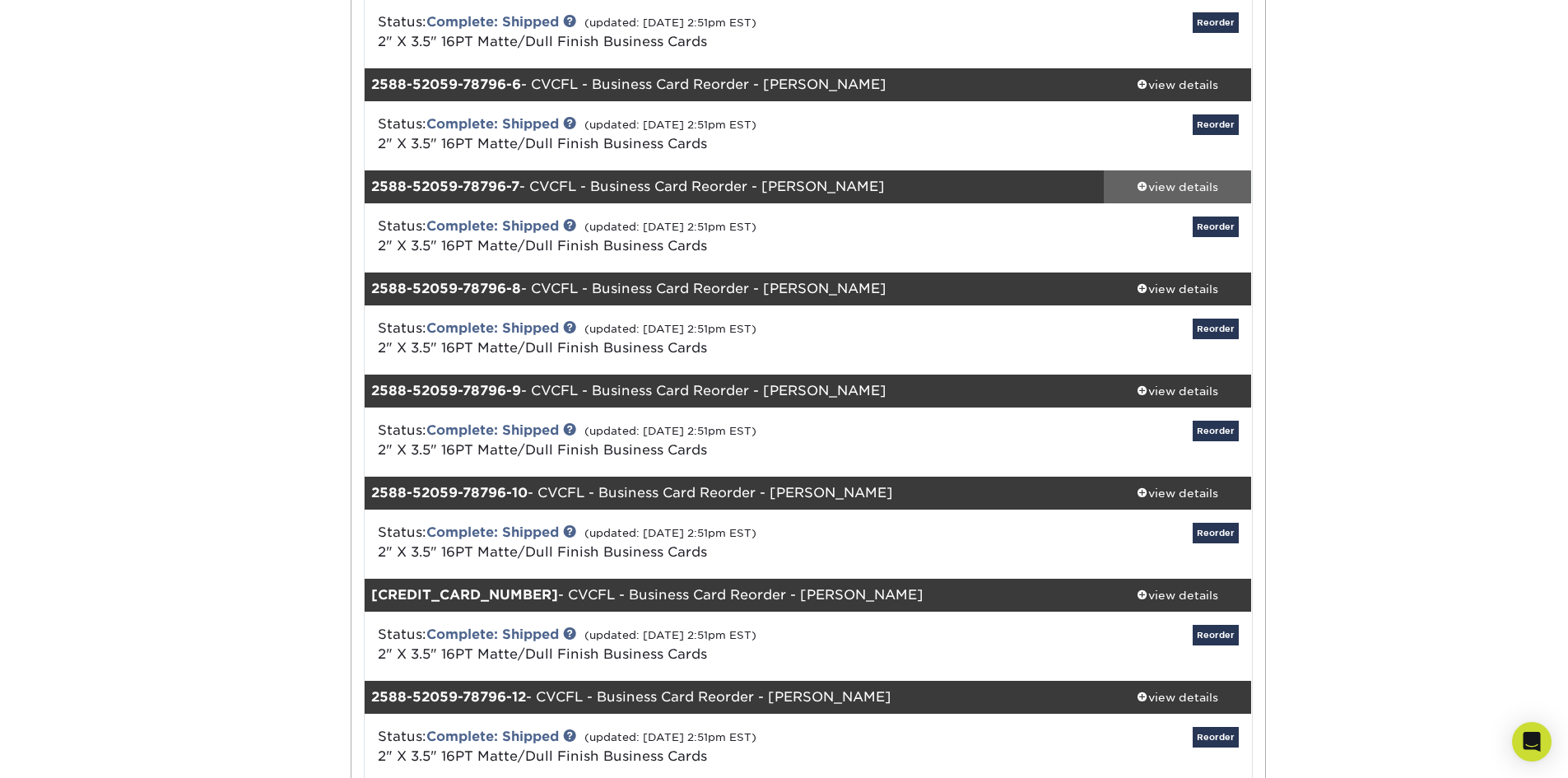
click at [1174, 189] on div "view details" at bounding box center [1177, 187] width 148 height 17
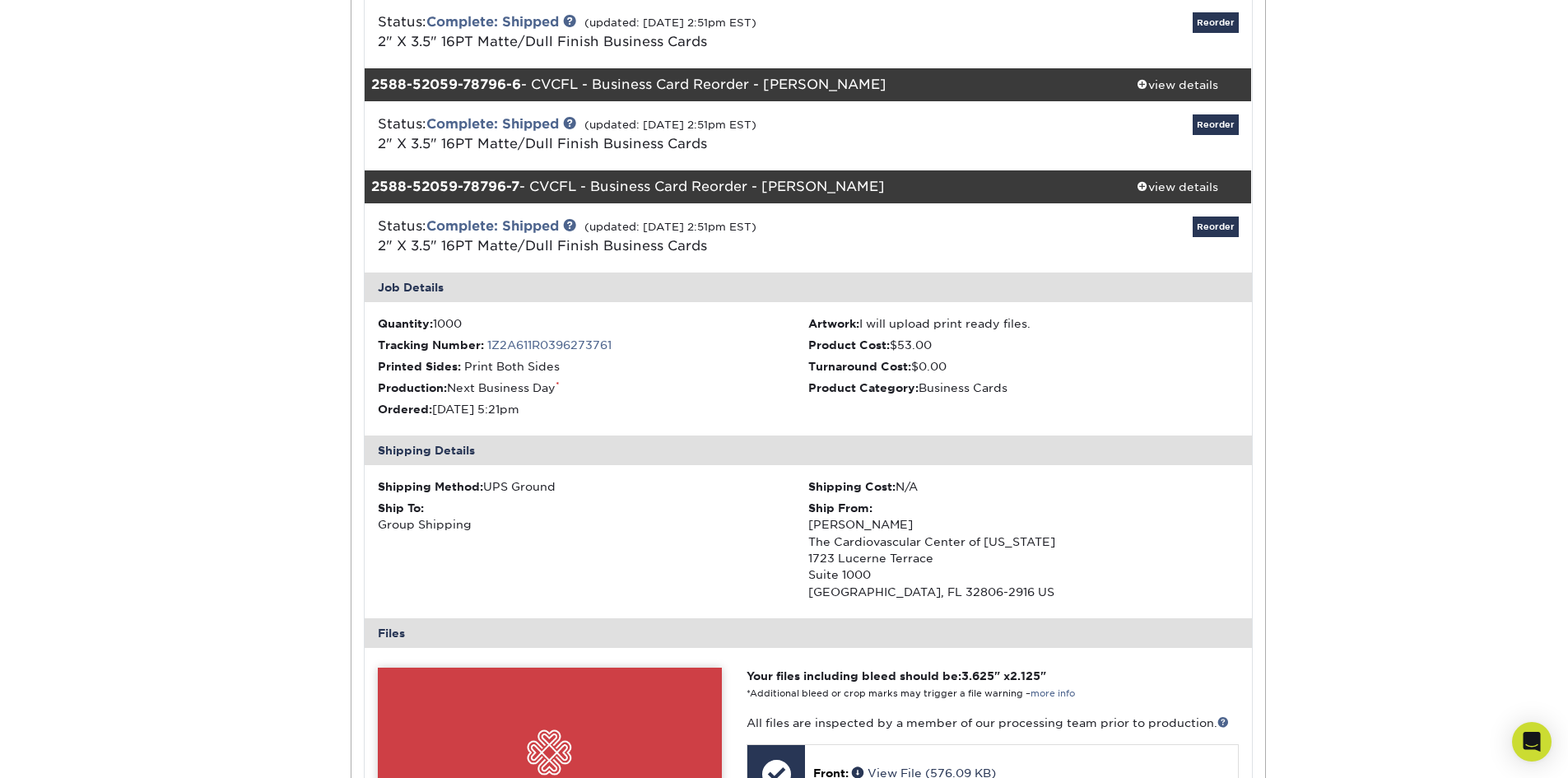
scroll to position [1894, 0]
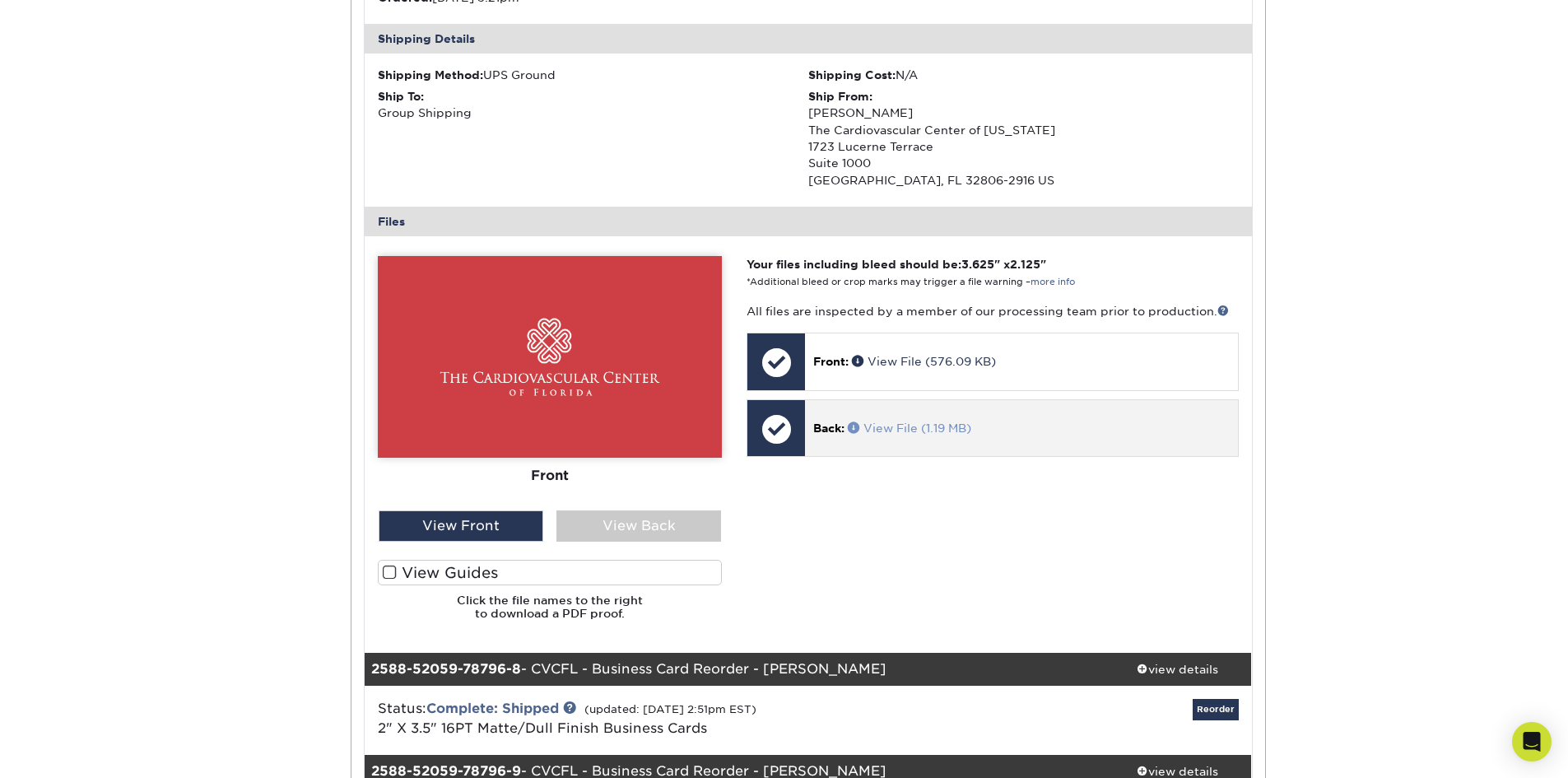
click at [897, 429] on link "View File (1.19 MB)" at bounding box center [910, 428] width 123 height 13
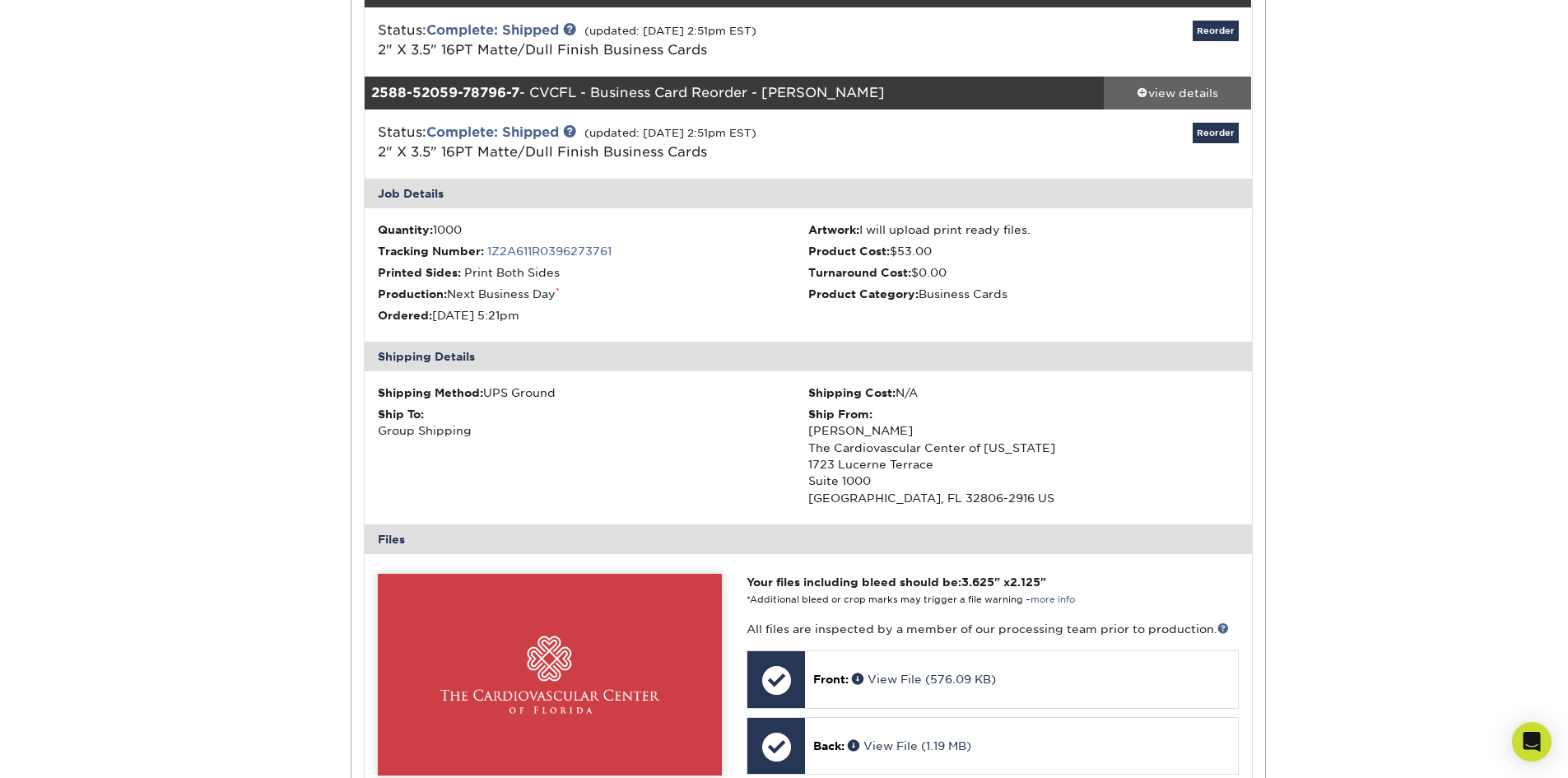
scroll to position [1482, 0]
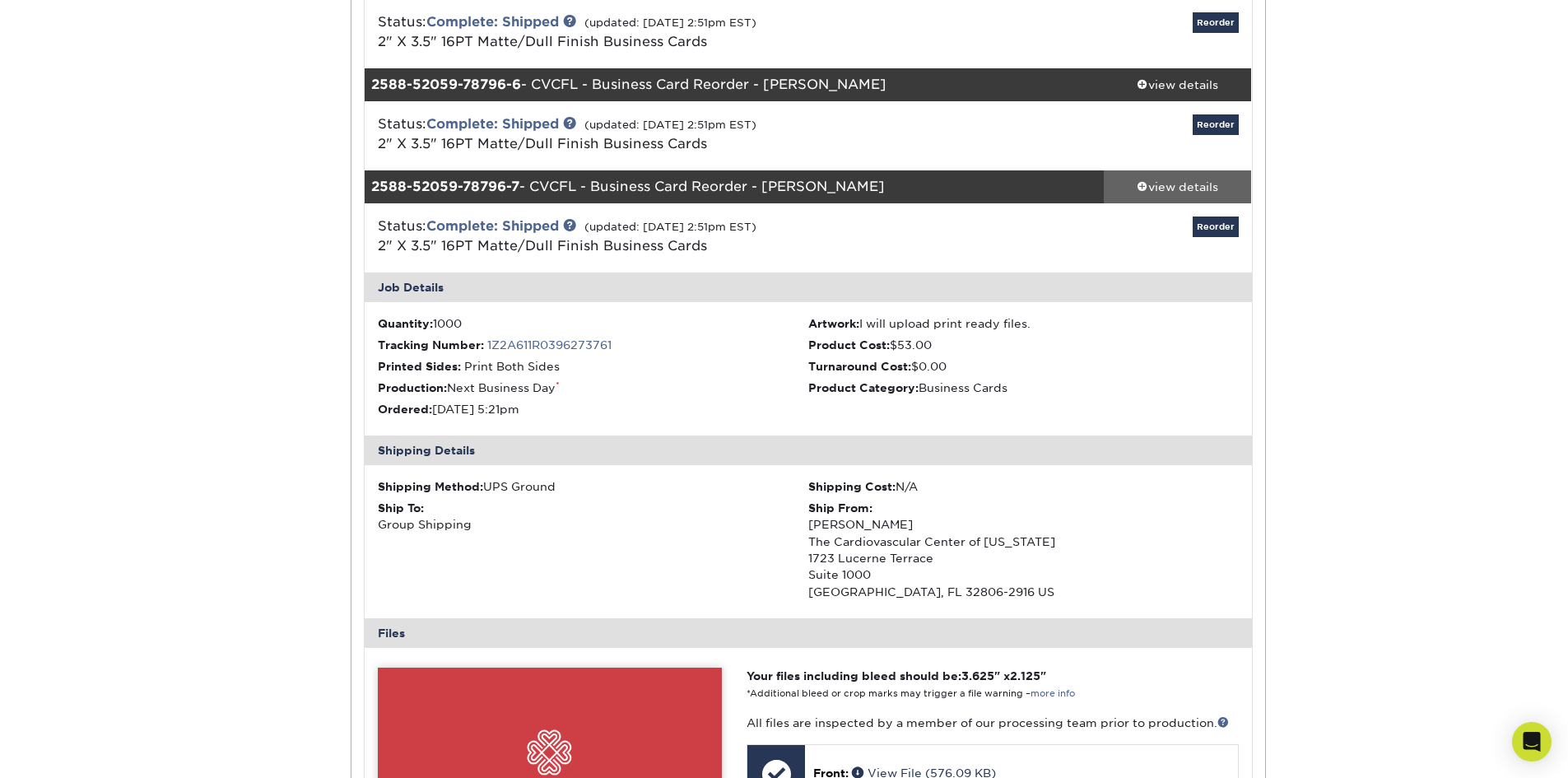
click at [1193, 193] on div "view details" at bounding box center [1177, 187] width 148 height 17
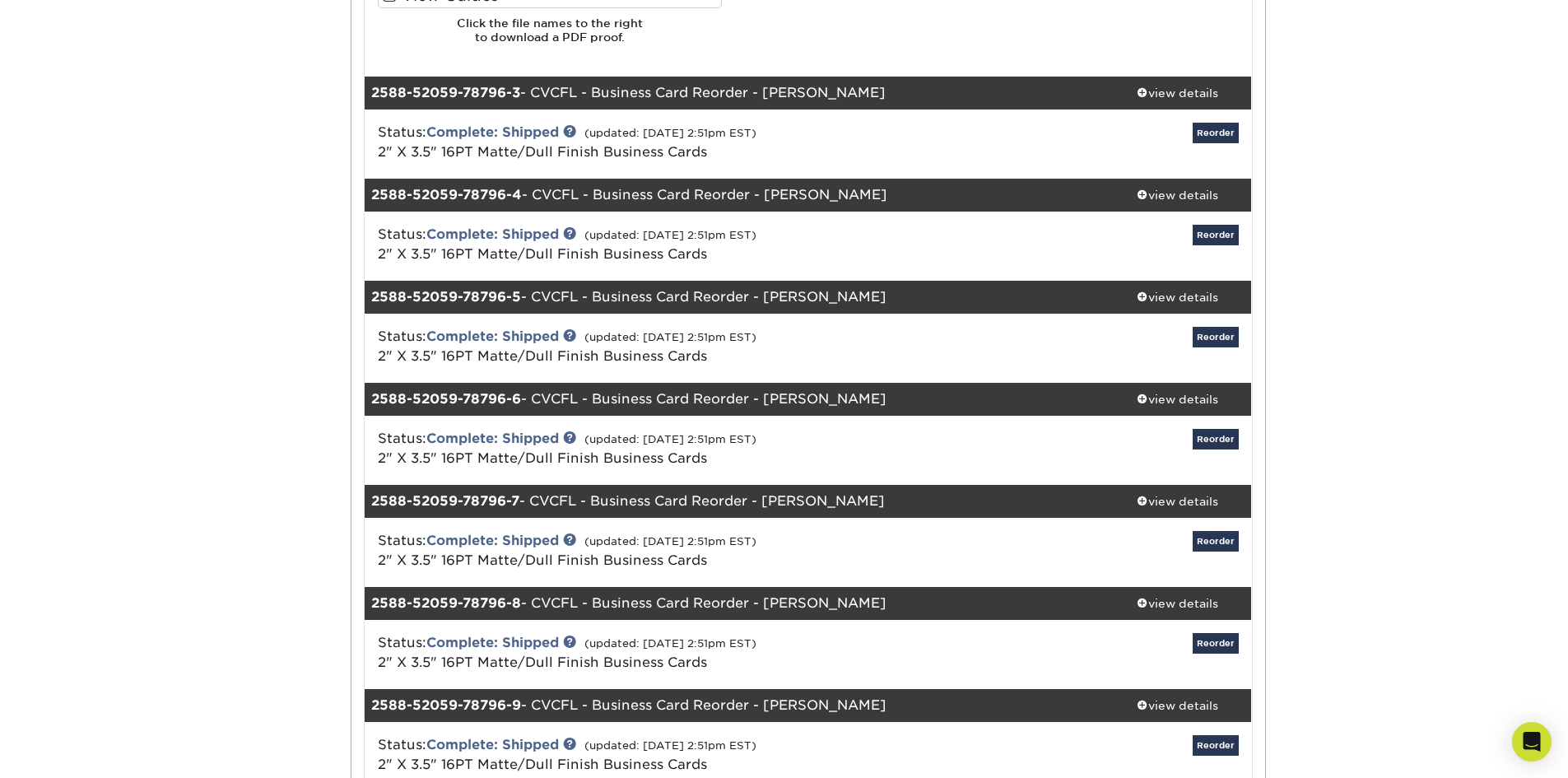
scroll to position [1153, 0]
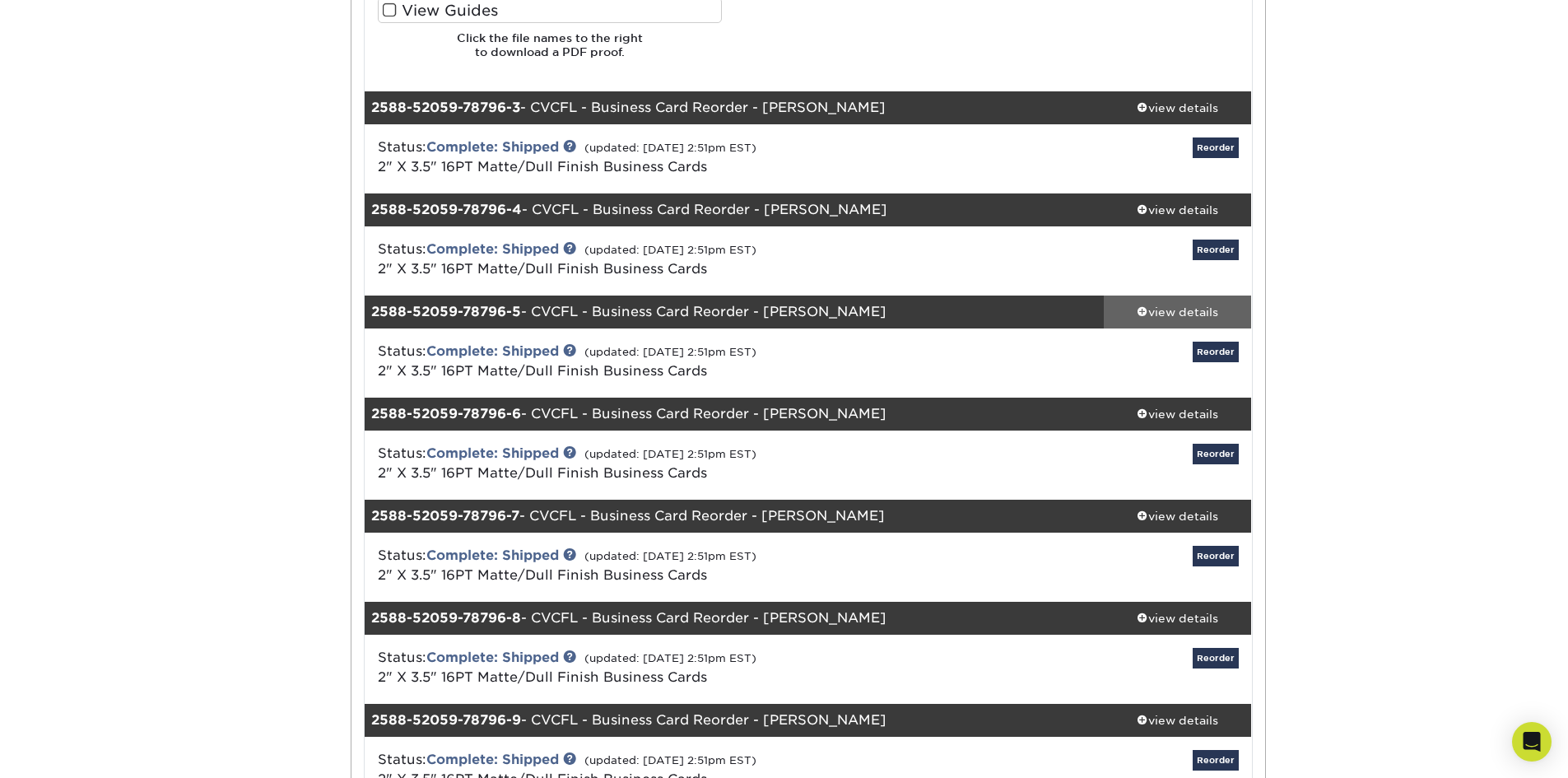
click at [1182, 308] on div "view details" at bounding box center [1177, 311] width 148 height 17
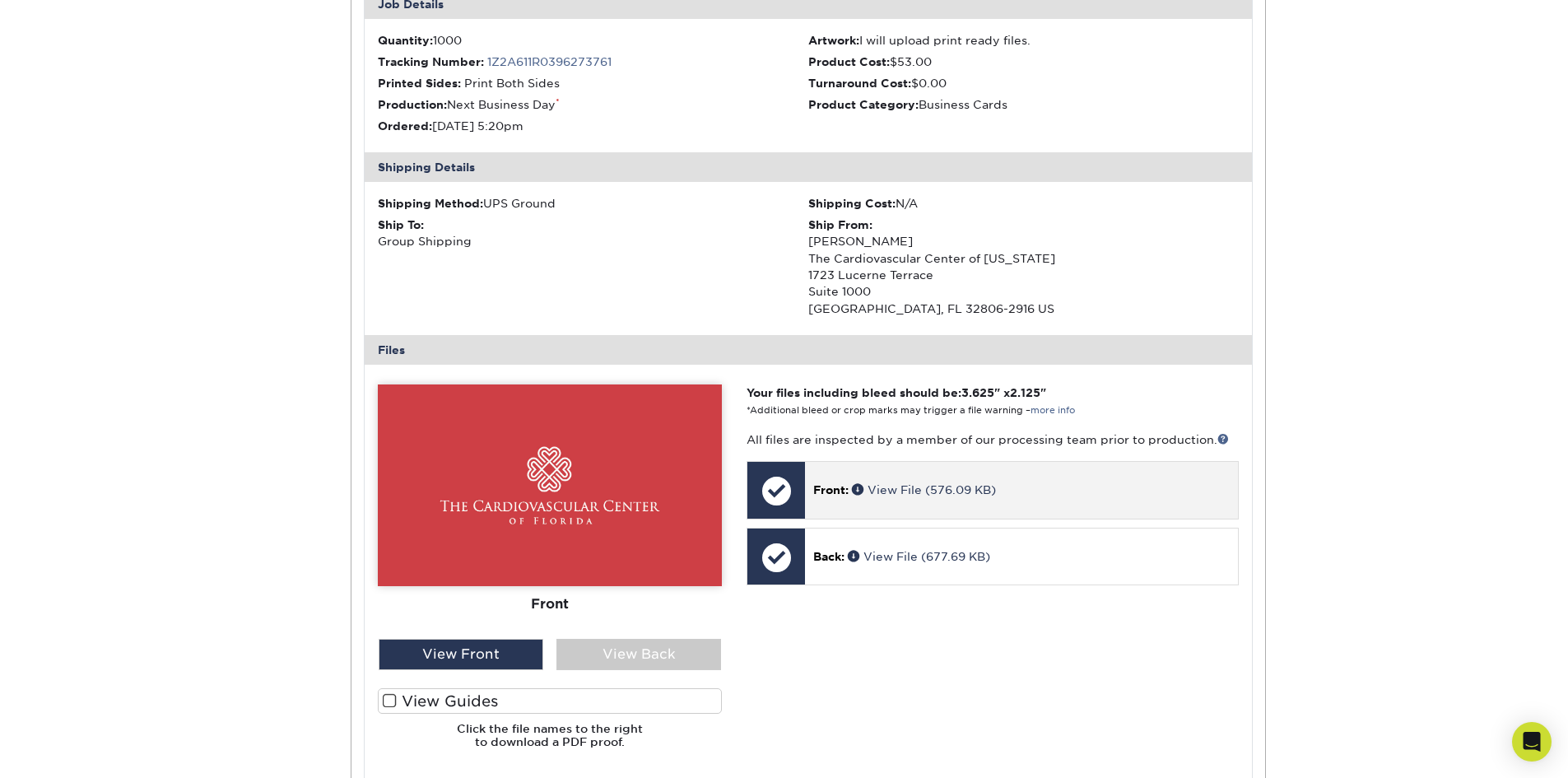
scroll to position [1565, 0]
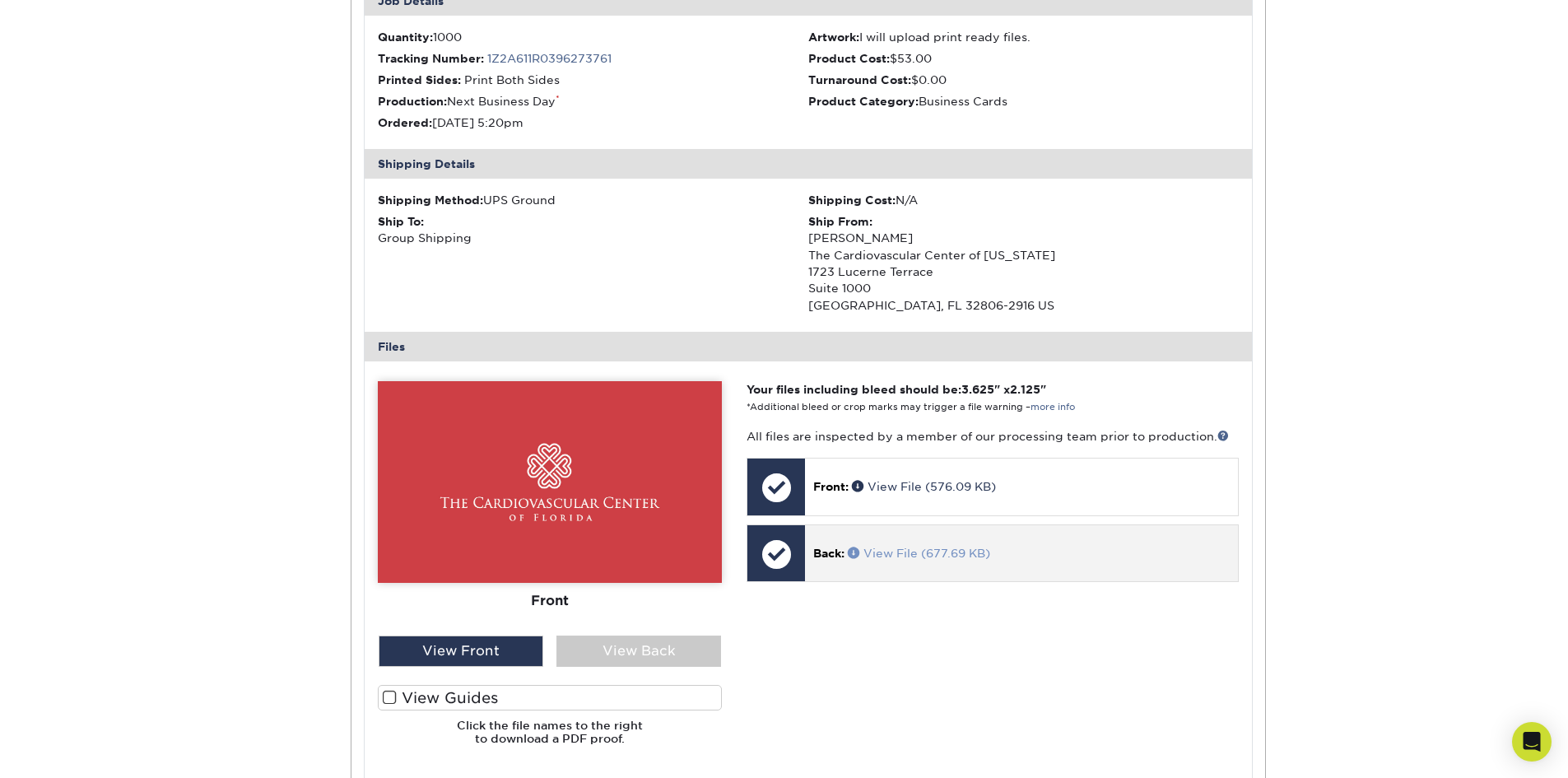
click at [909, 551] on link "View File (677.69 KB)" at bounding box center [919, 553] width 142 height 13
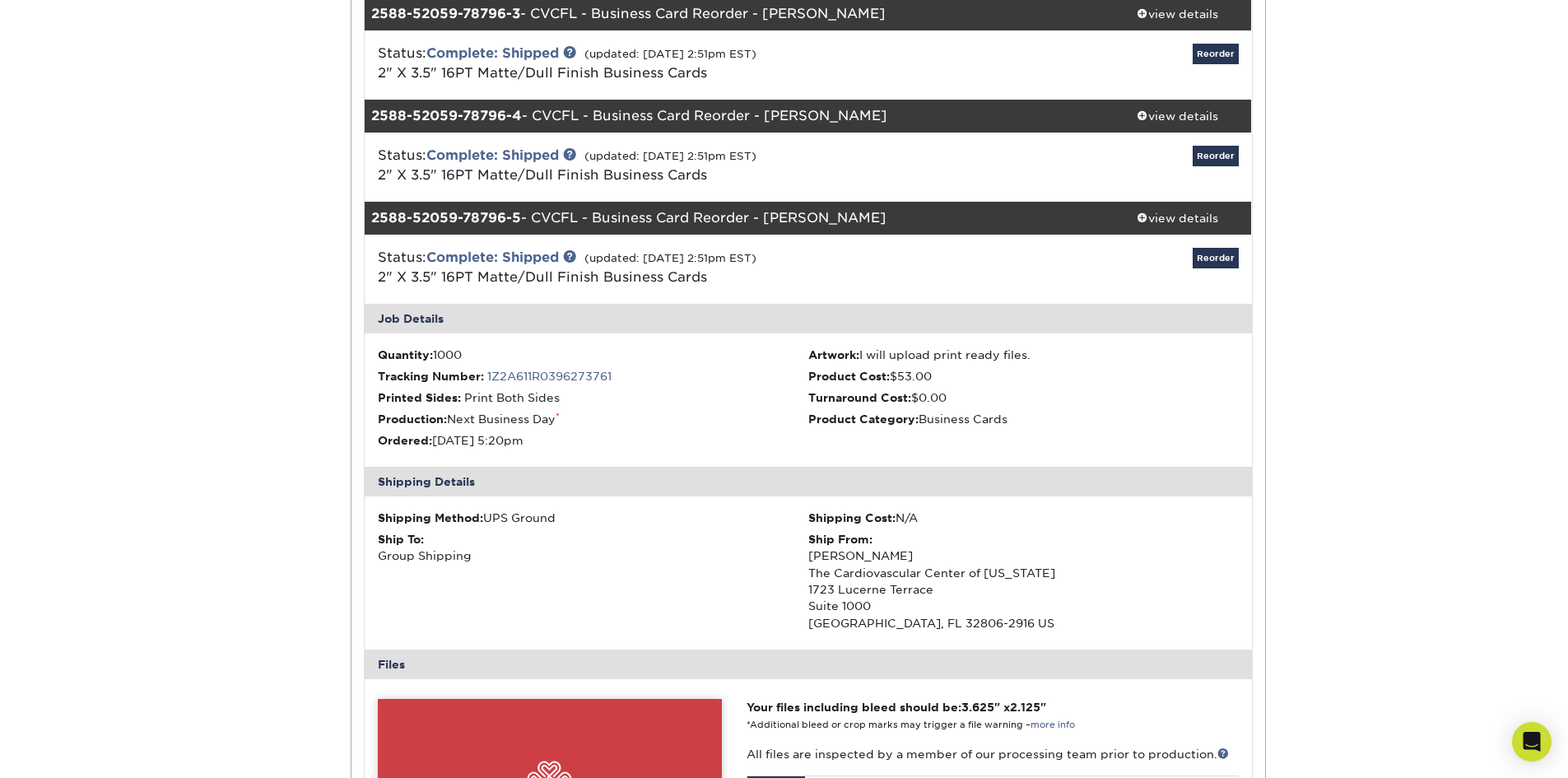
scroll to position [1153, 0]
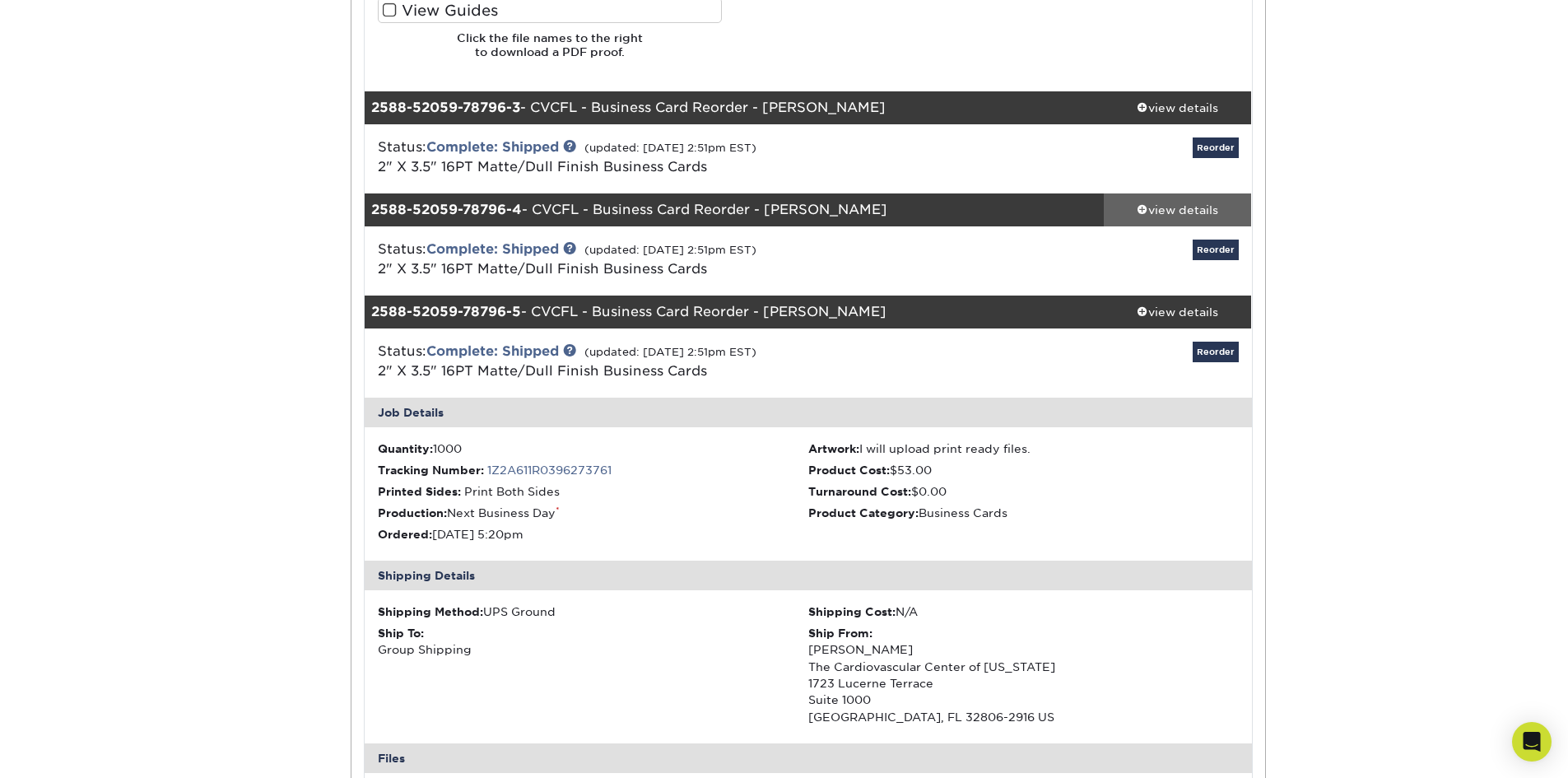
click at [1181, 218] on div "view details" at bounding box center [1177, 210] width 148 height 17
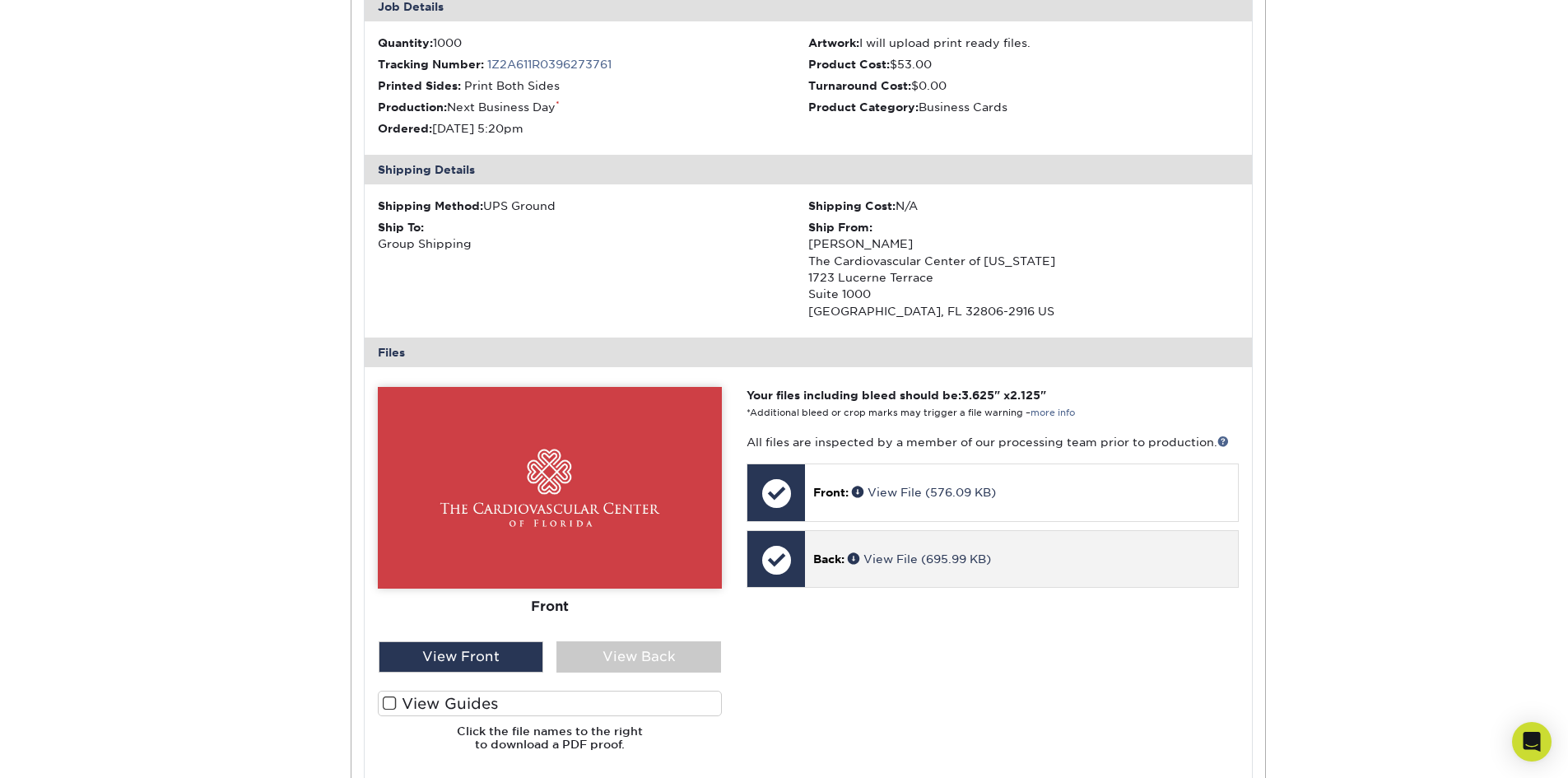
scroll to position [1482, 0]
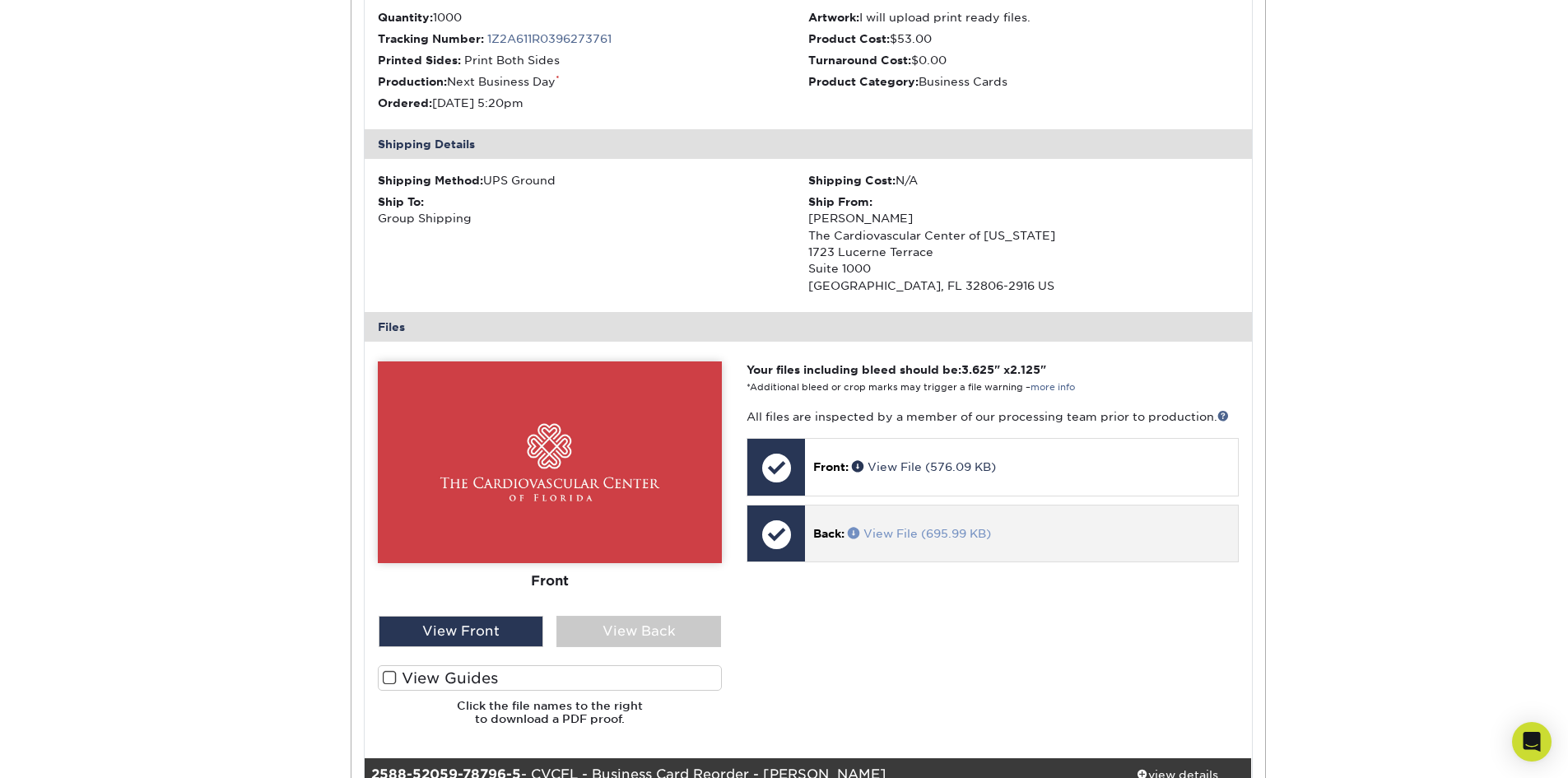
click at [898, 531] on link "View File (695.99 KB)" at bounding box center [920, 533] width 143 height 13
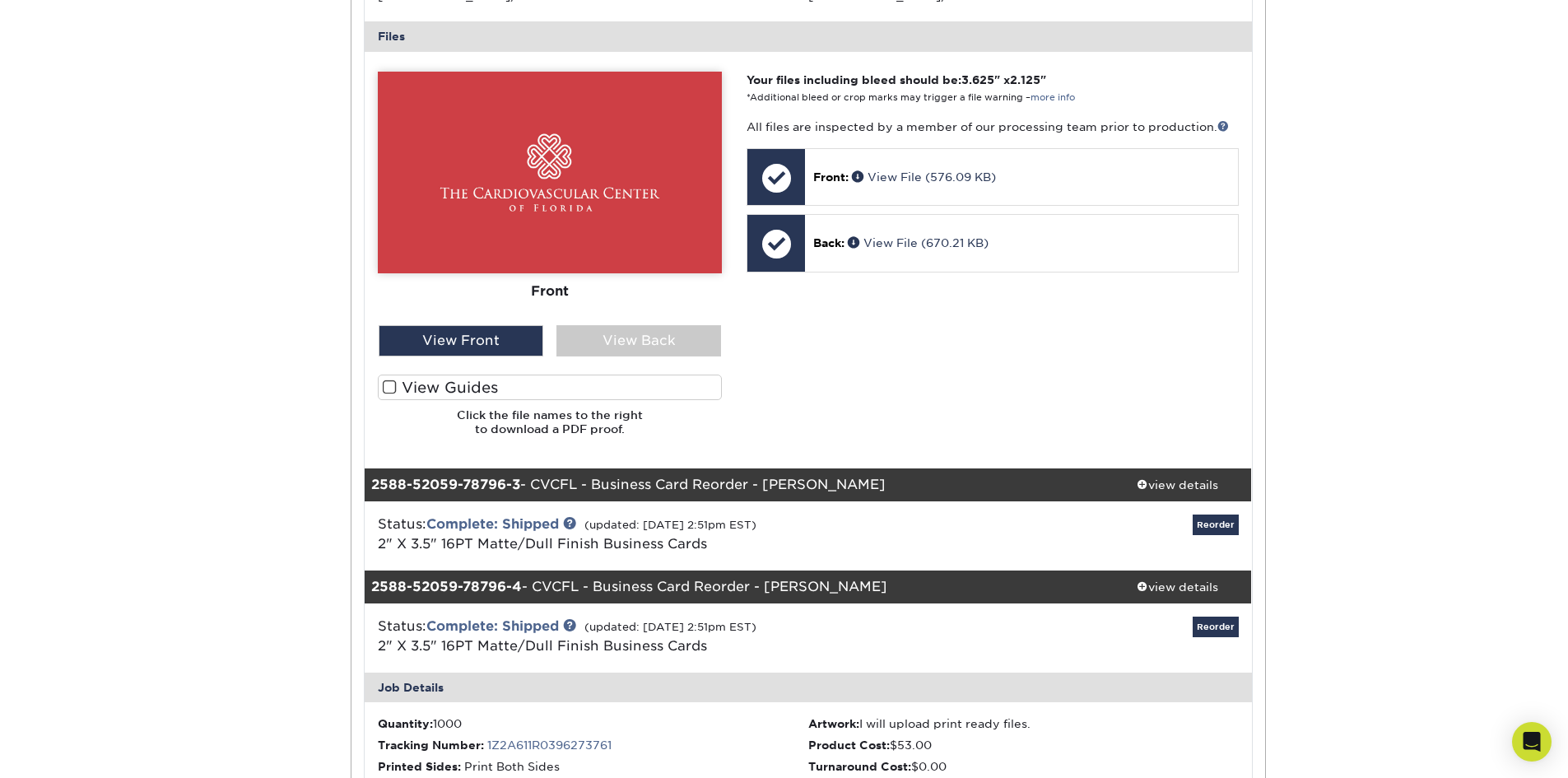
scroll to position [0, 0]
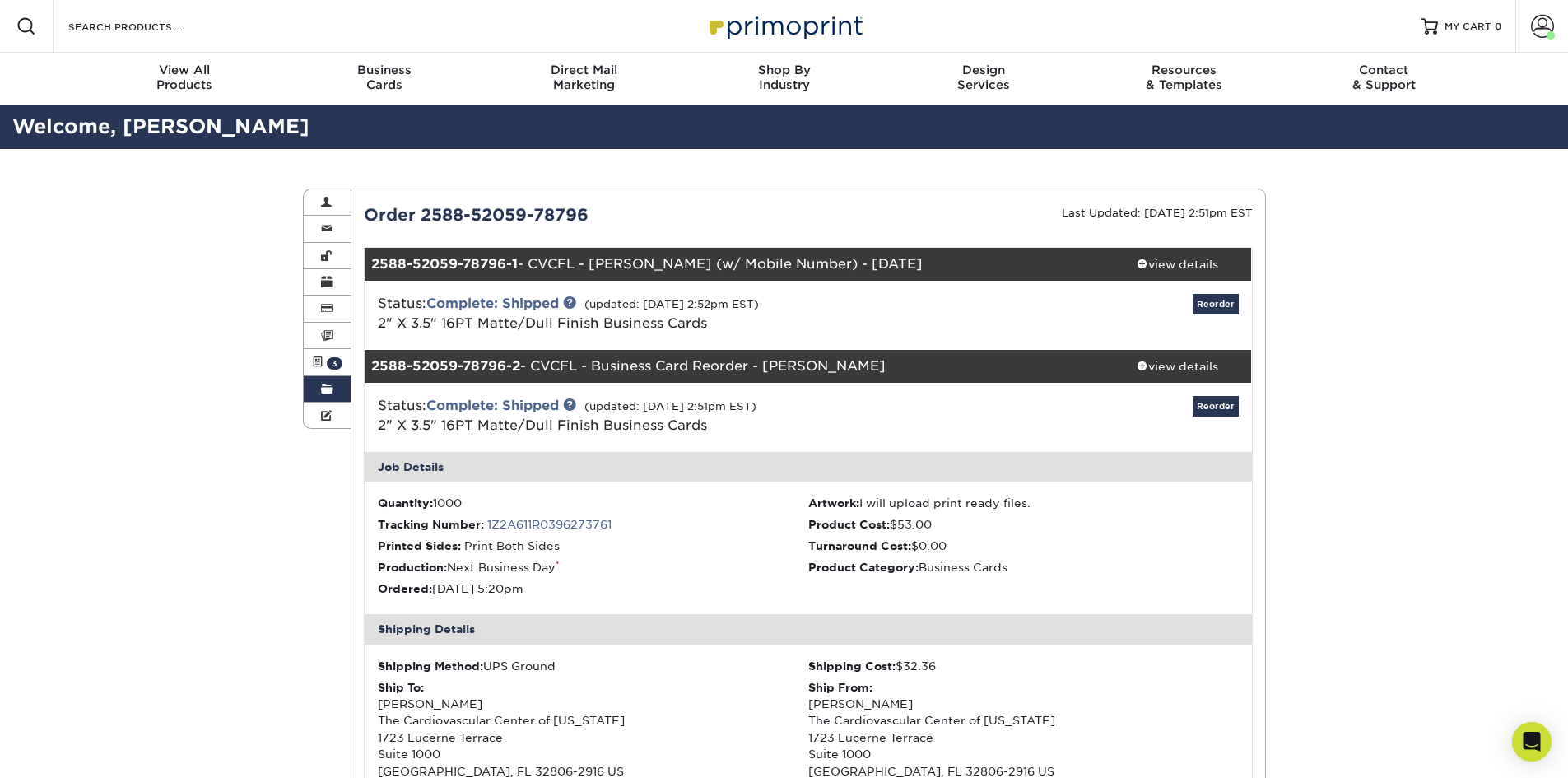
click at [327, 391] on span at bounding box center [327, 389] width 12 height 13
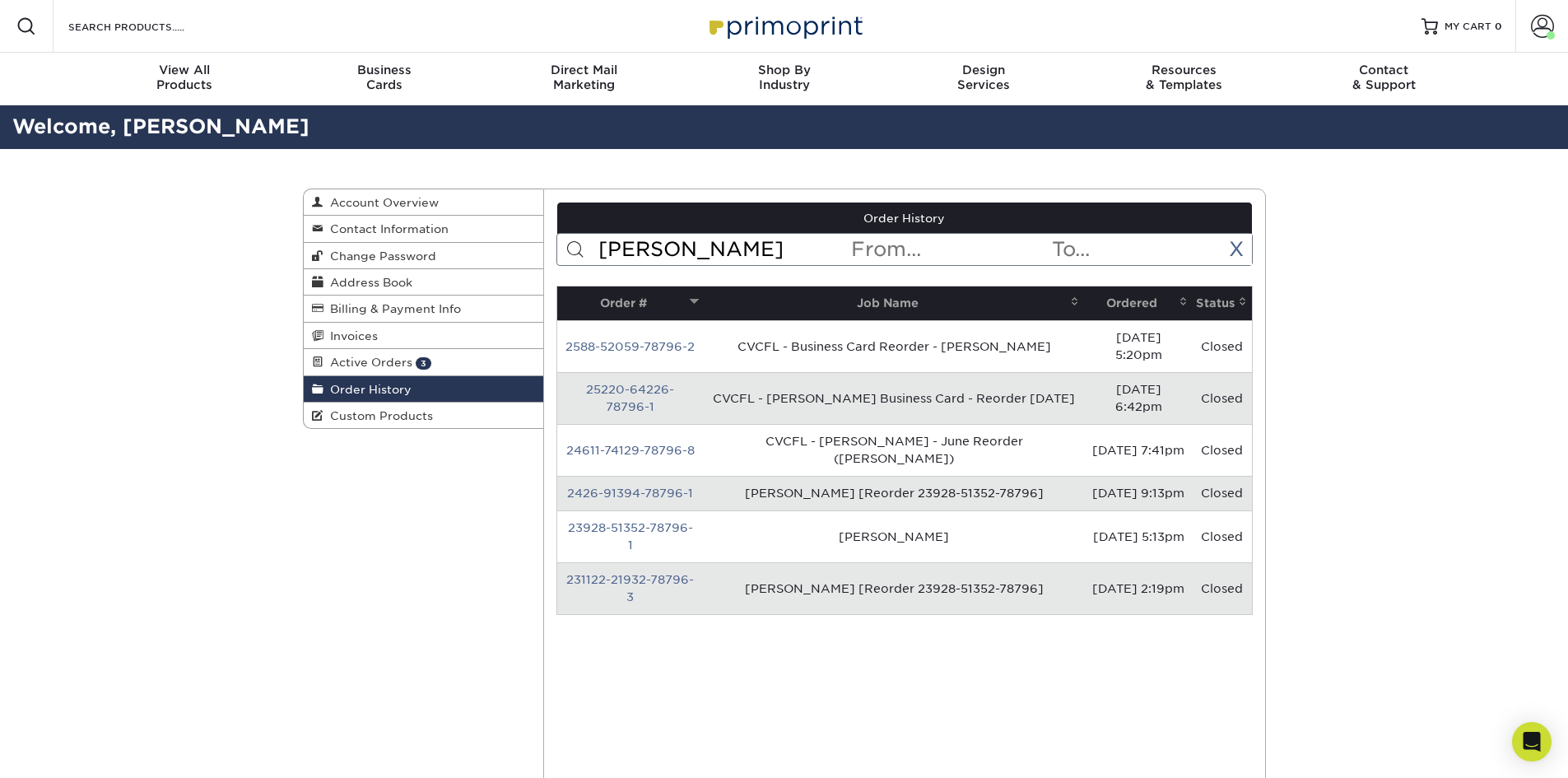
click at [751, 251] on input "antonetti" at bounding box center [723, 249] width 253 height 31
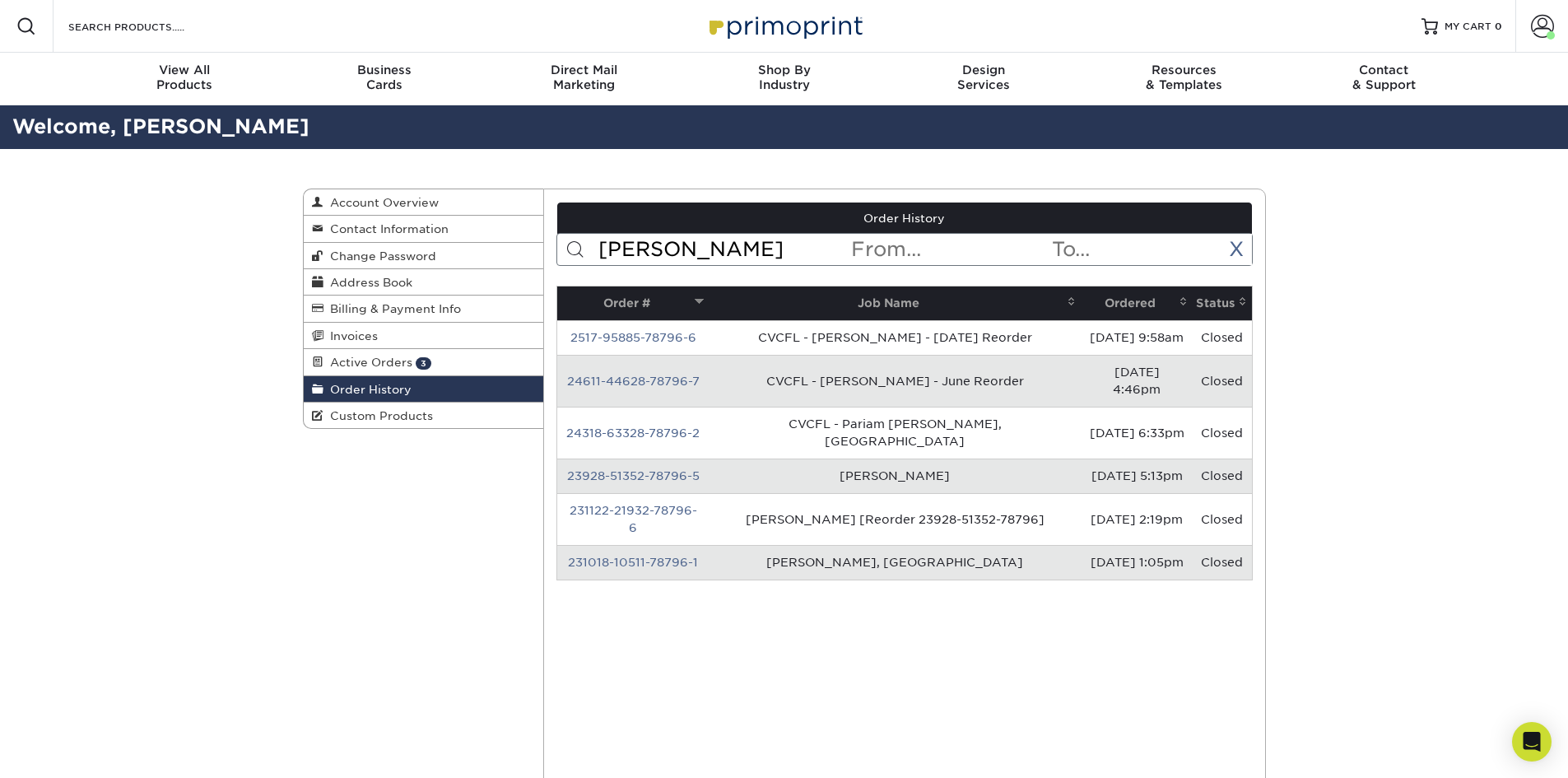
type input "maniar"
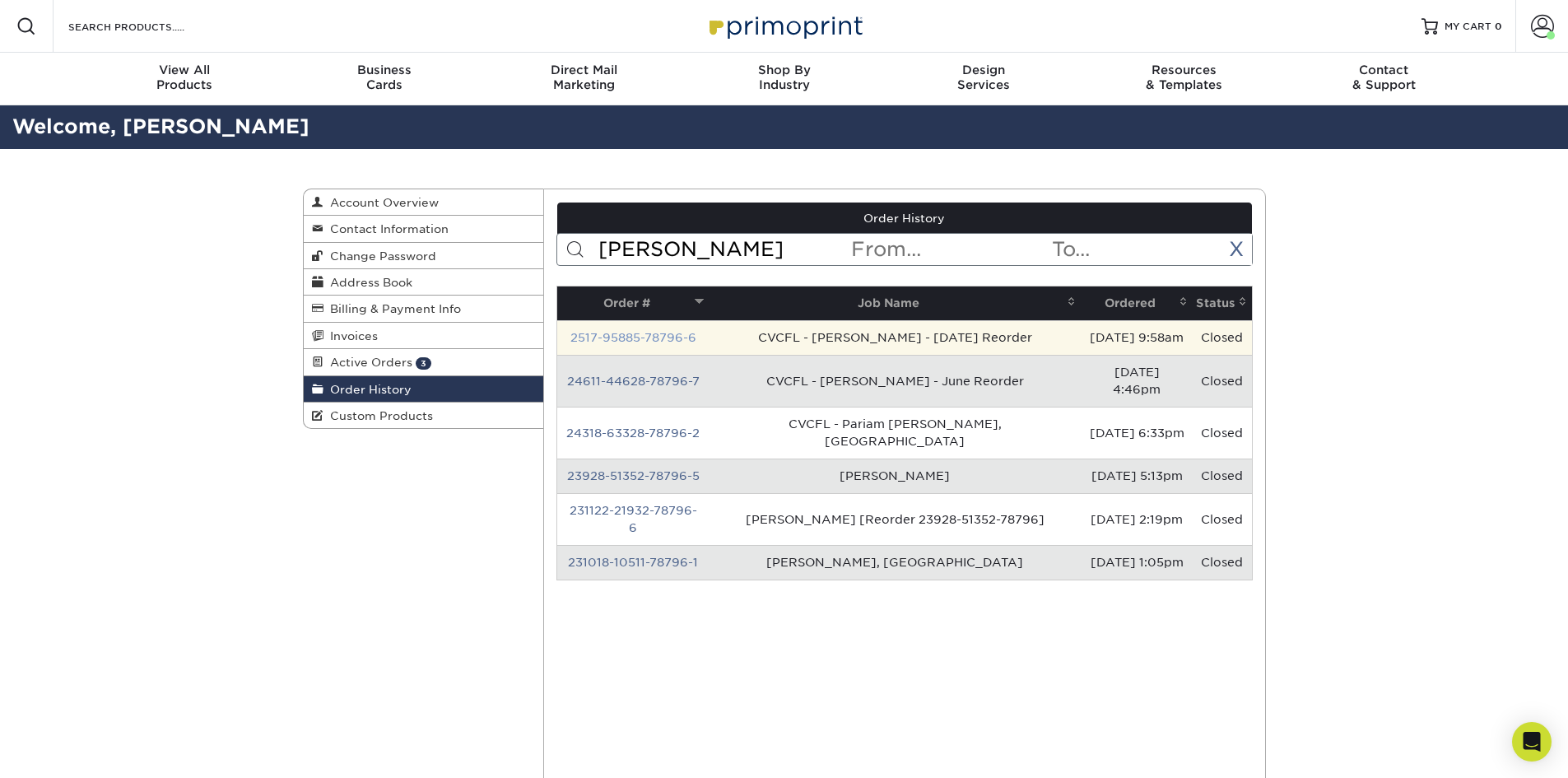
click at [644, 344] on link "2517-95885-78796-6" at bounding box center [633, 337] width 126 height 13
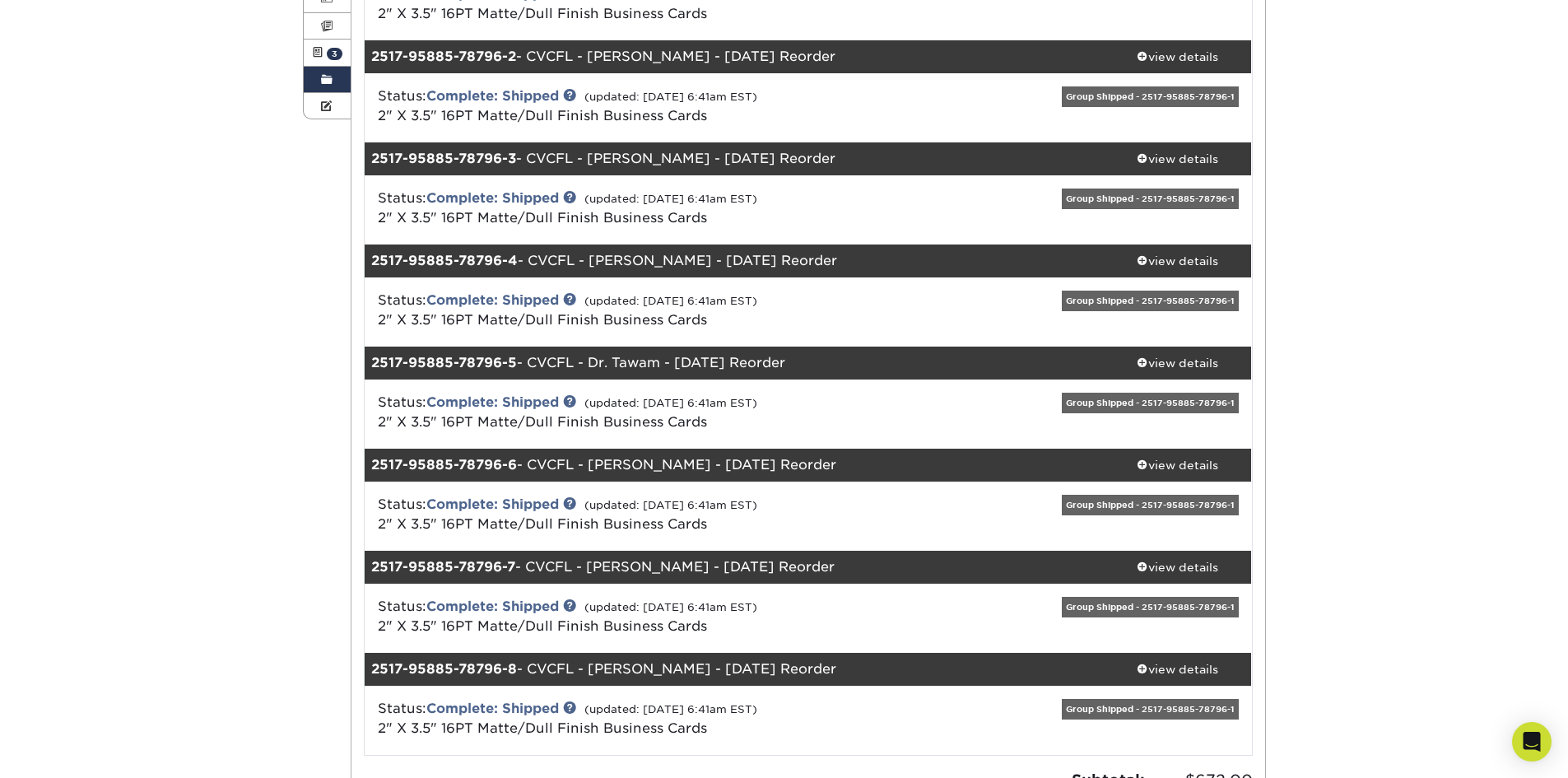
scroll to position [494, 0]
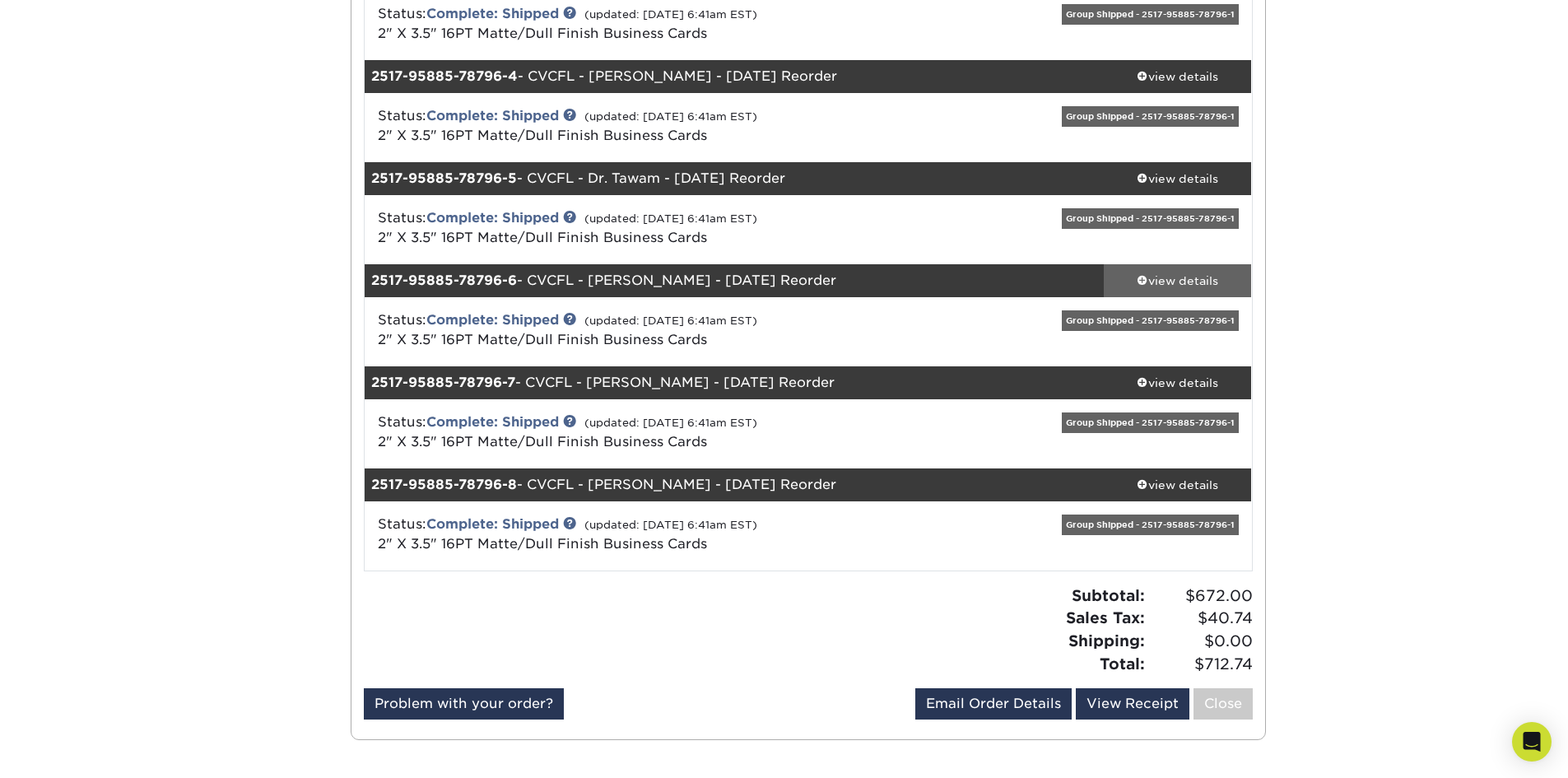
click at [1184, 284] on div "view details" at bounding box center [1177, 281] width 148 height 17
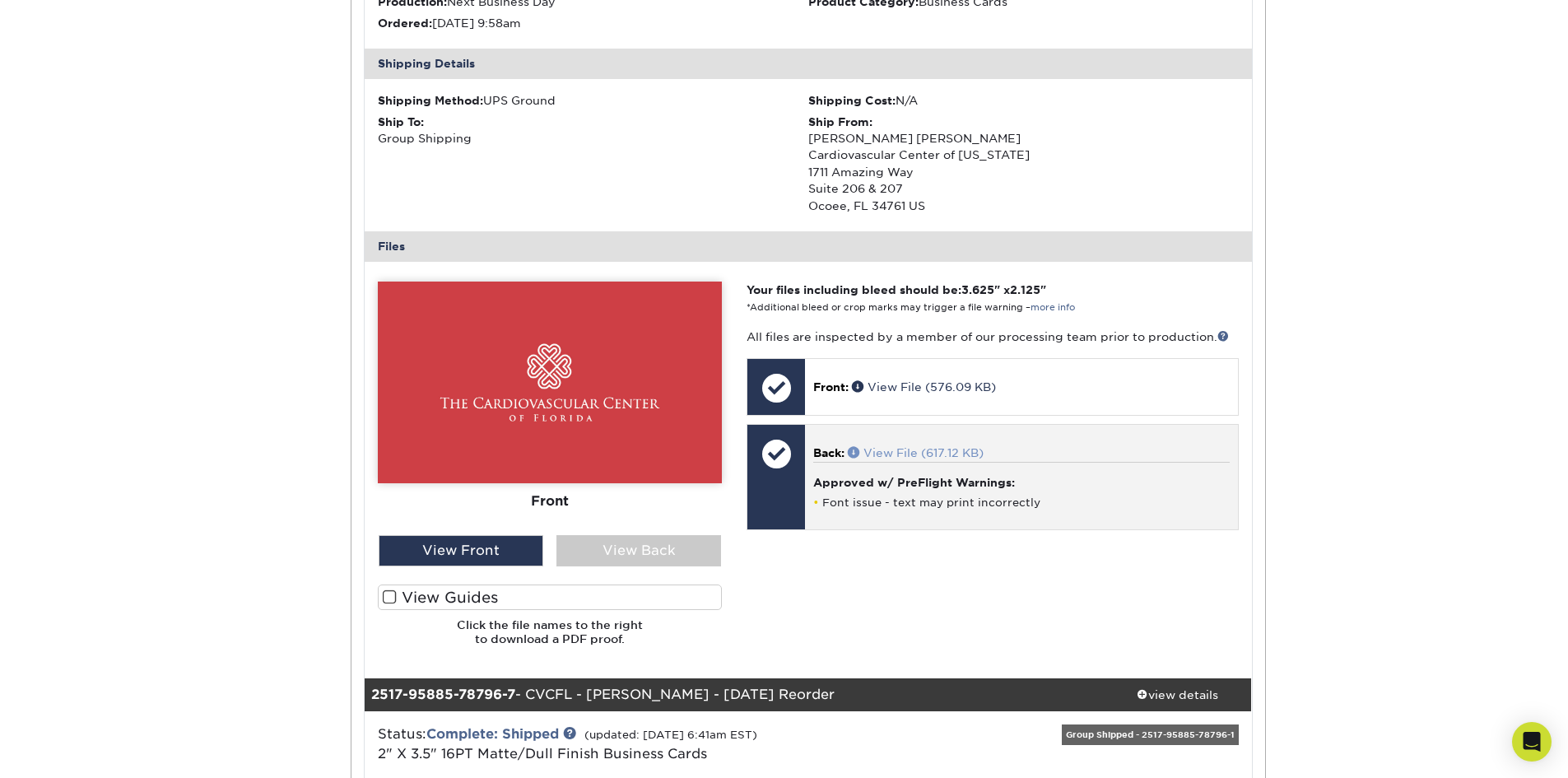
scroll to position [988, 0]
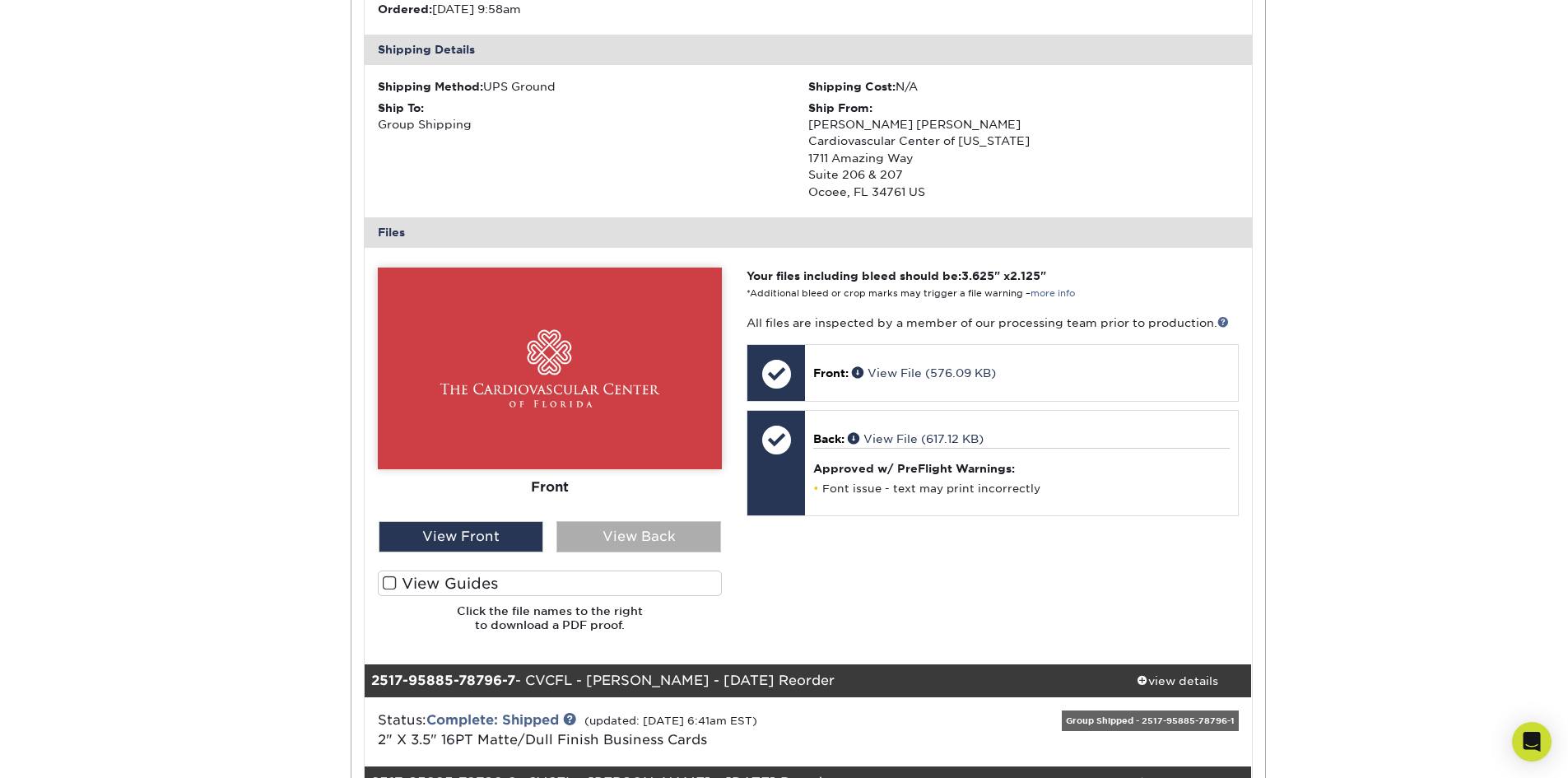
click at [691, 547] on div "View Back" at bounding box center [639, 536] width 165 height 31
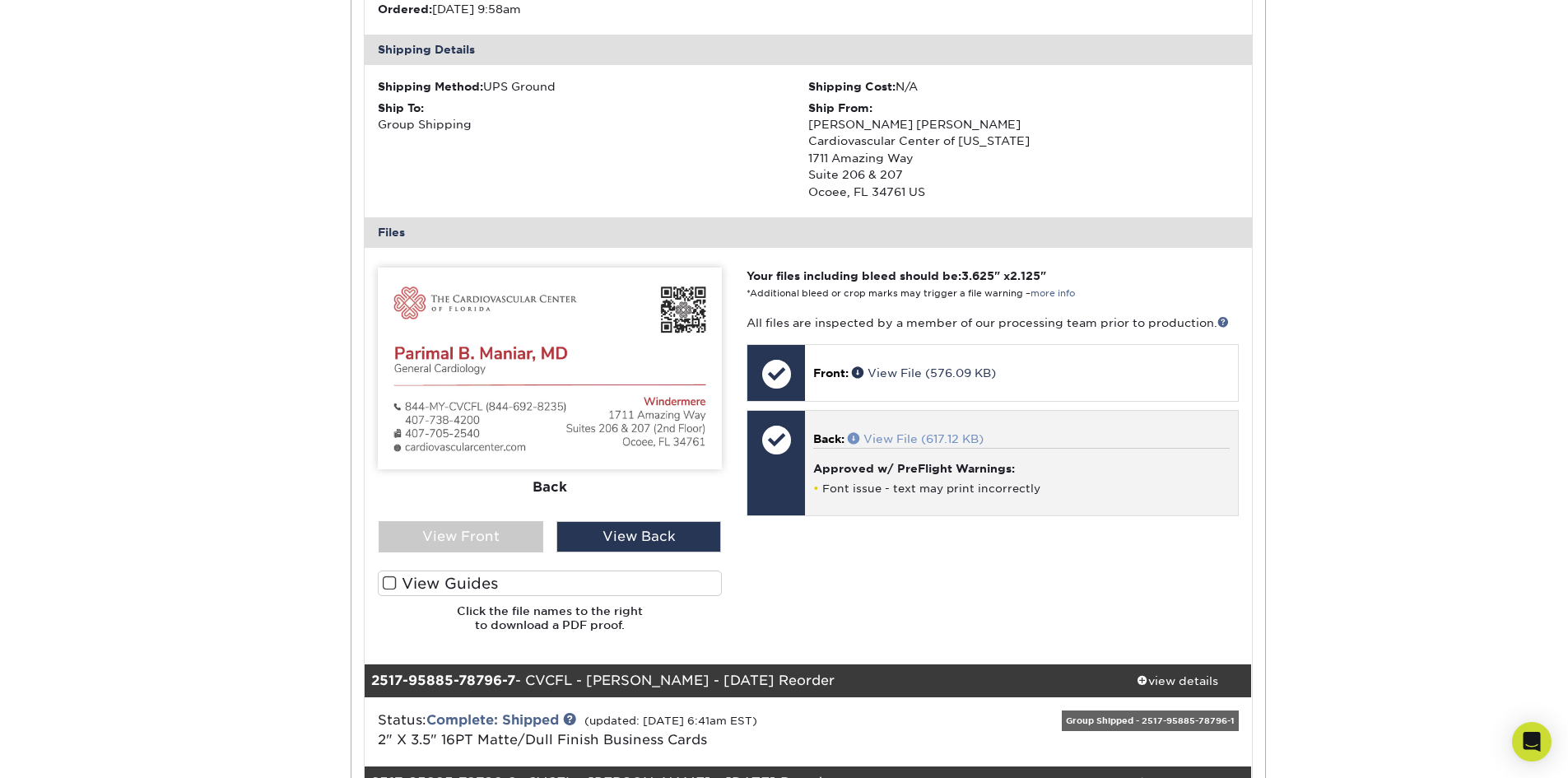
click at [907, 442] on link "View File (617.12 KB)" at bounding box center [916, 439] width 136 height 13
